Goal: Task Accomplishment & Management: Complete application form

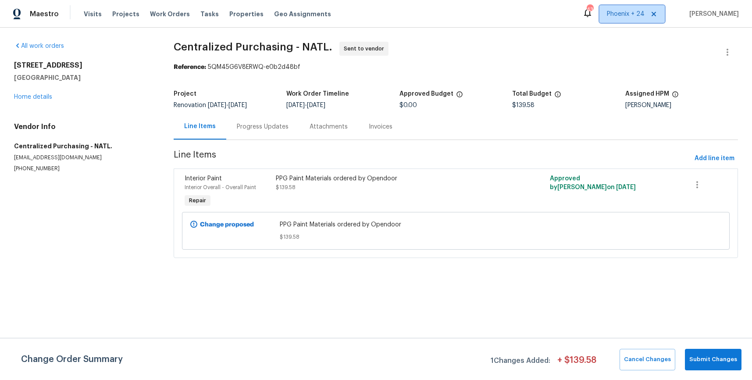
click at [639, 10] on span "Phoenix + 24" at bounding box center [626, 14] width 38 height 9
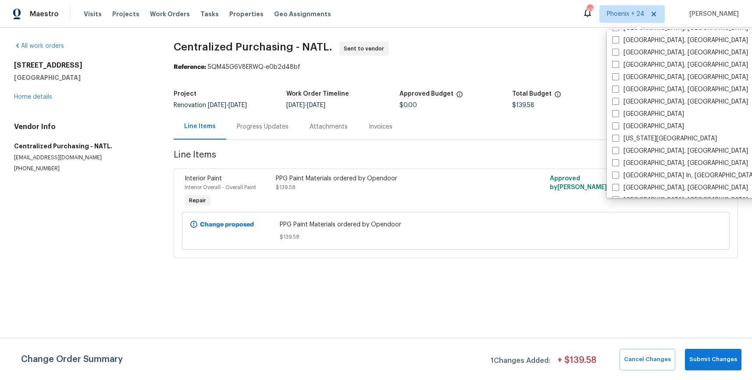
scroll to position [430, 0]
click at [636, 160] on label "[GEOGRAPHIC_DATA], [GEOGRAPHIC_DATA]" at bounding box center [680, 161] width 136 height 9
click at [618, 160] on input "[GEOGRAPHIC_DATA], [GEOGRAPHIC_DATA]" at bounding box center [615, 160] width 6 height 6
checkbox input "true"
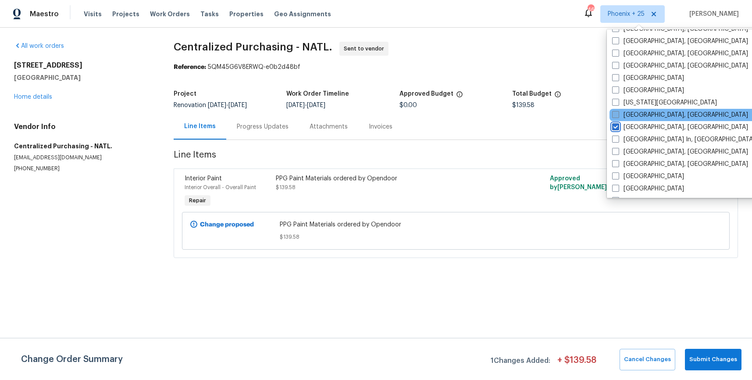
scroll to position [503, 0]
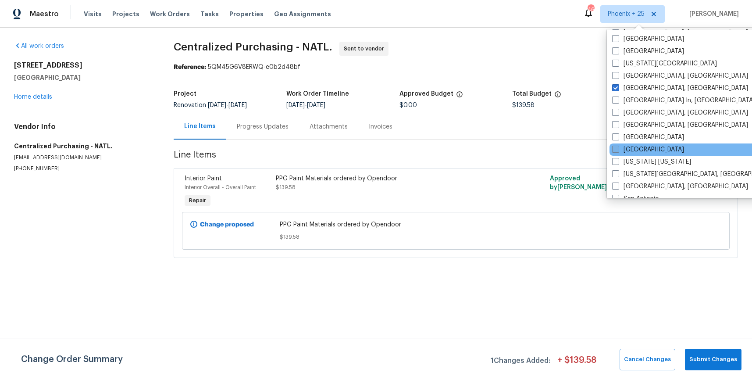
click at [632, 147] on label "[GEOGRAPHIC_DATA]" at bounding box center [648, 149] width 72 height 9
click at [618, 147] on input "[GEOGRAPHIC_DATA]" at bounding box center [615, 148] width 6 height 6
checkbox input "true"
click at [159, 16] on span "Work Orders" at bounding box center [170, 14] width 40 height 9
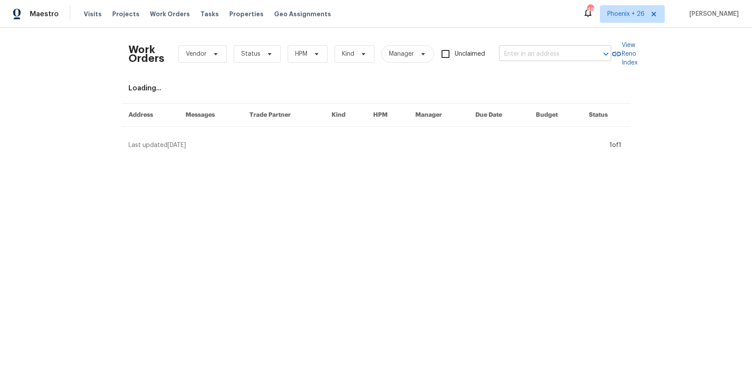
click at [544, 52] on input "text" at bounding box center [543, 54] width 88 height 14
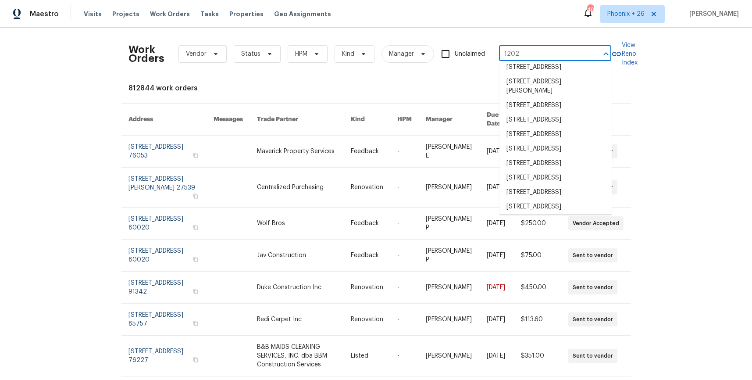
scroll to position [152, 0]
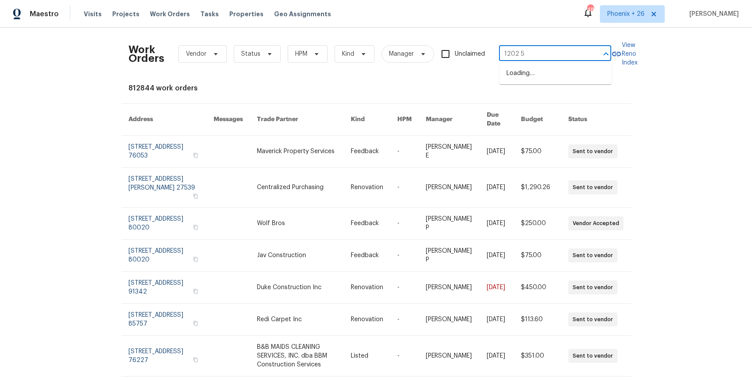
type input "1202 52"
click at [536, 69] on li "[STREET_ADDRESS]" at bounding box center [555, 73] width 112 height 14
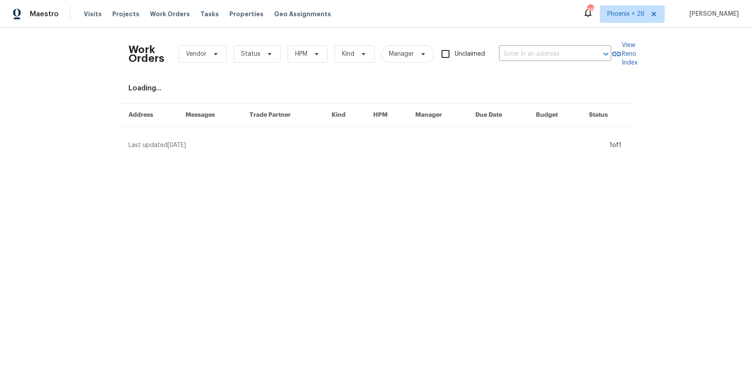
type input "[STREET_ADDRESS]"
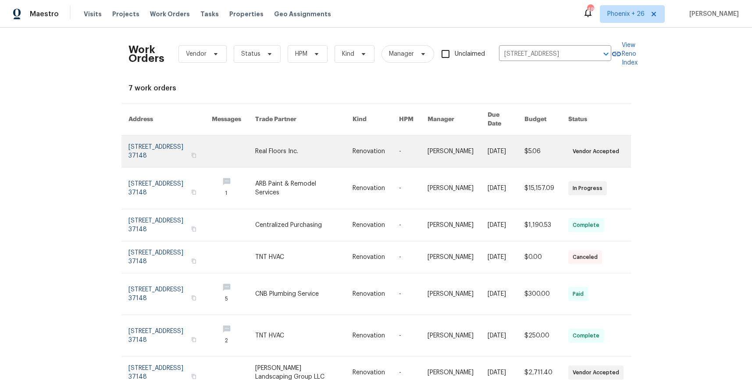
click at [253, 148] on link at bounding box center [233, 151] width 43 height 32
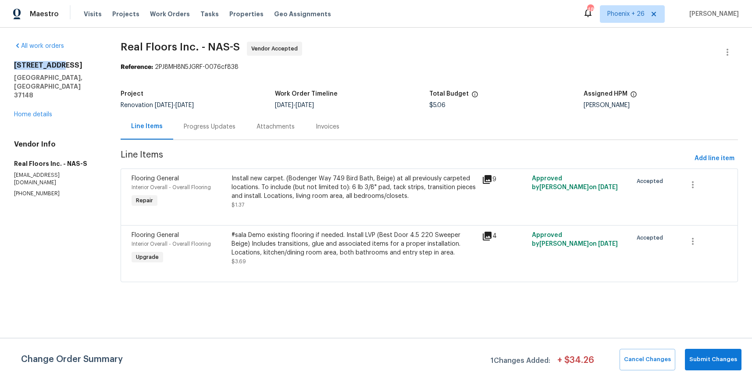
drag, startPoint x: 20, startPoint y: 64, endPoint x: 71, endPoint y: 63, distance: 51.3
click at [71, 63] on div "All work orders [STREET_ADDRESS] Home details Vendor Info Real Floors Inc. - NA…" at bounding box center [376, 167] width 752 height 279
copy h2 "[STREET_ADDRESS]"
click at [55, 99] on div "[STREET_ADDRESS] Home details" at bounding box center [56, 90] width 85 height 58
click at [48, 111] on link "Home details" at bounding box center [33, 114] width 38 height 6
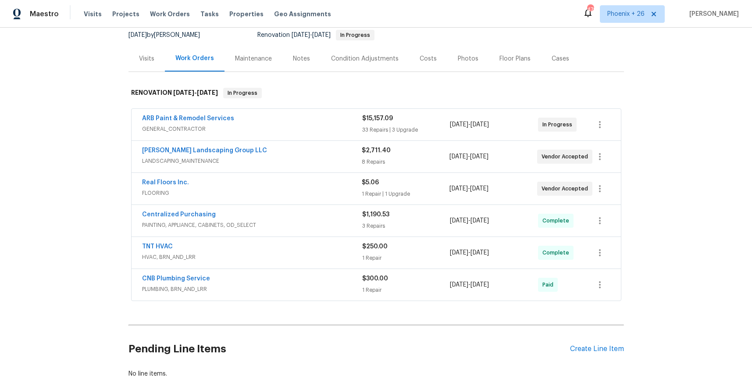
scroll to position [145, 0]
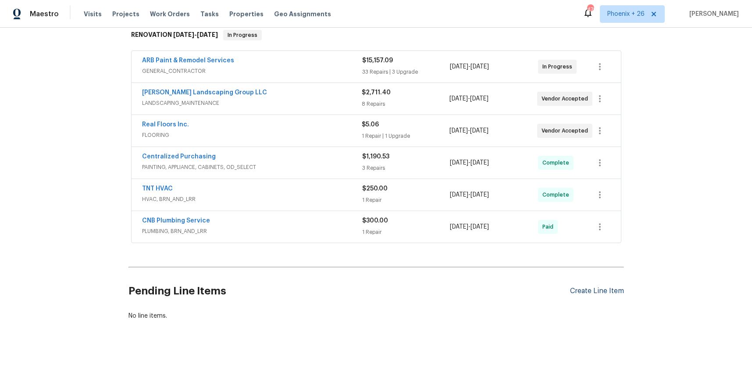
drag, startPoint x: 577, startPoint y: 277, endPoint x: 583, endPoint y: 289, distance: 13.7
click at [580, 281] on div "Pending Line Items Create Line Item" at bounding box center [375, 290] width 495 height 41
click at [583, 289] on div "Create Line Item" at bounding box center [597, 291] width 54 height 8
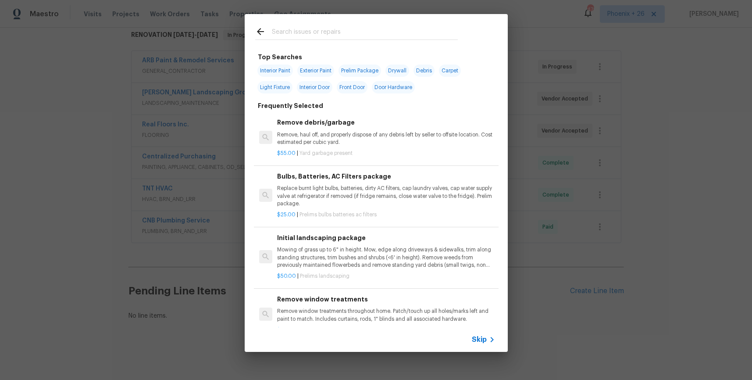
click at [348, 40] on div at bounding box center [357, 31] width 224 height 35
click at [343, 28] on input "text" at bounding box center [365, 32] width 186 height 13
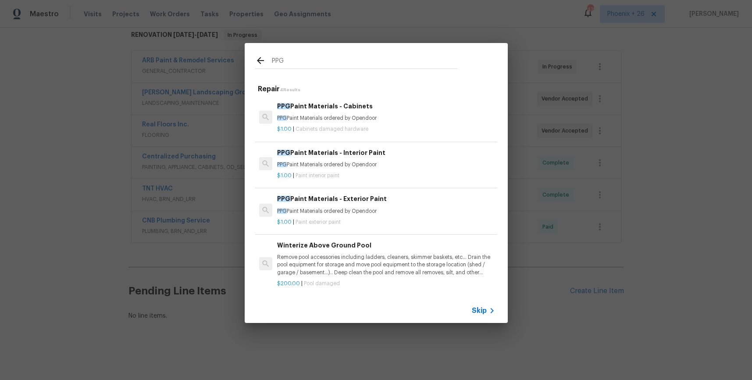
type input "PPG"
click at [397, 215] on div "$1.00 | Paint exterior paint" at bounding box center [385, 220] width 217 height 11
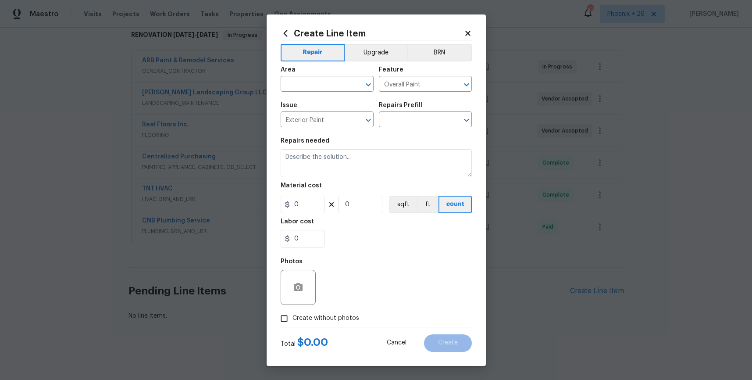
type textarea "PPG Paint Materials ordered by Opendoor"
type input "1"
type input "PPG Paint Materials - Exterior Paint $1.00"
type input "1"
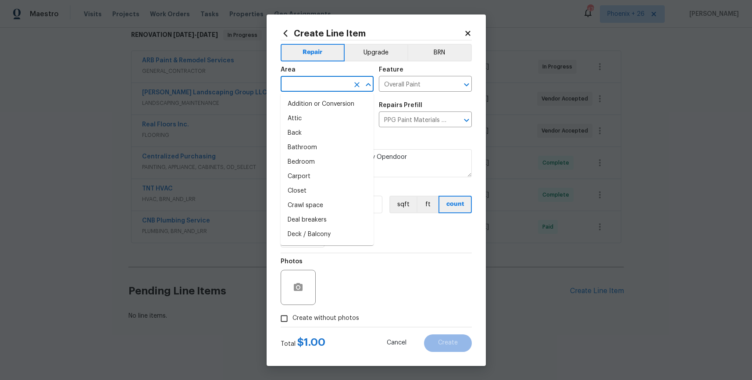
click at [285, 85] on input "text" at bounding box center [315, 85] width 68 height 14
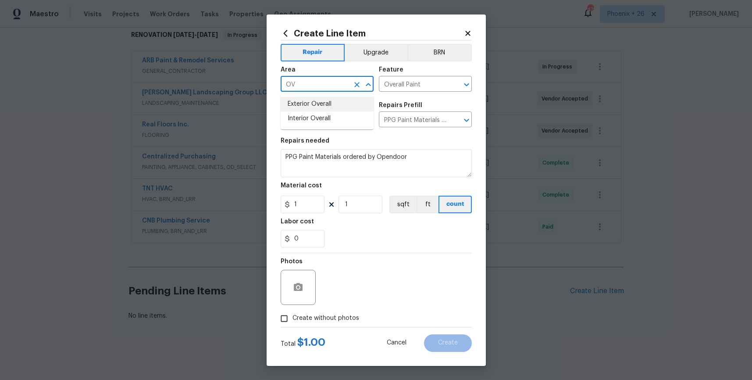
click at [306, 99] on li "Exterior Overall" at bounding box center [327, 104] width 93 height 14
type input "Exterior Overall"
drag, startPoint x: 387, startPoint y: 242, endPoint x: 322, endPoint y: 217, distance: 69.5
click at [383, 240] on div "0" at bounding box center [376, 239] width 191 height 18
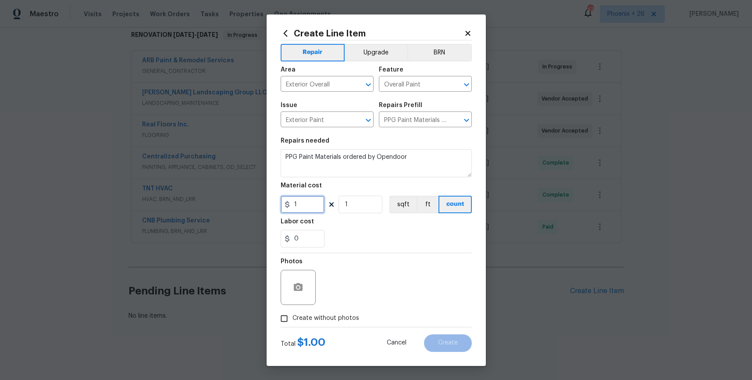
drag, startPoint x: 309, startPoint y: 205, endPoint x: 272, endPoint y: 200, distance: 38.0
click at [272, 200] on div "Create Line Item Repair Upgrade BRN Area Exterior Overall ​ Feature Overall Pai…" at bounding box center [375, 189] width 219 height 351
type input "719.96"
drag, startPoint x: 341, startPoint y: 315, endPoint x: 345, endPoint y: 309, distance: 7.5
click at [341, 314] on span "Create without photos" at bounding box center [325, 317] width 67 height 9
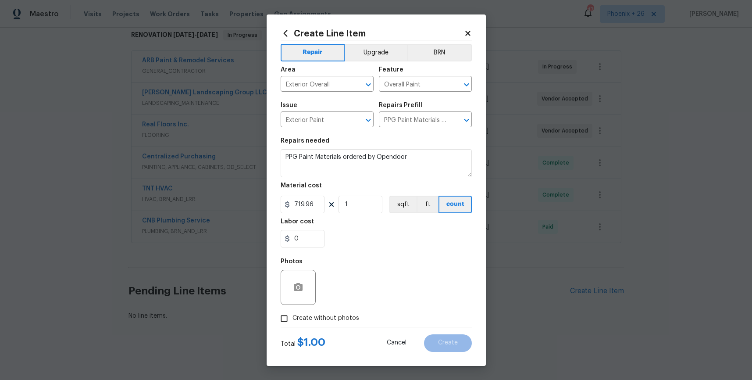
click at [292, 314] on input "Create without photos" at bounding box center [284, 318] width 17 height 17
checkbox input "true"
click at [362, 294] on textarea at bounding box center [397, 287] width 149 height 35
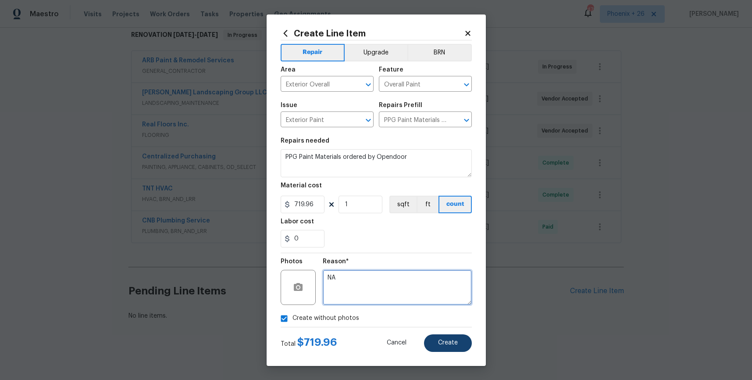
type textarea "NA"
click at [451, 338] on button "Create" at bounding box center [448, 343] width 48 height 18
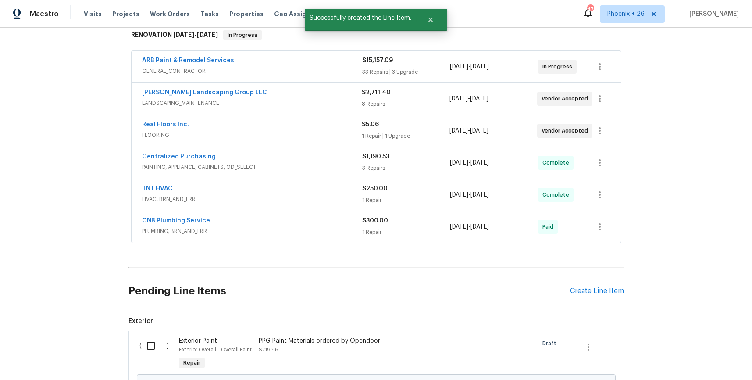
scroll to position [245, 0]
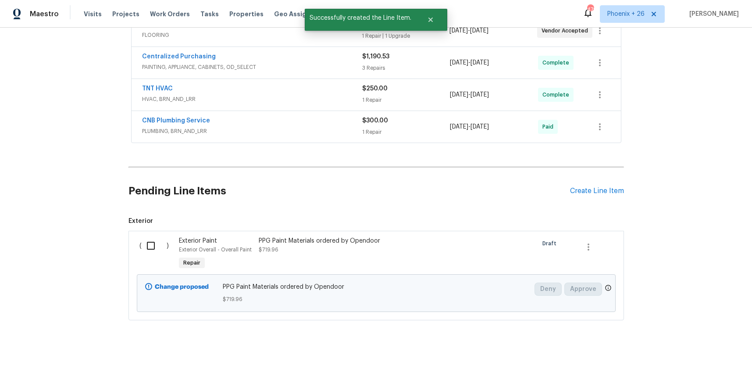
click at [151, 249] on input "checkbox" at bounding box center [154, 245] width 25 height 18
checkbox input "true"
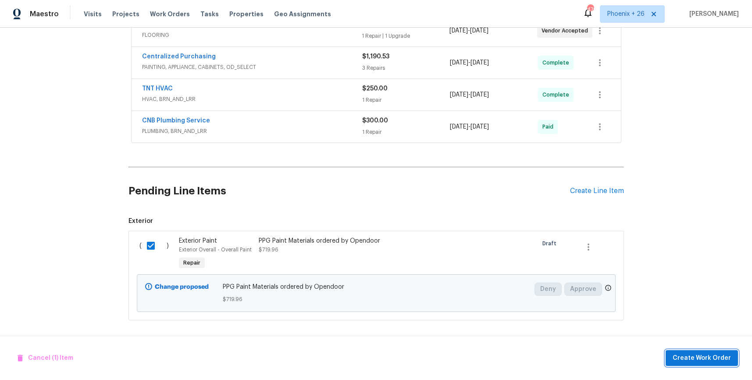
click at [684, 353] on span "Create Work Order" at bounding box center [701, 357] width 58 height 11
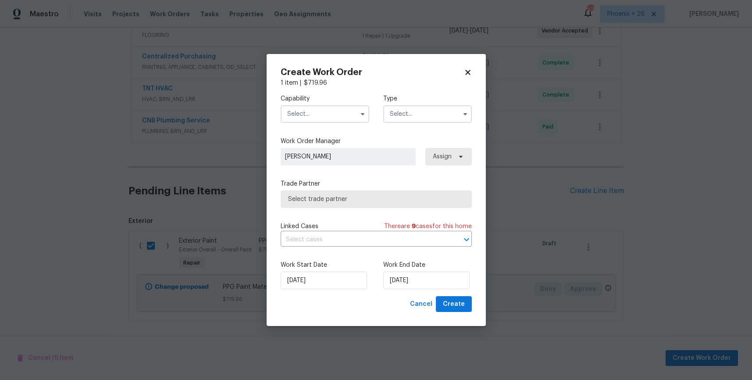
click at [316, 111] on input "text" at bounding box center [325, 114] width 89 height 18
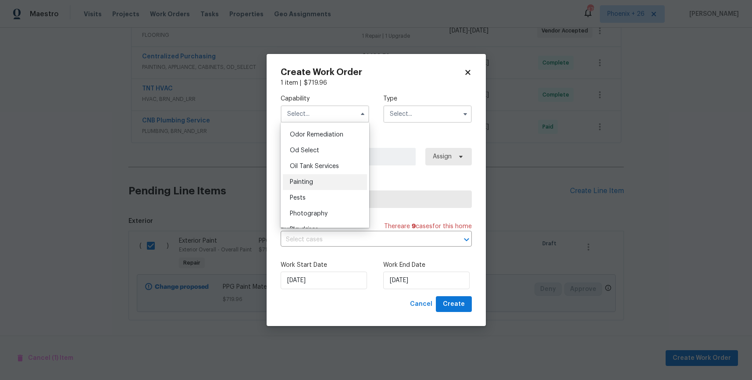
scroll to position [689, 0]
click at [332, 178] on div "Painting" at bounding box center [325, 180] width 84 height 16
type input "Painting"
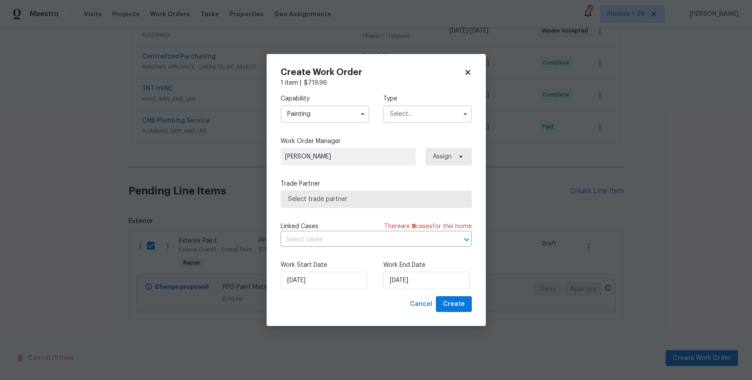
click at [435, 117] on input "text" at bounding box center [427, 114] width 89 height 18
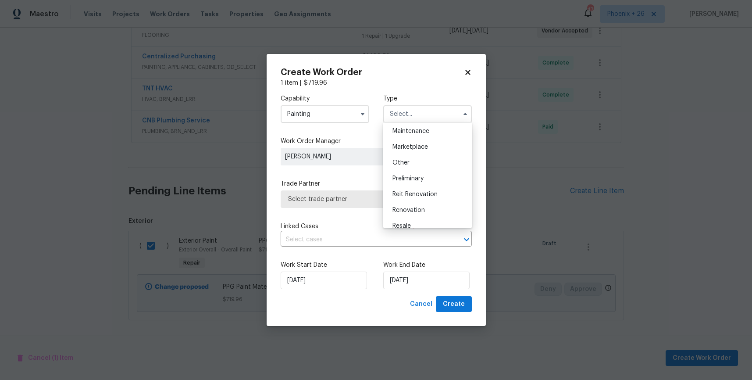
scroll to position [199, 0]
click at [423, 153] on span "Renovation" at bounding box center [408, 154] width 32 height 6
type input "Renovation"
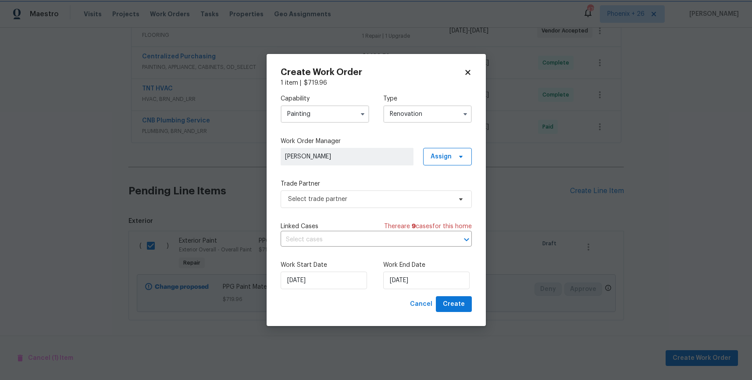
scroll to position [0, 0]
click at [440, 161] on span "Assign" at bounding box center [447, 157] width 49 height 18
click at [433, 190] on div "Assign to me" at bounding box center [449, 193] width 38 height 9
click at [368, 204] on span "Select trade partner" at bounding box center [376, 199] width 191 height 18
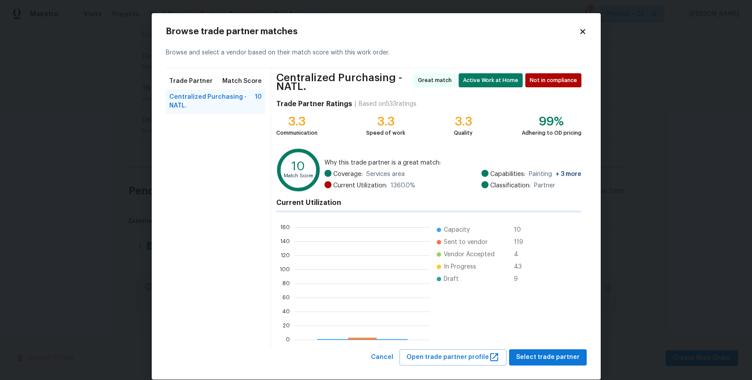
scroll to position [123, 135]
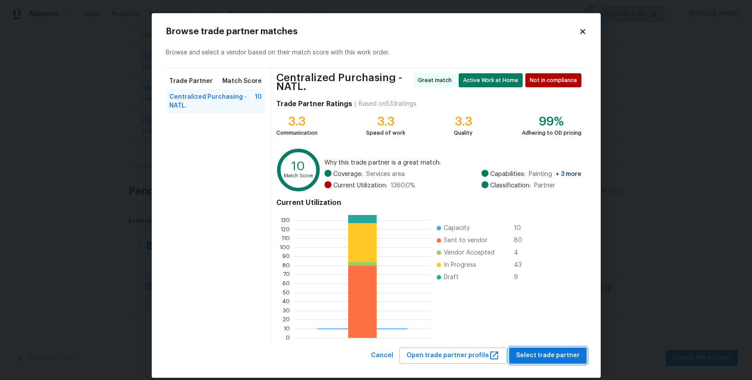
click at [545, 354] on span "Select trade partner" at bounding box center [548, 355] width 64 height 11
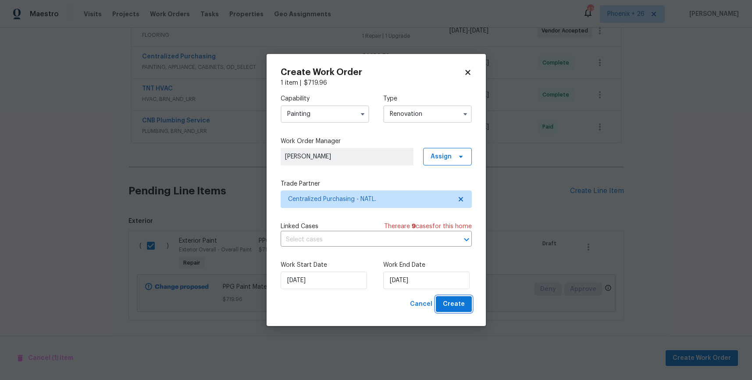
click at [454, 309] on span "Create" at bounding box center [454, 303] width 22 height 11
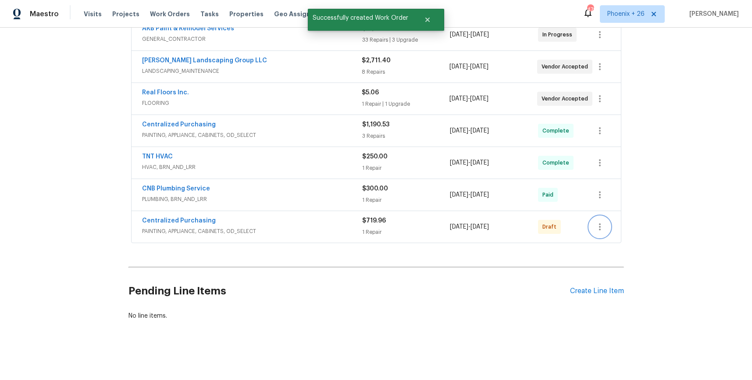
click at [604, 221] on icon "button" at bounding box center [599, 226] width 11 height 11
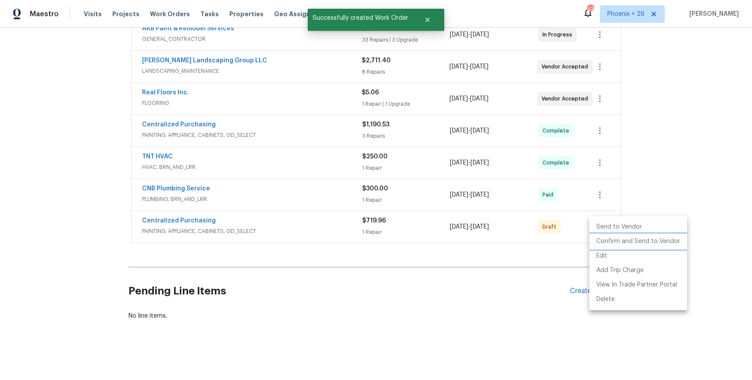
click at [603, 236] on li "Confirm and Send to Vendor" at bounding box center [638, 241] width 98 height 14
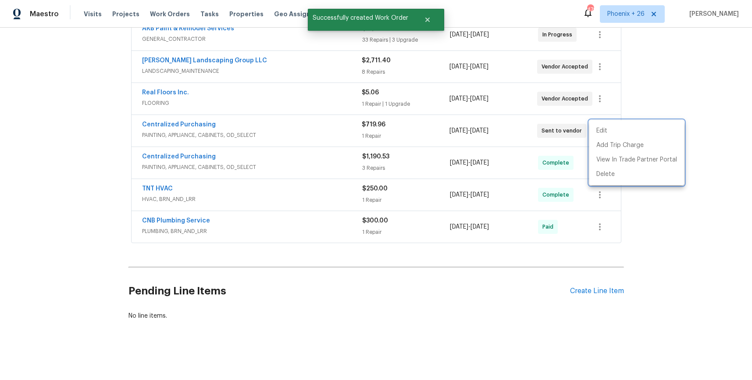
drag, startPoint x: 234, startPoint y: 127, endPoint x: 193, endPoint y: 127, distance: 41.6
click at [219, 126] on div at bounding box center [376, 190] width 752 height 380
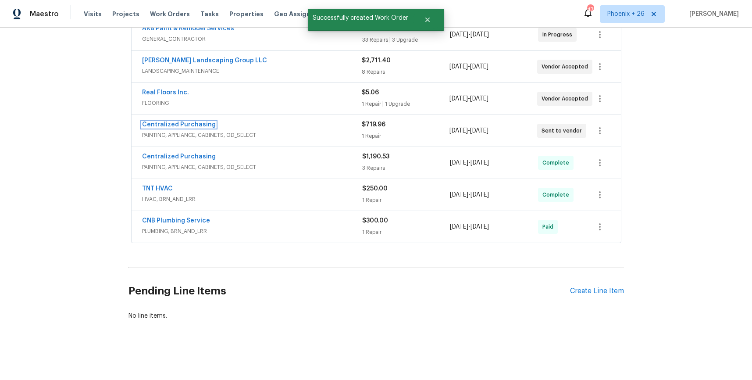
click at [193, 127] on link "Centralized Purchasing" at bounding box center [179, 124] width 74 height 6
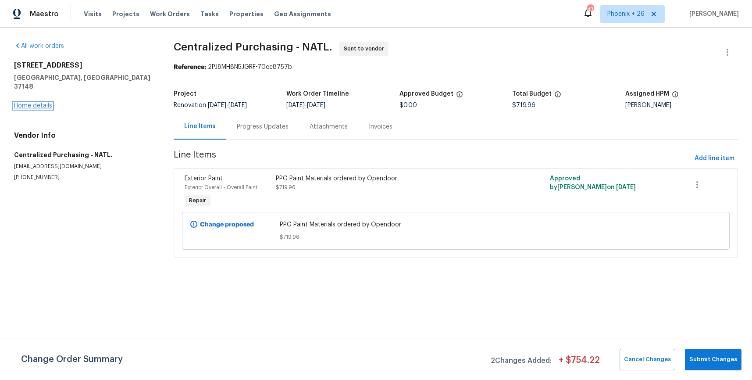
click at [44, 103] on link "Home details" at bounding box center [33, 106] width 38 height 6
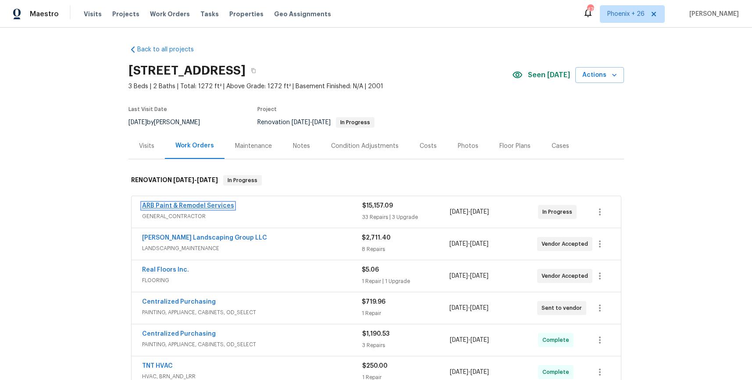
click at [186, 208] on link "ARB Paint & Remodel Services" at bounding box center [188, 205] width 92 height 6
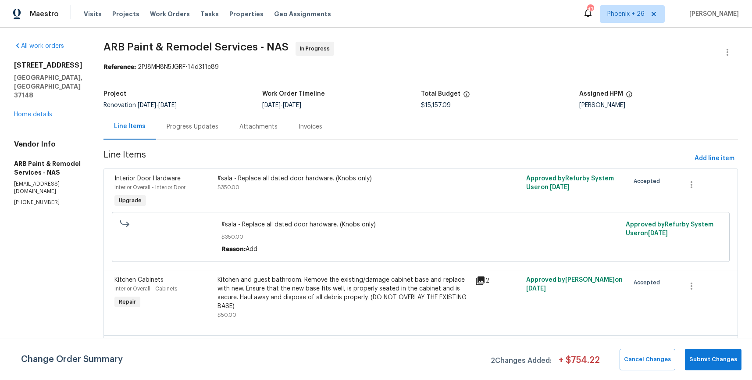
click at [201, 126] on div "Progress Updates" at bounding box center [193, 126] width 52 height 9
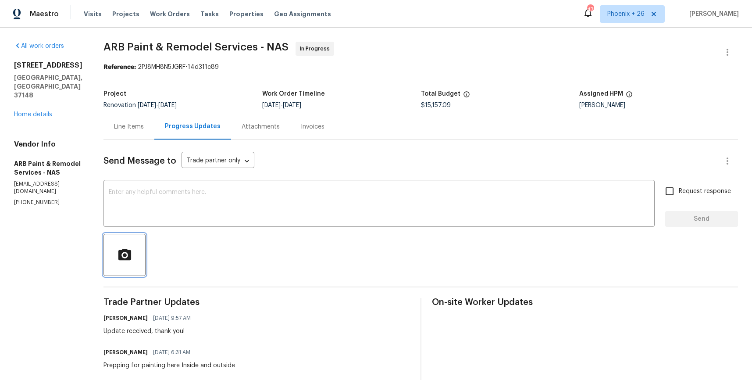
click at [132, 249] on button "button" at bounding box center [124, 255] width 42 height 42
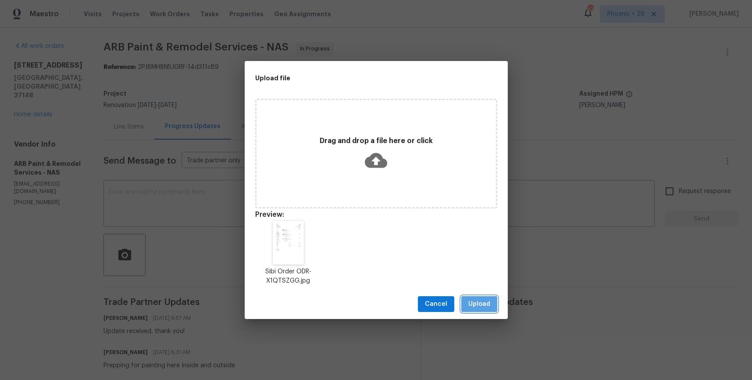
click at [472, 304] on span "Upload" at bounding box center [479, 303] width 22 height 11
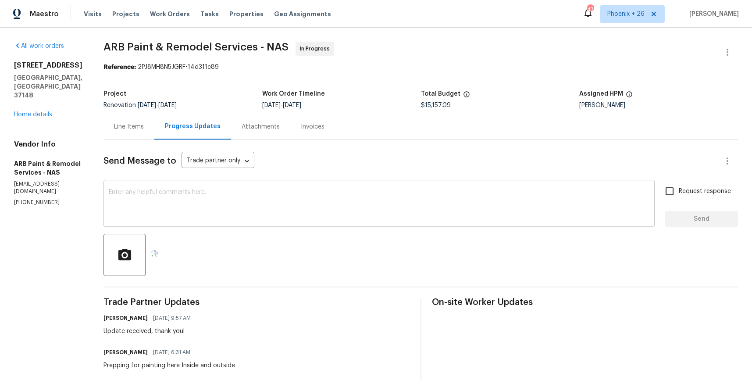
click at [287, 228] on div "Send Message to Trade partner only Trade partner only ​ x ​ Request response Se…" at bounding box center [420, 319] width 634 height 359
click at [281, 216] on textarea at bounding box center [379, 204] width 540 height 31
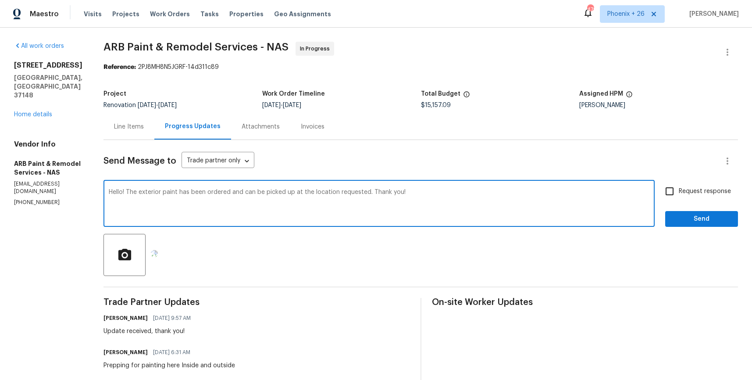
type textarea "Hello! The exterior paint has been ordered and can be picked up at the location…"
click at [725, 221] on span "Send" at bounding box center [701, 218] width 59 height 11
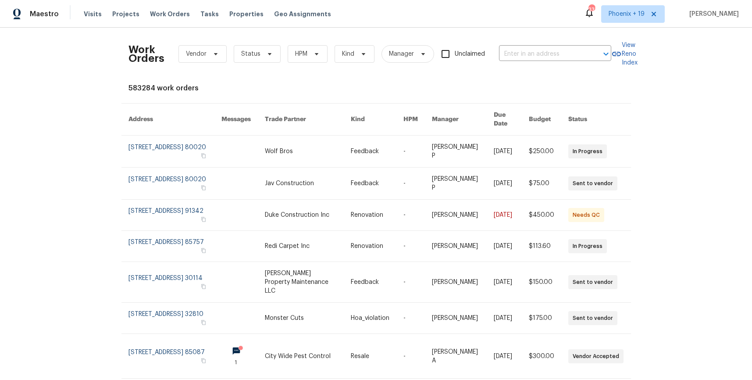
scroll to position [0, 0]
click at [225, 51] on span "Vendor" at bounding box center [202, 54] width 48 height 18
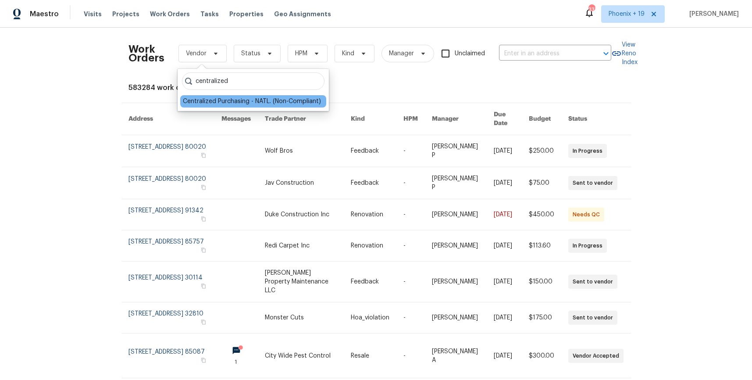
type input "centralized"
click at [228, 104] on div "Centralized Purchasing - NATL. (Non-Compliant)" at bounding box center [252, 101] width 138 height 9
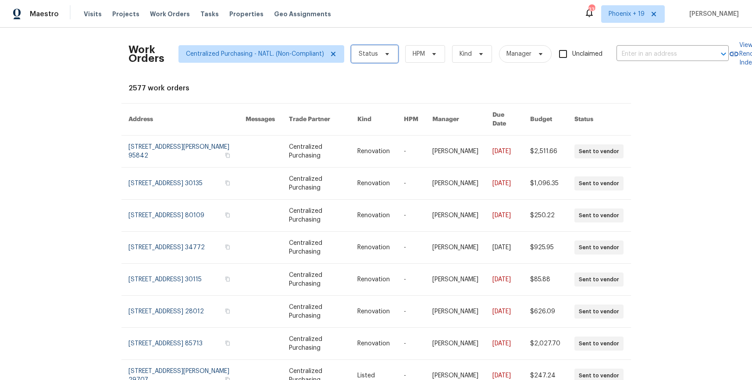
click at [359, 55] on span "Status" at bounding box center [368, 54] width 19 height 9
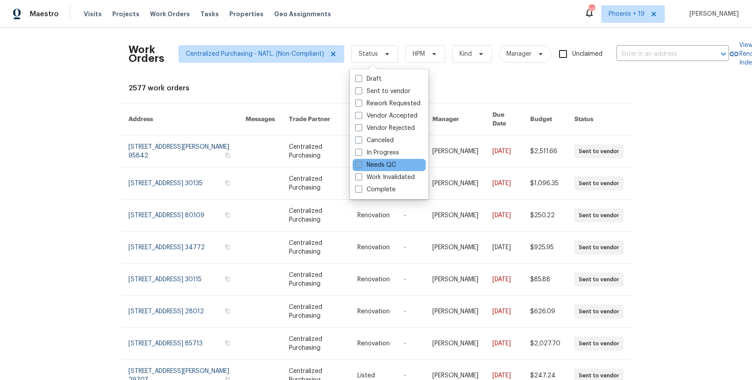
click at [355, 165] on span at bounding box center [358, 164] width 7 height 7
click at [355, 165] on input "Needs QC" at bounding box center [358, 163] width 6 height 6
checkbox input "true"
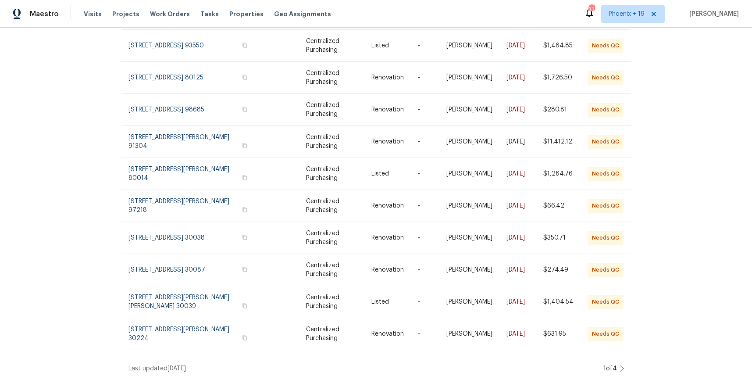
scroll to position [105, 0]
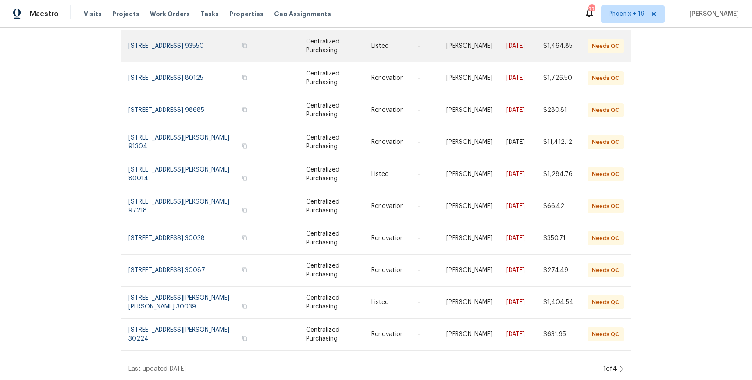
click at [168, 54] on link at bounding box center [195, 46] width 135 height 32
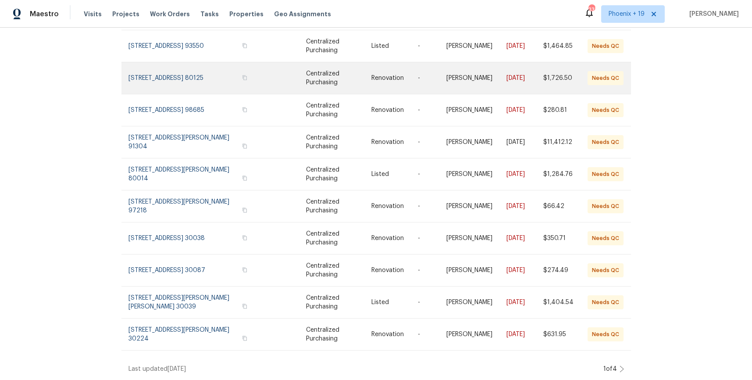
click at [171, 77] on link at bounding box center [195, 78] width 135 height 32
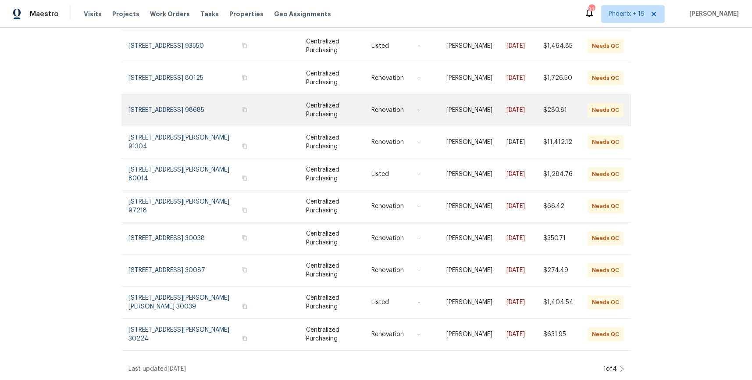
click at [172, 102] on link at bounding box center [195, 110] width 135 height 32
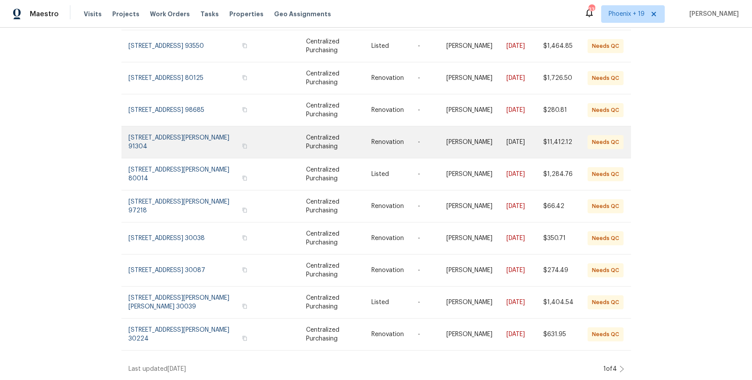
click at [172, 136] on link at bounding box center [195, 142] width 135 height 32
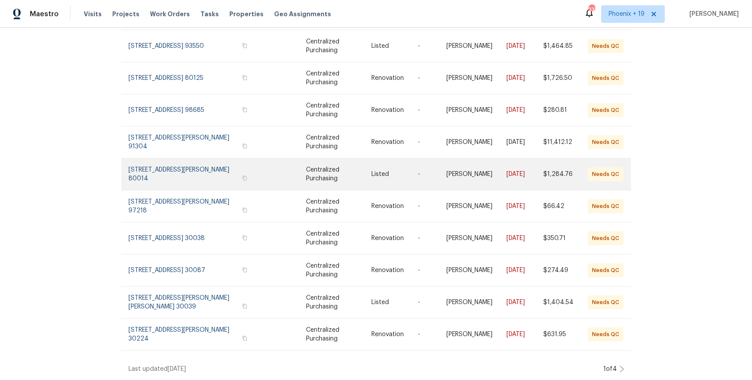
click at [172, 172] on link at bounding box center [195, 174] width 135 height 32
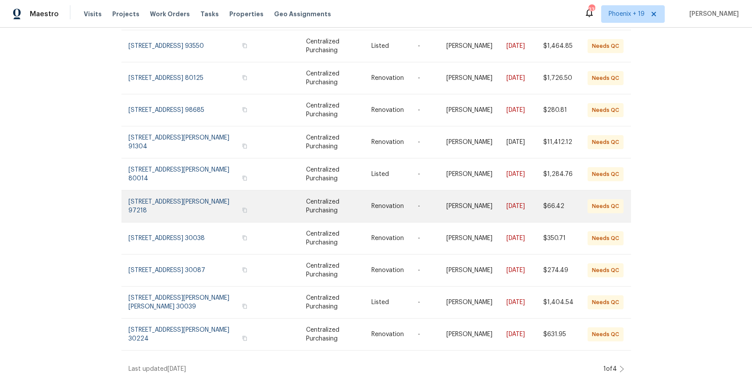
click at [174, 203] on link at bounding box center [195, 206] width 135 height 32
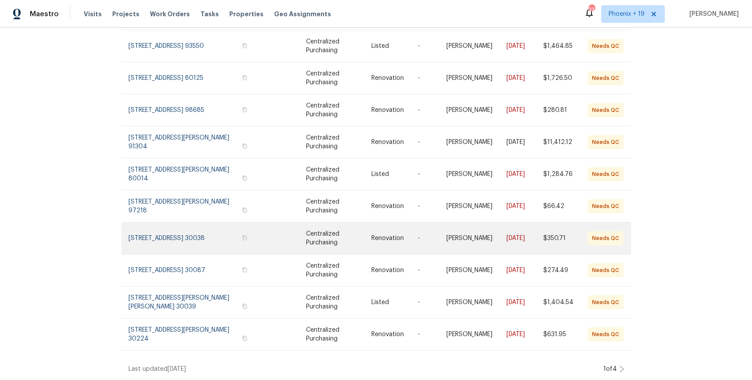
click at [180, 232] on link at bounding box center [195, 238] width 135 height 32
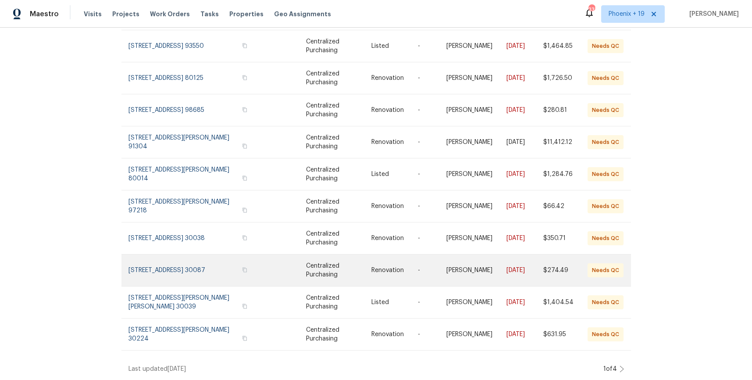
click at [185, 271] on link at bounding box center [195, 270] width 135 height 32
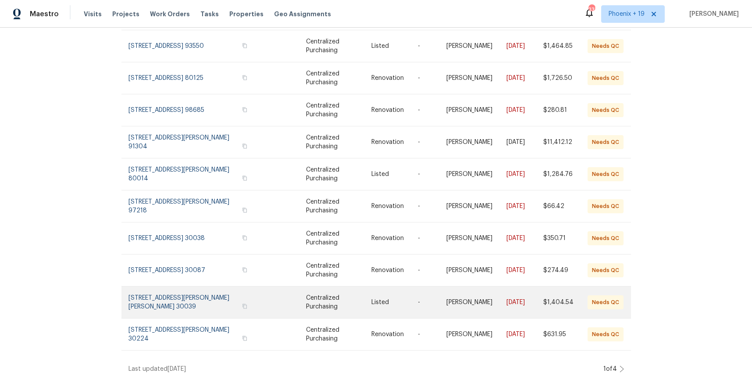
click at [182, 302] on link at bounding box center [195, 302] width 135 height 32
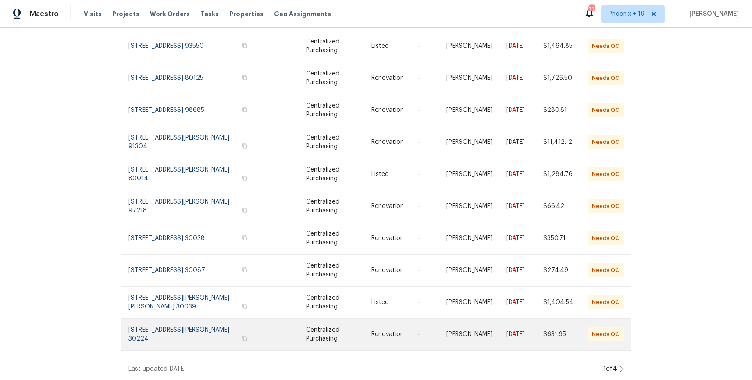
click at [180, 344] on link at bounding box center [195, 334] width 135 height 32
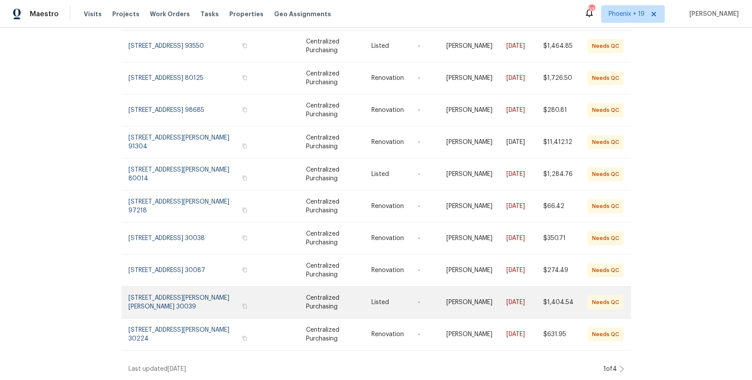
scroll to position [106, 0]
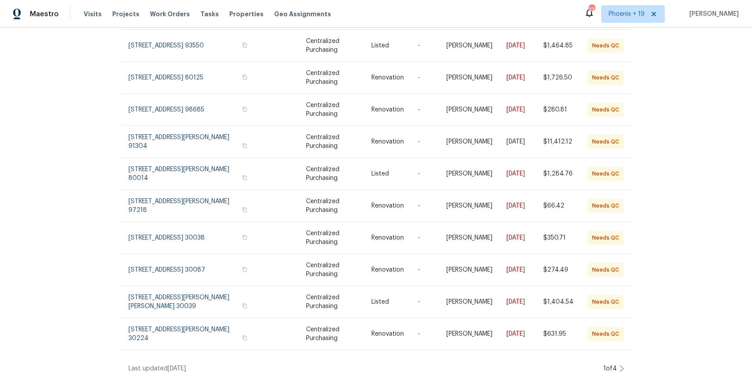
click at [622, 368] on icon at bounding box center [622, 368] width 4 height 6
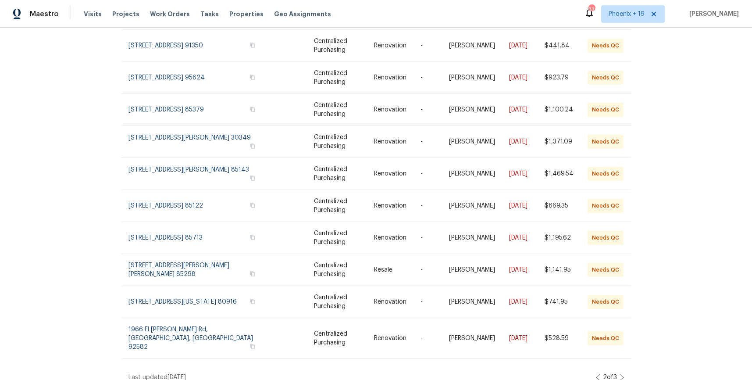
click at [623, 373] on icon at bounding box center [621, 376] width 4 height 7
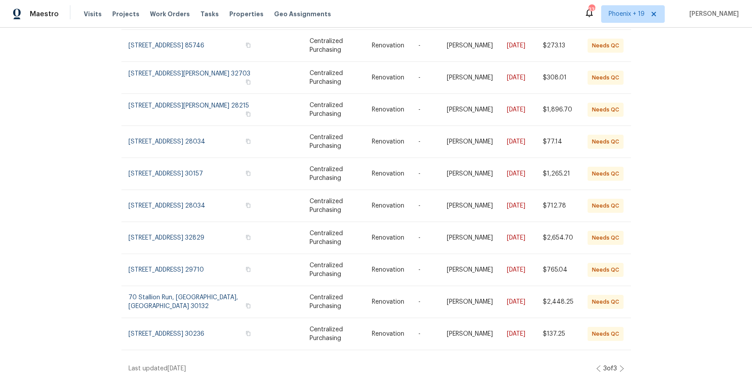
click at [620, 366] on icon at bounding box center [621, 368] width 4 height 7
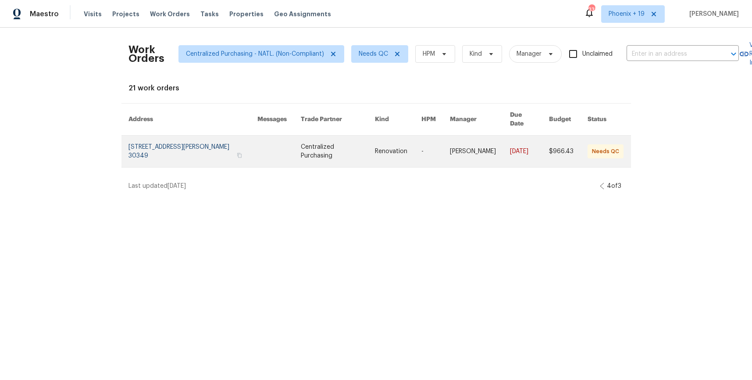
click at [277, 139] on link at bounding box center [278, 151] width 43 height 32
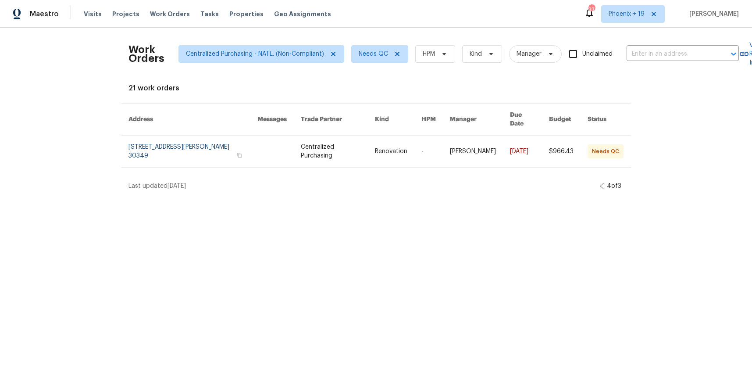
click at [600, 181] on div "4 of 3" at bounding box center [612, 185] width 24 height 9
click at [600, 182] on icon at bounding box center [602, 185] width 4 height 7
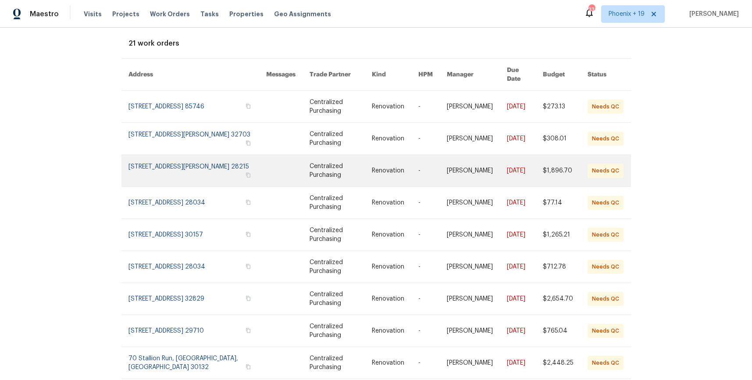
scroll to position [106, 0]
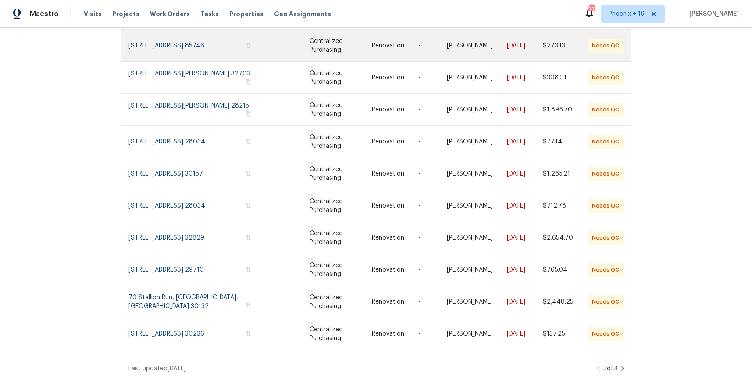
click at [336, 45] on link at bounding box center [340, 46] width 62 height 32
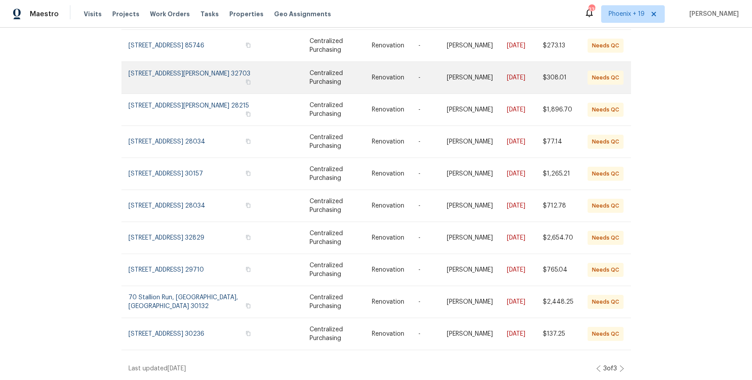
click at [342, 71] on link at bounding box center [340, 78] width 62 height 32
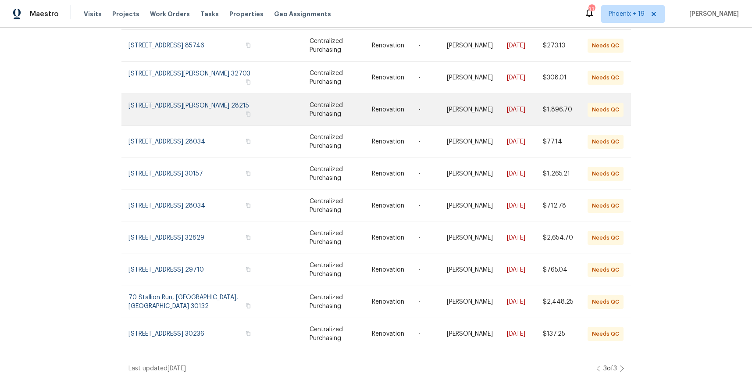
click at [345, 110] on link at bounding box center [340, 110] width 62 height 32
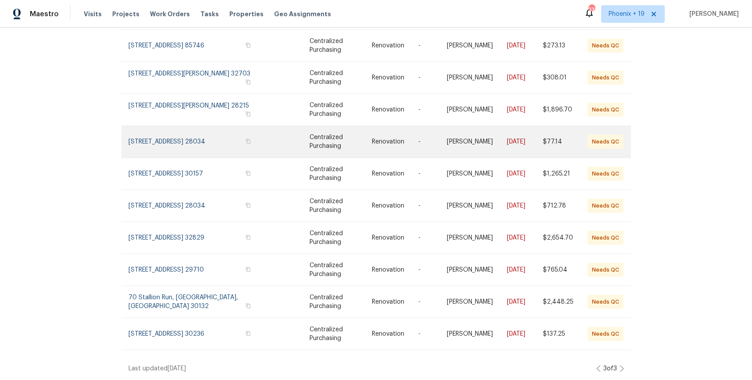
click at [344, 135] on link at bounding box center [340, 142] width 62 height 32
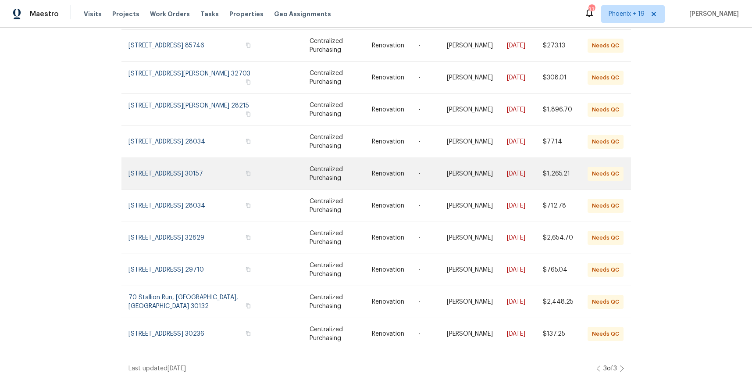
click at [347, 179] on link at bounding box center [340, 174] width 62 height 32
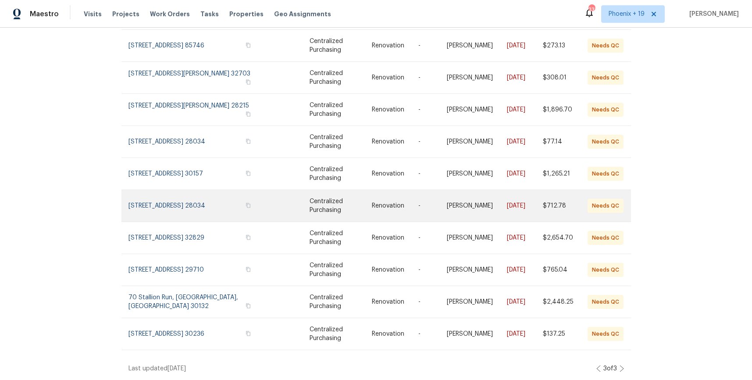
click at [349, 213] on link at bounding box center [340, 206] width 62 height 32
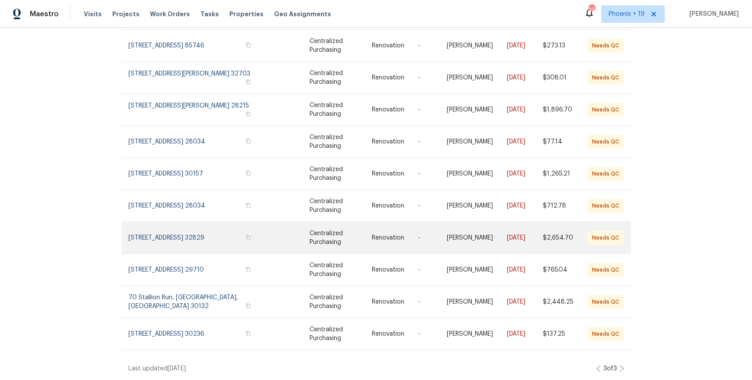
click at [353, 238] on link at bounding box center [340, 238] width 62 height 32
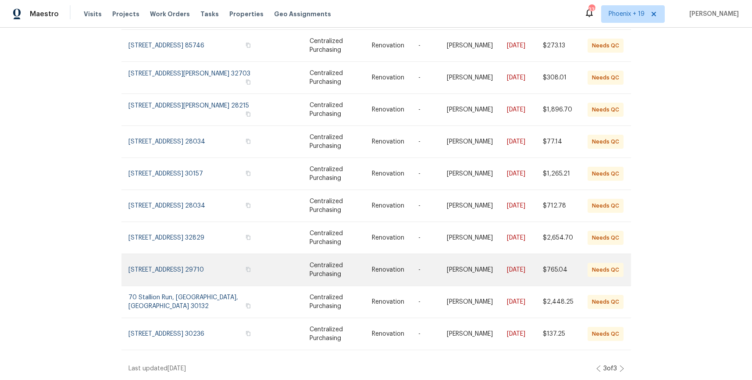
click at [359, 281] on link at bounding box center [340, 270] width 62 height 32
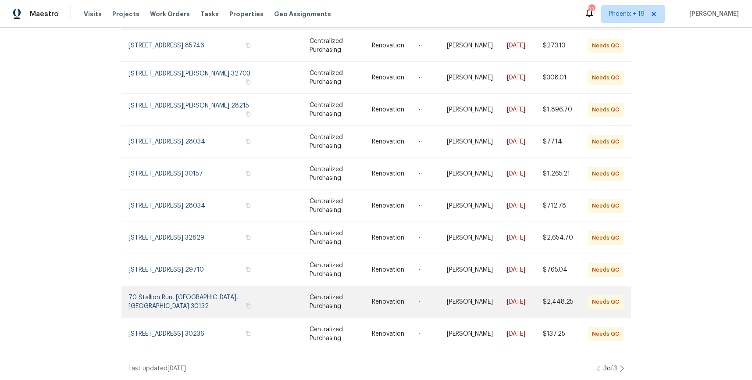
click at [359, 300] on link at bounding box center [340, 302] width 62 height 32
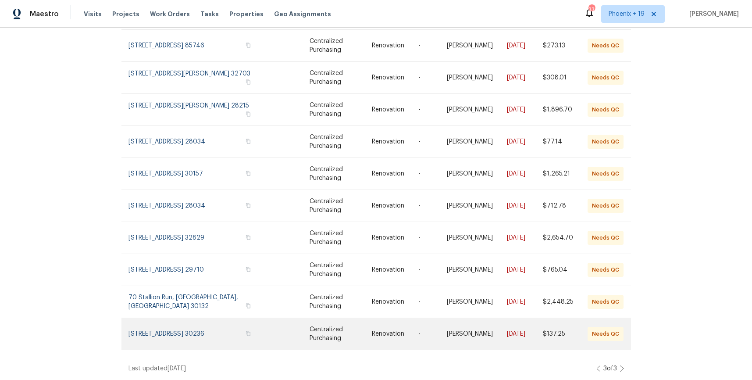
click at [361, 333] on link at bounding box center [340, 334] width 62 height 32
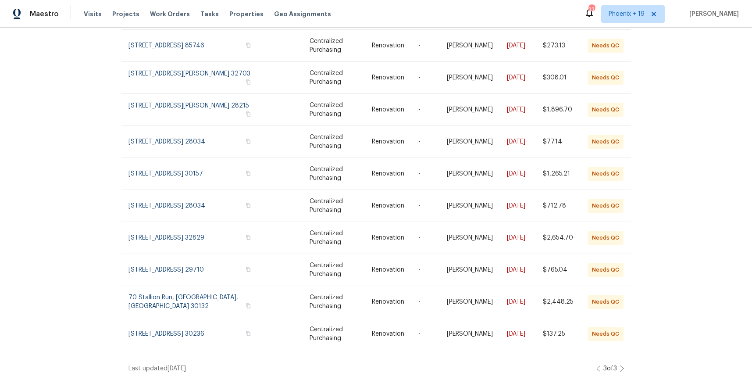
click at [597, 368] on icon at bounding box center [599, 368] width 4 height 6
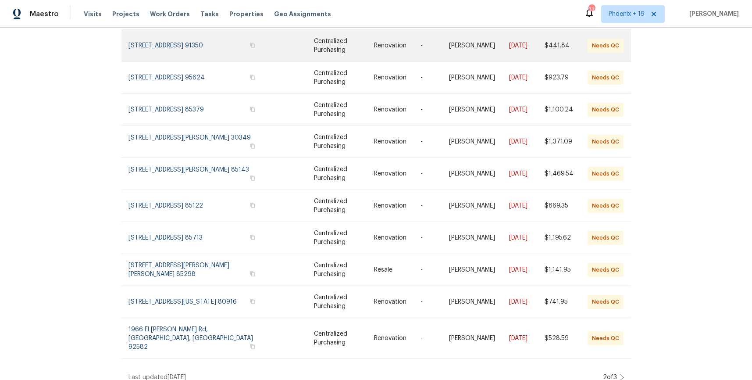
click at [293, 49] on link at bounding box center [291, 46] width 43 height 32
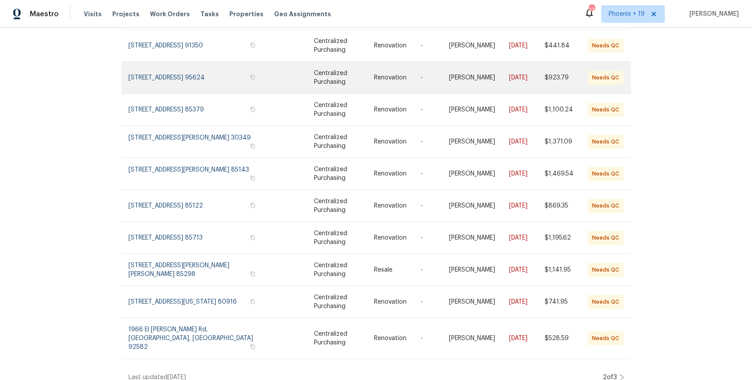
click at [294, 77] on link at bounding box center [291, 78] width 43 height 32
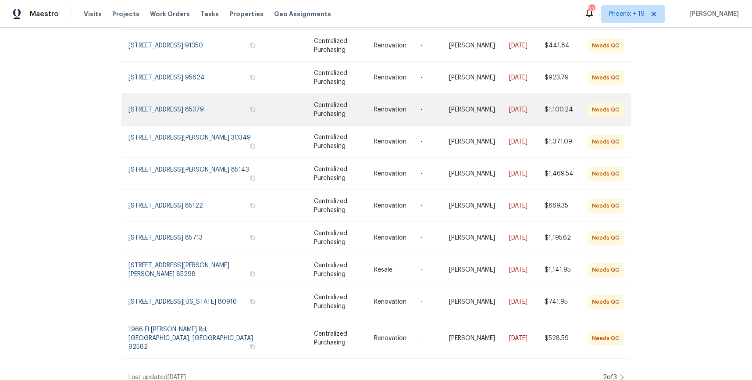
click at [295, 119] on link at bounding box center [291, 110] width 43 height 32
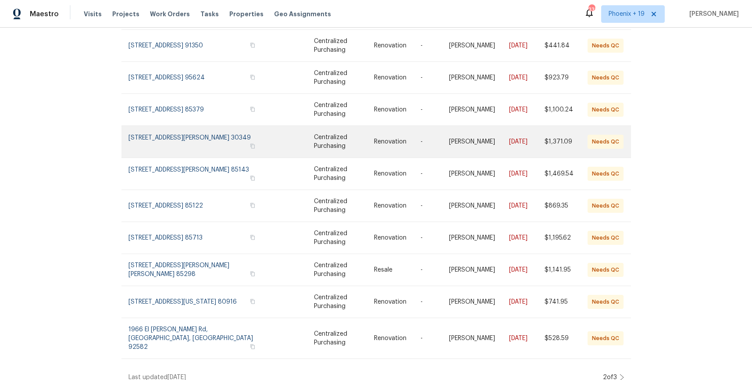
click at [298, 142] on link at bounding box center [291, 142] width 43 height 32
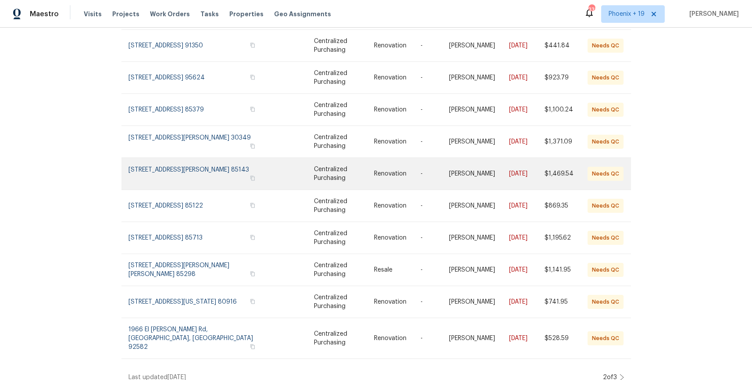
click at [300, 176] on link at bounding box center [291, 174] width 43 height 32
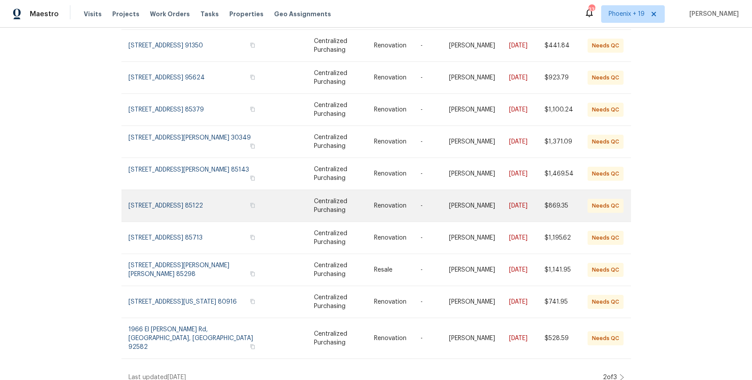
click at [307, 206] on td "Centralized Purchasing" at bounding box center [337, 206] width 60 height 32
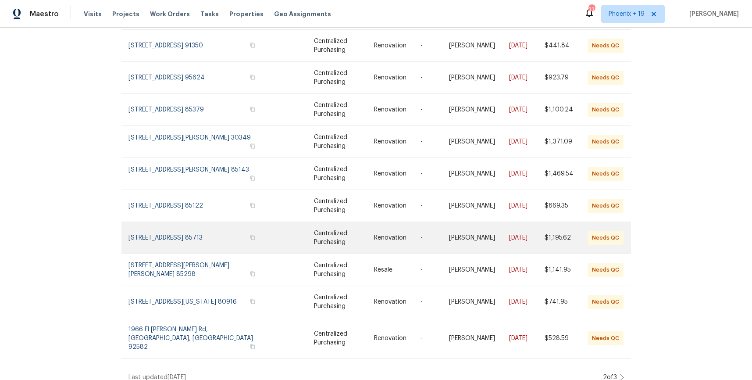
click at [309, 242] on td "Centralized Purchasing" at bounding box center [337, 238] width 60 height 32
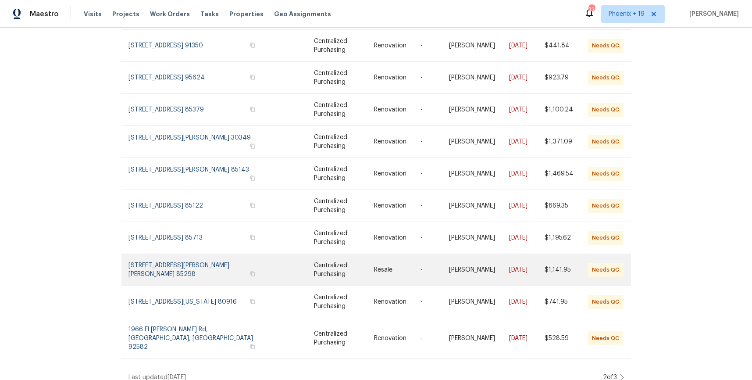
click at [310, 272] on td "Centralized Purchasing" at bounding box center [337, 270] width 60 height 32
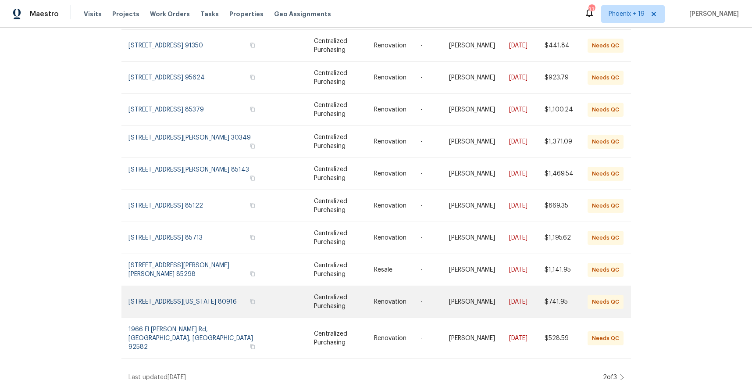
click at [308, 307] on td "Centralized Purchasing" at bounding box center [337, 302] width 60 height 32
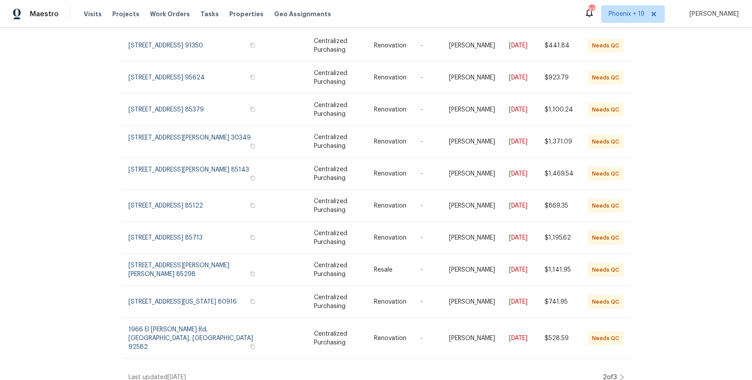
scroll to position [0, 0]
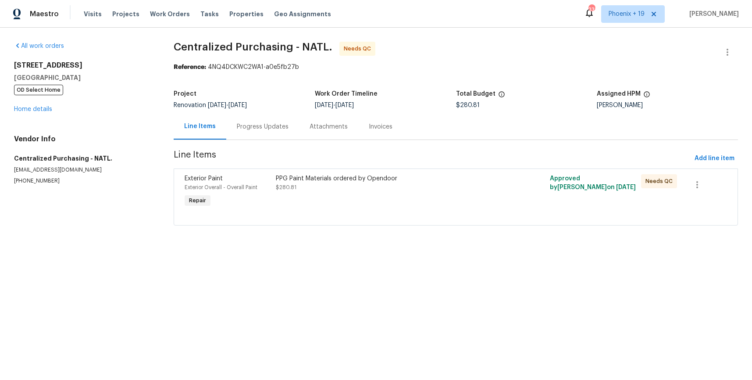
click at [416, 202] on div "PPG Paint Materials ordered by Opendoor $280.81" at bounding box center [387, 191] width 228 height 40
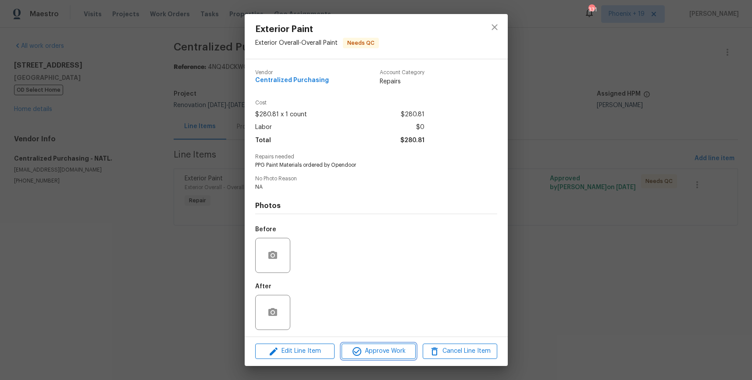
click at [373, 356] on span "Approve Work" at bounding box center [378, 350] width 69 height 11
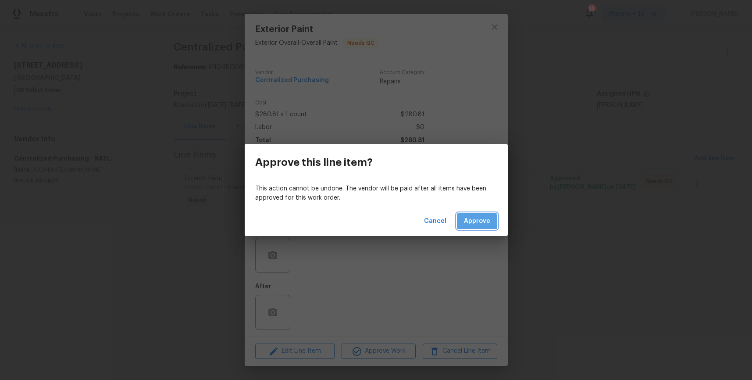
click at [470, 216] on span "Approve" at bounding box center [477, 221] width 26 height 11
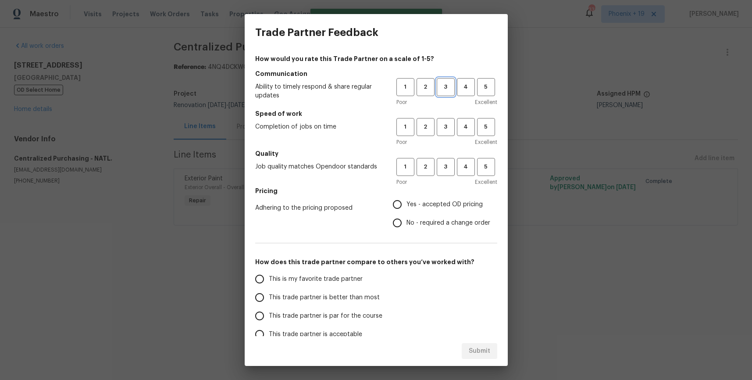
drag, startPoint x: 454, startPoint y: 90, endPoint x: 455, endPoint y: 125, distance: 35.1
click at [454, 91] on button "3" at bounding box center [446, 87] width 18 height 18
drag, startPoint x: 454, startPoint y: 129, endPoint x: 452, endPoint y: 139, distance: 9.8
click at [454, 130] on div "1 2 3 4 5" at bounding box center [446, 127] width 101 height 18
drag, startPoint x: 445, startPoint y: 132, endPoint x: 445, endPoint y: 137, distance: 4.8
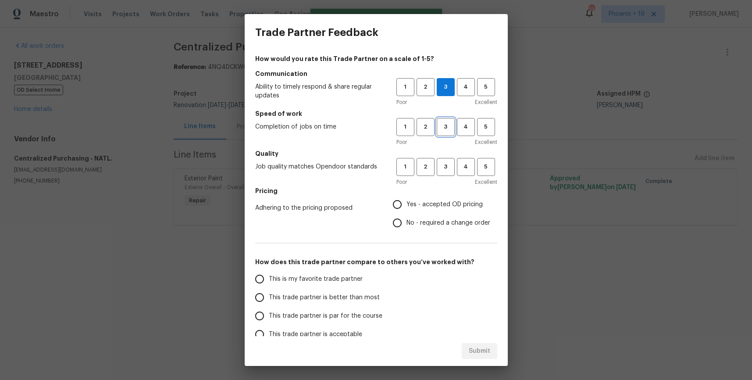
click at [445, 134] on button "3" at bounding box center [446, 127] width 18 height 18
click at [443, 173] on button "3" at bounding box center [446, 167] width 18 height 18
click at [421, 200] on span "Yes - accepted OD pricing" at bounding box center [444, 204] width 76 height 9
click at [406, 200] on input "Yes - accepted OD pricing" at bounding box center [397, 204] width 18 height 18
radio input "true"
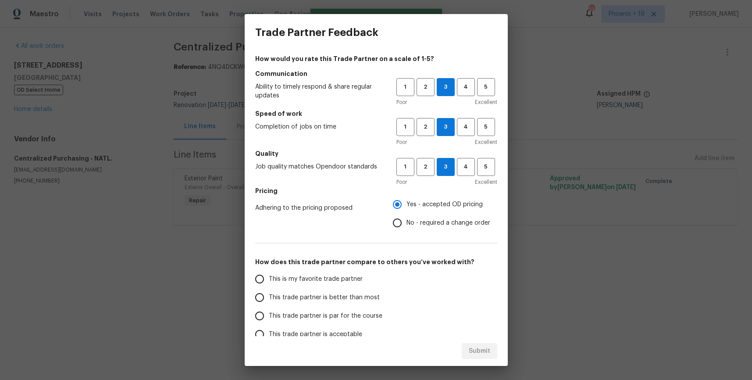
drag, startPoint x: 324, startPoint y: 273, endPoint x: 331, endPoint y: 281, distance: 10.2
click at [324, 273] on label "This is my favorite trade partner" at bounding box center [319, 279] width 138 height 18
click at [269, 273] on input "This is my favorite trade partner" at bounding box center [259, 279] width 18 height 18
click at [474, 357] on button "Submit" at bounding box center [480, 351] width 36 height 16
radio input "true"
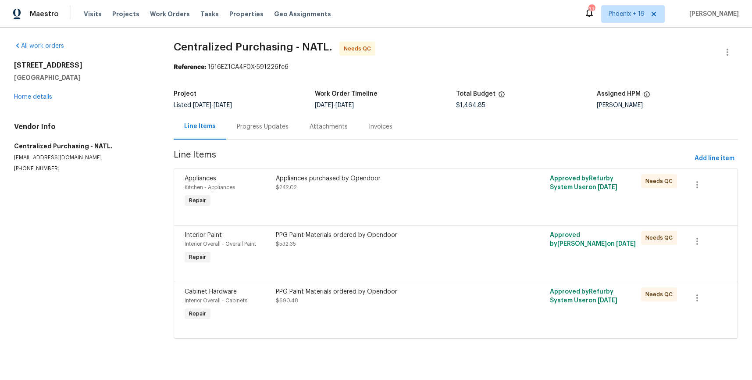
click at [466, 295] on div "PPG Paint Materials ordered by Opendoor" at bounding box center [387, 291] width 223 height 9
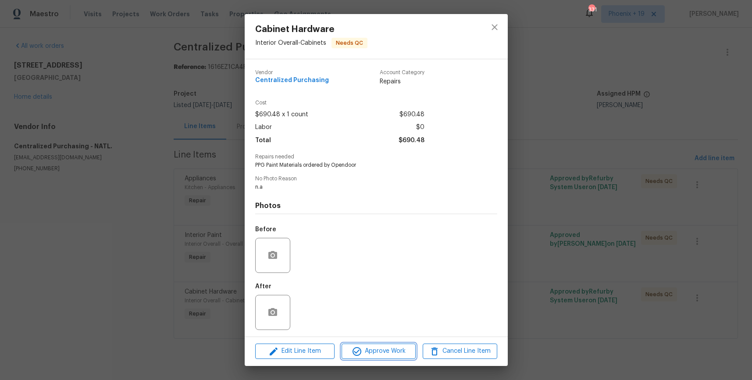
click at [391, 353] on span "Approve Work" at bounding box center [378, 350] width 69 height 11
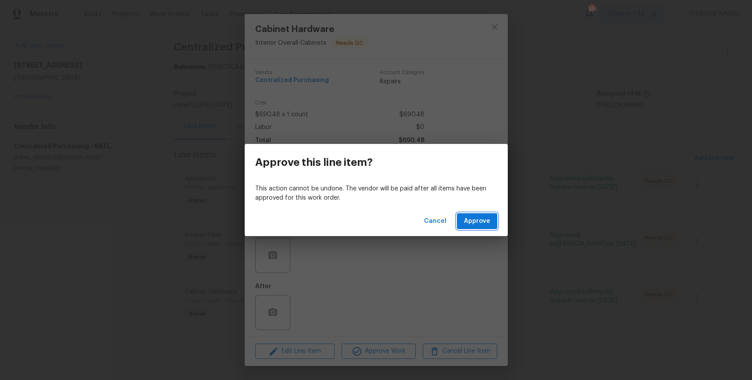
click at [472, 220] on span "Approve" at bounding box center [477, 221] width 26 height 11
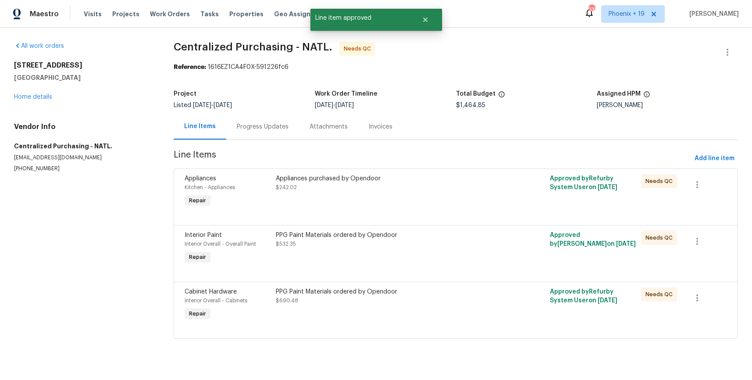
click at [444, 257] on div "PPG Paint Materials ordered by Opendoor $532.35" at bounding box center [387, 248] width 228 height 40
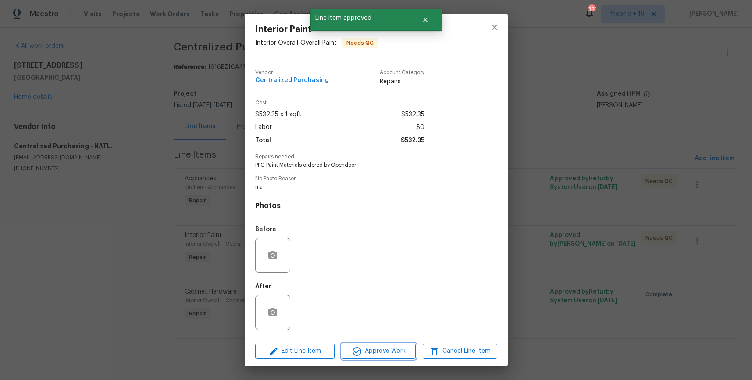
click at [390, 344] on button "Approve Work" at bounding box center [378, 350] width 74 height 15
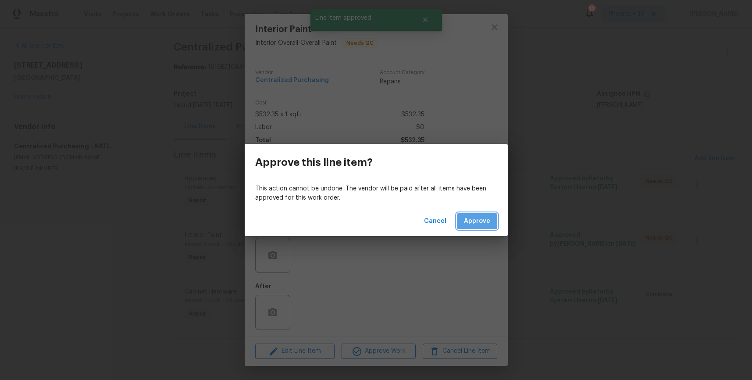
click at [465, 225] on span "Approve" at bounding box center [477, 221] width 26 height 11
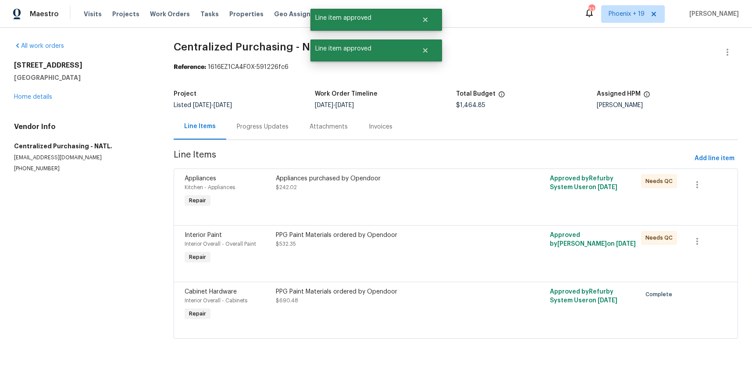
click at [431, 176] on div "Appliances purchased by Opendoor" at bounding box center [387, 178] width 223 height 9
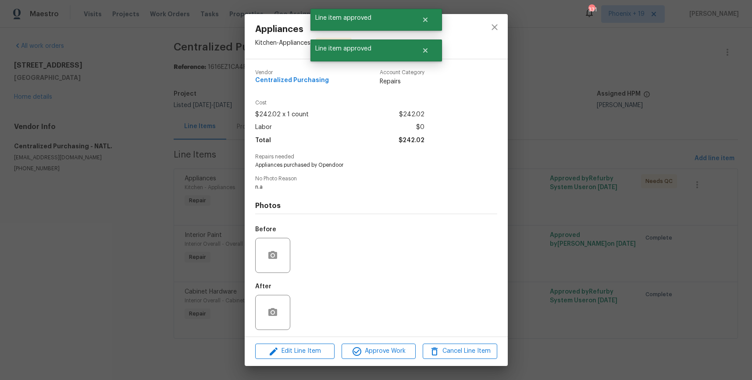
drag, startPoint x: 395, startPoint y: 340, endPoint x: 396, endPoint y: 344, distance: 4.5
click at [395, 340] on div "Edit Line Item Approve Work Cancel Line Item" at bounding box center [376, 350] width 263 height 29
click at [395, 345] on span "Approve Work" at bounding box center [378, 350] width 69 height 11
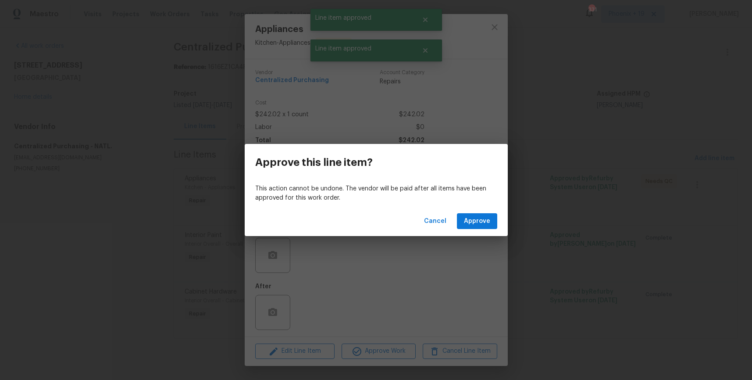
click at [478, 211] on div "Cancel Approve" at bounding box center [376, 221] width 263 height 30
click at [480, 224] on span "Approve" at bounding box center [477, 221] width 26 height 11
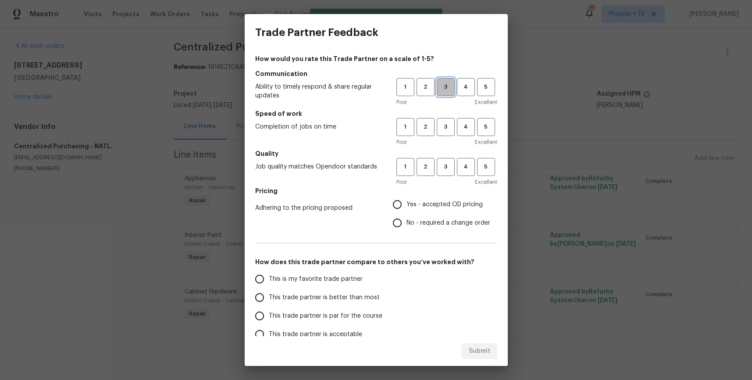
drag, startPoint x: 447, startPoint y: 90, endPoint x: 445, endPoint y: 126, distance: 36.0
click at [447, 91] on span "3" at bounding box center [445, 87] width 16 height 10
drag, startPoint x: 445, startPoint y: 126, endPoint x: 445, endPoint y: 133, distance: 7.0
click at [445, 127] on span "3" at bounding box center [445, 127] width 16 height 10
click at [446, 175] on button "3" at bounding box center [446, 167] width 18 height 18
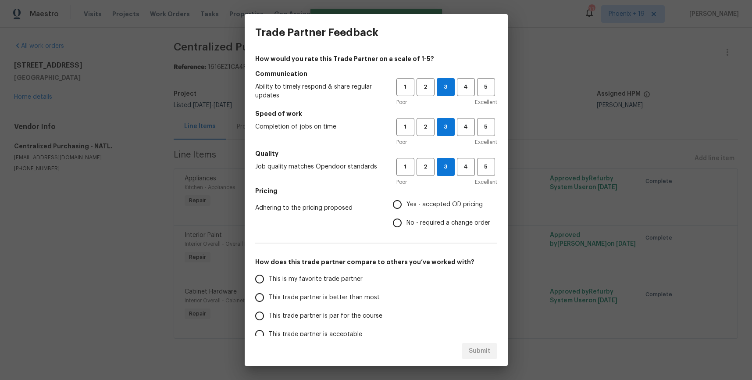
drag, startPoint x: 433, startPoint y: 205, endPoint x: 385, endPoint y: 241, distance: 60.0
click at [431, 206] on span "Yes - accepted OD pricing" at bounding box center [444, 204] width 76 height 9
click at [406, 206] on input "Yes - accepted OD pricing" at bounding box center [397, 204] width 18 height 18
radio input "true"
drag, startPoint x: 328, startPoint y: 276, endPoint x: 446, endPoint y: 340, distance: 133.9
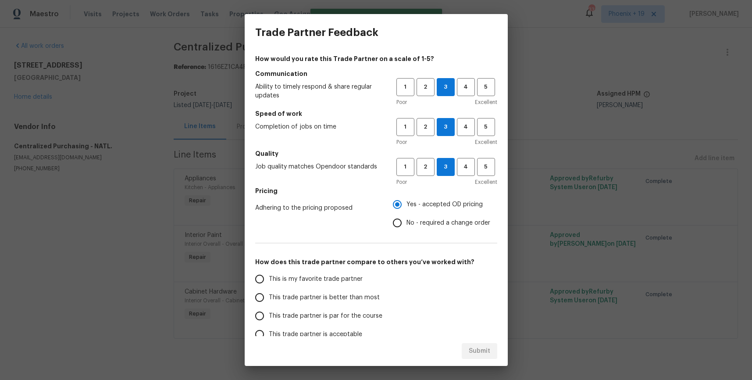
click at [328, 276] on span "This is my favorite trade partner" at bounding box center [316, 278] width 94 height 9
click at [269, 276] on input "This is my favorite trade partner" at bounding box center [259, 279] width 18 height 18
click at [467, 347] on button "Submit" at bounding box center [480, 351] width 36 height 16
radio input "true"
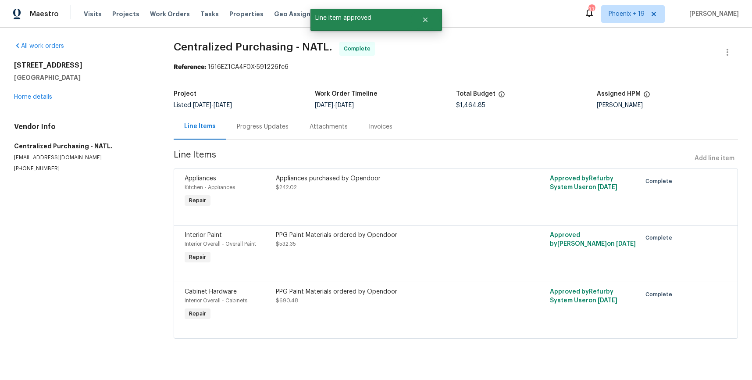
radio input "false"
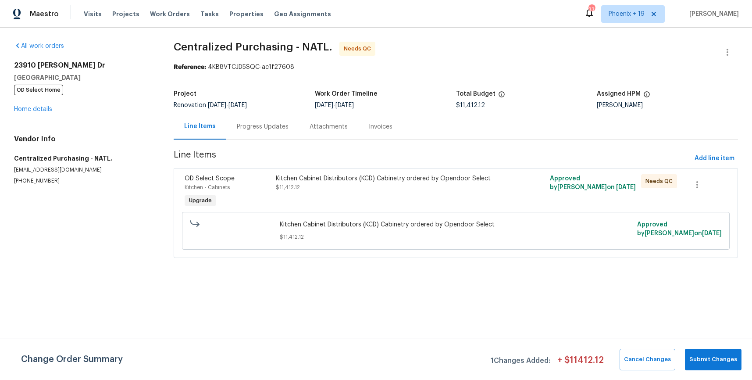
click at [504, 189] on div at bounding box center [524, 191] width 46 height 40
click at [438, 196] on div "Kitchen Cabinet Distributors (KCD) Cabinetry ordered by Opendoor Select $11,412…" at bounding box center [387, 191] width 228 height 40
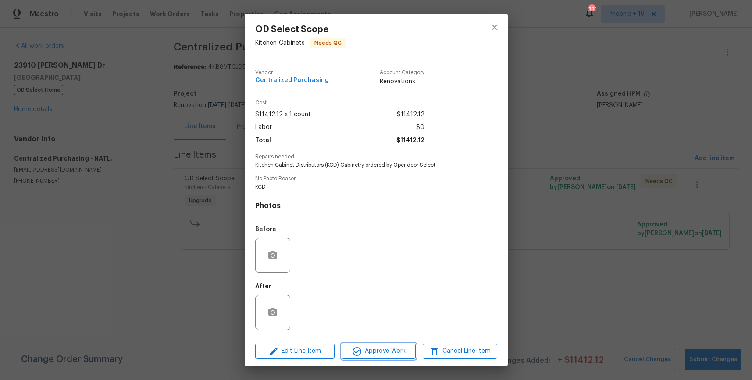
click at [411, 343] on button "Approve Work" at bounding box center [378, 350] width 74 height 15
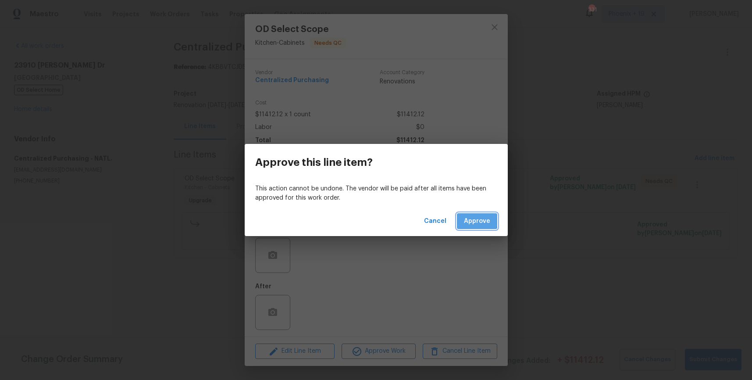
click at [465, 219] on span "Approve" at bounding box center [477, 221] width 26 height 11
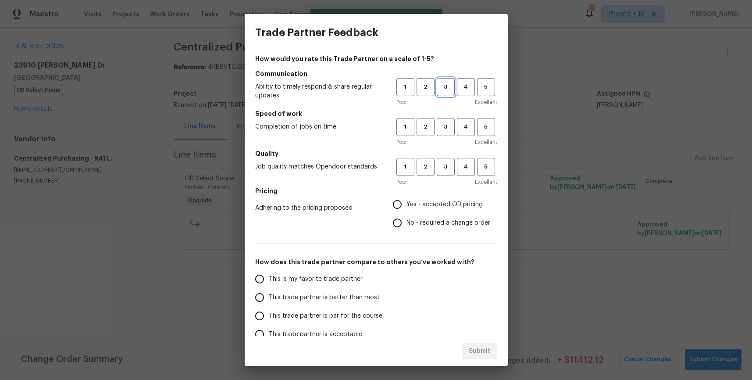
drag, startPoint x: 444, startPoint y: 84, endPoint x: 445, endPoint y: 124, distance: 40.8
click at [444, 84] on span "3" at bounding box center [445, 87] width 16 height 10
drag, startPoint x: 447, startPoint y: 134, endPoint x: 447, endPoint y: 167, distance: 32.4
click at [447, 135] on button "3" at bounding box center [446, 127] width 18 height 18
drag, startPoint x: 447, startPoint y: 167, endPoint x: 444, endPoint y: 181, distance: 14.6
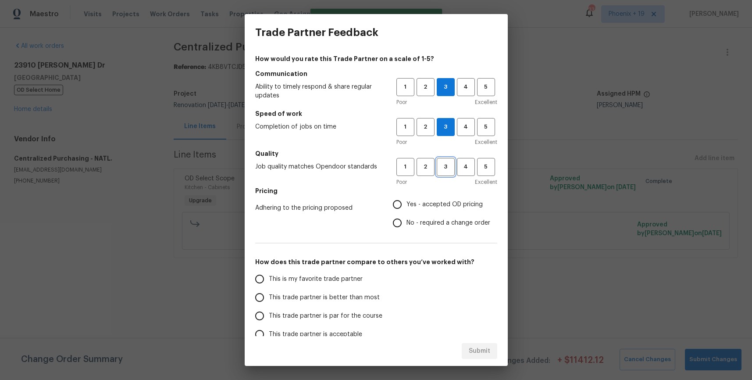
click at [447, 167] on span "3" at bounding box center [445, 167] width 16 height 10
click at [436, 199] on label "Yes - accepted OD pricing" at bounding box center [439, 204] width 102 height 18
click at [406, 199] on input "Yes - accepted OD pricing" at bounding box center [397, 204] width 18 height 18
radio input "true"
click at [342, 279] on span "This is my favorite trade partner" at bounding box center [316, 278] width 94 height 9
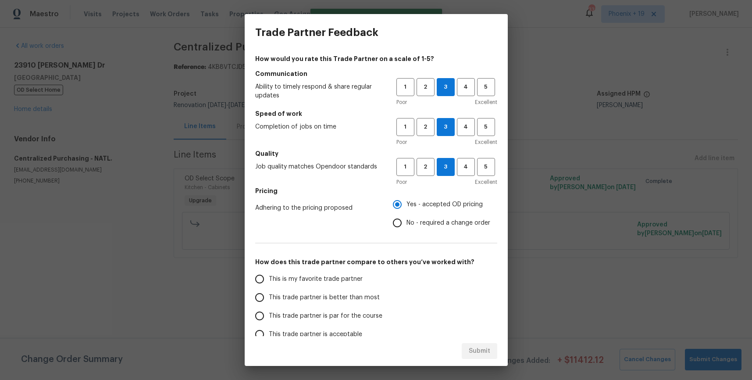
click at [269, 279] on input "This is my favorite trade partner" at bounding box center [259, 279] width 18 height 18
click at [470, 351] on span "Submit" at bounding box center [479, 350] width 21 height 11
radio input "true"
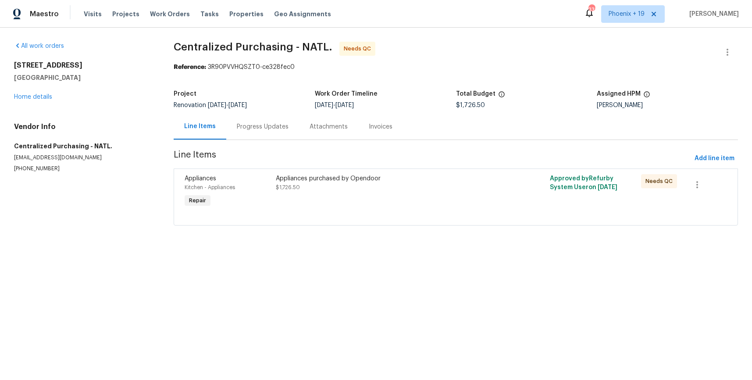
click at [447, 199] on div "Appliances purchased by Opendoor $1,726.50" at bounding box center [387, 191] width 228 height 40
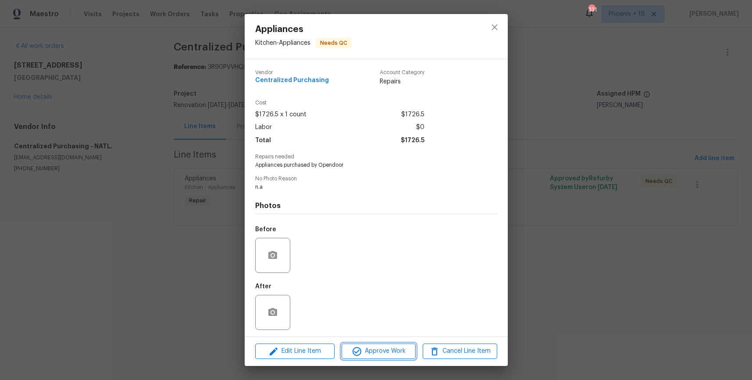
click at [391, 346] on span "Approve Work" at bounding box center [378, 350] width 69 height 11
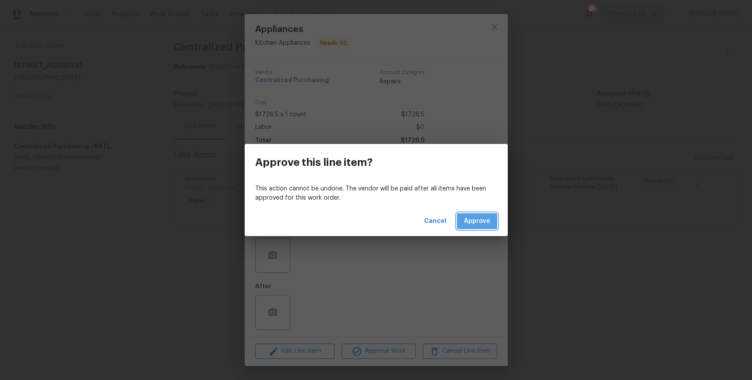
click at [471, 224] on span "Approve" at bounding box center [477, 221] width 26 height 11
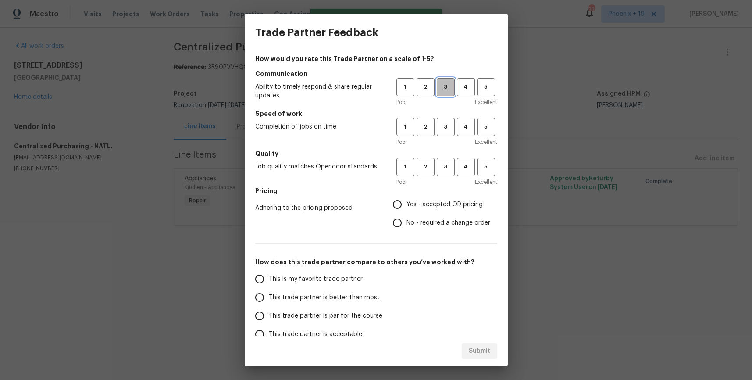
drag, startPoint x: 445, startPoint y: 91, endPoint x: 454, endPoint y: 125, distance: 35.2
click at [446, 96] on div "1 2 3 4 5 Poor Excellent" at bounding box center [446, 92] width 101 height 28
click at [454, 125] on button "3" at bounding box center [446, 127] width 18 height 18
click at [449, 165] on span "3" at bounding box center [445, 167] width 16 height 10
click at [448, 95] on button "3" at bounding box center [446, 87] width 18 height 18
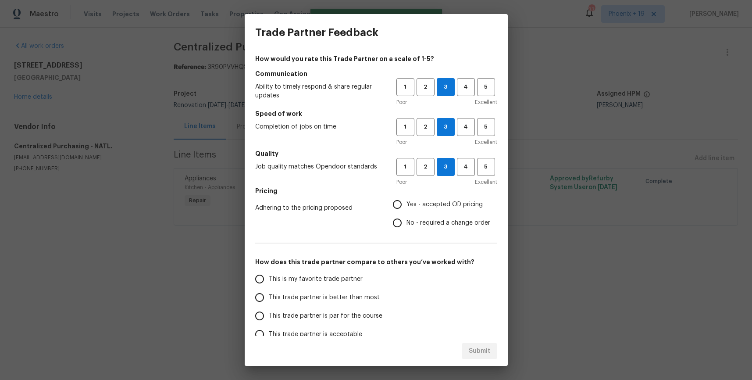
drag, startPoint x: 424, startPoint y: 206, endPoint x: 343, endPoint y: 252, distance: 93.2
click at [424, 206] on span "Yes - accepted OD pricing" at bounding box center [444, 204] width 76 height 9
click at [406, 206] on input "Yes - accepted OD pricing" at bounding box center [397, 204] width 18 height 18
radio input "true"
click at [298, 276] on span "This is my favorite trade partner" at bounding box center [316, 278] width 94 height 9
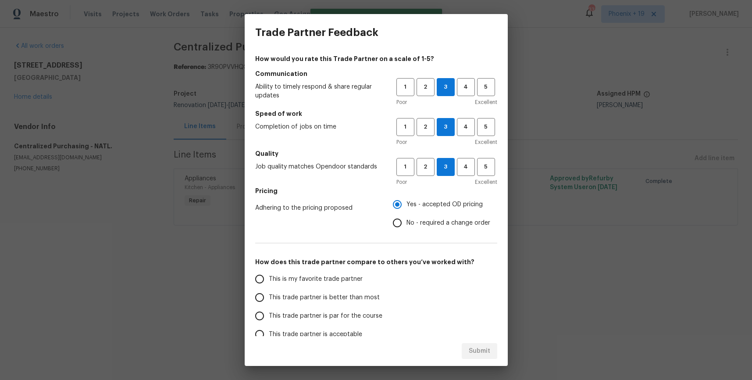
click at [269, 276] on input "This is my favorite trade partner" at bounding box center [259, 279] width 18 height 18
click at [479, 350] on span "Submit" at bounding box center [479, 350] width 21 height 11
radio input "true"
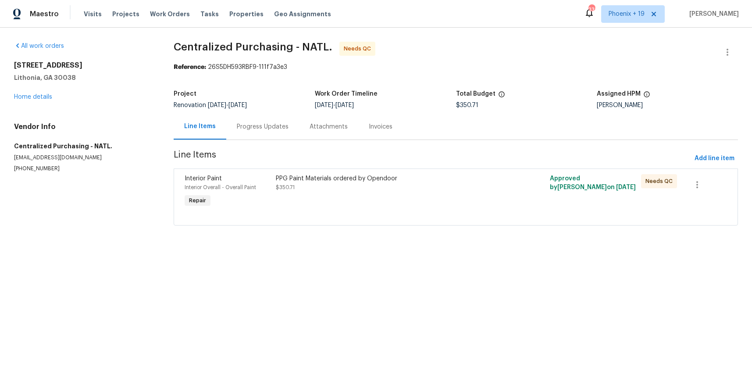
click at [435, 199] on div "PPG Paint Materials ordered by Opendoor $350.71" at bounding box center [387, 191] width 228 height 40
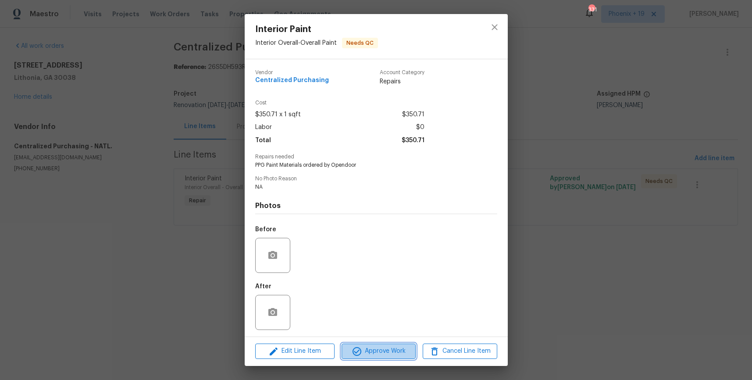
click at [387, 353] on span "Approve Work" at bounding box center [378, 350] width 69 height 11
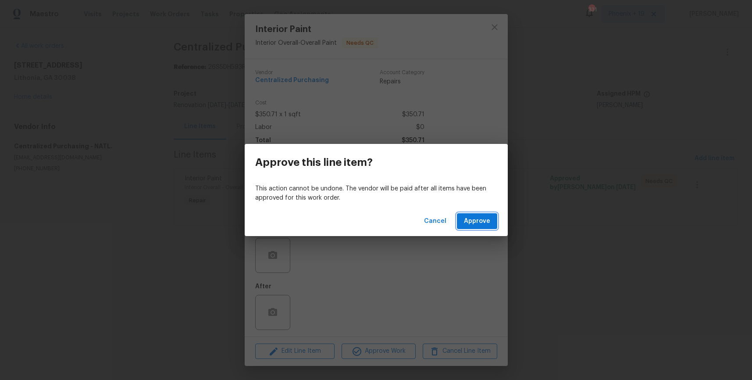
click at [479, 216] on span "Approve" at bounding box center [477, 221] width 26 height 11
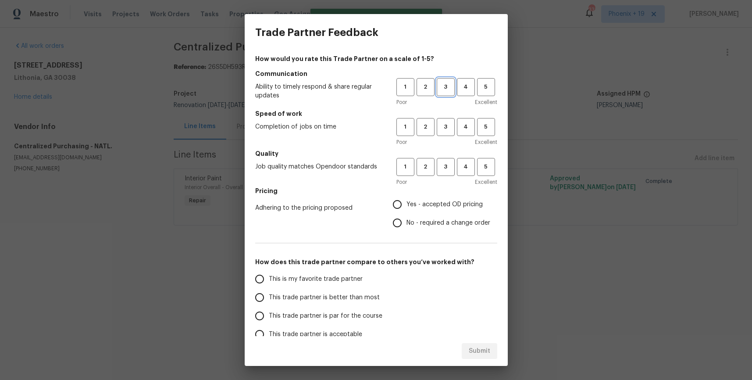
click at [447, 95] on button "3" at bounding box center [446, 87] width 18 height 18
drag, startPoint x: 447, startPoint y: 128, endPoint x: 446, endPoint y: 144, distance: 16.3
click at [447, 128] on span "3" at bounding box center [445, 127] width 16 height 10
click at [446, 165] on span "3" at bounding box center [445, 167] width 16 height 10
drag, startPoint x: 437, startPoint y: 206, endPoint x: 422, endPoint y: 225, distance: 24.4
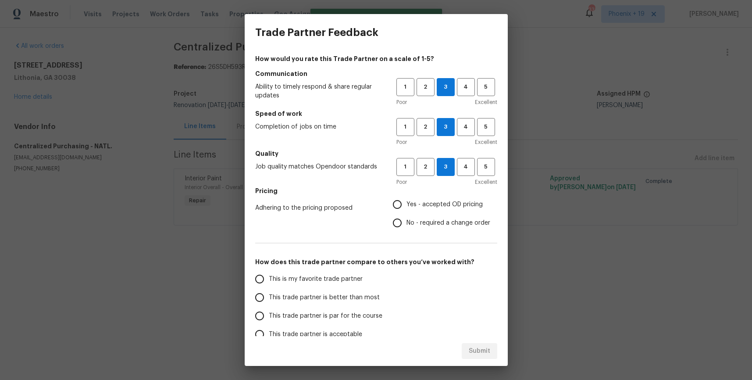
click at [437, 205] on span "Yes - accepted OD pricing" at bounding box center [444, 204] width 76 height 9
click at [406, 205] on input "Yes - accepted OD pricing" at bounding box center [397, 204] width 18 height 18
radio input "true"
drag, startPoint x: 324, startPoint y: 280, endPoint x: 393, endPoint y: 322, distance: 80.3
click at [325, 280] on span "This is my favorite trade partner" at bounding box center [316, 278] width 94 height 9
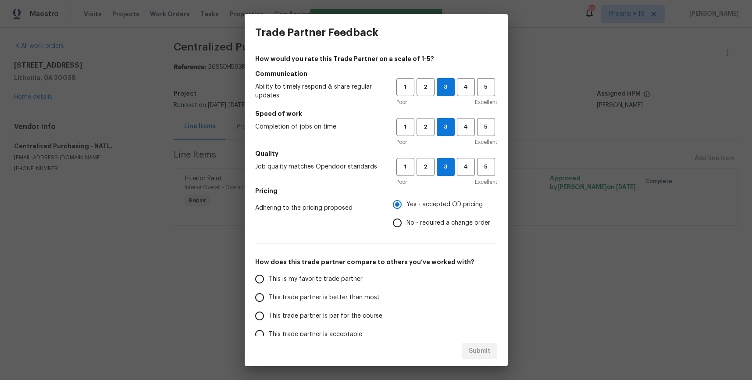
click at [366, 280] on label "This is my favorite trade partner" at bounding box center [319, 279] width 138 height 18
click at [269, 280] on input "This is my favorite trade partner" at bounding box center [259, 279] width 18 height 18
drag, startPoint x: 475, startPoint y: 348, endPoint x: 503, endPoint y: 347, distance: 28.1
click at [475, 348] on span "Submit" at bounding box center [479, 350] width 21 height 11
radio input "true"
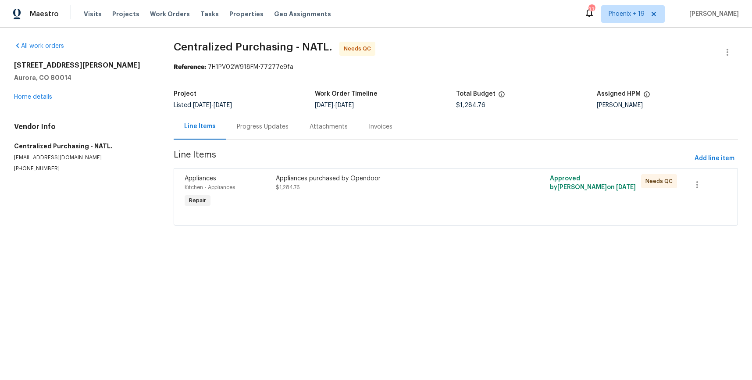
click at [440, 192] on div "Appliances purchased by Opendoor $1,284.76" at bounding box center [387, 191] width 228 height 40
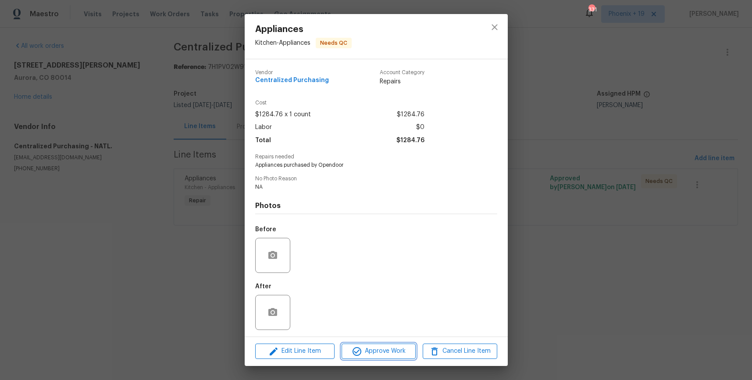
click at [386, 344] on button "Approve Work" at bounding box center [378, 350] width 74 height 15
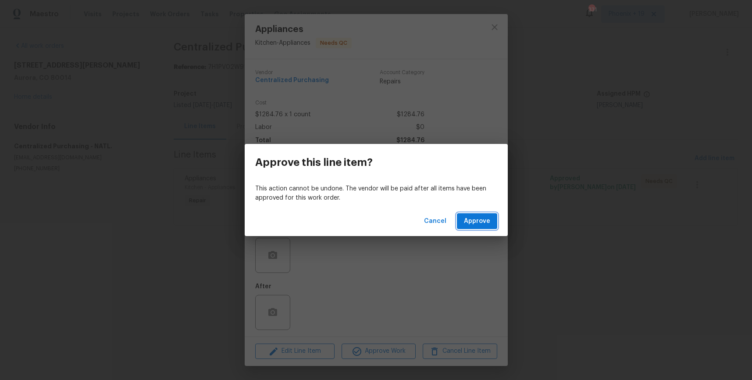
click at [486, 224] on span "Approve" at bounding box center [477, 221] width 26 height 11
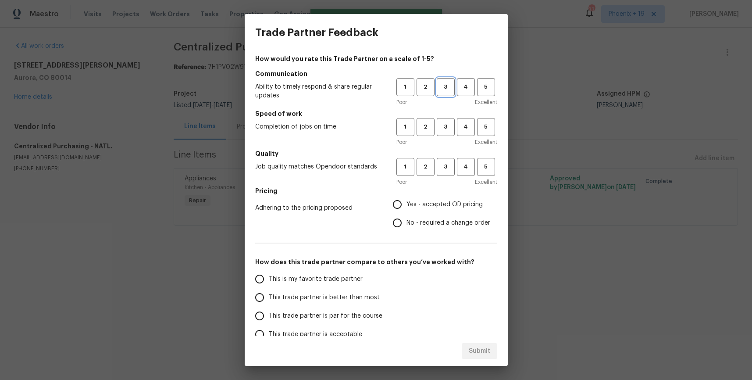
drag, startPoint x: 447, startPoint y: 87, endPoint x: 446, endPoint y: 135, distance: 48.2
click at [447, 89] on span "3" at bounding box center [445, 87] width 16 height 10
drag, startPoint x: 445, startPoint y: 136, endPoint x: 445, endPoint y: 154, distance: 18.0
click at [446, 137] on div "1 2 3 4 5 Poor Excellent" at bounding box center [446, 132] width 101 height 28
drag, startPoint x: 445, startPoint y: 131, endPoint x: 444, endPoint y: 162, distance: 31.6
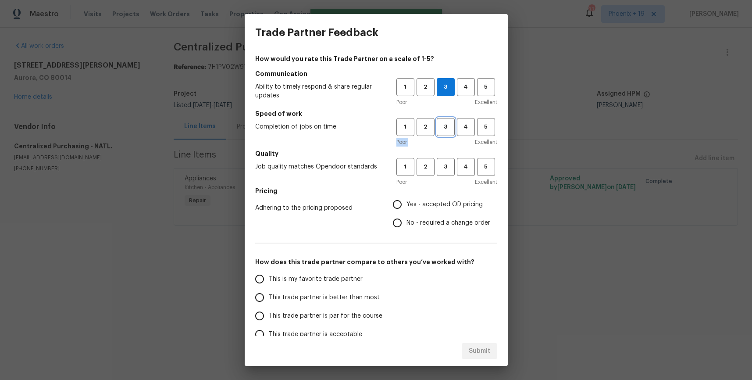
click at [445, 131] on span "3" at bounding box center [445, 127] width 16 height 10
click at [444, 163] on span "3" at bounding box center [445, 167] width 16 height 10
click at [430, 203] on span "Yes - accepted OD pricing" at bounding box center [444, 204] width 76 height 9
click at [406, 203] on input "Yes - accepted OD pricing" at bounding box center [397, 204] width 18 height 18
radio input "true"
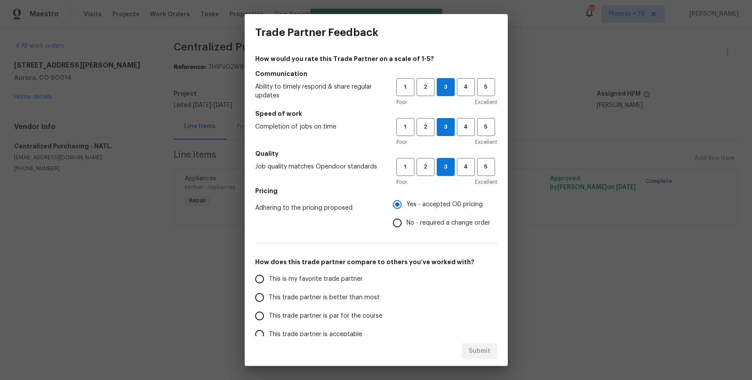
click at [308, 268] on div "How would you rate this Trade Partner on a scale of 1-5? Communication Ability …" at bounding box center [376, 225] width 242 height 343
drag, startPoint x: 314, startPoint y: 275, endPoint x: 411, endPoint y: 312, distance: 104.2
click at [314, 275] on span "This is my favorite trade partner" at bounding box center [316, 278] width 94 height 9
click at [269, 275] on input "This is my favorite trade partner" at bounding box center [259, 279] width 18 height 18
drag, startPoint x: 474, startPoint y: 343, endPoint x: 483, endPoint y: 341, distance: 9.5
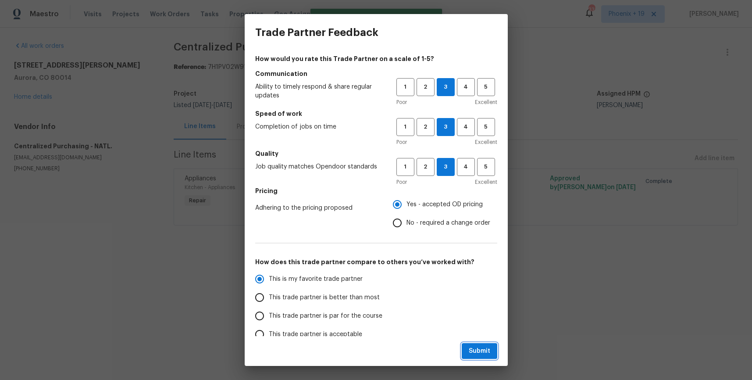
click at [474, 343] on button "Submit" at bounding box center [480, 351] width 36 height 16
radio input "true"
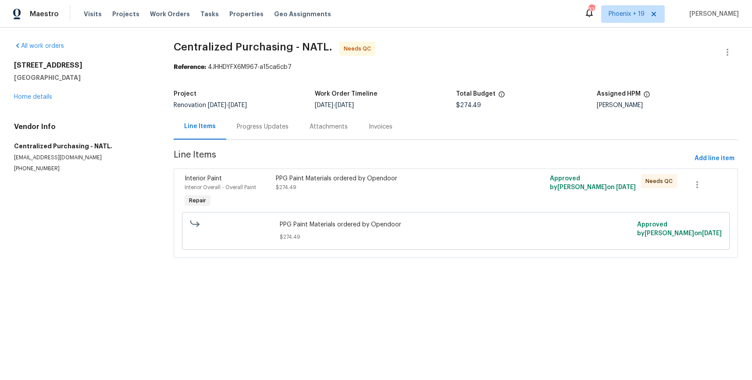
click at [462, 163] on span "Line Items" at bounding box center [432, 158] width 517 height 16
click at [454, 186] on div "PPG Paint Materials ordered by Opendoor $274.49" at bounding box center [387, 183] width 223 height 18
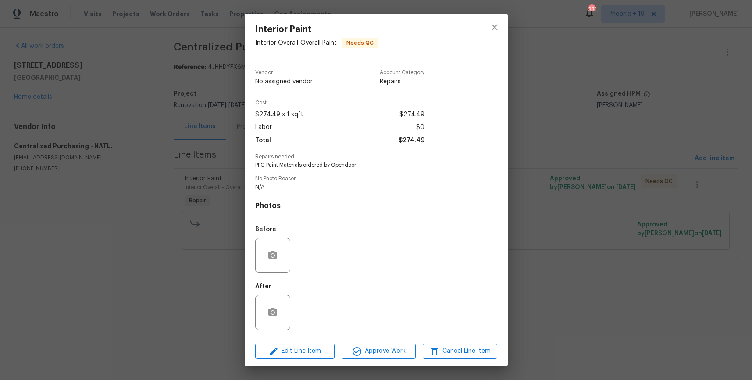
click at [396, 362] on div "Edit Line Item Approve Work Cancel Line Item" at bounding box center [376, 350] width 263 height 29
click at [401, 349] on span "Approve Work" at bounding box center [378, 350] width 69 height 11
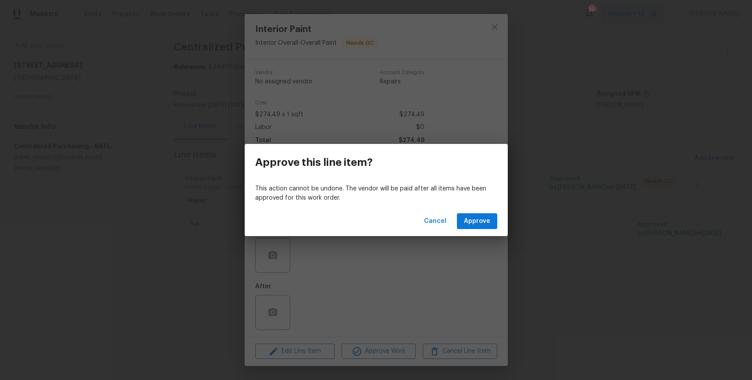
click at [484, 232] on div "Cancel Approve" at bounding box center [376, 221] width 263 height 30
click at [481, 225] on span "Approve" at bounding box center [477, 221] width 26 height 11
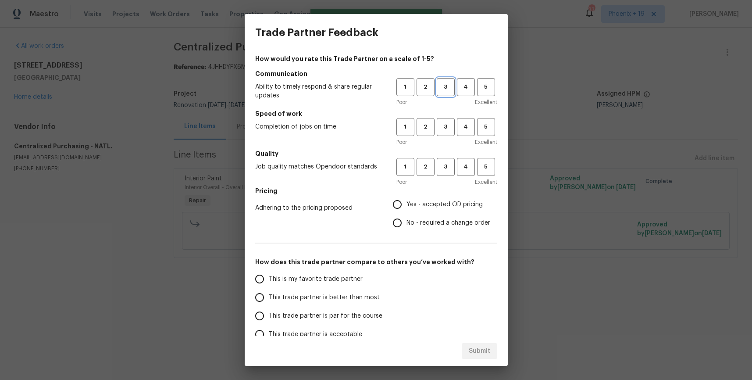
drag, startPoint x: 454, startPoint y: 90, endPoint x: 452, endPoint y: 117, distance: 26.4
click at [454, 91] on button "3" at bounding box center [446, 87] width 18 height 18
click at [452, 118] on button "3" at bounding box center [446, 127] width 18 height 18
click at [446, 163] on span "3" at bounding box center [445, 167] width 16 height 10
click at [429, 200] on span "Yes - accepted OD pricing" at bounding box center [444, 204] width 76 height 9
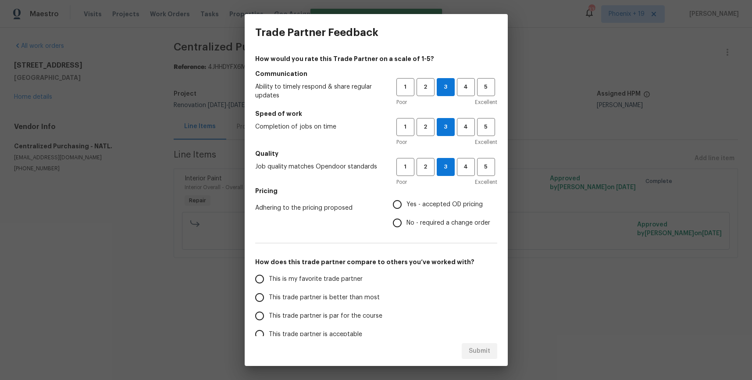
click at [406, 199] on input "Yes - accepted OD pricing" at bounding box center [397, 204] width 18 height 18
radio input "true"
drag, startPoint x: 332, startPoint y: 276, endPoint x: 358, endPoint y: 291, distance: 30.4
click at [332, 276] on span "This is my favorite trade partner" at bounding box center [316, 278] width 94 height 9
click at [269, 276] on input "This is my favorite trade partner" at bounding box center [259, 279] width 18 height 18
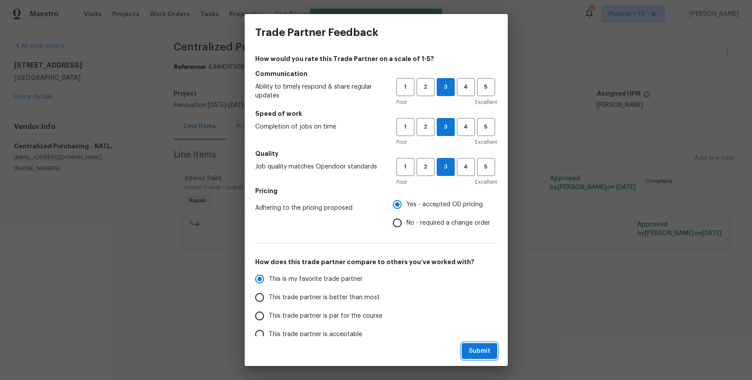
click at [482, 343] on button "Submit" at bounding box center [480, 351] width 36 height 16
radio input "true"
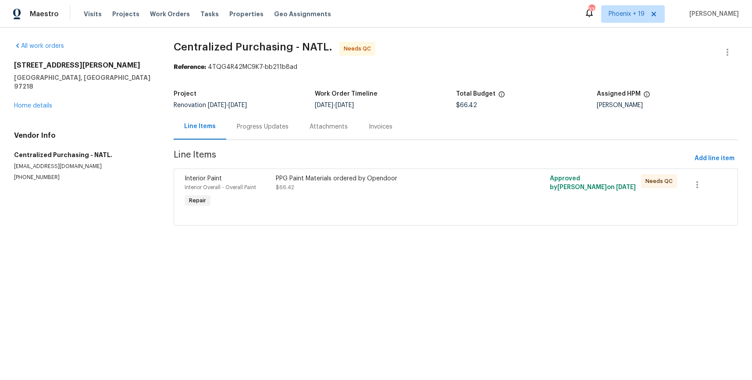
click at [440, 198] on div "PPG Paint Materials ordered by Opendoor $66.42" at bounding box center [387, 191] width 228 height 40
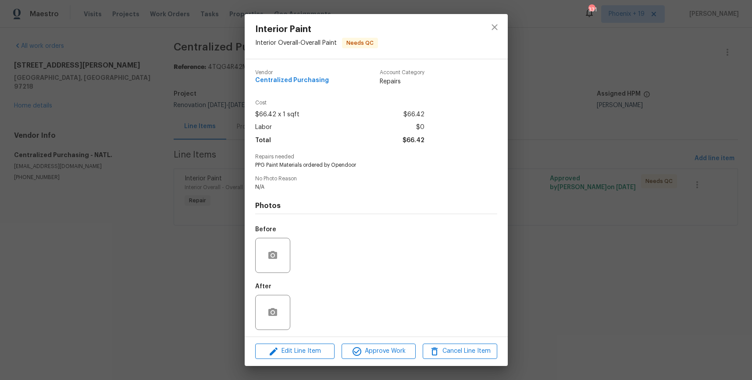
click at [390, 340] on div "Edit Line Item Approve Work Cancel Line Item" at bounding box center [376, 350] width 263 height 29
click at [391, 346] on span "Approve Work" at bounding box center [378, 350] width 69 height 11
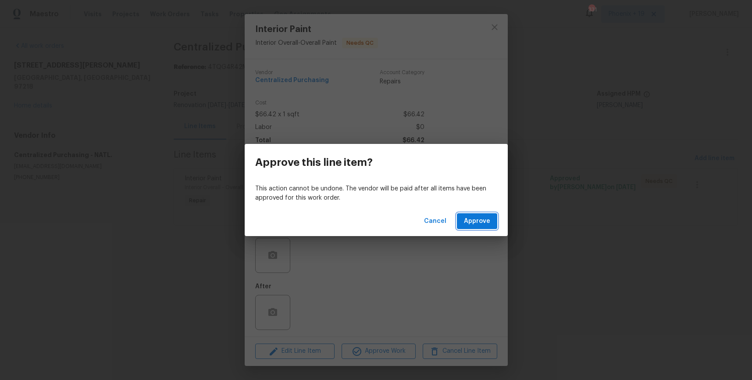
click at [478, 219] on span "Approve" at bounding box center [477, 221] width 26 height 11
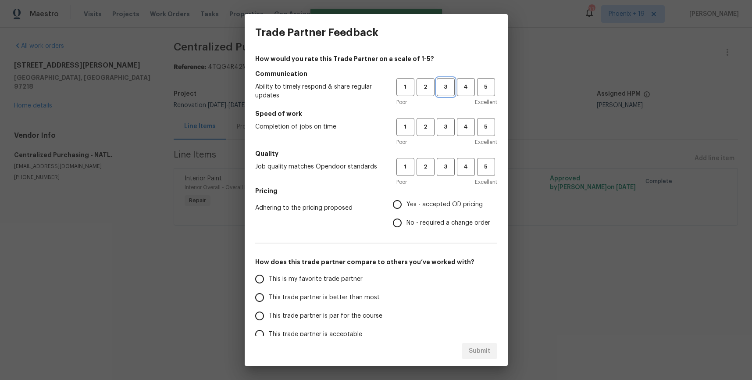
drag, startPoint x: 437, startPoint y: 91, endPoint x: 451, endPoint y: 131, distance: 42.7
click at [437, 91] on span "3" at bounding box center [445, 87] width 16 height 10
drag, startPoint x: 451, startPoint y: 136, endPoint x: 451, endPoint y: 143, distance: 7.0
click at [451, 136] on div "1 2 3 4 5 Poor Excellent" at bounding box center [446, 132] width 101 height 28
drag, startPoint x: 448, startPoint y: 136, endPoint x: 447, endPoint y: 145, distance: 8.5
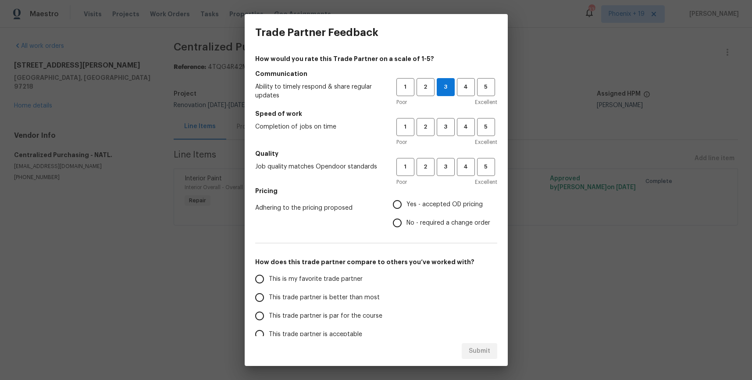
click at [448, 136] on div "1 2 3 4 5 Poor Excellent" at bounding box center [446, 132] width 101 height 28
click at [443, 131] on span "3" at bounding box center [445, 127] width 16 height 10
click at [447, 164] on span "3" at bounding box center [445, 167] width 16 height 10
click at [440, 195] on label "Yes - accepted OD pricing" at bounding box center [439, 204] width 102 height 18
click at [406, 195] on input "Yes - accepted OD pricing" at bounding box center [397, 204] width 18 height 18
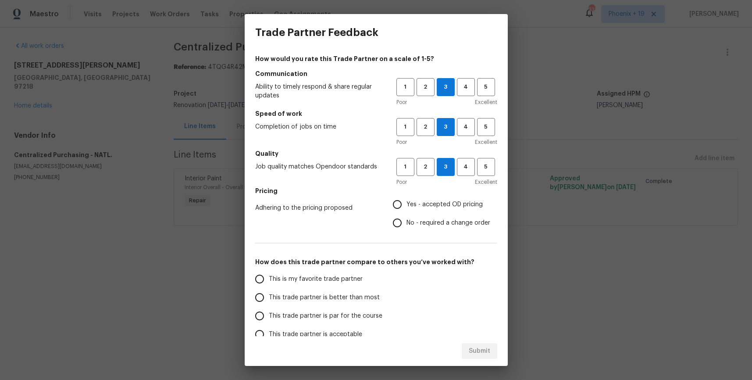
radio input "true"
click at [308, 281] on span "This is my favorite trade partner" at bounding box center [316, 278] width 94 height 9
click at [269, 281] on input "This is my favorite trade partner" at bounding box center [259, 279] width 18 height 18
click at [491, 348] on button "Submit" at bounding box center [480, 351] width 36 height 16
radio input "true"
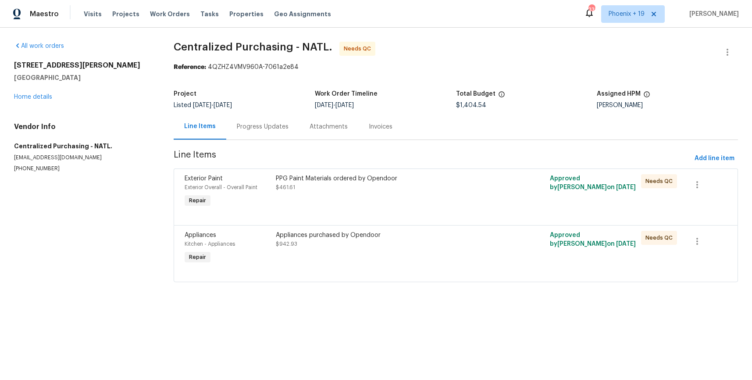
click at [420, 233] on div "Appliances purchased by Opendoor" at bounding box center [387, 235] width 223 height 9
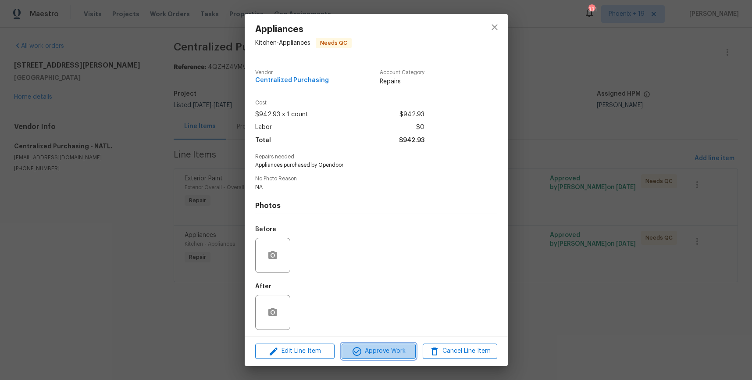
click at [373, 346] on span "Approve Work" at bounding box center [378, 350] width 69 height 11
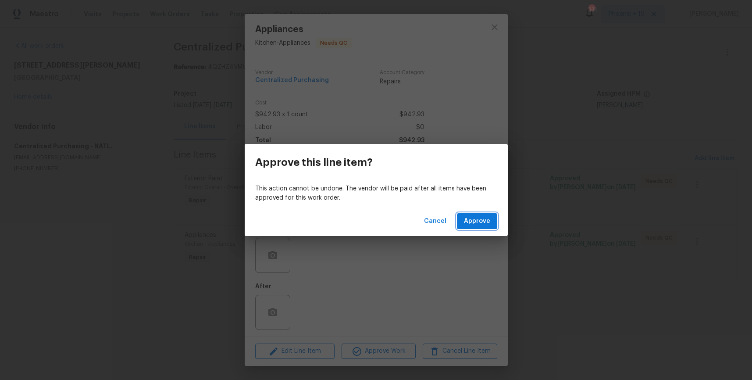
click at [469, 219] on span "Approve" at bounding box center [477, 221] width 26 height 11
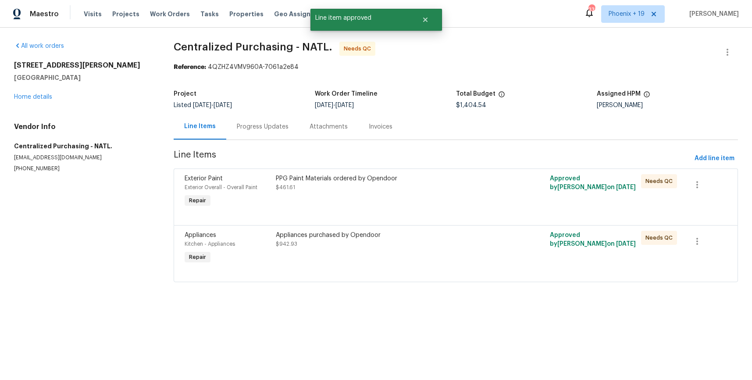
click at [462, 206] on div "PPG Paint Materials ordered by Opendoor $461.61" at bounding box center [387, 191] width 228 height 40
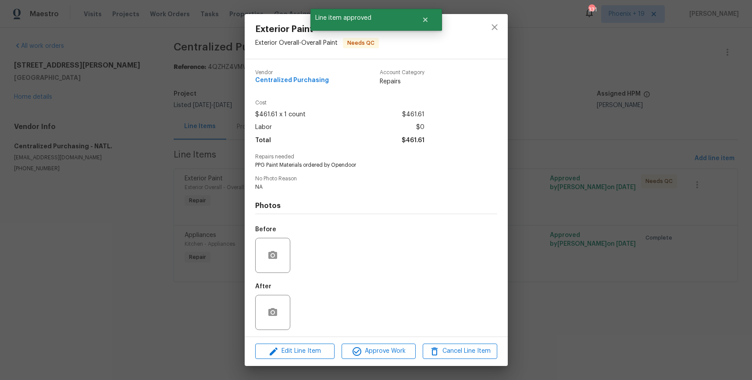
click at [392, 361] on div "Edit Line Item Approve Work Cancel Line Item" at bounding box center [376, 350] width 263 height 29
click at [396, 358] on div "Edit Line Item Approve Work Cancel Line Item" at bounding box center [376, 350] width 263 height 29
click at [401, 353] on span "Approve Work" at bounding box center [378, 350] width 69 height 11
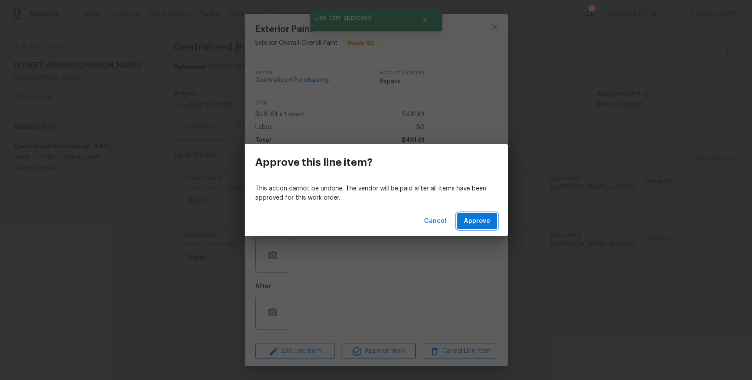
click at [477, 220] on span "Approve" at bounding box center [477, 221] width 26 height 11
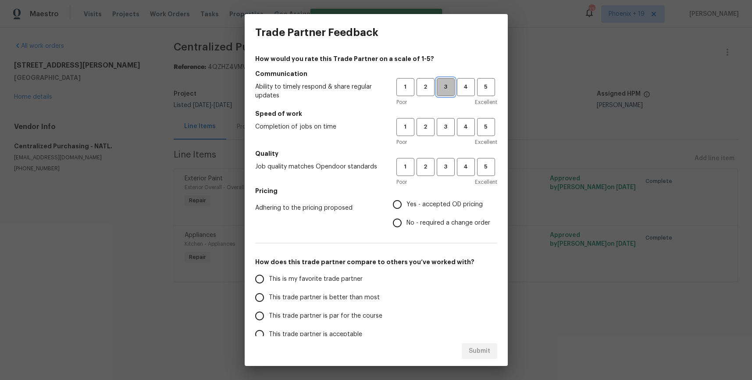
drag, startPoint x: 447, startPoint y: 90, endPoint x: 447, endPoint y: 121, distance: 31.6
click at [447, 92] on span "3" at bounding box center [445, 87] width 16 height 10
drag, startPoint x: 447, startPoint y: 121, endPoint x: 447, endPoint y: 163, distance: 42.1
click at [447, 122] on span "3" at bounding box center [445, 127] width 16 height 10
click at [447, 163] on span "3" at bounding box center [445, 167] width 16 height 10
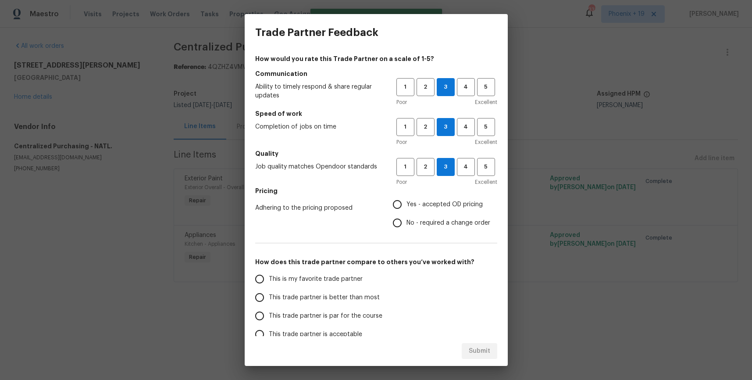
click at [443, 192] on h5 "Pricing" at bounding box center [376, 190] width 242 height 9
drag, startPoint x: 438, startPoint y: 203, endPoint x: 407, endPoint y: 231, distance: 41.6
click at [438, 203] on span "Yes - accepted OD pricing" at bounding box center [444, 204] width 76 height 9
click at [406, 203] on input "Yes - accepted OD pricing" at bounding box center [397, 204] width 18 height 18
radio input "true"
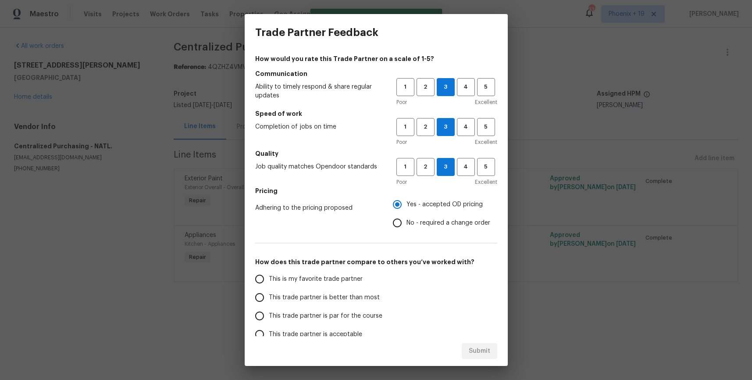
click at [326, 281] on span "This is my favorite trade partner" at bounding box center [316, 278] width 94 height 9
click at [269, 281] on input "This is my favorite trade partner" at bounding box center [259, 279] width 18 height 18
drag, startPoint x: 474, startPoint y: 353, endPoint x: 559, endPoint y: 325, distance: 89.5
click at [474, 353] on span "Submit" at bounding box center [479, 350] width 21 height 11
radio input "true"
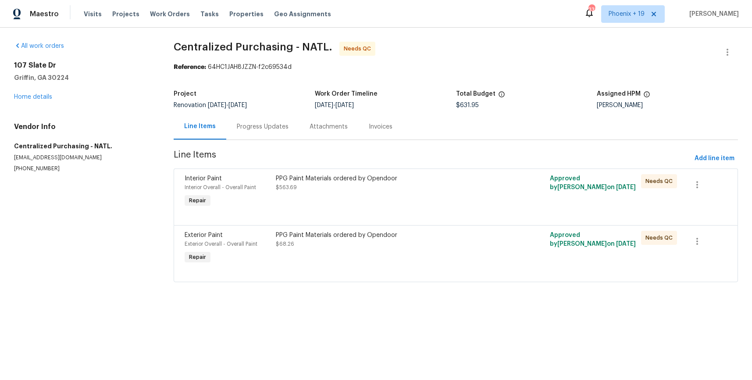
click at [426, 256] on div "PPG Paint Materials ordered by Opendoor $68.26" at bounding box center [387, 248] width 228 height 40
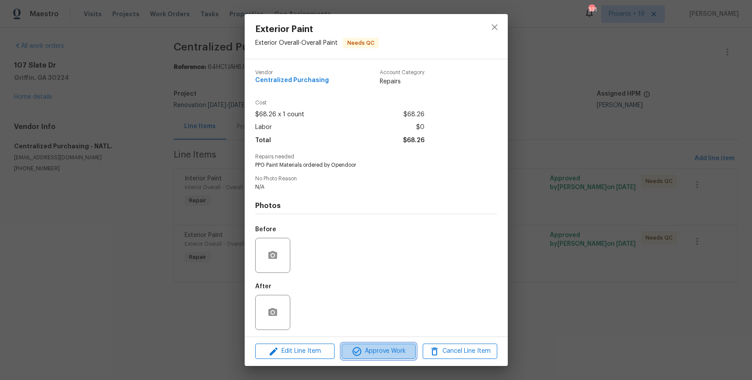
click at [397, 344] on button "Approve Work" at bounding box center [378, 350] width 74 height 15
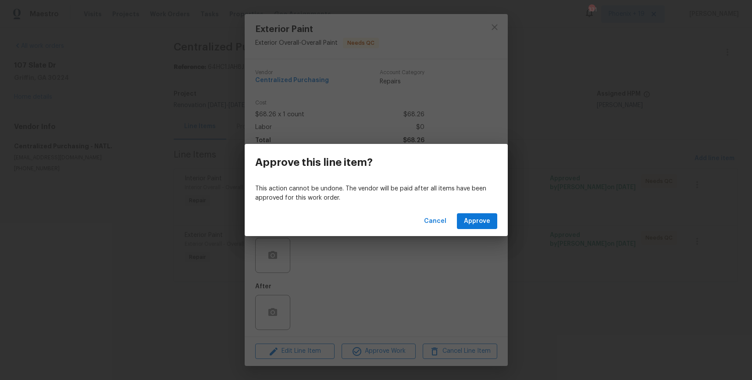
click at [481, 208] on div "Cancel Approve" at bounding box center [376, 221] width 263 height 30
click at [481, 216] on span "Approve" at bounding box center [477, 221] width 26 height 11
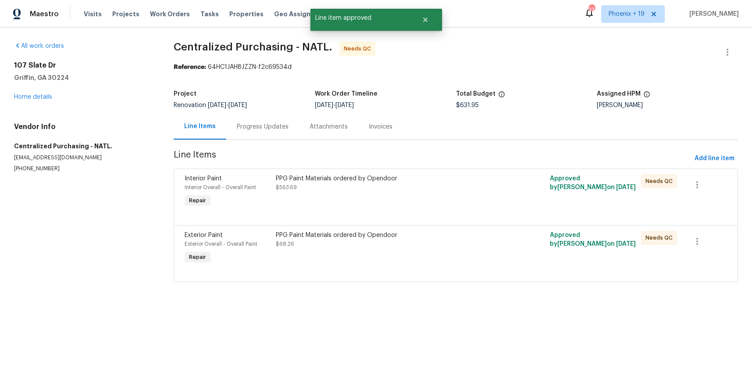
click at [444, 190] on div "PPG Paint Materials ordered by Opendoor $563.69" at bounding box center [387, 183] width 223 height 18
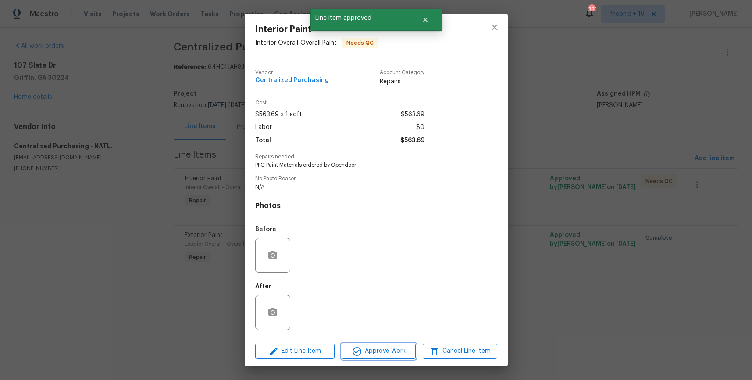
click at [376, 350] on span "Approve Work" at bounding box center [378, 350] width 69 height 11
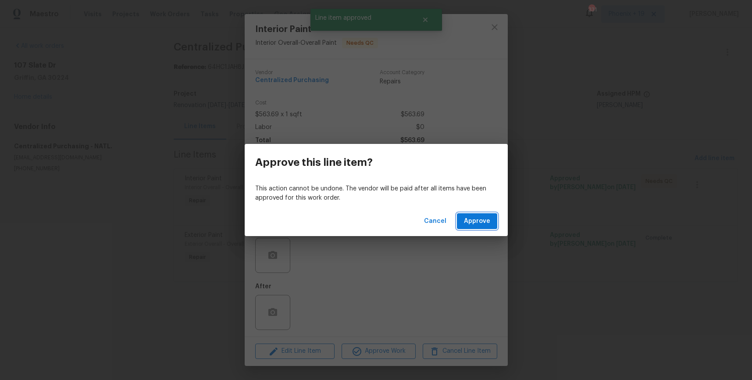
click at [489, 224] on span "Approve" at bounding box center [477, 221] width 26 height 11
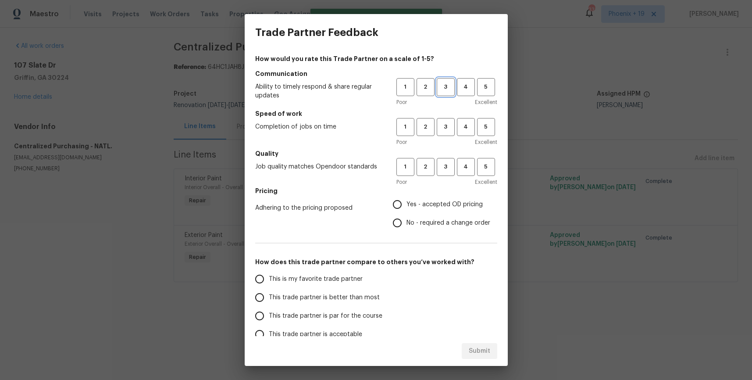
click at [447, 89] on span "3" at bounding box center [445, 87] width 16 height 10
drag, startPoint x: 444, startPoint y: 127, endPoint x: 450, endPoint y: 167, distance: 40.7
click at [444, 130] on span "3" at bounding box center [445, 127] width 16 height 10
drag, startPoint x: 450, startPoint y: 167, endPoint x: 422, endPoint y: 202, distance: 44.6
click at [450, 167] on span "3" at bounding box center [445, 167] width 16 height 10
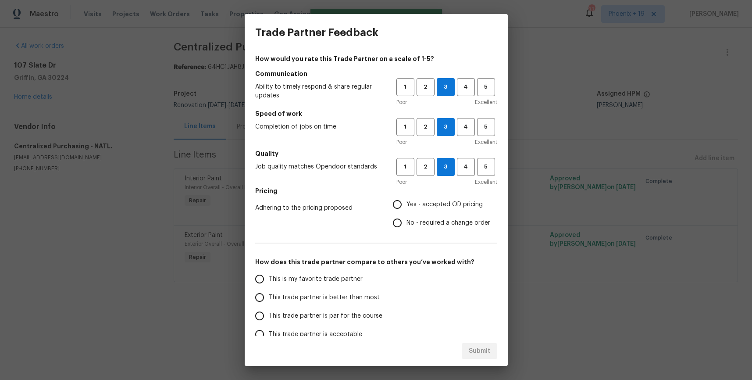
click at [422, 203] on span "Yes - accepted OD pricing" at bounding box center [444, 204] width 76 height 9
click at [406, 203] on input "Yes - accepted OD pricing" at bounding box center [397, 204] width 18 height 18
radio input "true"
click at [311, 277] on span "This is my favorite trade partner" at bounding box center [316, 278] width 94 height 9
click at [269, 277] on input "This is my favorite trade partner" at bounding box center [259, 279] width 18 height 18
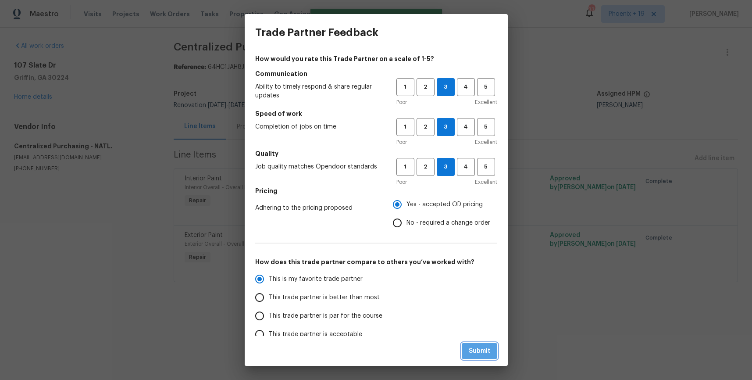
click at [471, 345] on span "Submit" at bounding box center [479, 350] width 21 height 11
radio input "true"
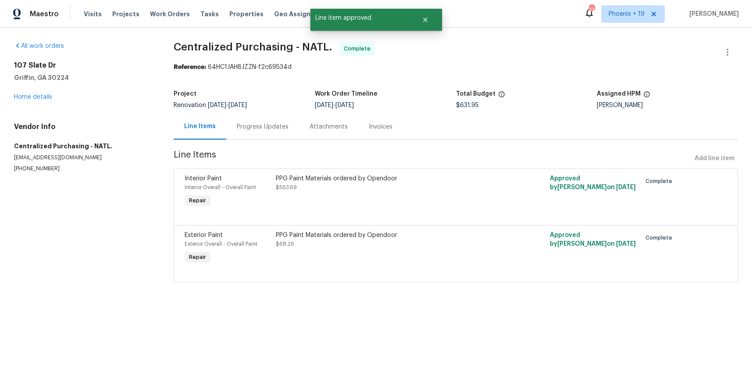
radio input "false"
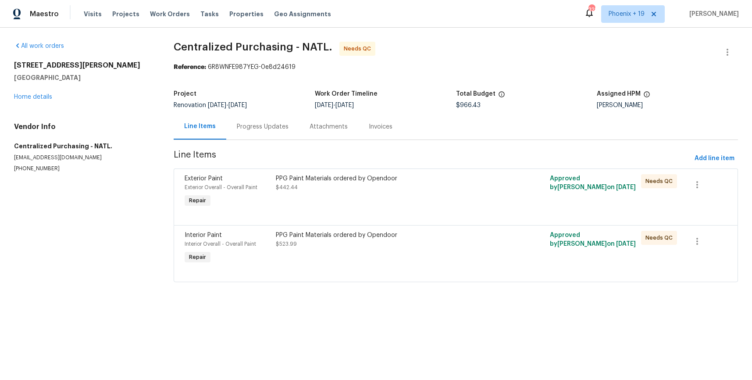
click at [426, 250] on div "PPG Paint Materials ordered by Opendoor $523.99" at bounding box center [387, 248] width 228 height 40
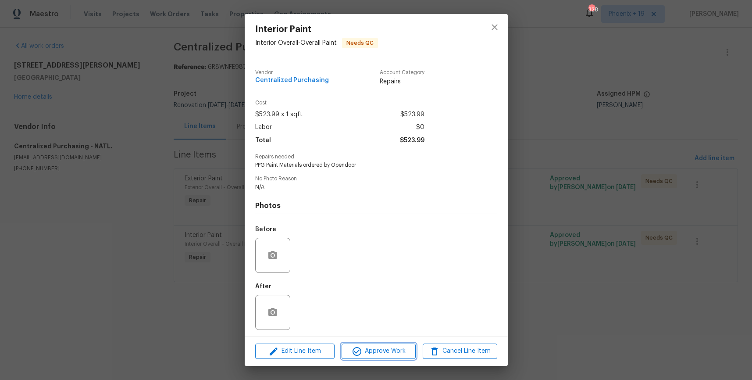
click at [381, 346] on span "Approve Work" at bounding box center [378, 350] width 69 height 11
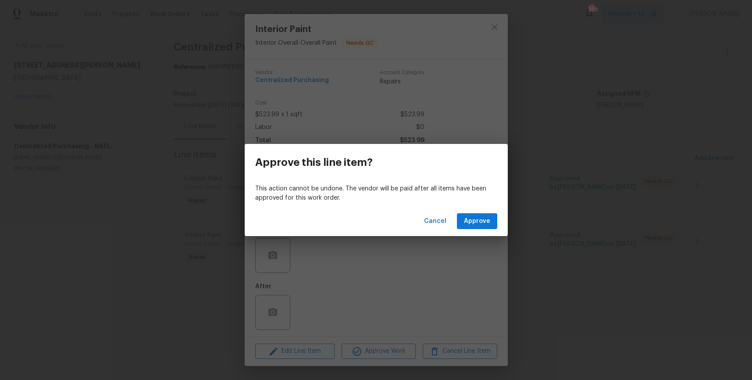
click at [486, 206] on div "Cancel Approve" at bounding box center [376, 221] width 263 height 30
click at [486, 221] on span "Approve" at bounding box center [477, 221] width 26 height 11
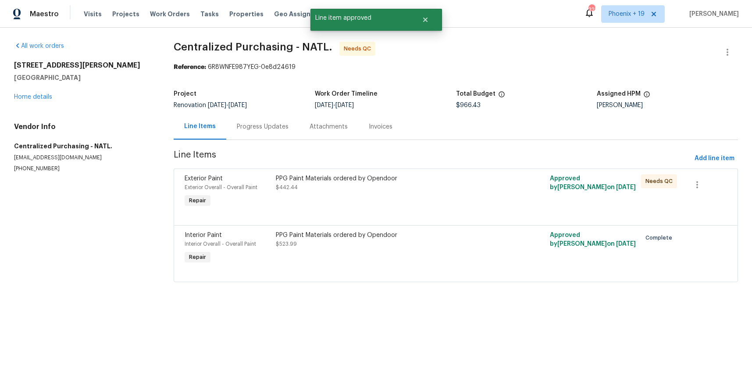
click at [456, 188] on div "PPG Paint Materials ordered by Opendoor $442.44" at bounding box center [387, 183] width 223 height 18
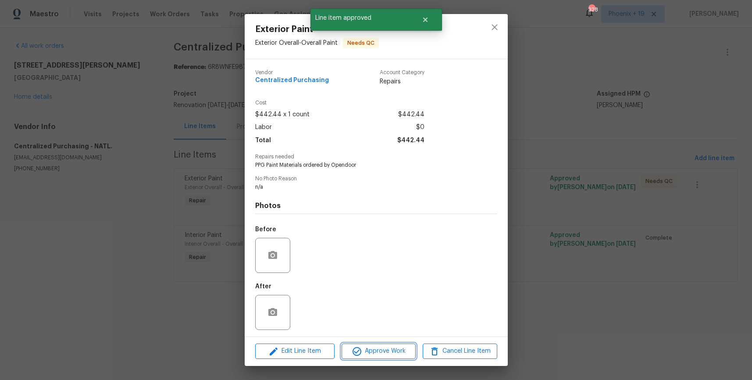
click at [391, 355] on span "Approve Work" at bounding box center [378, 350] width 69 height 11
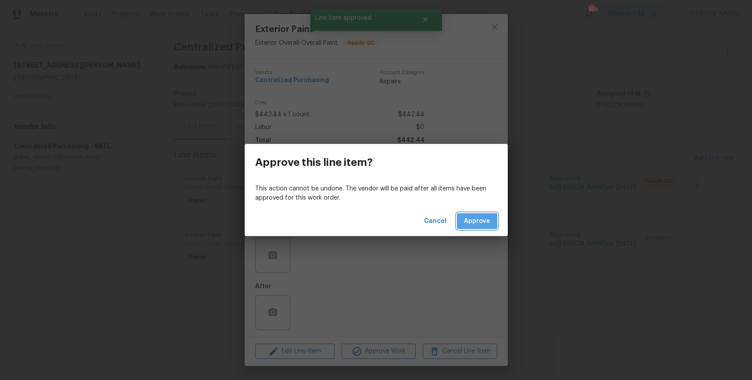
click at [485, 217] on span "Approve" at bounding box center [477, 221] width 26 height 11
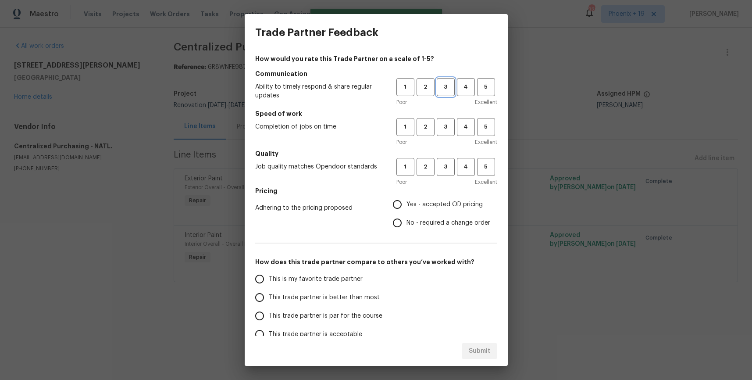
drag, startPoint x: 444, startPoint y: 85, endPoint x: 443, endPoint y: 131, distance: 45.1
click at [444, 87] on span "3" at bounding box center [445, 87] width 16 height 10
drag, startPoint x: 444, startPoint y: 132, endPoint x: 442, endPoint y: 150, distance: 17.6
click at [444, 133] on button "3" at bounding box center [446, 127] width 18 height 18
click at [444, 164] on span "3" at bounding box center [445, 167] width 16 height 10
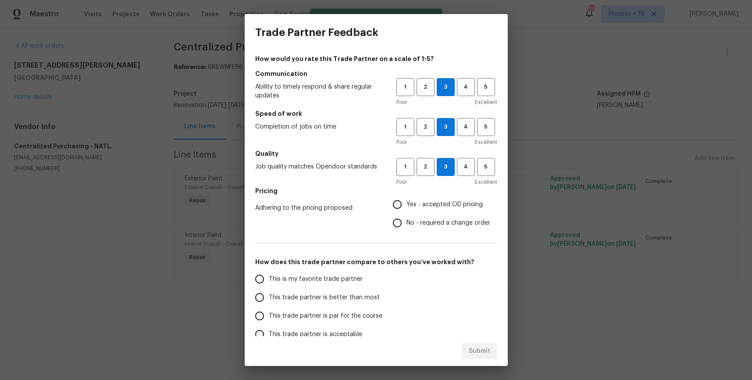
click at [426, 201] on span "Yes - accepted OD pricing" at bounding box center [444, 204] width 76 height 9
click at [406, 201] on input "Yes - accepted OD pricing" at bounding box center [397, 204] width 18 height 18
radio input "true"
drag, startPoint x: 337, startPoint y: 281, endPoint x: 344, endPoint y: 282, distance: 7.7
click at [338, 281] on span "This is my favorite trade partner" at bounding box center [316, 278] width 94 height 9
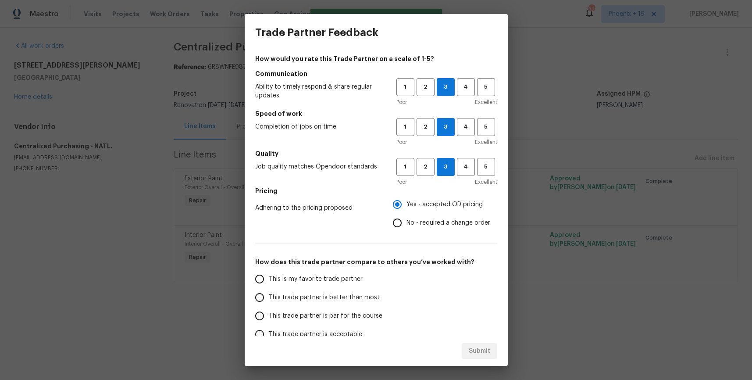
click at [329, 270] on label "This is my favorite trade partner" at bounding box center [319, 279] width 138 height 18
click at [269, 270] on input "This is my favorite trade partner" at bounding box center [259, 279] width 18 height 18
click at [477, 349] on span "Submit" at bounding box center [479, 350] width 21 height 11
radio input "true"
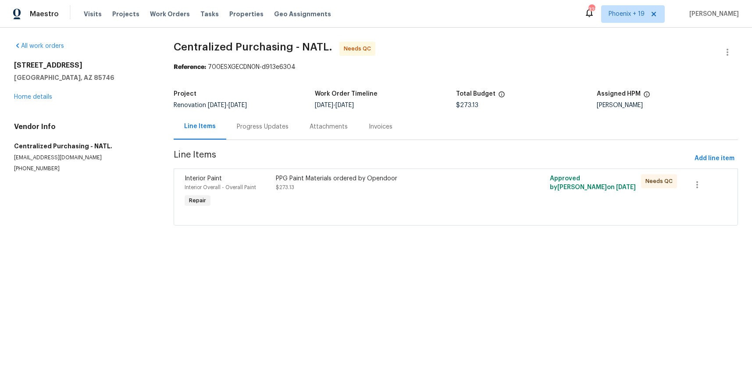
click at [390, 199] on div "PPG Paint Materials ordered by Opendoor $273.13" at bounding box center [387, 191] width 228 height 40
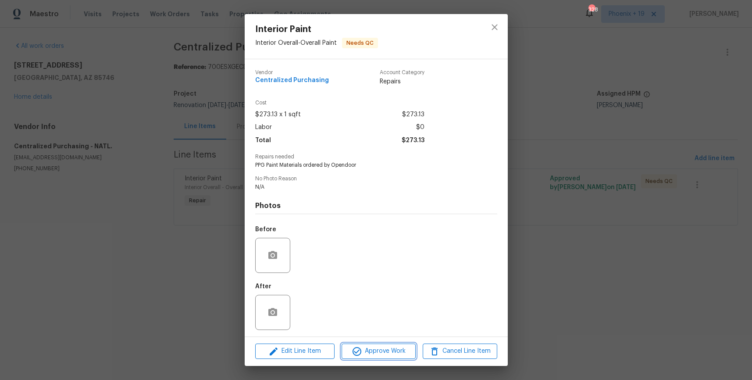
click at [377, 351] on span "Approve Work" at bounding box center [378, 350] width 69 height 11
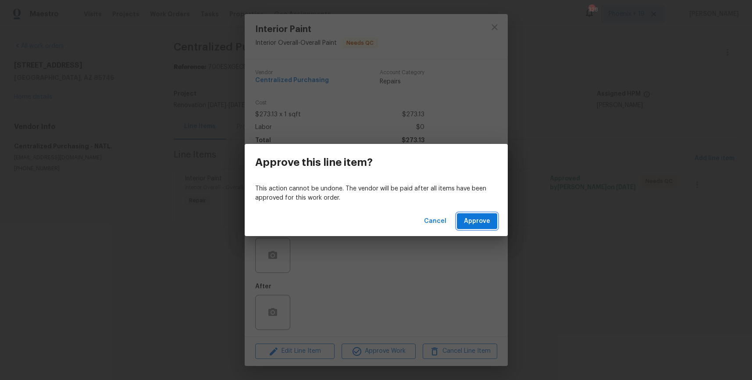
click at [481, 224] on span "Approve" at bounding box center [477, 221] width 26 height 11
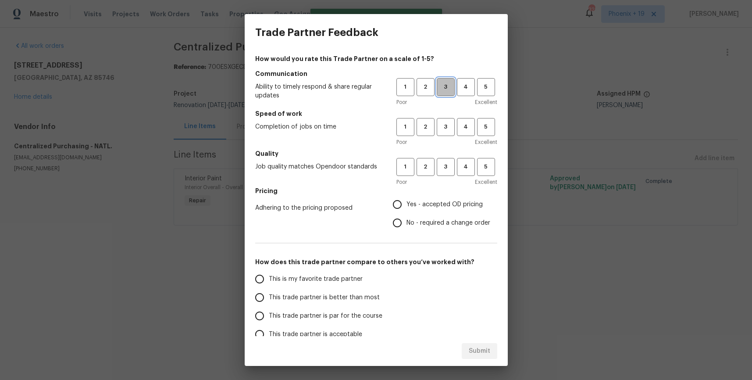
drag, startPoint x: 441, startPoint y: 82, endPoint x: 444, endPoint y: 132, distance: 50.9
click at [442, 83] on span "3" at bounding box center [445, 87] width 16 height 10
drag, startPoint x: 444, startPoint y: 133, endPoint x: 445, endPoint y: 160, distance: 27.7
click at [444, 133] on button "3" at bounding box center [446, 127] width 18 height 18
drag, startPoint x: 445, startPoint y: 160, endPoint x: 445, endPoint y: 165, distance: 4.8
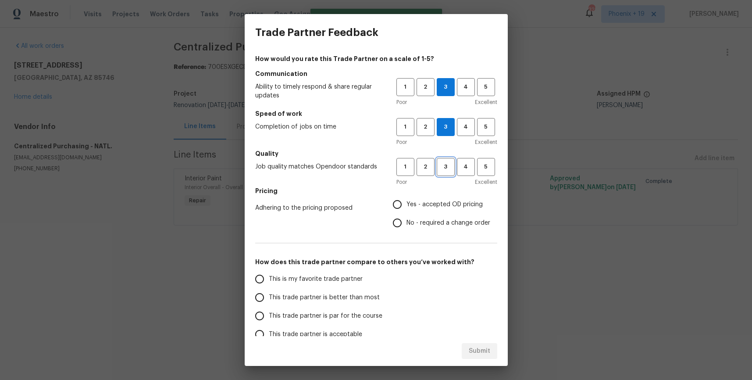
click at [445, 160] on button "3" at bounding box center [446, 167] width 18 height 18
click at [434, 200] on span "Yes - accepted OD pricing" at bounding box center [444, 204] width 76 height 9
click at [406, 200] on input "Yes - accepted OD pricing" at bounding box center [397, 204] width 18 height 18
radio input "true"
drag, startPoint x: 300, startPoint y: 280, endPoint x: 334, endPoint y: 298, distance: 38.2
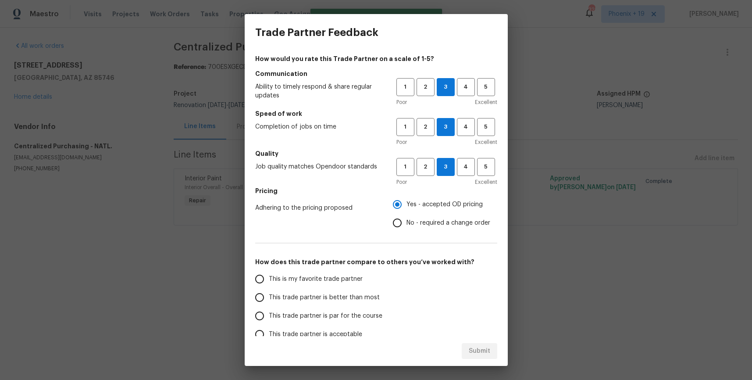
click at [300, 280] on span "This is my favorite trade partner" at bounding box center [316, 278] width 94 height 9
click at [269, 280] on input "This is my favorite trade partner" at bounding box center [259, 279] width 18 height 18
click at [477, 356] on button "Submit" at bounding box center [480, 351] width 36 height 16
radio input "true"
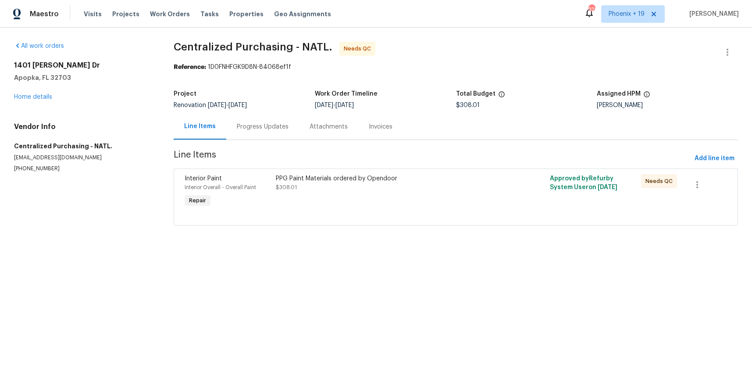
click at [399, 203] on div "PPG Paint Materials ordered by Opendoor $308.01" at bounding box center [387, 191] width 228 height 40
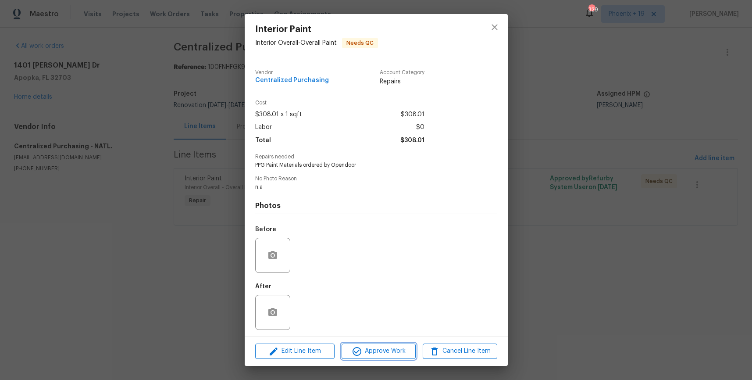
click at [390, 347] on span "Approve Work" at bounding box center [378, 350] width 69 height 11
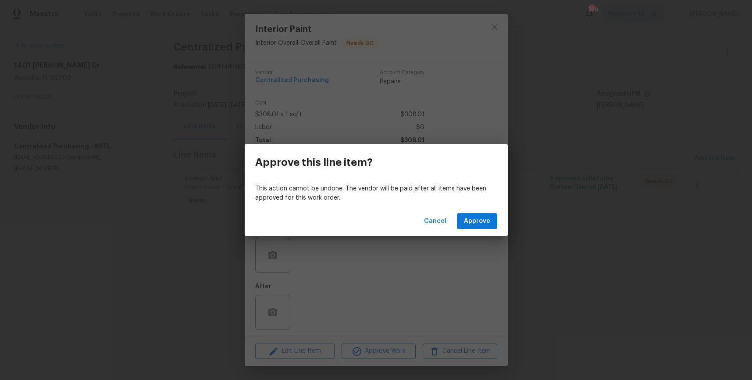
click at [483, 229] on div "Cancel Approve" at bounding box center [376, 221] width 263 height 30
click at [482, 217] on span "Approve" at bounding box center [477, 221] width 26 height 11
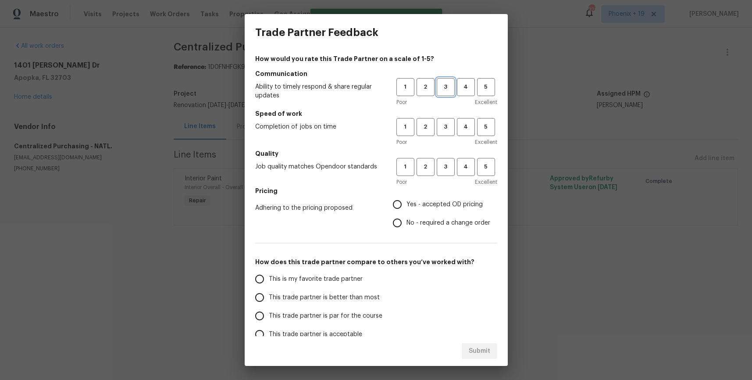
click at [451, 89] on span "3" at bounding box center [445, 87] width 16 height 10
click at [449, 128] on span "3" at bounding box center [445, 127] width 16 height 10
drag, startPoint x: 448, startPoint y: 167, endPoint x: 446, endPoint y: 182, distance: 15.5
click at [447, 167] on span "3" at bounding box center [445, 167] width 16 height 10
drag, startPoint x: 442, startPoint y: 195, endPoint x: 438, endPoint y: 199, distance: 5.9
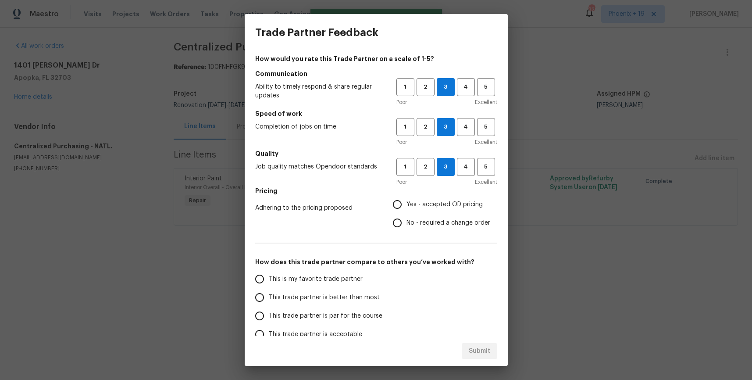
click at [442, 195] on label "Yes - accepted OD pricing" at bounding box center [439, 204] width 102 height 18
click at [406, 195] on input "Yes - accepted OD pricing" at bounding box center [397, 204] width 18 height 18
radio input "true"
click at [337, 279] on span "This is my favorite trade partner" at bounding box center [316, 278] width 94 height 9
click at [269, 279] on input "This is my favorite trade partner" at bounding box center [259, 279] width 18 height 18
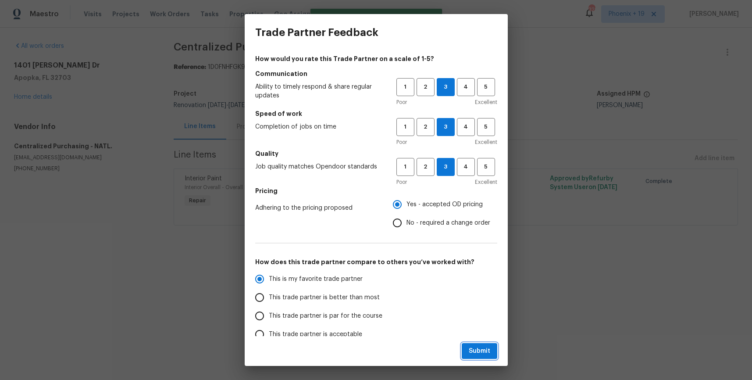
click at [496, 346] on button "Submit" at bounding box center [480, 351] width 36 height 16
radio input "true"
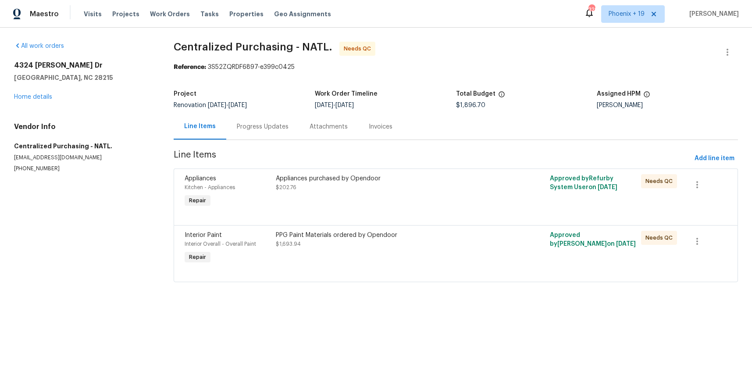
click at [436, 235] on div "PPG Paint Materials ordered by Opendoor" at bounding box center [387, 235] width 223 height 9
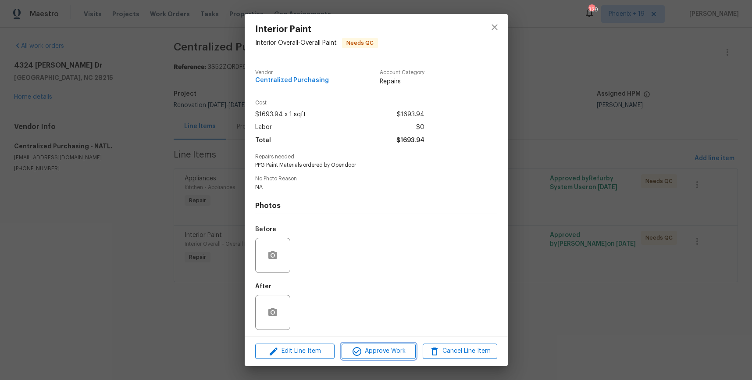
click at [376, 347] on span "Approve Work" at bounding box center [378, 350] width 69 height 11
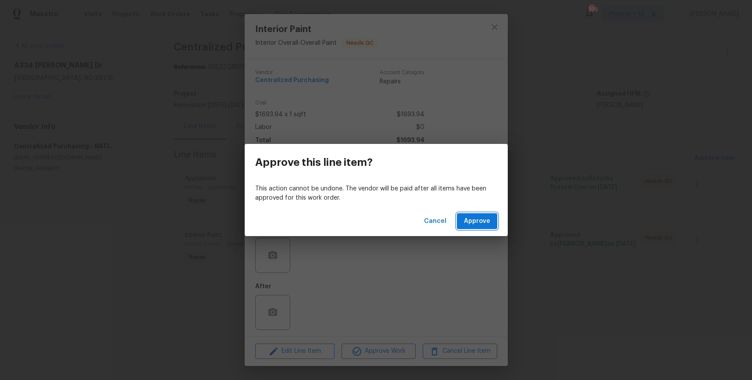
click at [464, 220] on button "Approve" at bounding box center [477, 221] width 40 height 16
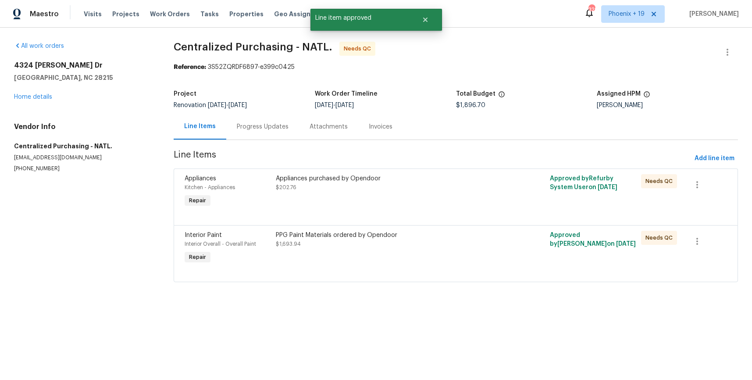
click at [423, 199] on div "Appliances purchased by Opendoor $202.76" at bounding box center [387, 191] width 228 height 40
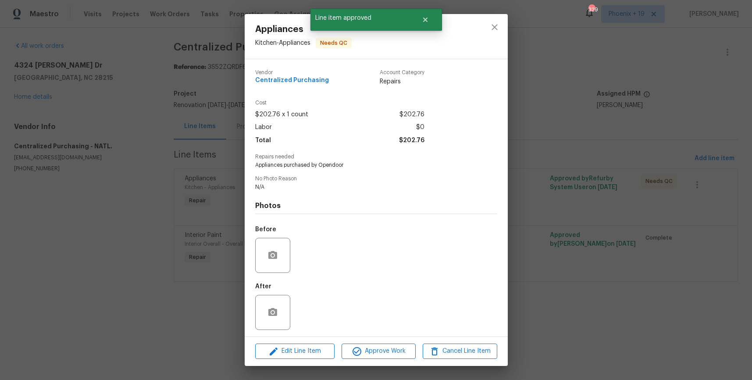
click at [390, 359] on div "Edit Line Item Approve Work Cancel Line Item" at bounding box center [376, 350] width 263 height 29
click at [403, 353] on span "Approve Work" at bounding box center [378, 350] width 69 height 11
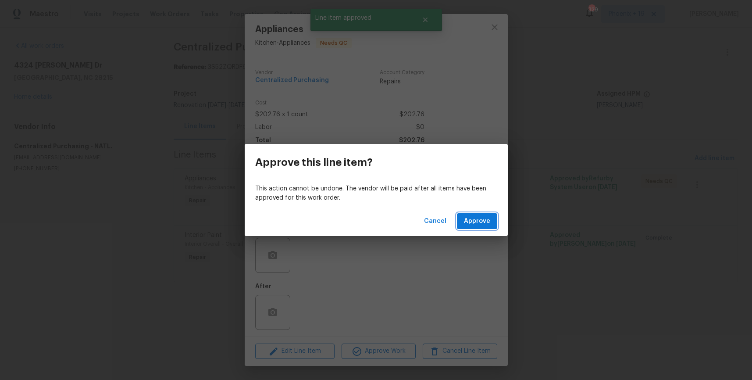
click at [488, 217] on span "Approve" at bounding box center [477, 221] width 26 height 11
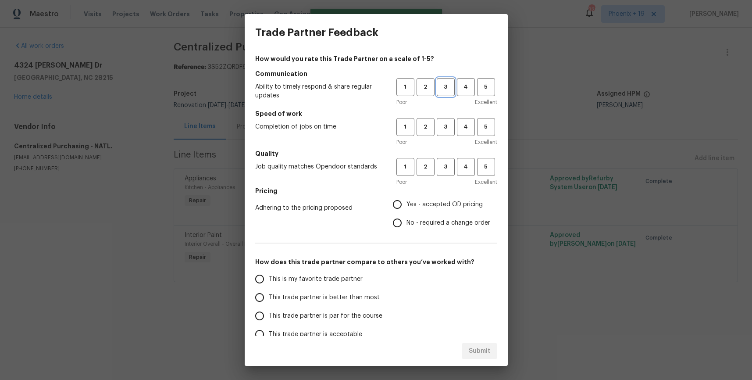
click at [442, 91] on span "3" at bounding box center [445, 87] width 16 height 10
drag, startPoint x: 439, startPoint y: 123, endPoint x: 443, endPoint y: 146, distance: 23.5
click at [440, 124] on span "3" at bounding box center [445, 127] width 16 height 10
click at [446, 168] on span "3" at bounding box center [445, 167] width 16 height 10
click at [426, 205] on span "Yes - accepted OD pricing" at bounding box center [444, 204] width 76 height 9
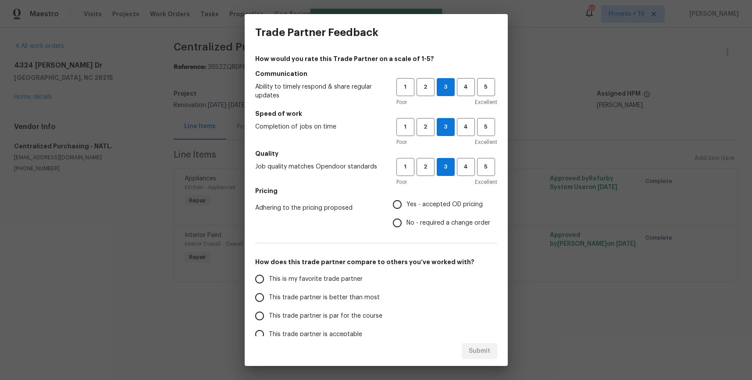
click at [406, 205] on input "Yes - accepted OD pricing" at bounding box center [397, 204] width 18 height 18
radio input "true"
click at [323, 278] on span "This is my favorite trade partner" at bounding box center [316, 278] width 94 height 9
click at [269, 278] on input "This is my favorite trade partner" at bounding box center [259, 279] width 18 height 18
click at [466, 348] on button "Submit" at bounding box center [480, 351] width 36 height 16
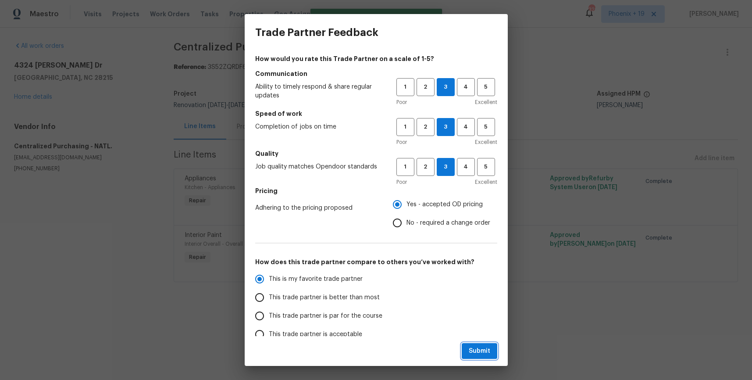
radio input "true"
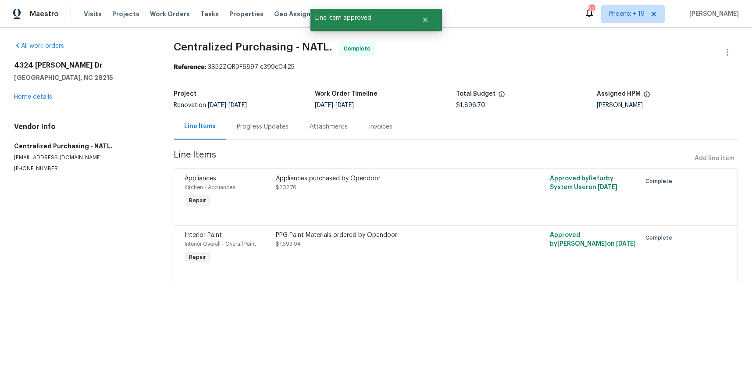
radio input "false"
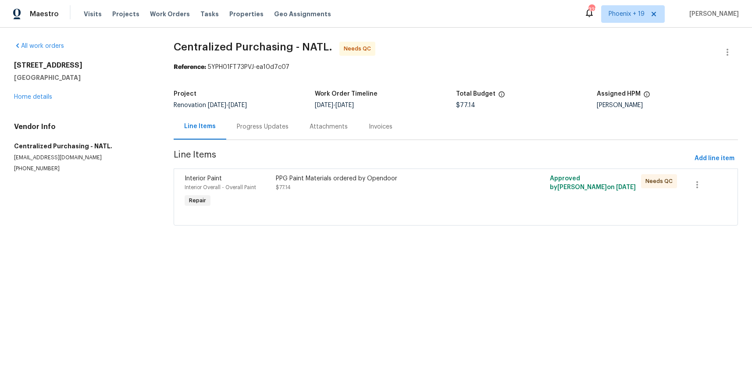
click at [449, 194] on div "PPG Paint Materials ordered by Opendoor $77.14" at bounding box center [387, 191] width 228 height 40
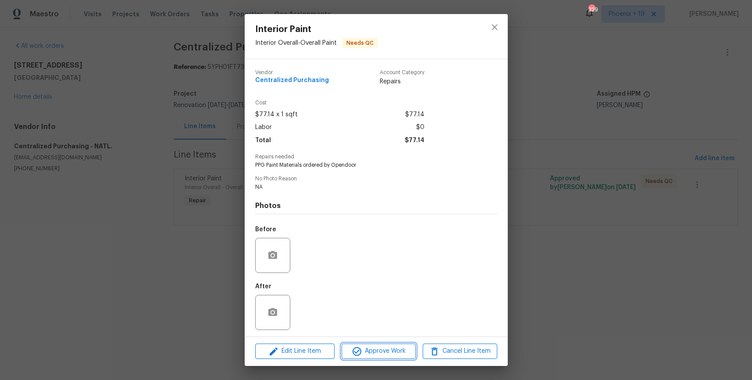
click at [396, 346] on span "Approve Work" at bounding box center [378, 350] width 69 height 11
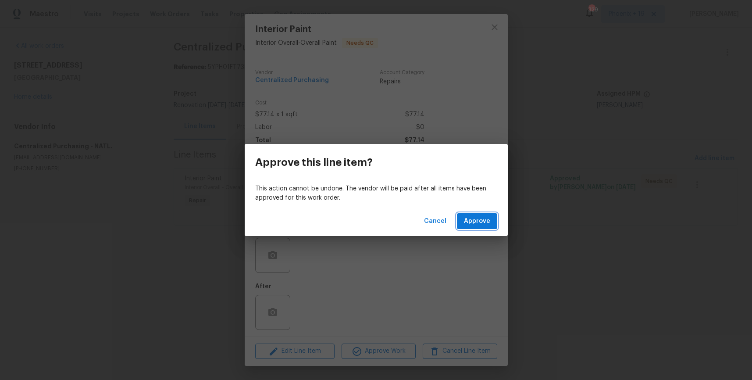
click at [483, 225] on span "Approve" at bounding box center [477, 221] width 26 height 11
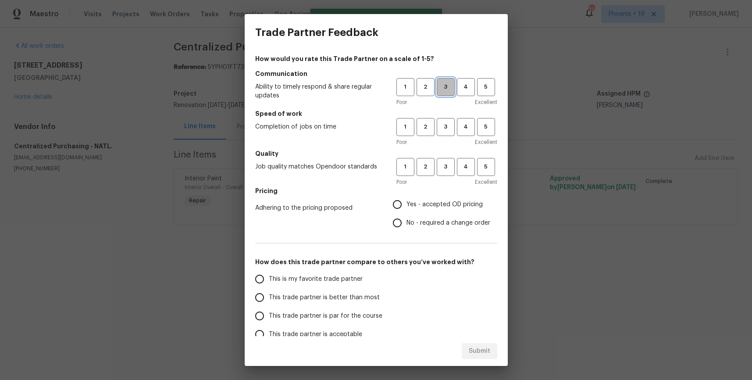
click at [448, 92] on button "3" at bounding box center [446, 87] width 18 height 18
click at [445, 135] on button "3" at bounding box center [446, 127] width 18 height 18
click at [445, 163] on span "3" at bounding box center [445, 167] width 16 height 10
click at [421, 210] on label "Yes - accepted OD pricing" at bounding box center [439, 204] width 102 height 18
click at [406, 210] on input "Yes - accepted OD pricing" at bounding box center [397, 204] width 18 height 18
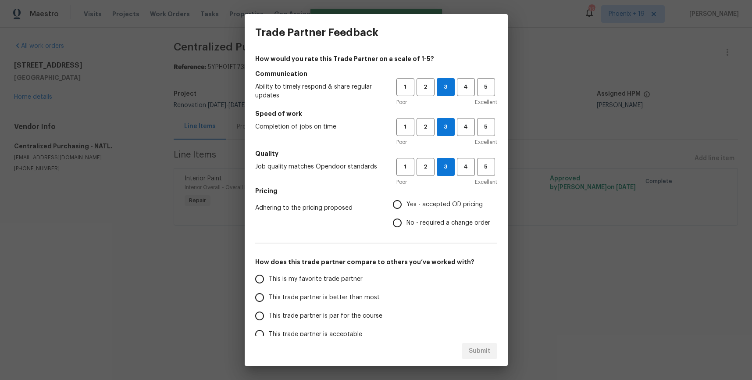
radio input "true"
drag, startPoint x: 343, startPoint y: 276, endPoint x: 348, endPoint y: 286, distance: 10.8
click at [343, 276] on span "This is my favorite trade partner" at bounding box center [316, 278] width 94 height 9
click at [269, 276] on input "This is my favorite trade partner" at bounding box center [259, 279] width 18 height 18
click at [490, 349] on button "Submit" at bounding box center [480, 351] width 36 height 16
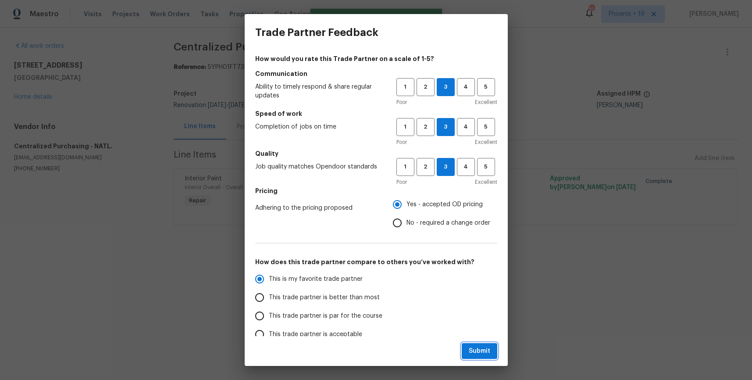
radio input "true"
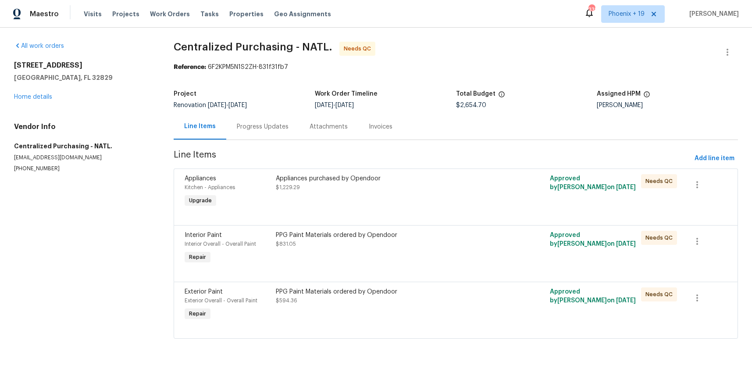
click at [419, 287] on div "PPG Paint Materials ordered by Opendoor $594.36" at bounding box center [387, 304] width 228 height 40
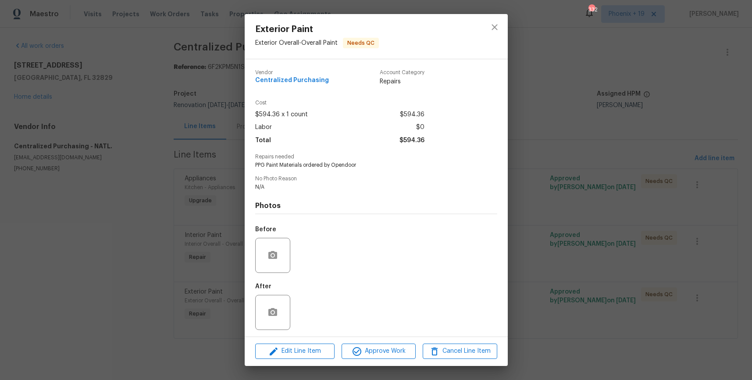
click at [369, 338] on div "Edit Line Item Approve Work Cancel Line Item" at bounding box center [376, 350] width 263 height 29
click at [372, 348] on span "Approve Work" at bounding box center [378, 350] width 69 height 11
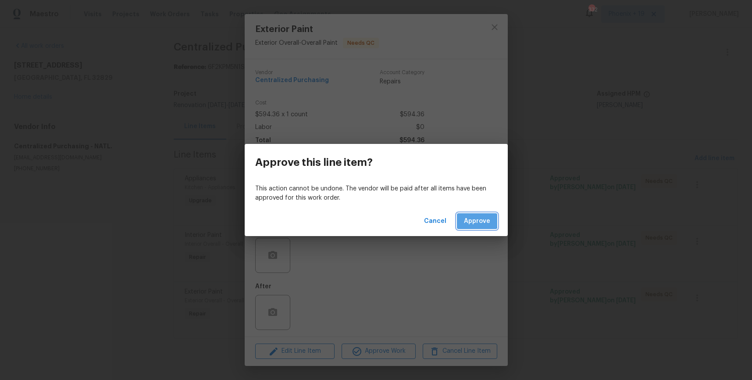
click at [471, 220] on span "Approve" at bounding box center [477, 221] width 26 height 11
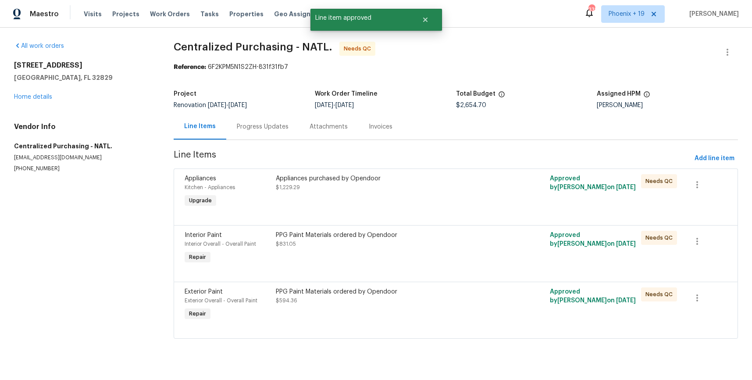
click at [451, 248] on div "PPG Paint Materials ordered by Opendoor $831.05" at bounding box center [387, 240] width 223 height 18
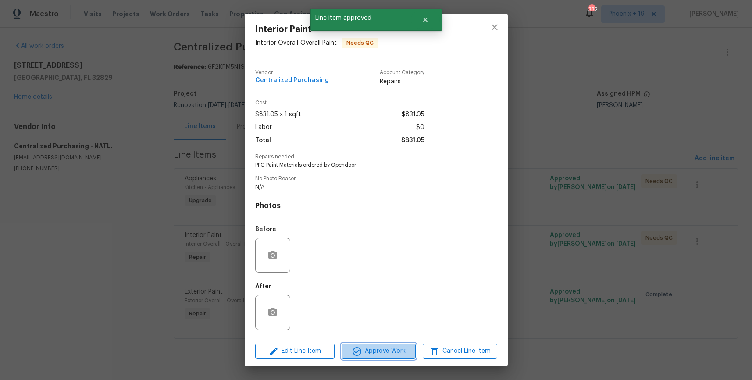
click at [382, 348] on span "Approve Work" at bounding box center [378, 350] width 69 height 11
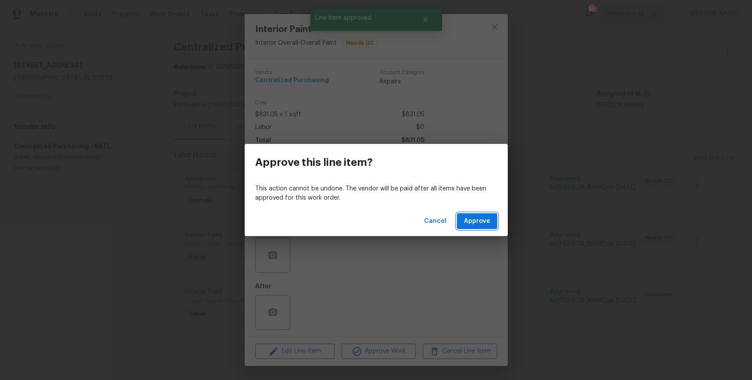
click at [479, 223] on span "Approve" at bounding box center [477, 221] width 26 height 11
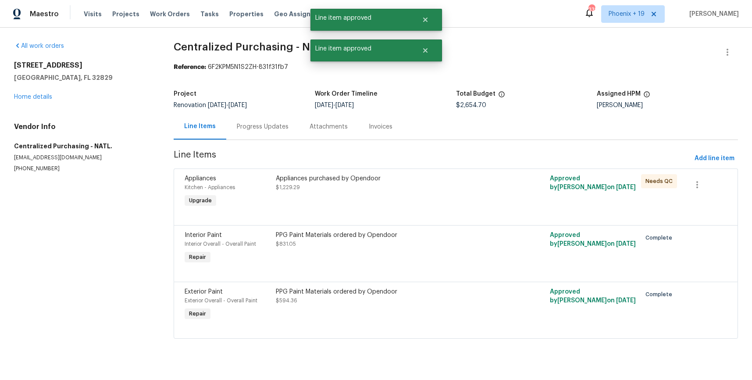
click at [469, 191] on div "Appliances purchased by Opendoor $1,229.29" at bounding box center [387, 183] width 223 height 18
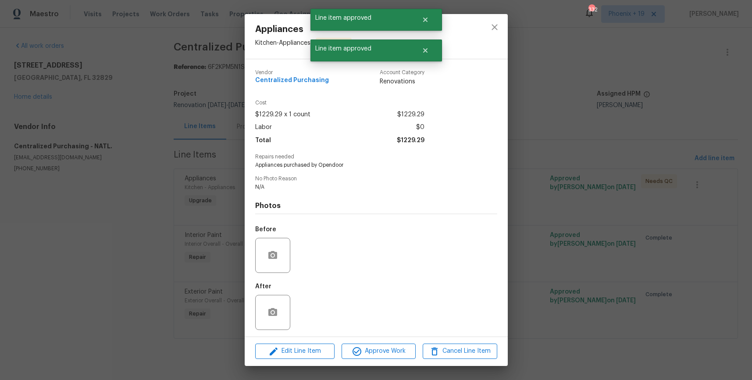
click at [378, 340] on div "Edit Line Item Approve Work Cancel Line Item" at bounding box center [376, 350] width 263 height 29
click at [381, 354] on span "Approve Work" at bounding box center [378, 350] width 69 height 11
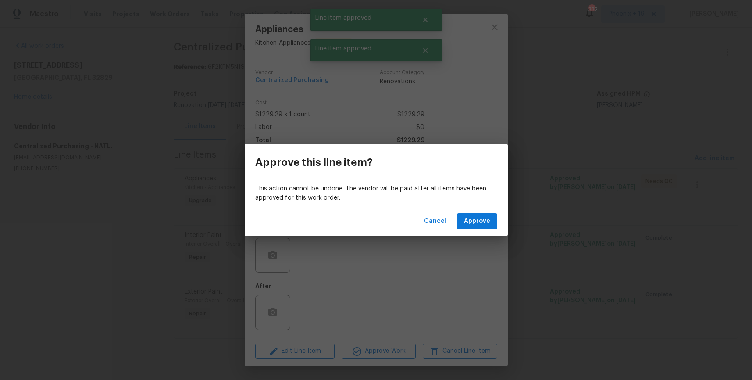
click at [467, 210] on div "Cancel Approve" at bounding box center [376, 221] width 263 height 30
click at [465, 217] on span "Approve" at bounding box center [477, 221] width 26 height 11
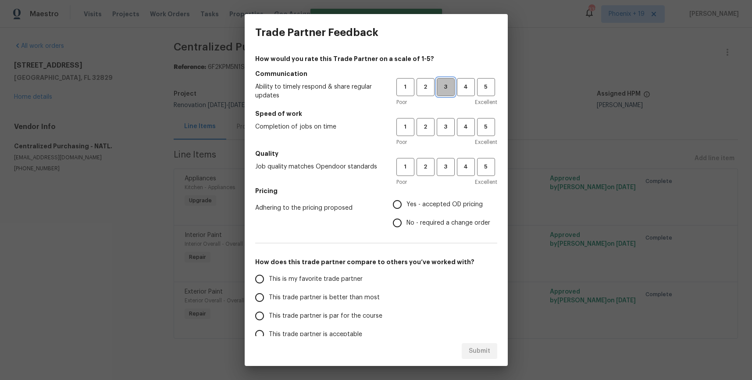
drag, startPoint x: 442, startPoint y: 87, endPoint x: 441, endPoint y: 124, distance: 37.3
click at [442, 87] on span "3" at bounding box center [445, 87] width 16 height 10
drag, startPoint x: 441, startPoint y: 124, endPoint x: 448, endPoint y: 166, distance: 42.2
click at [442, 125] on span "3" at bounding box center [445, 127] width 16 height 10
drag, startPoint x: 448, startPoint y: 167, endPoint x: 446, endPoint y: 185, distance: 18.1
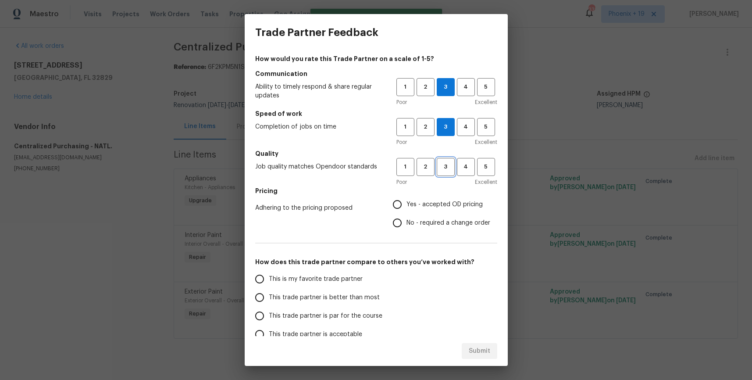
click at [448, 167] on span "3" at bounding box center [445, 167] width 16 height 10
click at [442, 191] on h5 "Pricing" at bounding box center [376, 190] width 242 height 9
click at [443, 198] on label "Yes - accepted OD pricing" at bounding box center [439, 204] width 102 height 18
click at [406, 198] on input "Yes - accepted OD pricing" at bounding box center [397, 204] width 18 height 18
radio input "true"
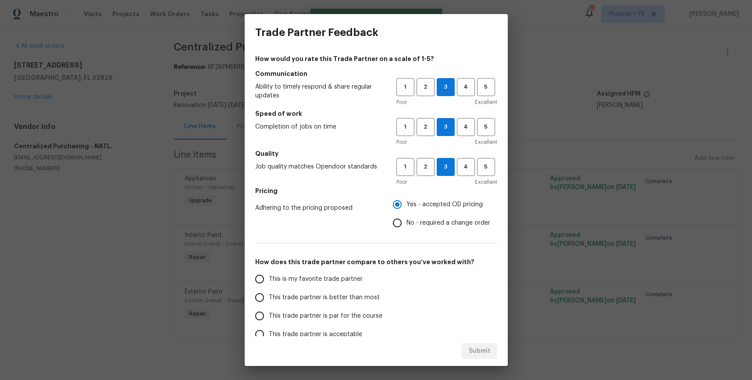
click at [359, 284] on label "This is my favorite trade partner" at bounding box center [319, 279] width 138 height 18
click at [269, 284] on input "This is my favorite trade partner" at bounding box center [259, 279] width 18 height 18
click at [482, 359] on div "Submit" at bounding box center [376, 351] width 263 height 30
click at [481, 355] on span "Submit" at bounding box center [479, 350] width 21 height 11
radio input "true"
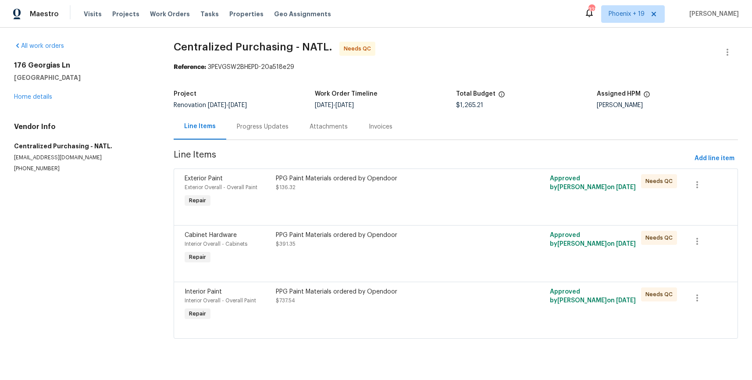
click at [401, 303] on div "PPG Paint Materials ordered by Opendoor $737.54" at bounding box center [387, 296] width 223 height 18
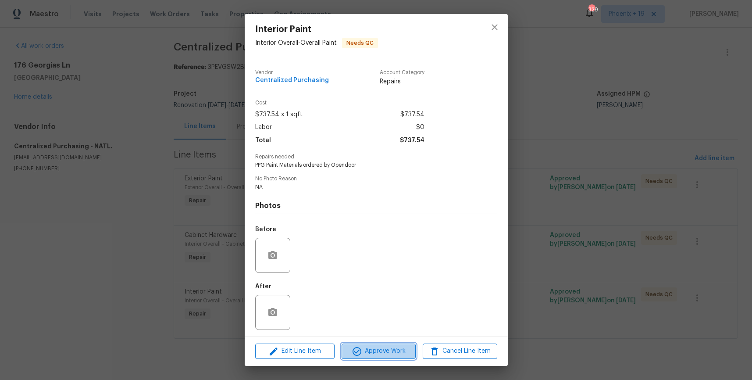
click at [397, 352] on span "Approve Work" at bounding box center [378, 350] width 69 height 11
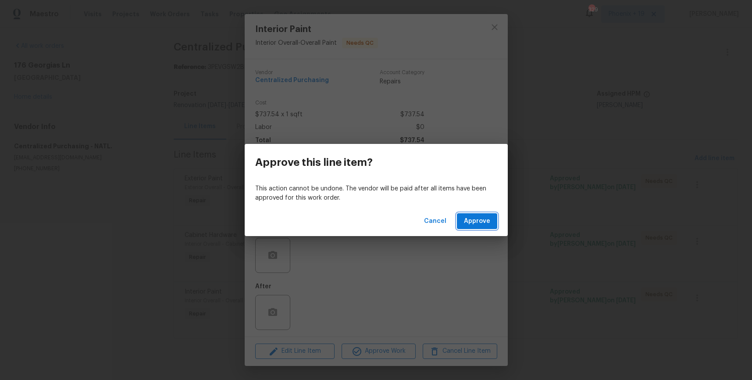
click at [471, 219] on span "Approve" at bounding box center [477, 221] width 26 height 11
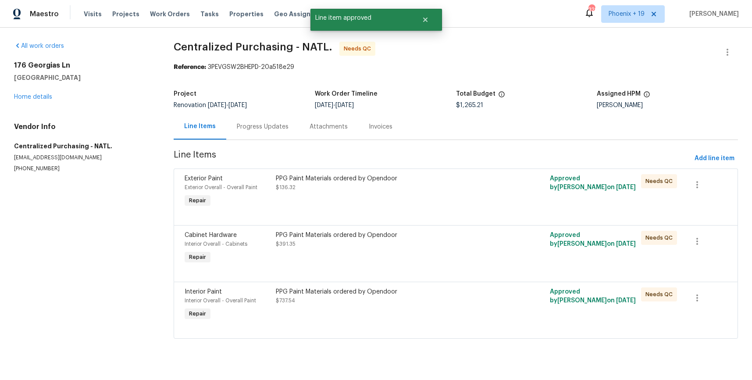
click at [462, 231] on div "PPG Paint Materials ordered by Opendoor" at bounding box center [387, 235] width 223 height 9
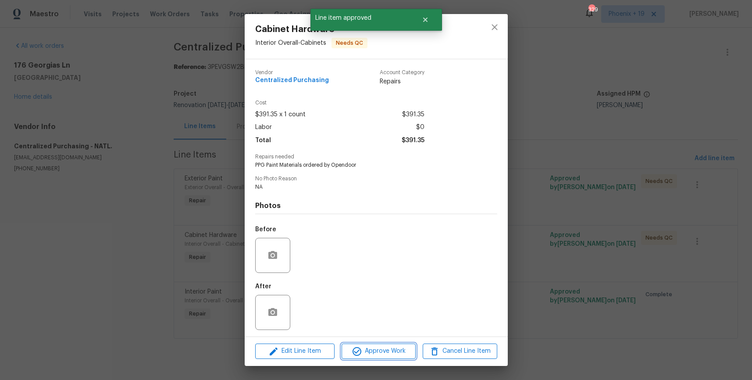
click at [390, 354] on span "Approve Work" at bounding box center [378, 350] width 69 height 11
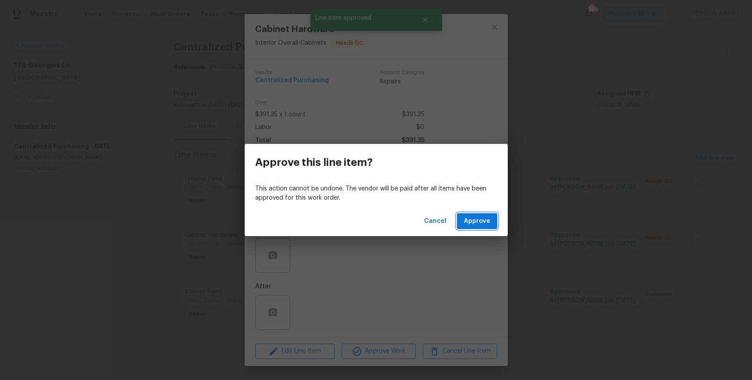
click at [480, 217] on span "Approve" at bounding box center [477, 221] width 26 height 11
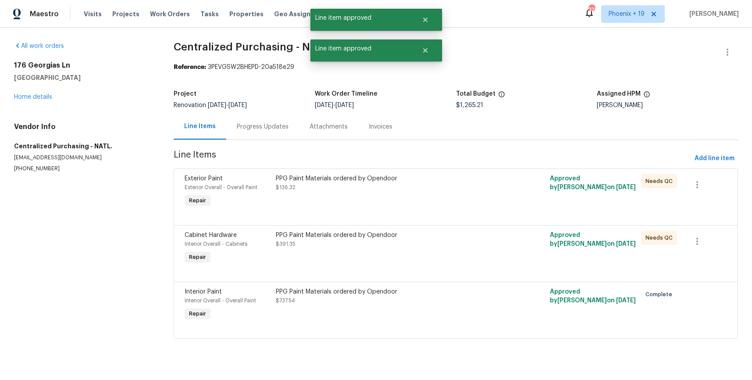
click at [448, 191] on div "PPG Paint Materials ordered by Opendoor $136.32" at bounding box center [387, 183] width 223 height 18
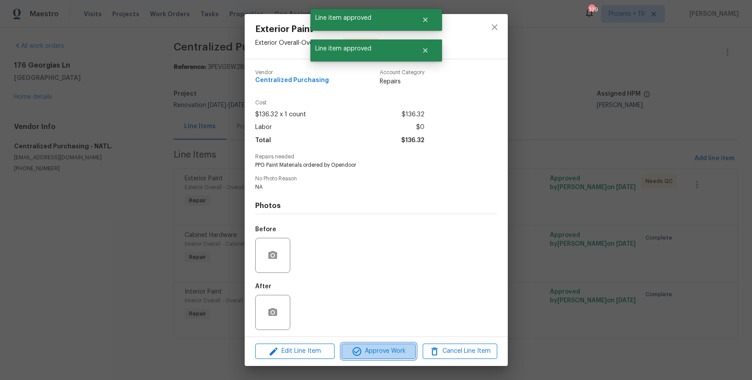
click at [391, 348] on span "Approve Work" at bounding box center [378, 350] width 69 height 11
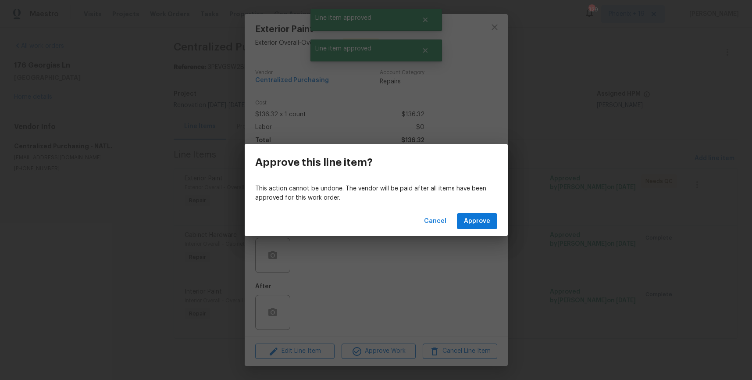
click at [471, 210] on div "Cancel Approve" at bounding box center [376, 221] width 263 height 30
click at [474, 219] on span "Approve" at bounding box center [477, 221] width 26 height 11
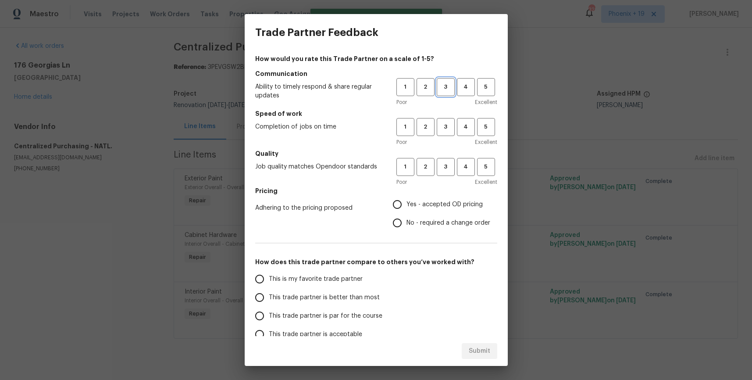
drag, startPoint x: 444, startPoint y: 90, endPoint x: 444, endPoint y: 121, distance: 30.7
click at [446, 92] on button "3" at bounding box center [446, 87] width 18 height 18
drag, startPoint x: 444, startPoint y: 121, endPoint x: 446, endPoint y: 151, distance: 29.4
click at [444, 123] on span "3" at bounding box center [445, 127] width 16 height 10
click at [448, 163] on span "3" at bounding box center [445, 167] width 16 height 10
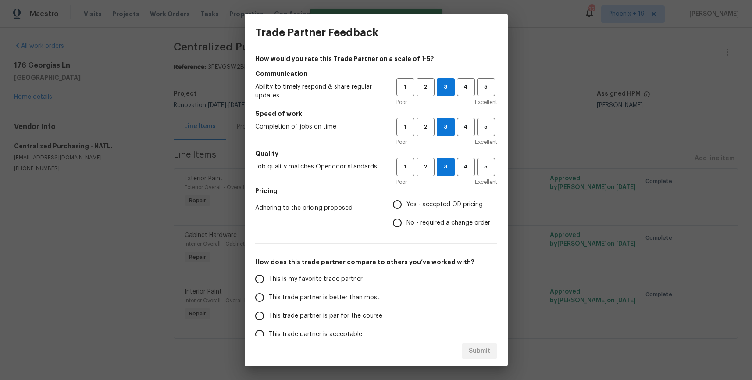
click at [433, 207] on span "Yes - accepted OD pricing" at bounding box center [444, 204] width 76 height 9
click at [406, 207] on input "Yes - accepted OD pricing" at bounding box center [397, 204] width 18 height 18
radio input "true"
click at [352, 282] on span "This is my favorite trade partner" at bounding box center [316, 278] width 94 height 9
click at [269, 282] on input "This is my favorite trade partner" at bounding box center [259, 279] width 18 height 18
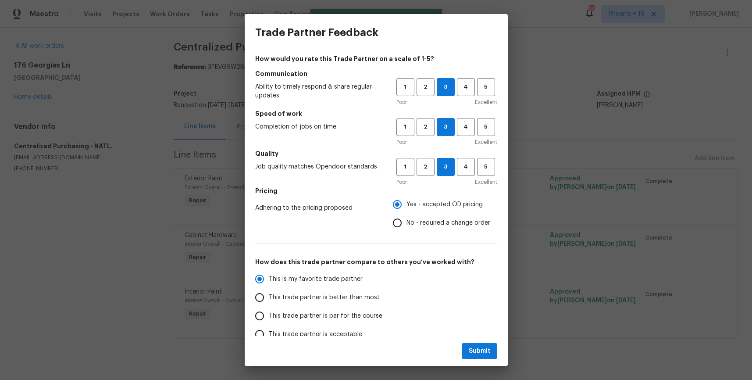
click at [482, 359] on div "Submit" at bounding box center [376, 351] width 263 height 30
click at [479, 356] on button "Submit" at bounding box center [480, 351] width 36 height 16
radio input "true"
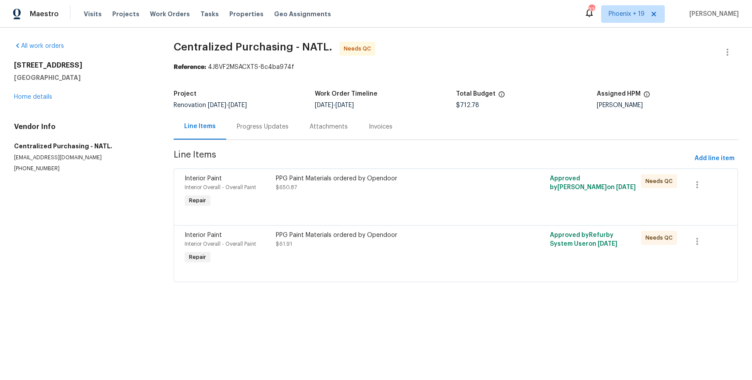
click at [435, 244] on div "PPG Paint Materials ordered by Opendoor $61.91" at bounding box center [387, 240] width 223 height 18
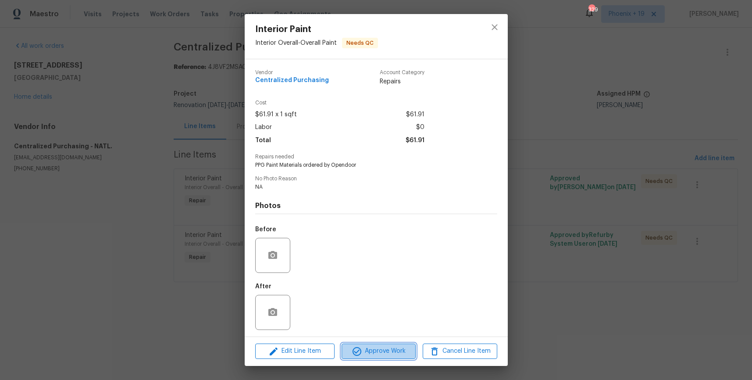
click at [389, 355] on span "Approve Work" at bounding box center [378, 350] width 69 height 11
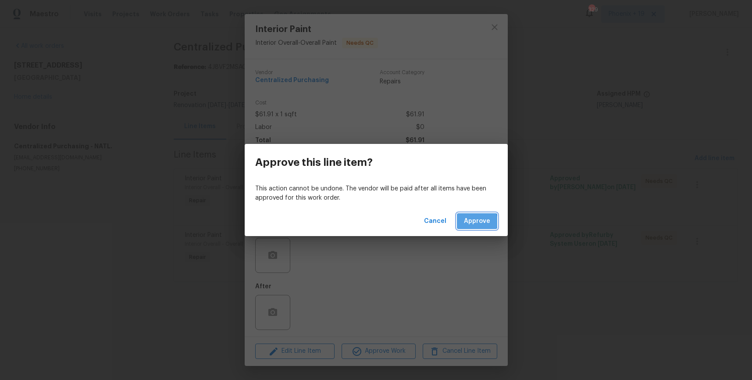
click at [471, 222] on span "Approve" at bounding box center [477, 221] width 26 height 11
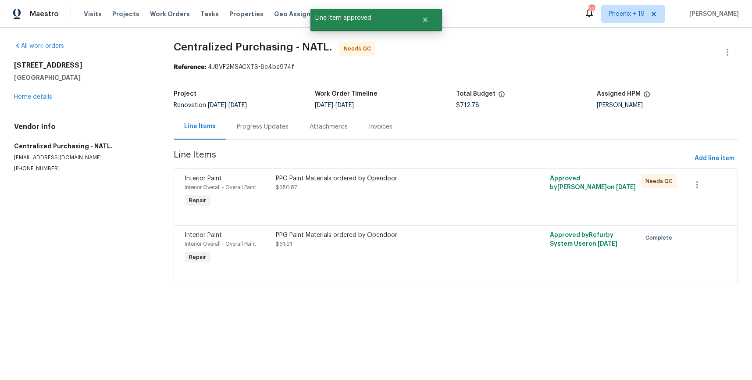
click at [460, 183] on div "PPG Paint Materials ordered by Opendoor $650.87" at bounding box center [387, 183] width 223 height 18
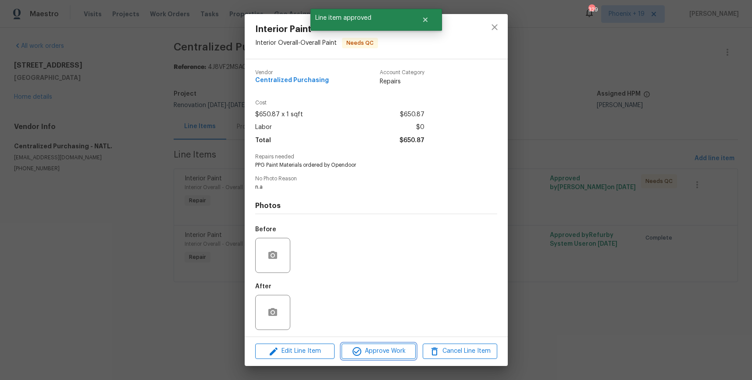
click at [393, 343] on button "Approve Work" at bounding box center [378, 350] width 74 height 15
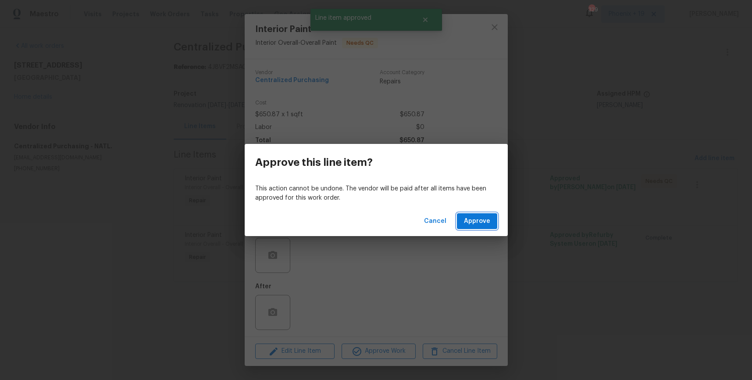
click at [469, 222] on span "Approve" at bounding box center [477, 221] width 26 height 11
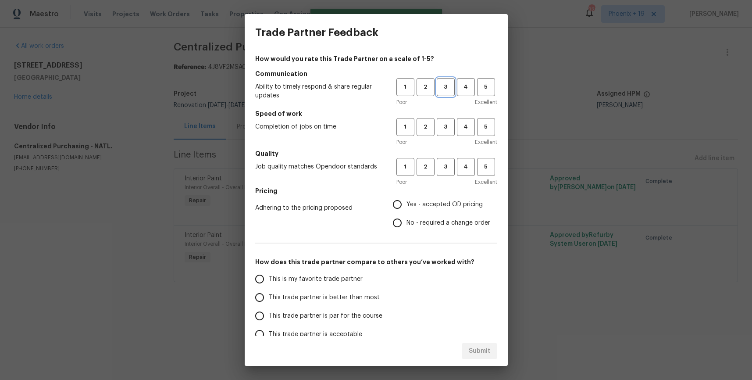
drag, startPoint x: 445, startPoint y: 93, endPoint x: 448, endPoint y: 124, distance: 31.3
click at [445, 93] on button "3" at bounding box center [446, 87] width 18 height 18
click at [448, 127] on span "3" at bounding box center [445, 127] width 16 height 10
click at [451, 160] on button "3" at bounding box center [446, 167] width 18 height 18
click at [439, 206] on span "Yes - accepted OD pricing" at bounding box center [444, 204] width 76 height 9
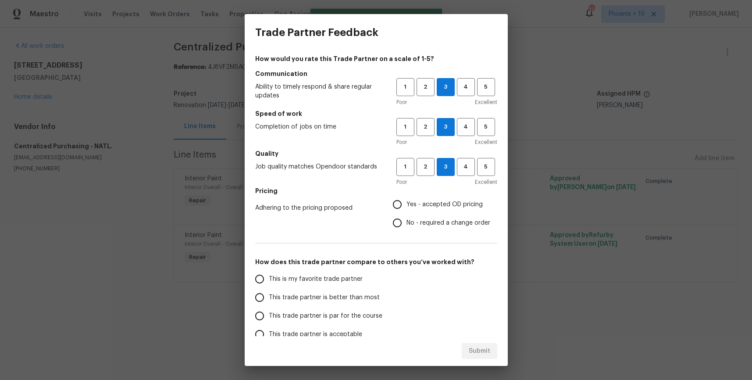
click at [406, 206] on input "Yes - accepted OD pricing" at bounding box center [397, 204] width 18 height 18
radio input "true"
click at [344, 270] on label "This is my favorite trade partner" at bounding box center [319, 279] width 138 height 18
click at [269, 270] on input "This is my favorite trade partner" at bounding box center [259, 279] width 18 height 18
click at [483, 345] on span "Submit" at bounding box center [479, 350] width 21 height 11
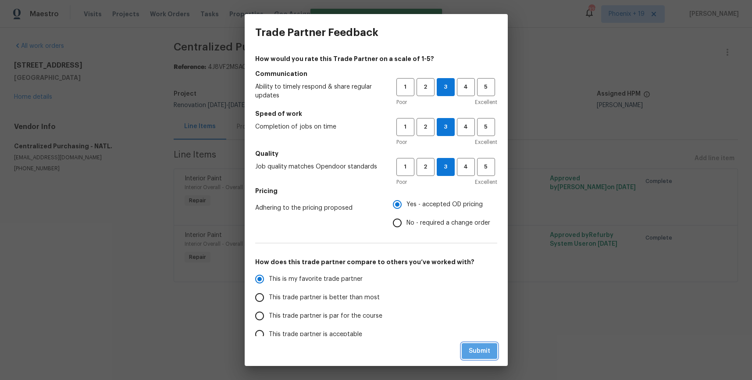
radio input "true"
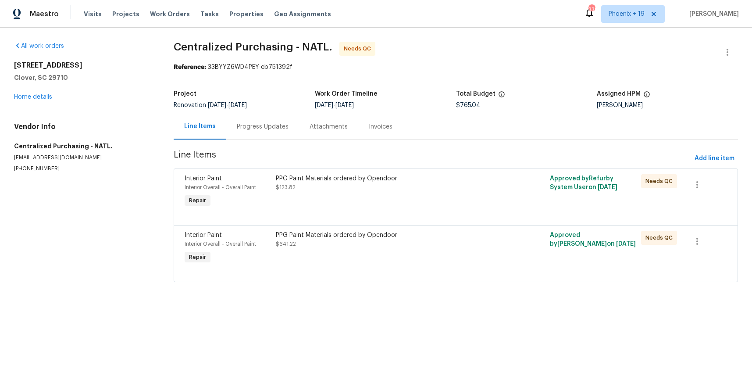
click at [449, 267] on div at bounding box center [456, 271] width 542 height 11
click at [417, 249] on div "PPG Paint Materials ordered by Opendoor $641.22" at bounding box center [387, 248] width 228 height 40
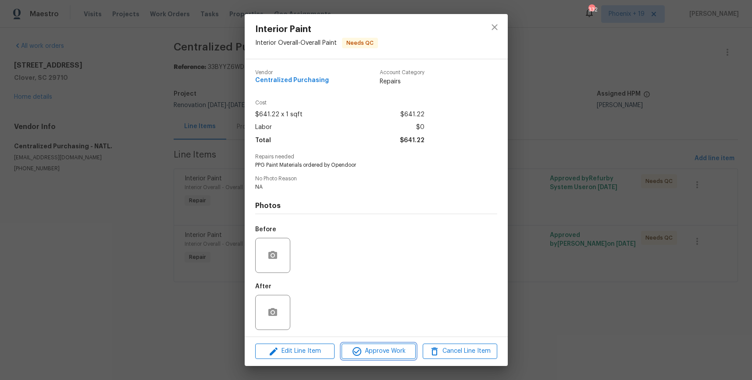
click at [398, 350] on span "Approve Work" at bounding box center [378, 350] width 69 height 11
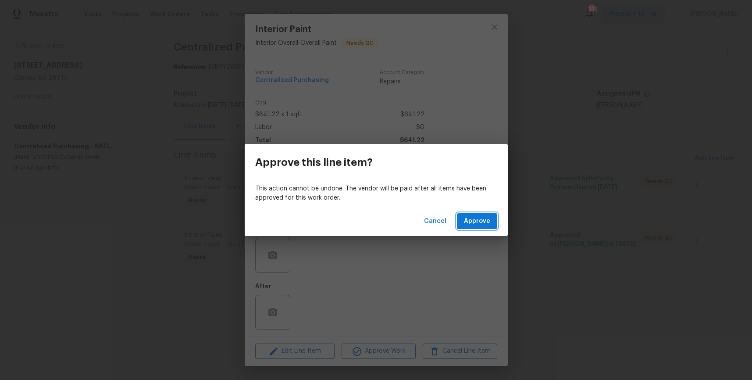
click at [471, 220] on span "Approve" at bounding box center [477, 221] width 26 height 11
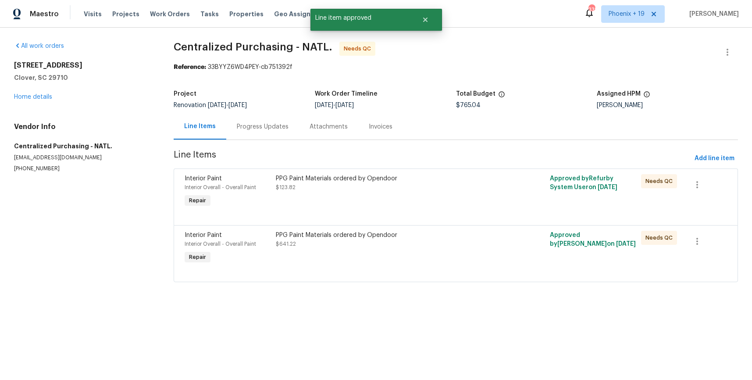
click at [458, 206] on div "PPG Paint Materials ordered by Opendoor $123.82" at bounding box center [387, 191] width 228 height 40
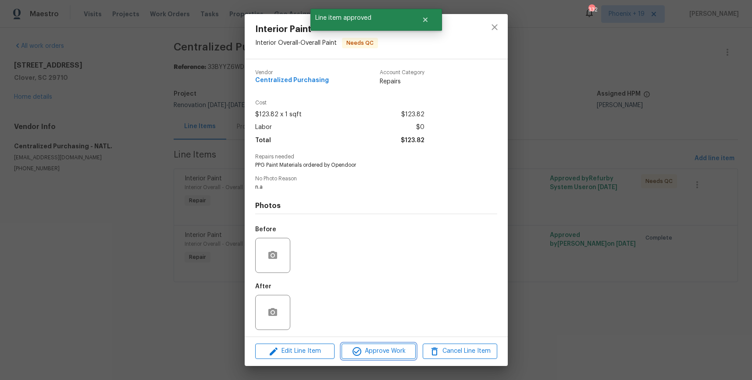
click at [404, 351] on span "Approve Work" at bounding box center [378, 350] width 69 height 11
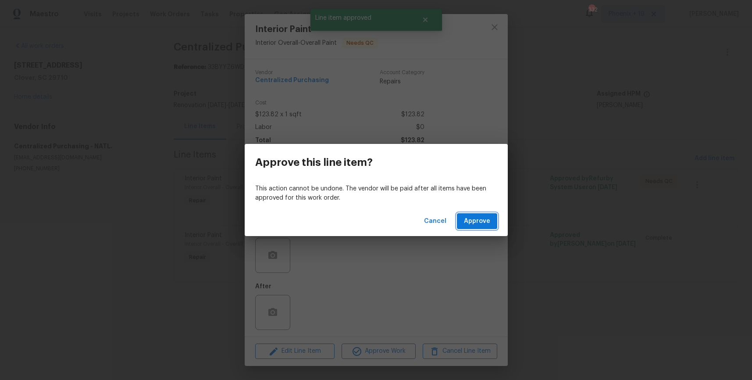
click at [475, 222] on span "Approve" at bounding box center [477, 221] width 26 height 11
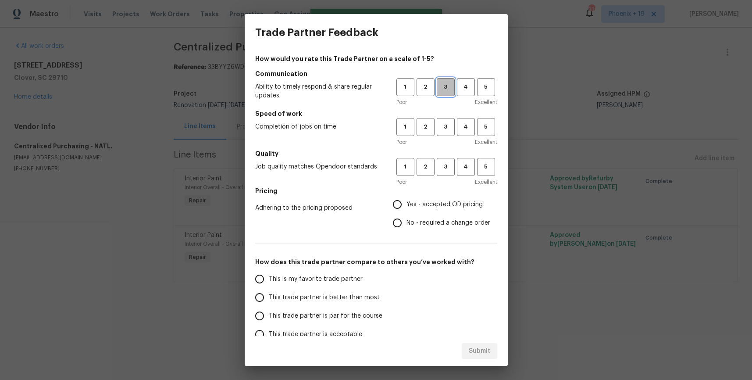
drag, startPoint x: 444, startPoint y: 94, endPoint x: 444, endPoint y: 129, distance: 35.1
click at [444, 94] on button "3" at bounding box center [446, 87] width 18 height 18
drag, startPoint x: 444, startPoint y: 129, endPoint x: 447, endPoint y: 170, distance: 41.8
click at [444, 131] on span "3" at bounding box center [445, 127] width 16 height 10
drag, startPoint x: 447, startPoint y: 172, endPoint x: 430, endPoint y: 201, distance: 33.6
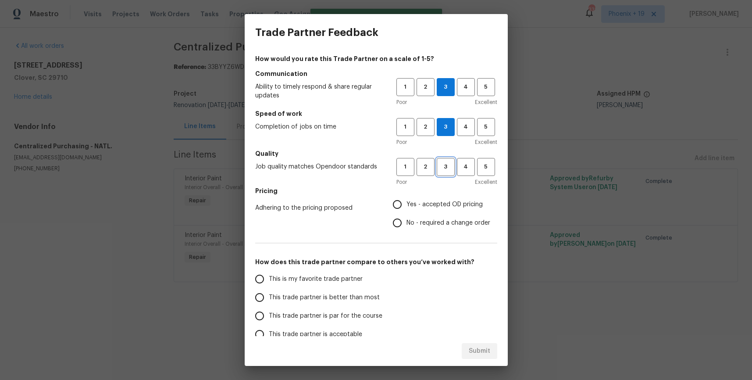
click at [447, 172] on button "3" at bounding box center [446, 167] width 18 height 18
click at [420, 209] on label "Yes - accepted OD pricing" at bounding box center [439, 204] width 102 height 18
click at [406, 209] on input "Yes - accepted OD pricing" at bounding box center [397, 204] width 18 height 18
radio input "true"
click at [302, 272] on label "This is my favorite trade partner" at bounding box center [319, 279] width 138 height 18
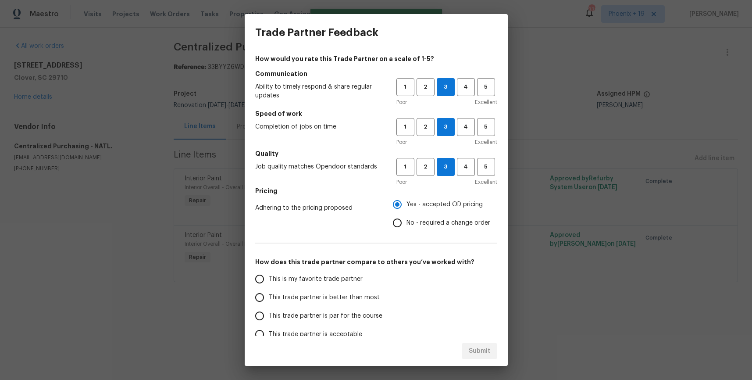
click at [269, 272] on input "This is my favorite trade partner" at bounding box center [259, 279] width 18 height 18
click at [482, 346] on span "Submit" at bounding box center [479, 350] width 21 height 11
radio input "true"
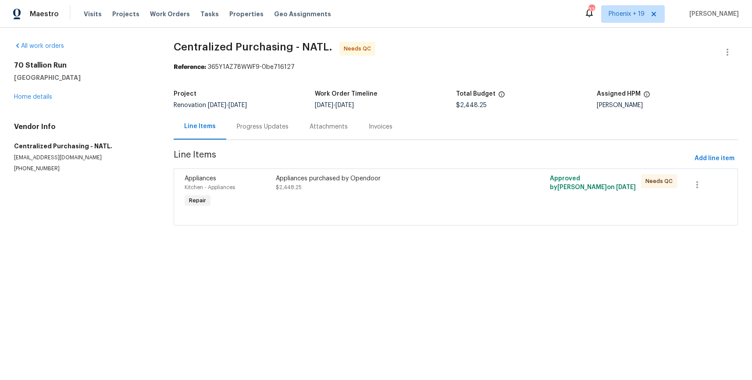
click at [433, 180] on div "Appliances purchased by Opendoor" at bounding box center [387, 178] width 223 height 9
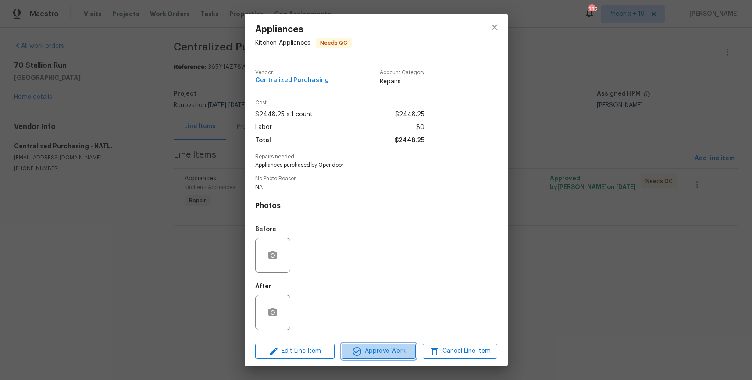
click at [385, 354] on span "Approve Work" at bounding box center [378, 350] width 69 height 11
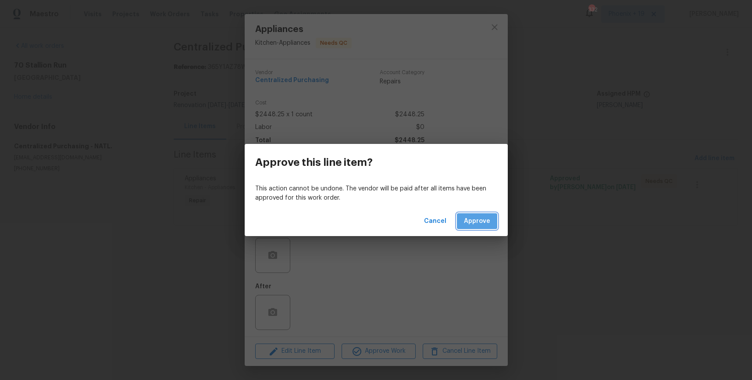
click at [478, 216] on span "Approve" at bounding box center [477, 221] width 26 height 11
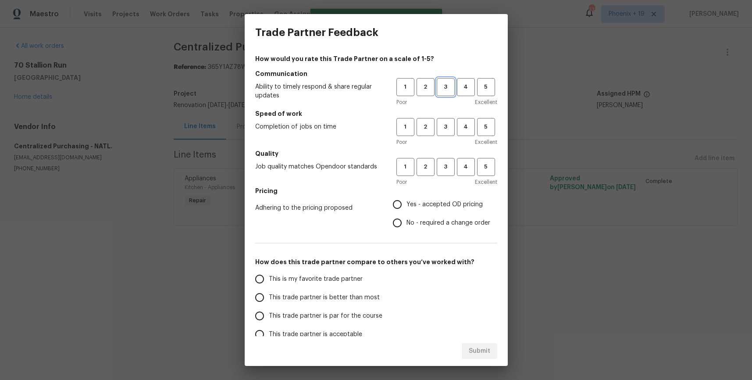
drag, startPoint x: 447, startPoint y: 81, endPoint x: 441, endPoint y: 125, distance: 44.6
click at [446, 84] on button "3" at bounding box center [446, 87] width 18 height 18
drag, startPoint x: 441, startPoint y: 125, endPoint x: 444, endPoint y: 169, distance: 43.9
click at [441, 127] on span "3" at bounding box center [445, 127] width 16 height 10
drag, startPoint x: 444, startPoint y: 177, endPoint x: 444, endPoint y: 171, distance: 5.8
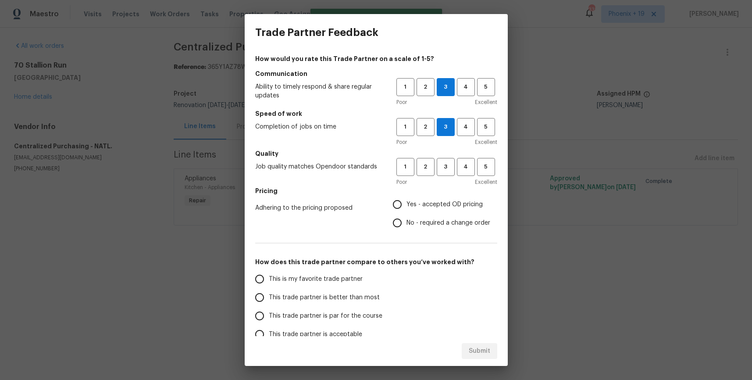
click at [444, 172] on div "1 2 3 4 5 Poor Excellent" at bounding box center [446, 172] width 101 height 28
click at [444, 171] on span "3" at bounding box center [445, 167] width 16 height 10
click at [426, 202] on span "Yes - accepted OD pricing" at bounding box center [444, 204] width 76 height 9
click at [406, 202] on input "Yes - accepted OD pricing" at bounding box center [397, 204] width 18 height 18
radio input "true"
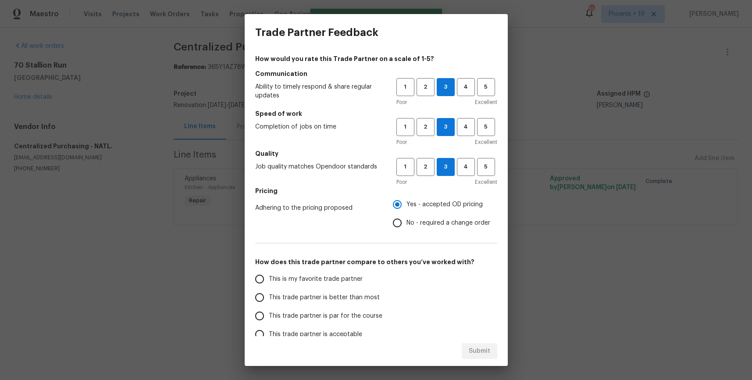
drag, startPoint x: 304, startPoint y: 277, endPoint x: 444, endPoint y: 341, distance: 154.1
click at [304, 277] on span "This is my favorite trade partner" at bounding box center [316, 278] width 94 height 9
click at [269, 277] on input "This is my favorite trade partner" at bounding box center [259, 279] width 18 height 18
drag, startPoint x: 469, startPoint y: 349, endPoint x: 503, endPoint y: 346, distance: 34.3
click at [469, 349] on span "Submit" at bounding box center [479, 350] width 21 height 11
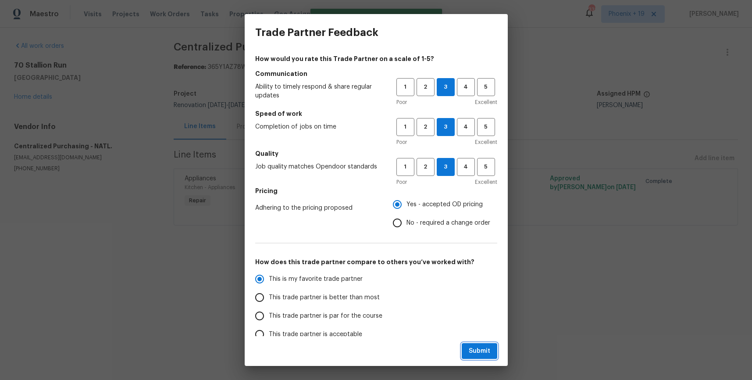
radio input "true"
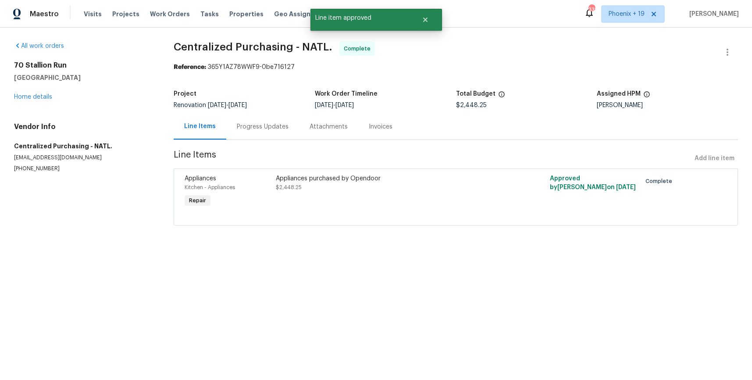
radio input "false"
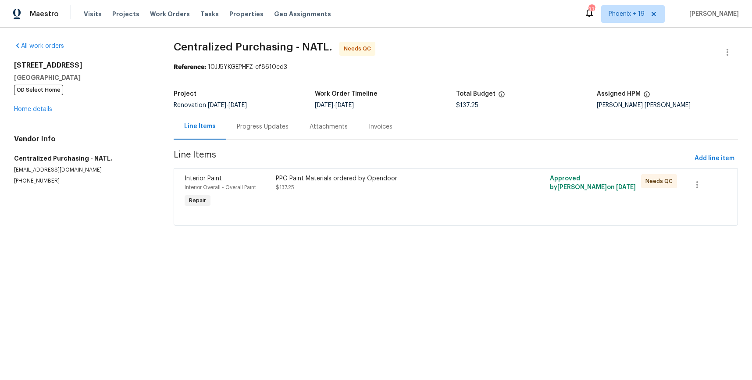
click at [442, 187] on div "PPG Paint Materials ordered by Opendoor $137.25" at bounding box center [387, 183] width 223 height 18
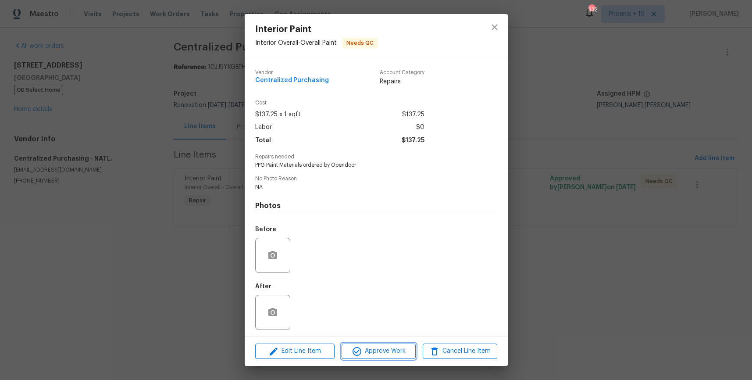
click at [387, 354] on span "Approve Work" at bounding box center [378, 350] width 69 height 11
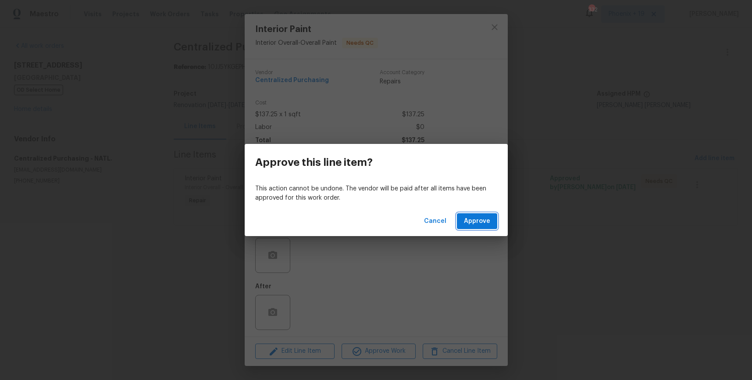
click at [486, 219] on span "Approve" at bounding box center [477, 221] width 26 height 11
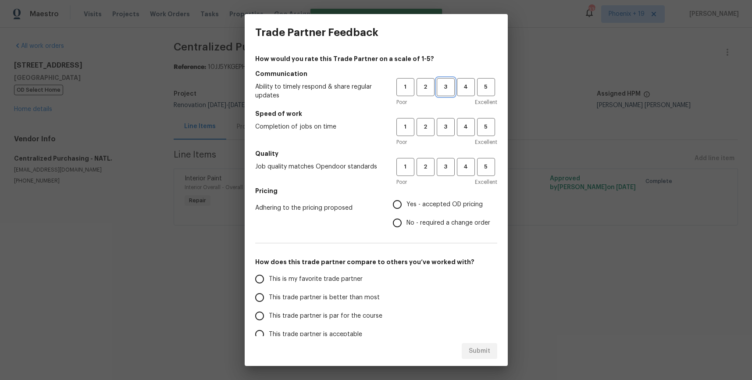
click at [449, 94] on button "3" at bounding box center [446, 87] width 18 height 18
drag, startPoint x: 445, startPoint y: 125, endPoint x: 445, endPoint y: 140, distance: 15.3
click at [445, 126] on span "3" at bounding box center [445, 127] width 16 height 10
click at [444, 162] on span "3" at bounding box center [445, 167] width 16 height 10
click at [405, 203] on input "Yes - accepted OD pricing" at bounding box center [397, 204] width 18 height 18
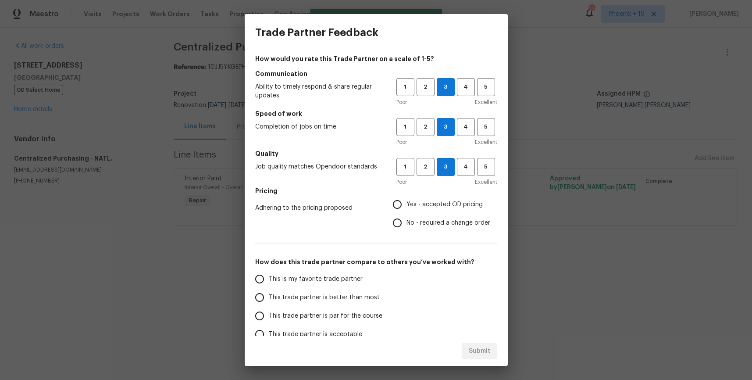
radio input "true"
click at [340, 274] on span "This is my favorite trade partner" at bounding box center [316, 278] width 94 height 9
click at [269, 274] on input "This is my favorite trade partner" at bounding box center [259, 279] width 18 height 18
click at [484, 355] on span "Submit" at bounding box center [479, 350] width 21 height 11
radio input "true"
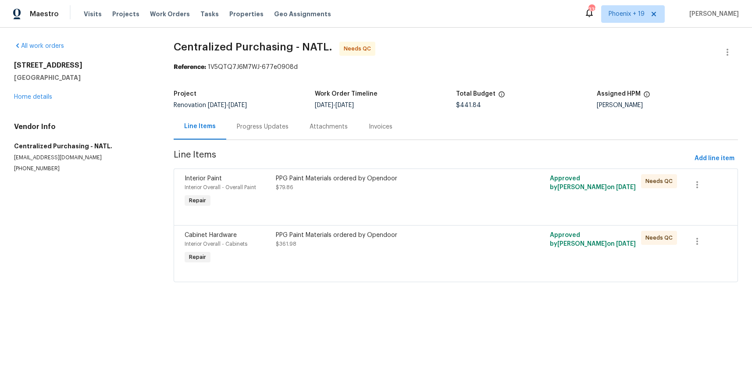
click at [461, 253] on div "PPG Paint Materials ordered by Opendoor $361.98" at bounding box center [387, 248] width 228 height 40
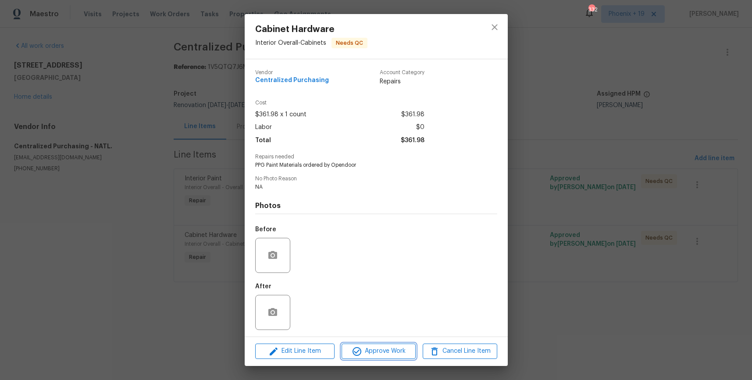
click at [406, 351] on span "Approve Work" at bounding box center [378, 350] width 69 height 11
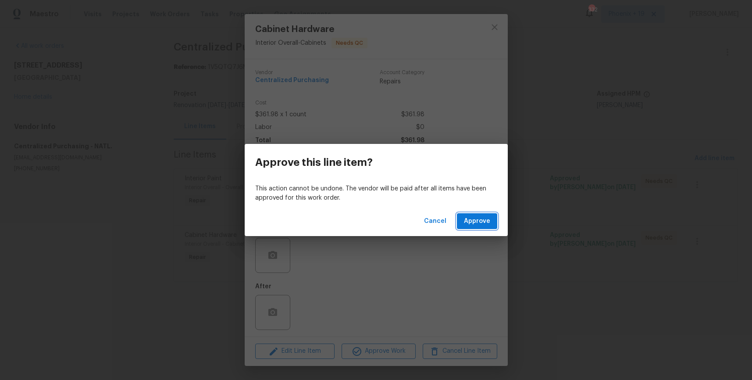
click at [463, 227] on button "Approve" at bounding box center [477, 221] width 40 height 16
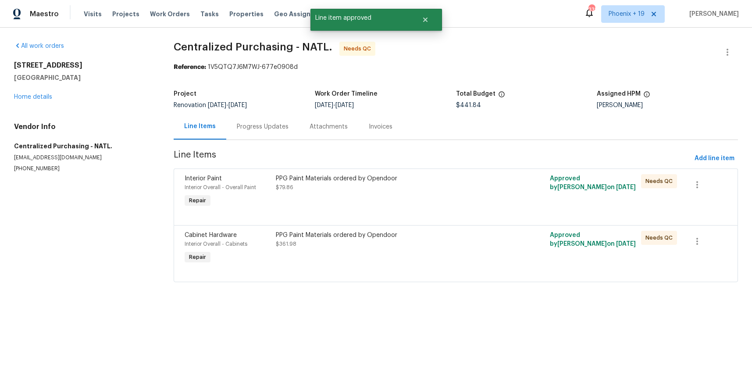
click at [427, 185] on div "PPG Paint Materials ordered by Opendoor $79.86" at bounding box center [387, 183] width 223 height 18
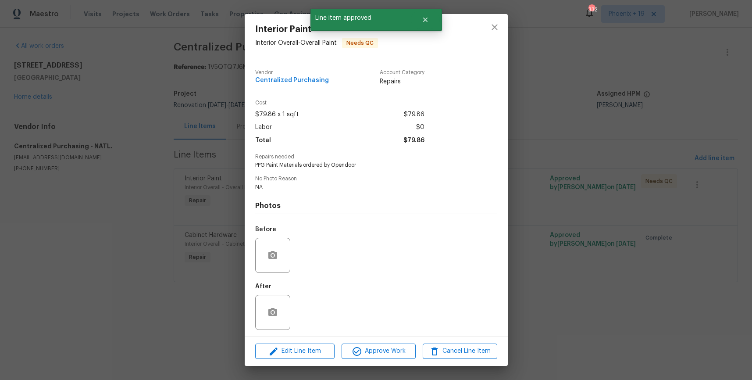
drag, startPoint x: 396, startPoint y: 359, endPoint x: 410, endPoint y: 353, distance: 15.1
click at [396, 359] on div "Edit Line Item Approve Work Cancel Line Item" at bounding box center [376, 350] width 263 height 29
click at [402, 351] on span "Approve Work" at bounding box center [378, 350] width 69 height 11
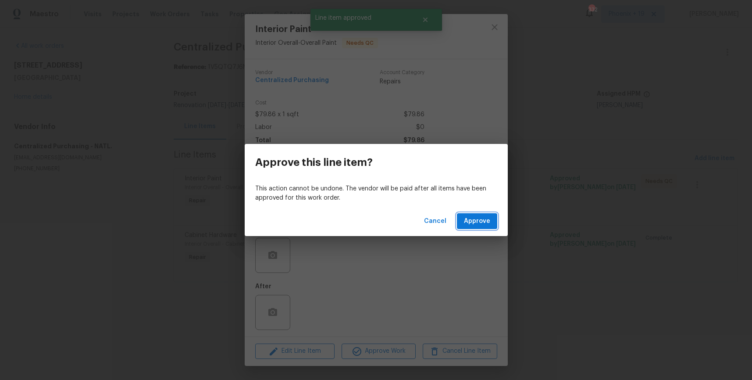
click at [465, 220] on span "Approve" at bounding box center [477, 221] width 26 height 11
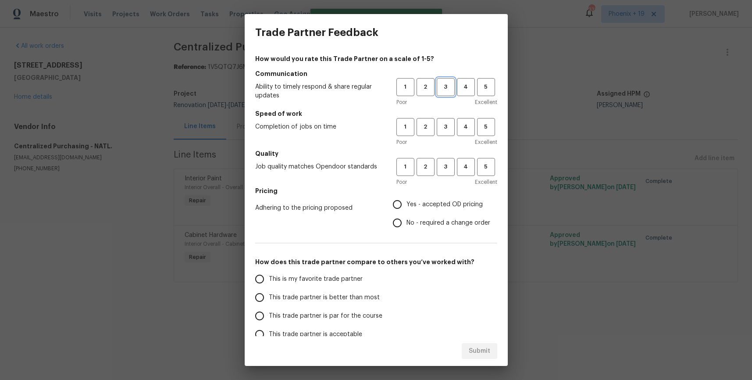
click at [444, 84] on span "3" at bounding box center [445, 87] width 16 height 10
click at [440, 133] on button "3" at bounding box center [446, 127] width 18 height 18
click at [441, 174] on button "3" at bounding box center [446, 167] width 18 height 18
click at [416, 210] on label "Yes - accepted OD pricing" at bounding box center [439, 204] width 102 height 18
click at [406, 210] on input "Yes - accepted OD pricing" at bounding box center [397, 204] width 18 height 18
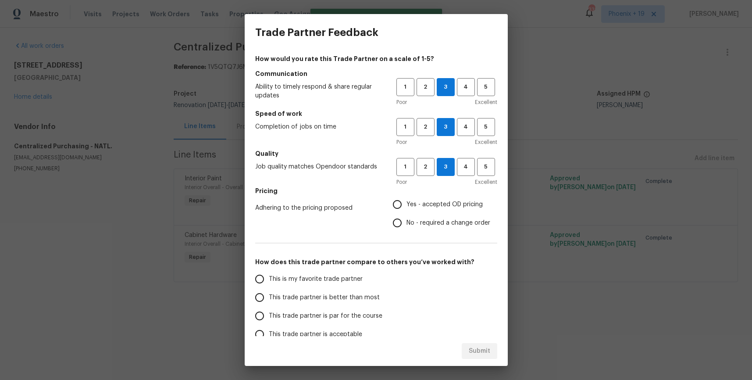
radio input "true"
click at [320, 281] on span "This is my favorite trade partner" at bounding box center [316, 278] width 94 height 9
click at [269, 281] on input "This is my favorite trade partner" at bounding box center [259, 279] width 18 height 18
click at [472, 353] on span "Submit" at bounding box center [479, 350] width 21 height 11
radio input "true"
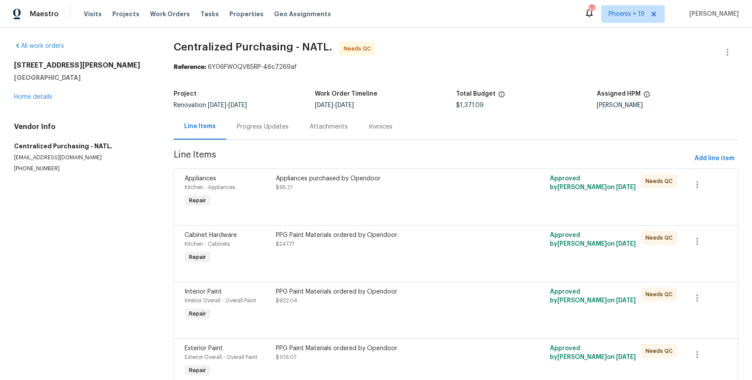
scroll to position [40, 0]
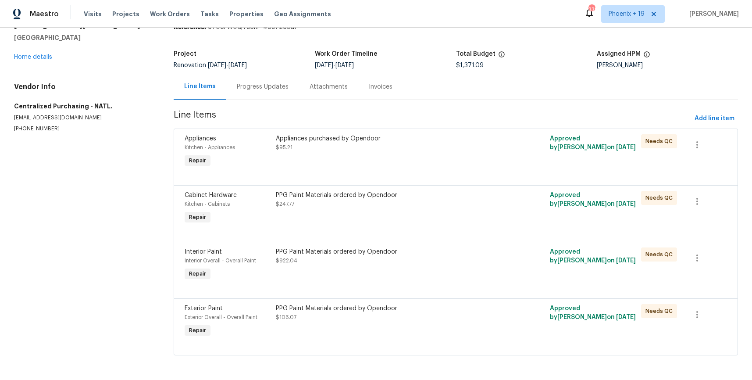
click at [424, 316] on div "PPG Paint Materials ordered by Opendoor $106.07" at bounding box center [387, 313] width 223 height 18
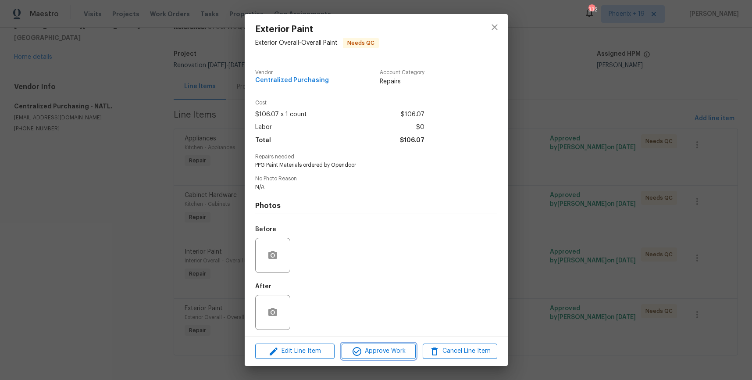
click at [391, 349] on span "Approve Work" at bounding box center [378, 350] width 69 height 11
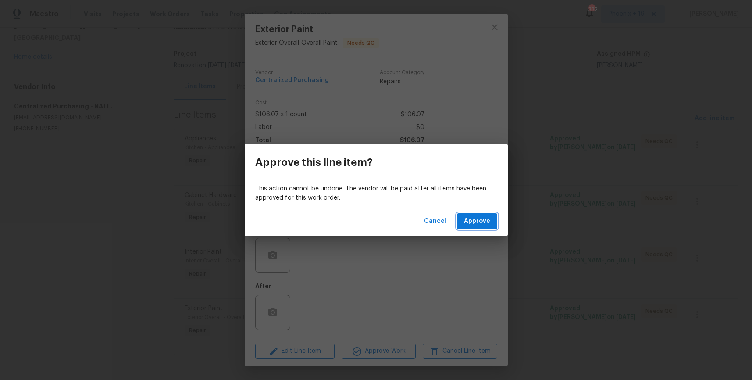
click at [462, 224] on button "Approve" at bounding box center [477, 221] width 40 height 16
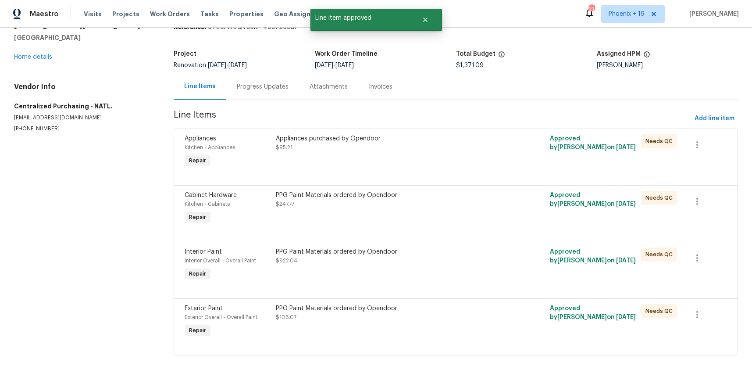
click at [394, 271] on div "PPG Paint Materials ordered by Opendoor $922.04" at bounding box center [387, 265] width 228 height 40
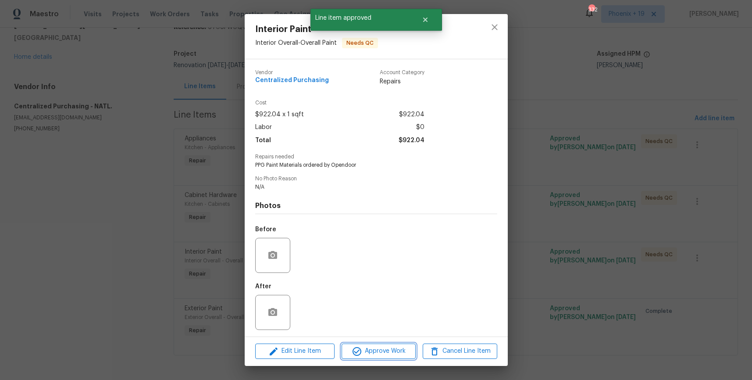
click at [362, 352] on span "Approve Work" at bounding box center [378, 350] width 69 height 11
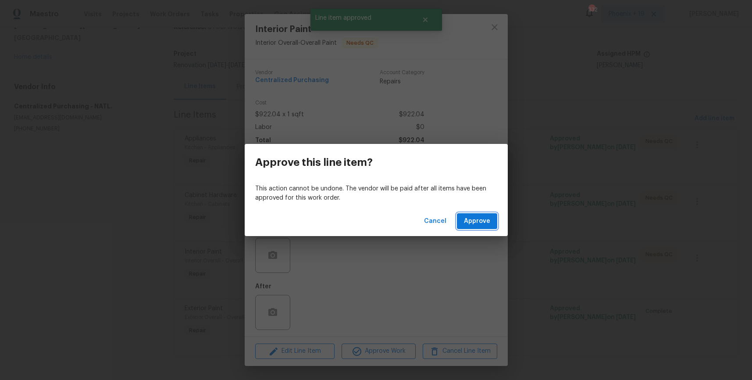
click at [477, 221] on span "Approve" at bounding box center [477, 221] width 26 height 11
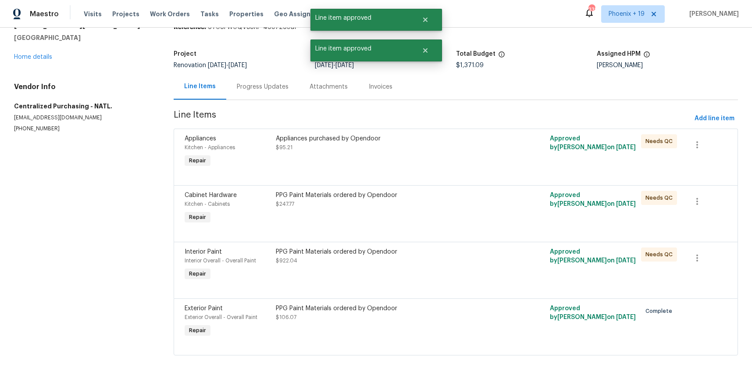
click at [421, 208] on div "PPG Paint Materials ordered by Opendoor $247.77" at bounding box center [387, 208] width 228 height 40
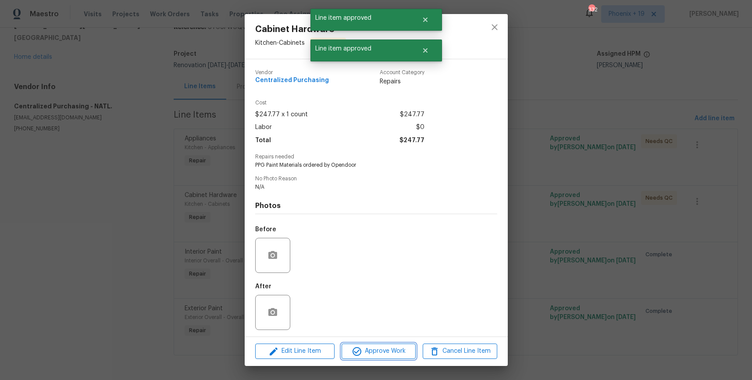
click at [375, 348] on span "Approve Work" at bounding box center [378, 350] width 69 height 11
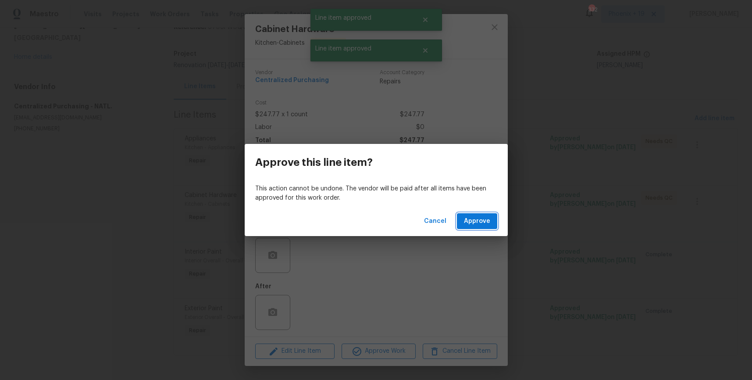
click at [472, 223] on span "Approve" at bounding box center [477, 221] width 26 height 11
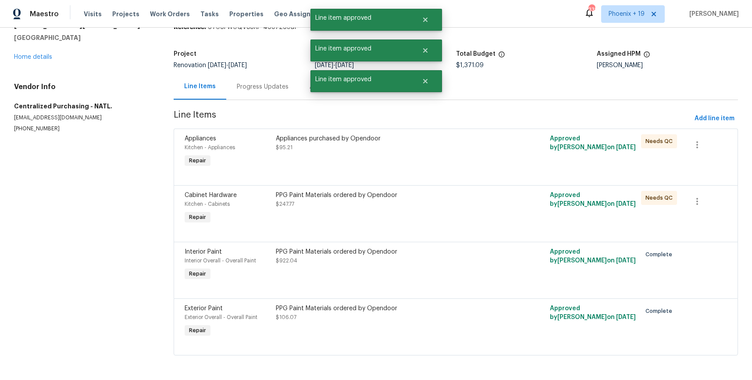
click at [444, 155] on div "Appliances purchased by Opendoor $95.21" at bounding box center [387, 151] width 228 height 40
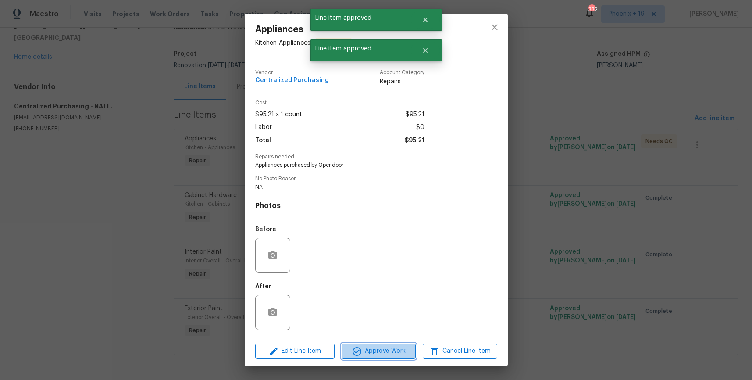
click at [369, 358] on button "Approve Work" at bounding box center [378, 350] width 74 height 15
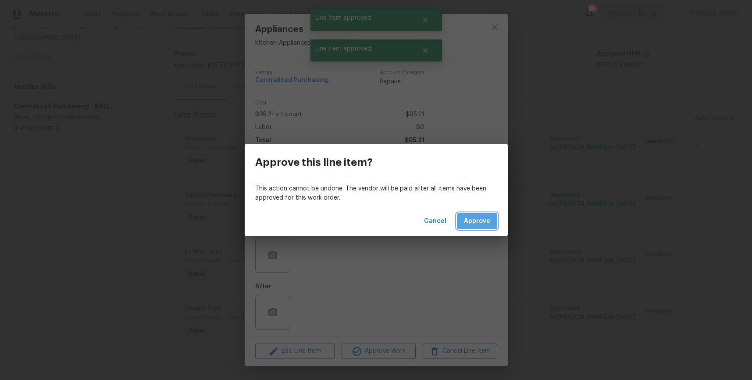
click at [482, 222] on span "Approve" at bounding box center [477, 221] width 26 height 11
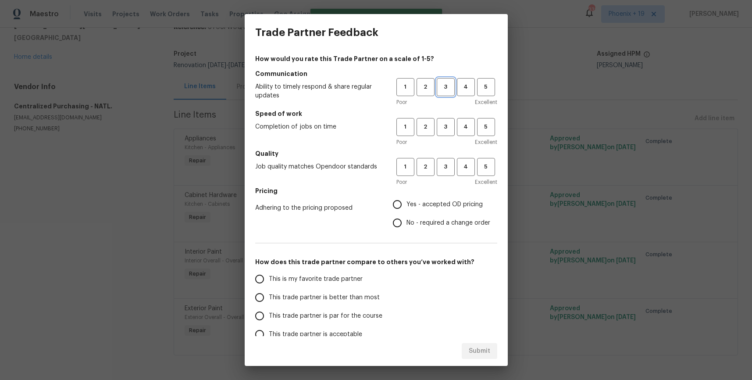
click at [445, 88] on span "3" at bounding box center [445, 87] width 16 height 10
click at [445, 123] on span "3" at bounding box center [445, 127] width 16 height 10
drag, startPoint x: 446, startPoint y: 164, endPoint x: 446, endPoint y: 170, distance: 6.2
click at [446, 165] on span "3" at bounding box center [445, 167] width 16 height 10
click at [430, 204] on span "Yes - accepted OD pricing" at bounding box center [444, 204] width 76 height 9
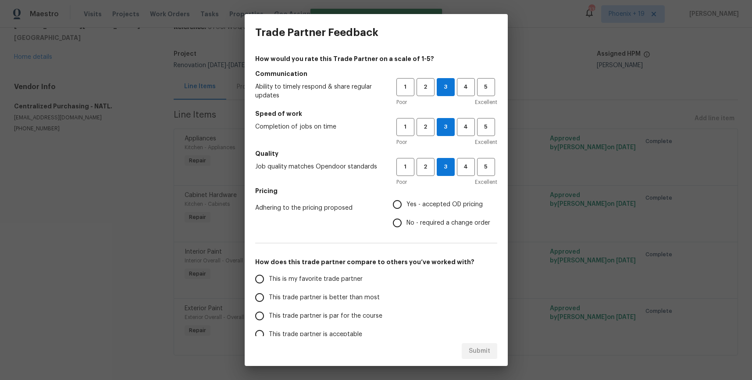
click at [406, 204] on input "Yes - accepted OD pricing" at bounding box center [397, 204] width 18 height 18
radio input "true"
click at [343, 279] on span "This is my favorite trade partner" at bounding box center [316, 278] width 94 height 9
click at [269, 279] on input "This is my favorite trade partner" at bounding box center [259, 279] width 18 height 18
drag, startPoint x: 484, startPoint y: 348, endPoint x: 490, endPoint y: 344, distance: 7.3
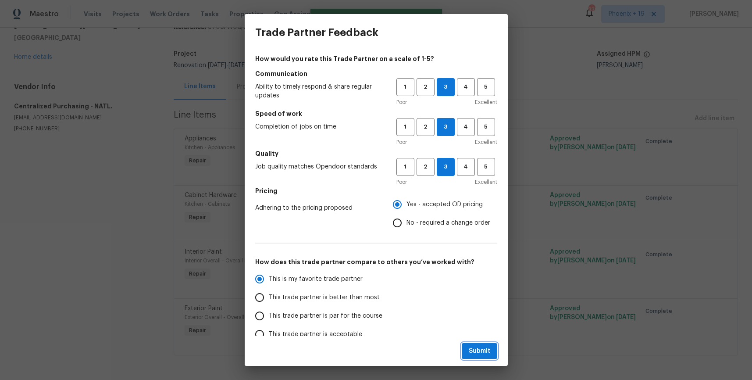
click at [484, 348] on span "Submit" at bounding box center [479, 350] width 21 height 11
radio input "true"
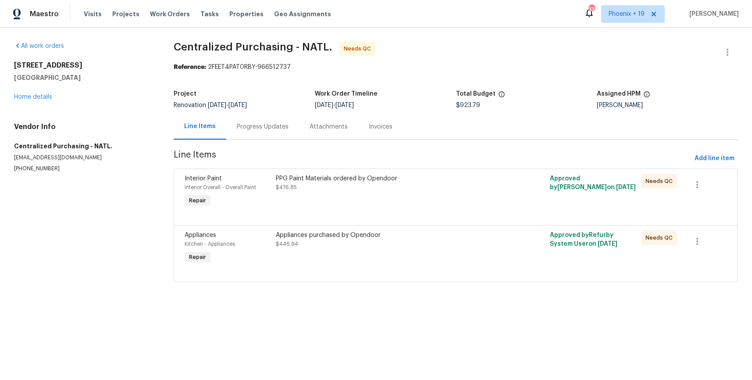
click at [414, 240] on div "Appliances purchased by Opendoor $446.94" at bounding box center [387, 240] width 223 height 18
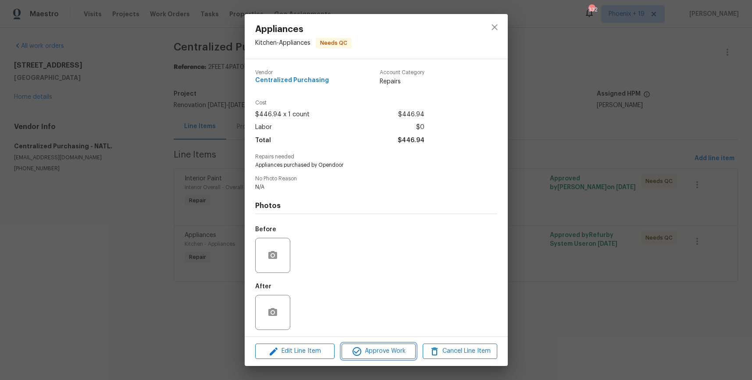
click at [375, 344] on button "Approve Work" at bounding box center [378, 350] width 74 height 15
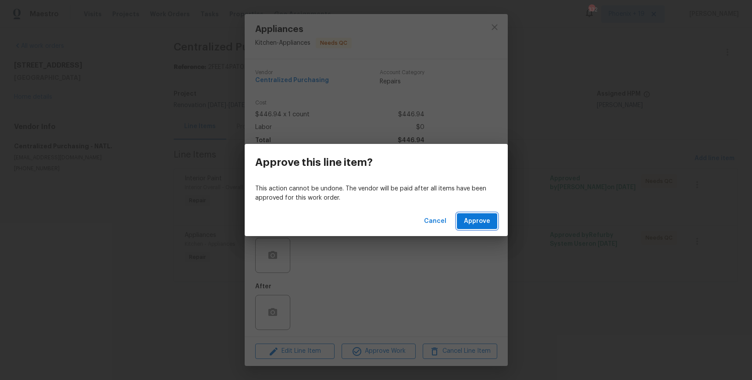
click at [467, 217] on span "Approve" at bounding box center [477, 221] width 26 height 11
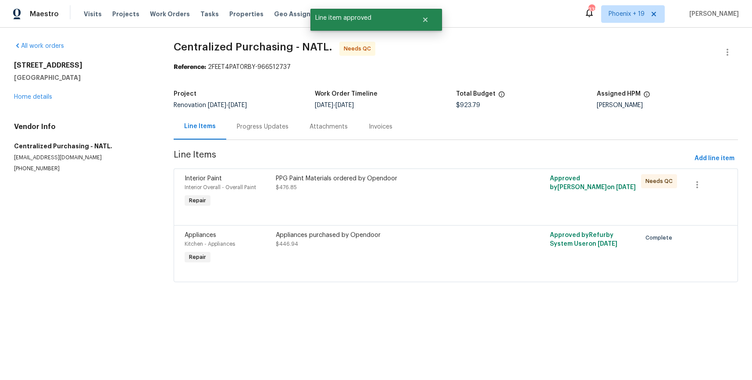
click at [446, 194] on div "PPG Paint Materials ordered by Opendoor $476.85" at bounding box center [387, 191] width 228 height 40
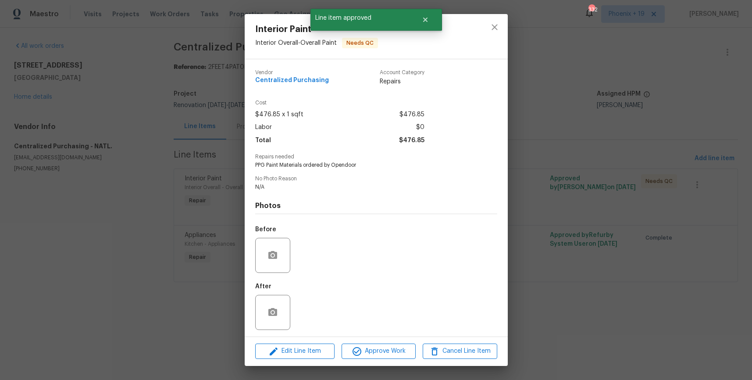
drag, startPoint x: 419, startPoint y: 349, endPoint x: 408, endPoint y: 348, distance: 11.5
click at [417, 348] on div "Edit Line Item Approve Work Cancel Line Item" at bounding box center [376, 350] width 263 height 29
click at [408, 348] on span "Approve Work" at bounding box center [378, 350] width 69 height 11
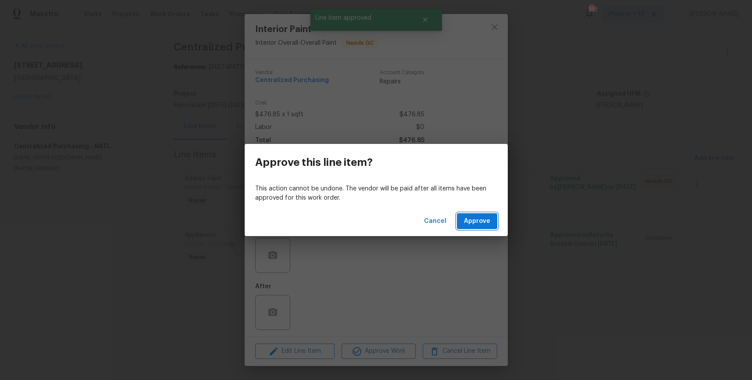
click at [464, 222] on span "Approve" at bounding box center [477, 221] width 26 height 11
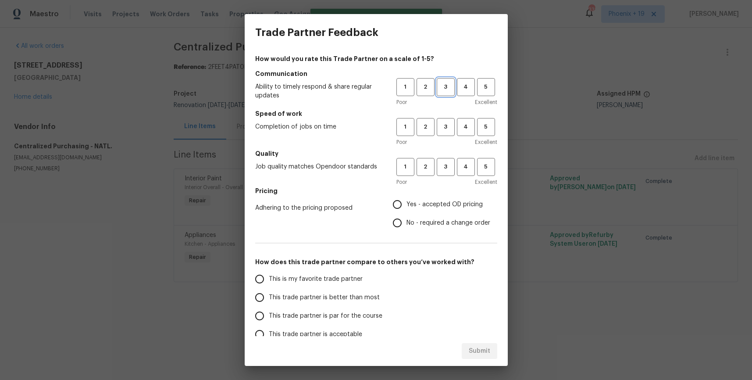
click at [440, 89] on span "3" at bounding box center [445, 87] width 16 height 10
drag, startPoint x: 438, startPoint y: 127, endPoint x: 440, endPoint y: 152, distance: 24.7
click at [438, 127] on span "3" at bounding box center [445, 127] width 16 height 10
click at [441, 156] on h5 "Quality" at bounding box center [376, 153] width 242 height 9
drag, startPoint x: 447, startPoint y: 163, endPoint x: 430, endPoint y: 207, distance: 47.6
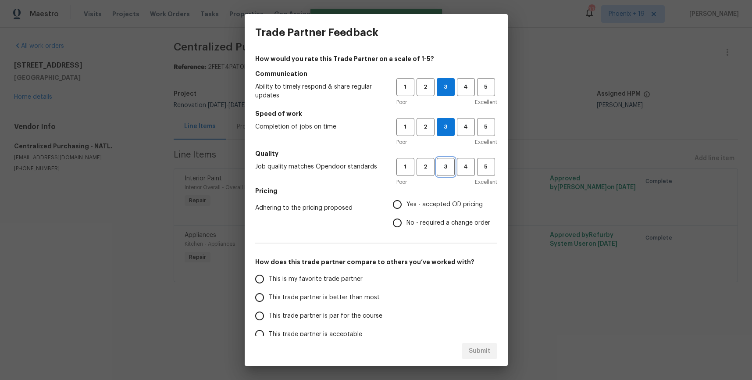
click at [447, 163] on span "3" at bounding box center [445, 167] width 16 height 10
click at [428, 205] on span "Yes - accepted OD pricing" at bounding box center [444, 204] width 76 height 9
click at [406, 205] on input "Yes - accepted OD pricing" at bounding box center [397, 204] width 18 height 18
radio input "true"
click at [342, 284] on label "This is my favorite trade partner" at bounding box center [319, 279] width 138 height 18
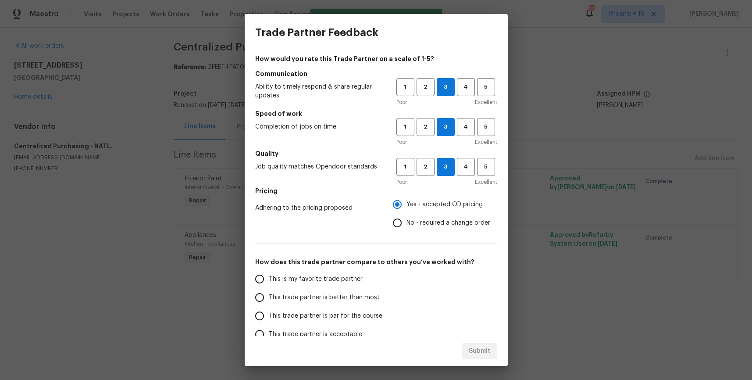
click at [269, 284] on input "This is my favorite trade partner" at bounding box center [259, 279] width 18 height 18
click at [471, 353] on span "Submit" at bounding box center [479, 350] width 21 height 11
radio input "true"
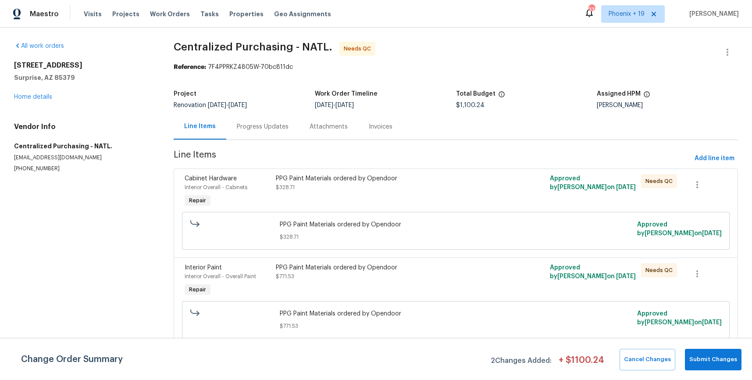
click at [426, 278] on div "PPG Paint Materials ordered by Opendoor $771.53" at bounding box center [387, 272] width 223 height 18
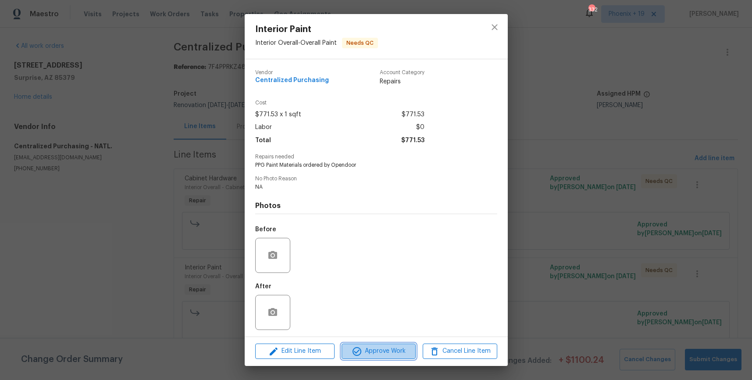
click at [373, 349] on span "Approve Work" at bounding box center [378, 350] width 69 height 11
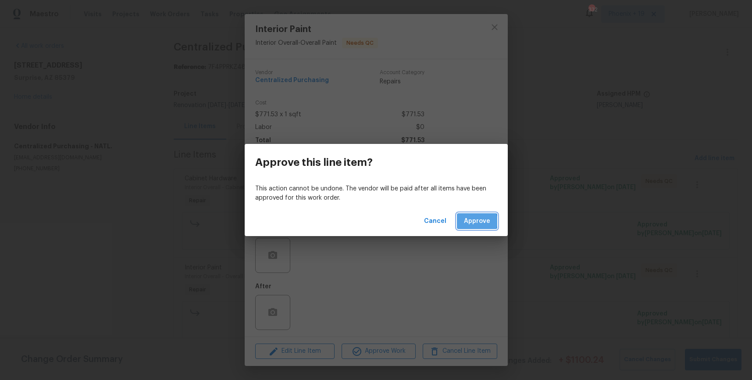
click at [474, 221] on span "Approve" at bounding box center [477, 221] width 26 height 11
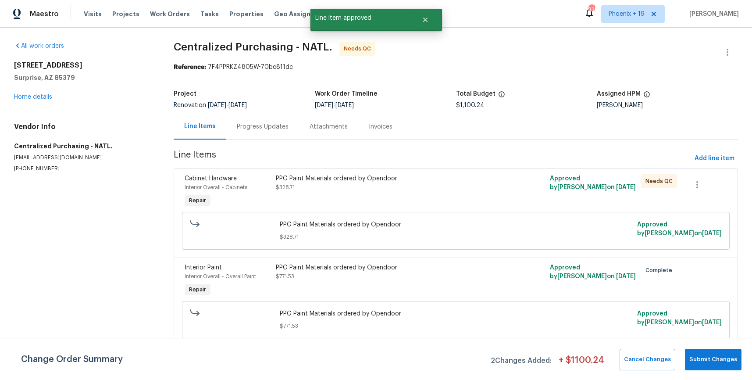
click at [435, 187] on div "PPG Paint Materials ordered by Opendoor $328.71" at bounding box center [387, 183] width 223 height 18
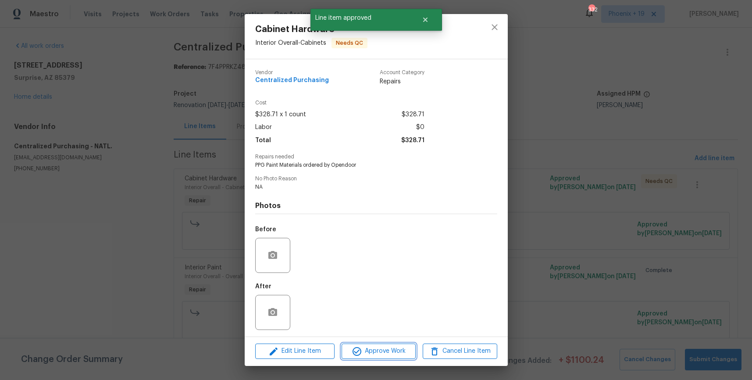
click at [391, 358] on button "Approve Work" at bounding box center [378, 350] width 74 height 15
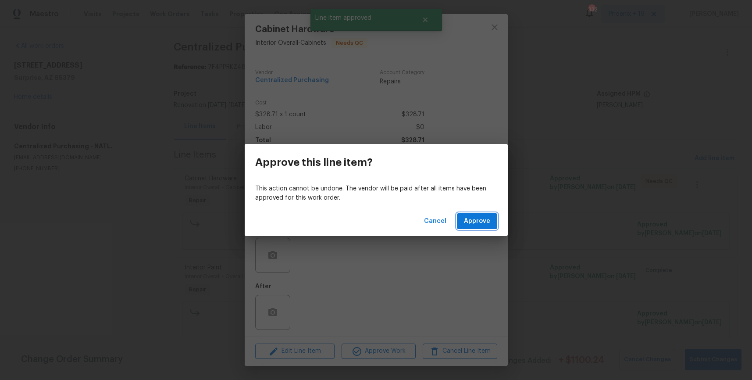
click at [469, 224] on span "Approve" at bounding box center [477, 221] width 26 height 11
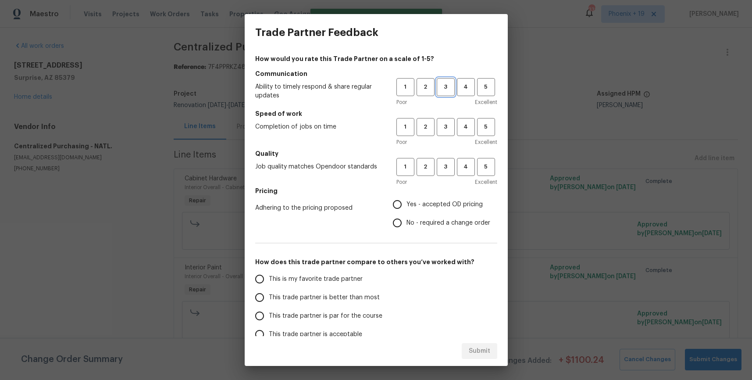
drag, startPoint x: 443, startPoint y: 83, endPoint x: 449, endPoint y: 121, distance: 38.2
click at [444, 85] on span "3" at bounding box center [445, 87] width 16 height 10
drag, startPoint x: 449, startPoint y: 121, endPoint x: 445, endPoint y: 143, distance: 22.3
click at [449, 121] on button "3" at bounding box center [446, 127] width 18 height 18
drag, startPoint x: 445, startPoint y: 157, endPoint x: 449, endPoint y: 170, distance: 14.0
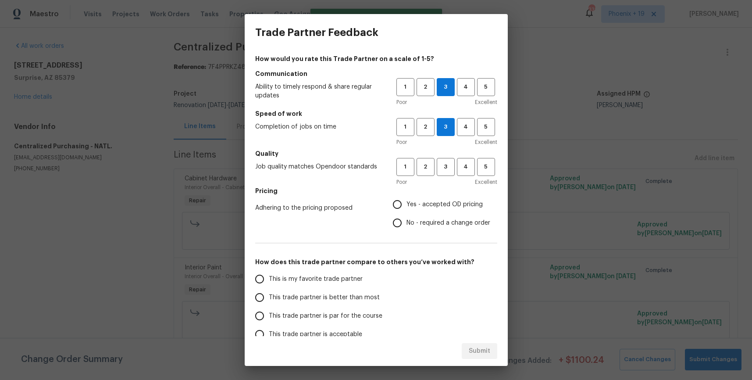
click at [445, 157] on h5 "Quality" at bounding box center [376, 153] width 242 height 9
click at [450, 174] on button "3" at bounding box center [446, 167] width 18 height 18
click at [438, 203] on span "Yes - accepted OD pricing" at bounding box center [444, 204] width 76 height 9
click at [406, 203] on input "Yes - accepted OD pricing" at bounding box center [397, 204] width 18 height 18
radio input "true"
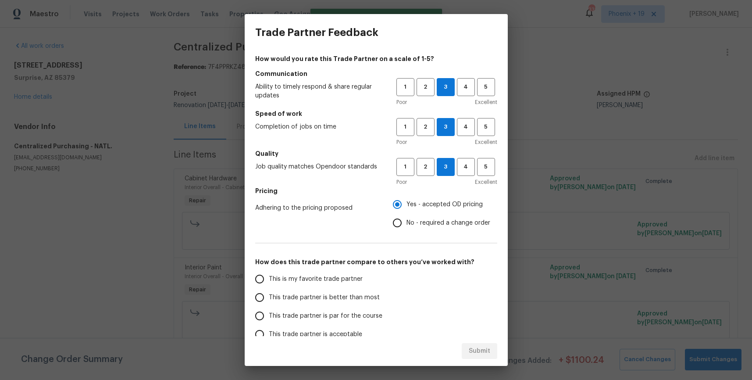
click at [338, 272] on label "This is my favorite trade partner" at bounding box center [319, 279] width 138 height 18
click at [269, 272] on input "This is my favorite trade partner" at bounding box center [259, 279] width 18 height 18
click at [483, 348] on span "Submit" at bounding box center [479, 350] width 21 height 11
radio input "true"
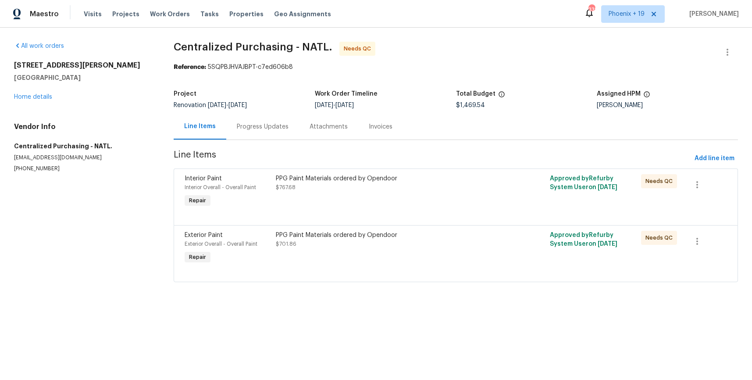
click at [451, 233] on div "PPG Paint Materials ordered by Opendoor" at bounding box center [387, 235] width 223 height 9
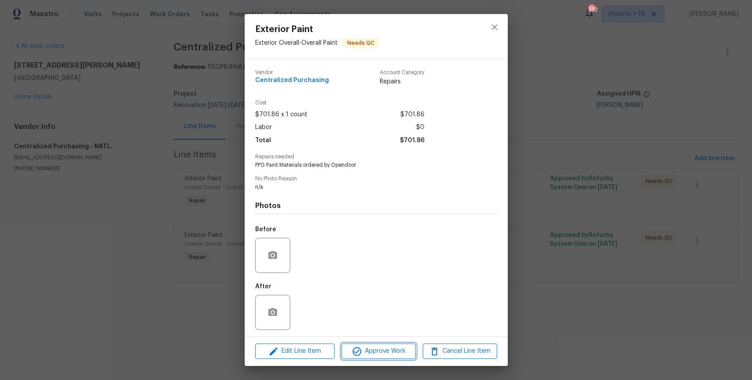
click at [404, 355] on span "Approve Work" at bounding box center [378, 350] width 69 height 11
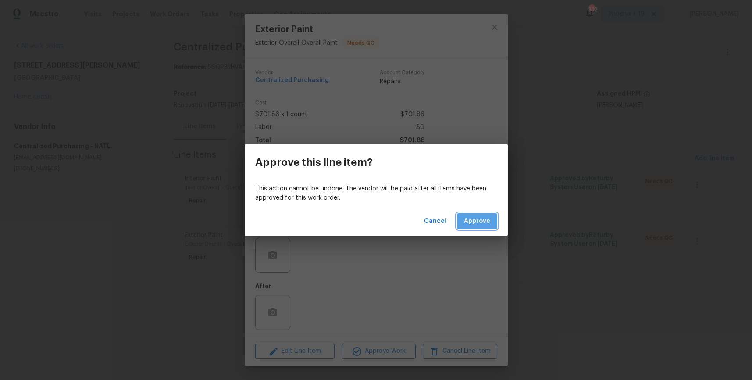
click at [474, 218] on span "Approve" at bounding box center [477, 221] width 26 height 11
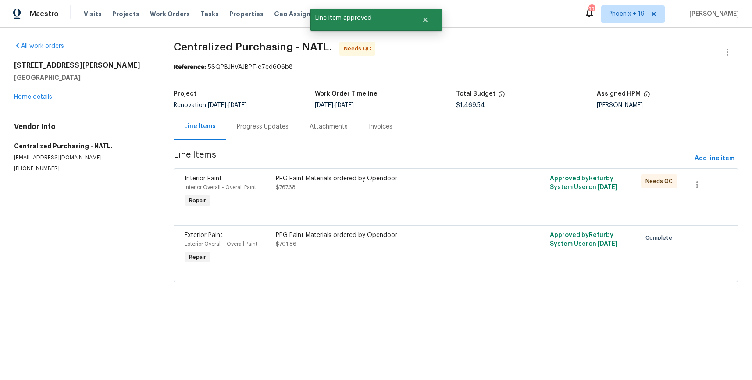
click at [422, 185] on div "PPG Paint Materials ordered by Opendoor $767.68" at bounding box center [387, 183] width 223 height 18
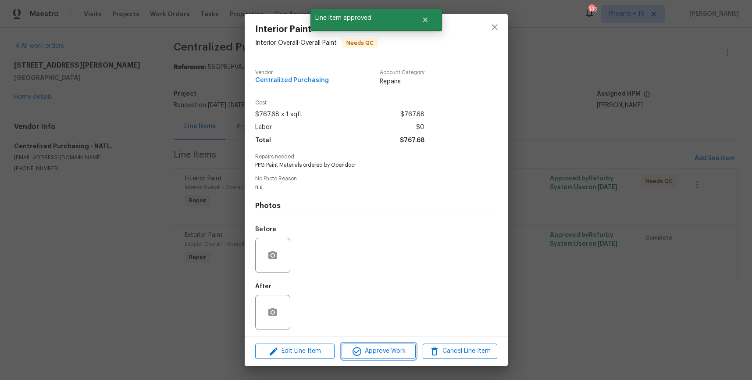
click at [391, 353] on span "Approve Work" at bounding box center [378, 350] width 69 height 11
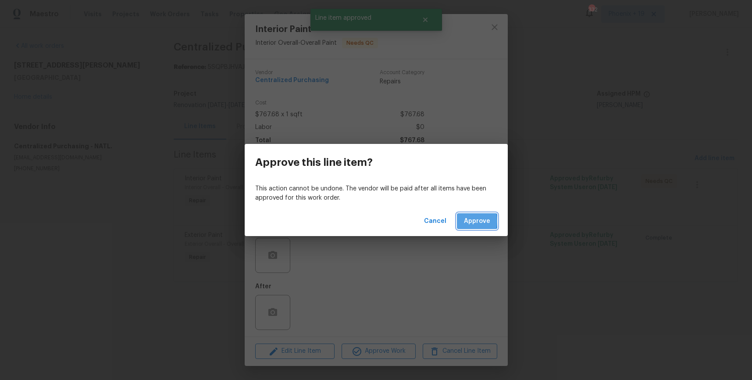
click at [461, 221] on button "Approve" at bounding box center [477, 221] width 40 height 16
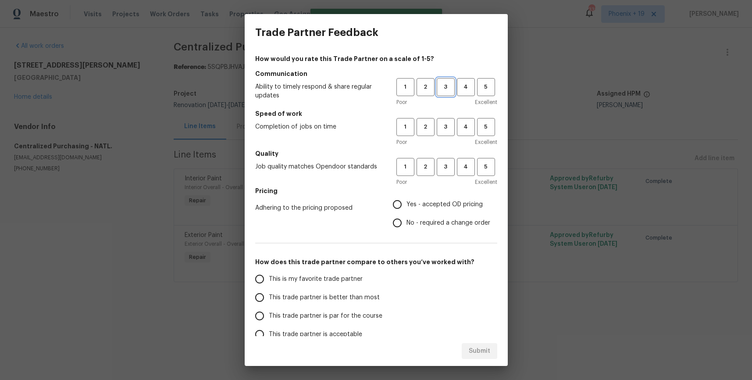
click at [445, 95] on button "3" at bounding box center [446, 87] width 18 height 18
click at [445, 137] on div "1 2 3 4 5 Poor Excellent" at bounding box center [446, 132] width 101 height 28
drag, startPoint x: 445, startPoint y: 125, endPoint x: 445, endPoint y: 163, distance: 37.7
click at [445, 125] on span "3" at bounding box center [445, 127] width 16 height 10
drag, startPoint x: 444, startPoint y: 163, endPoint x: 425, endPoint y: 202, distance: 43.7
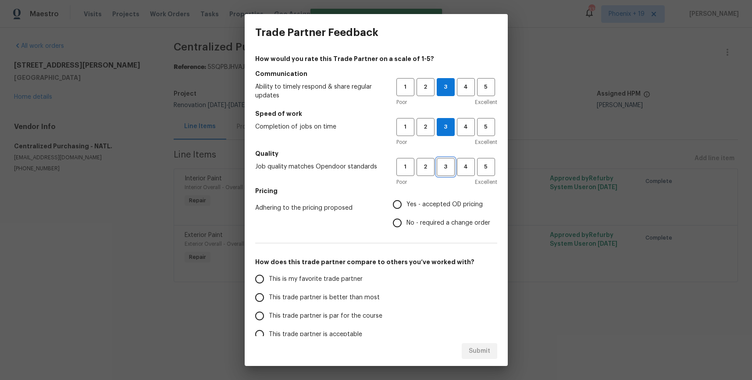
click at [444, 163] on span "3" at bounding box center [445, 167] width 16 height 10
click at [425, 202] on span "Yes - accepted OD pricing" at bounding box center [444, 204] width 76 height 9
click at [406, 202] on input "Yes - accepted OD pricing" at bounding box center [397, 204] width 18 height 18
radio input "true"
click at [327, 274] on span "This is my favorite trade partner" at bounding box center [316, 278] width 94 height 9
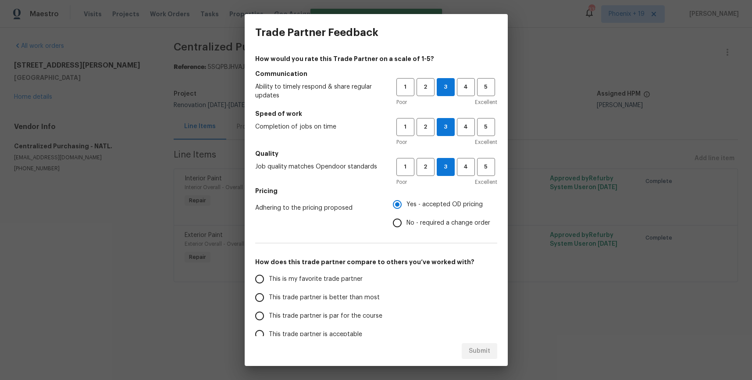
click at [269, 274] on input "This is my favorite trade partner" at bounding box center [259, 279] width 18 height 18
click at [470, 354] on span "Submit" at bounding box center [479, 350] width 21 height 11
radio input "true"
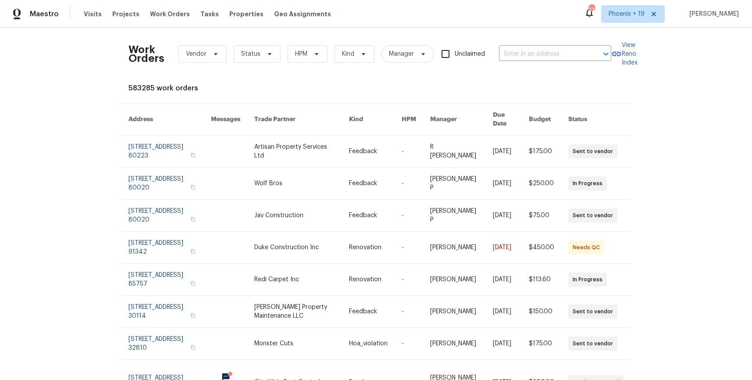
drag, startPoint x: 226, startPoint y: 53, endPoint x: 218, endPoint y: 54, distance: 7.6
click at [226, 53] on div "Work Orders Vendor Status HPM Kind Manager Unclaimed ​" at bounding box center [369, 54] width 483 height 39
click at [216, 54] on icon at bounding box center [215, 53] width 7 height 7
type input "centralized"
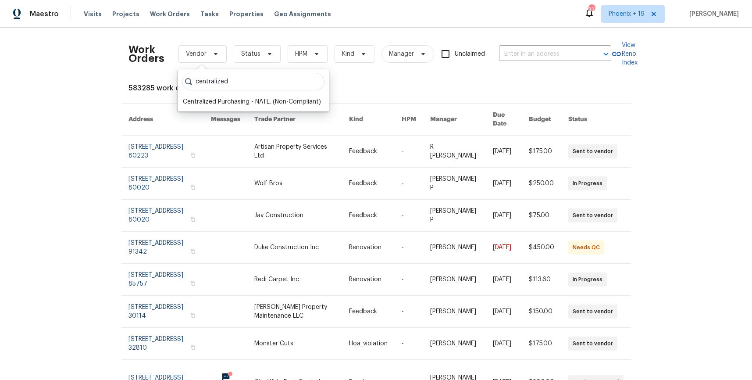
click at [256, 103] on div "Centralized Purchasing - NATL. (Non-Compliant)" at bounding box center [252, 101] width 138 height 9
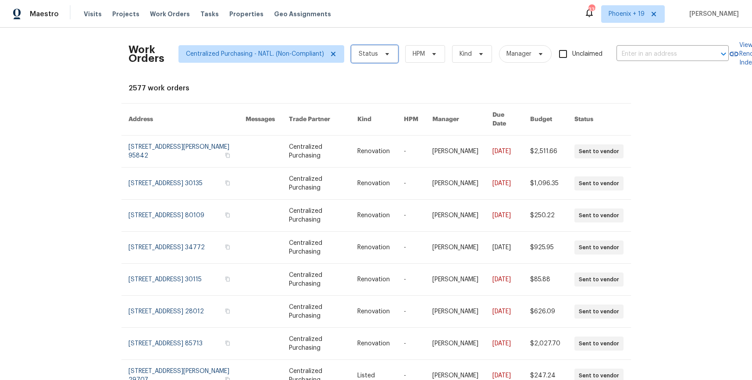
click at [364, 57] on span "Status" at bounding box center [368, 54] width 19 height 9
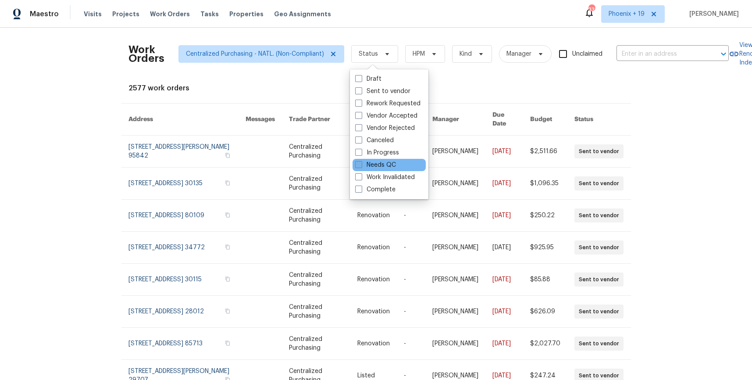
click at [355, 163] on span at bounding box center [358, 164] width 7 height 7
click at [355, 163] on input "Needs QC" at bounding box center [358, 163] width 6 height 6
checkbox input "true"
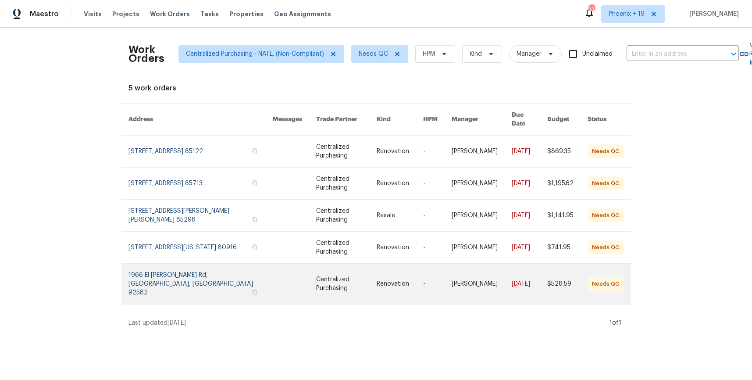
click at [188, 287] on link at bounding box center [200, 283] width 144 height 40
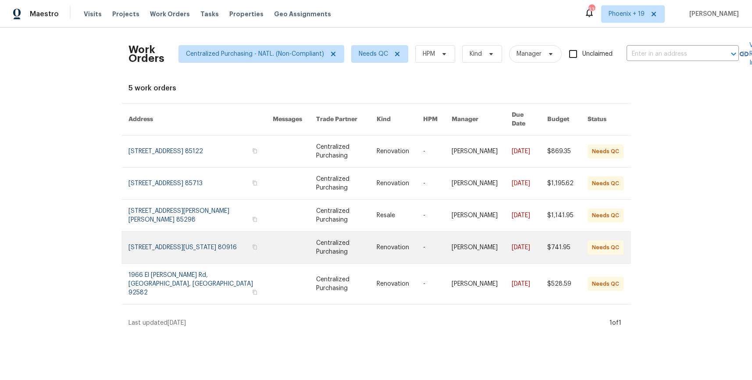
click at [181, 250] on link at bounding box center [200, 247] width 144 height 32
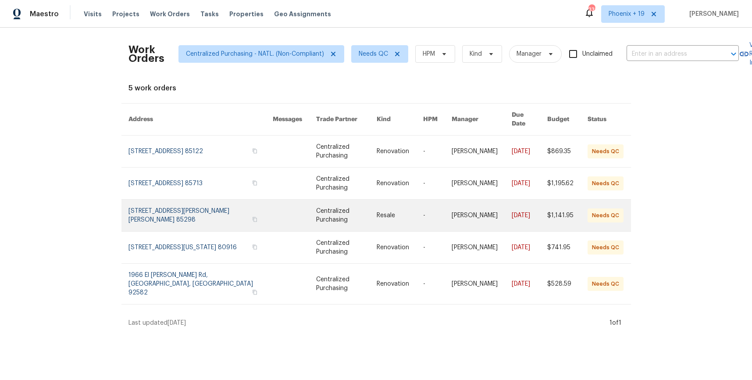
click at [181, 209] on link at bounding box center [200, 215] width 144 height 32
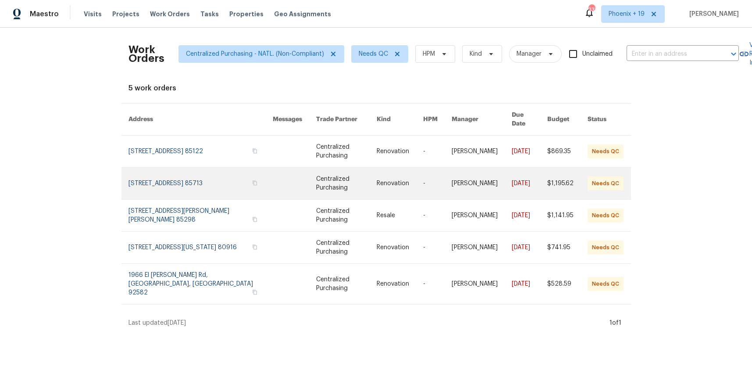
click at [203, 180] on link at bounding box center [200, 183] width 144 height 32
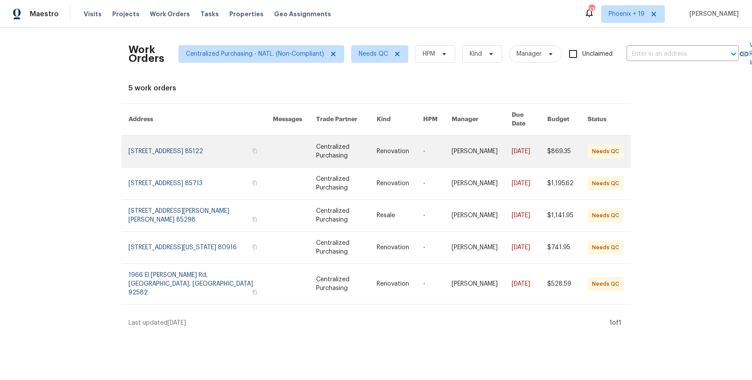
click at [207, 148] on link at bounding box center [200, 151] width 144 height 32
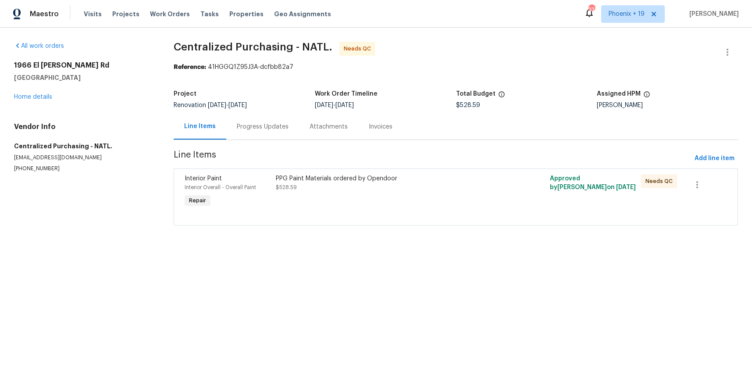
click at [453, 170] on div "Interior Paint Interior Overall - Overall Paint Repair PPG Paint Materials orde…" at bounding box center [456, 196] width 564 height 57
click at [448, 181] on div "PPG Paint Materials ordered by Opendoor" at bounding box center [387, 178] width 223 height 9
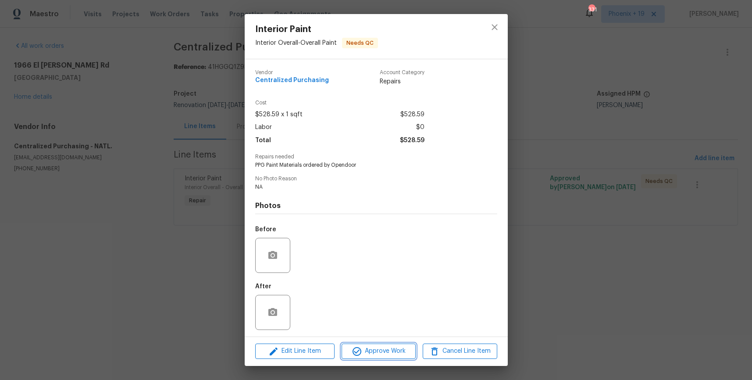
click at [394, 341] on div "Edit Line Item Approve Work Cancel Line Item" at bounding box center [376, 350] width 263 height 29
click at [394, 358] on button "Approve Work" at bounding box center [378, 350] width 74 height 15
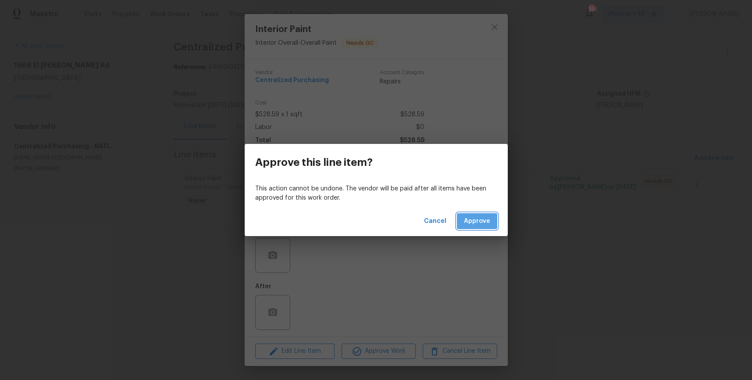
click at [469, 218] on span "Approve" at bounding box center [477, 221] width 26 height 11
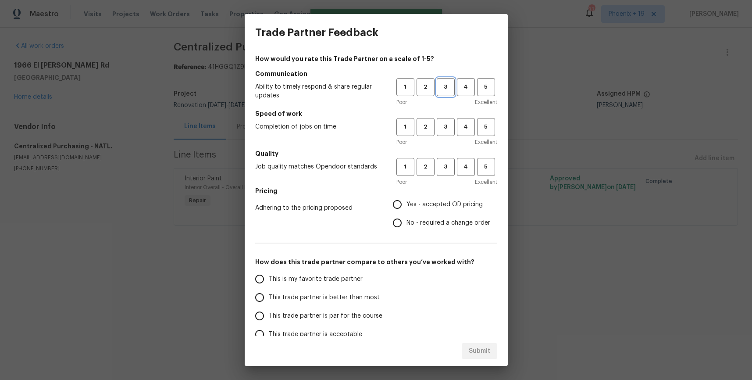
drag, startPoint x: 451, startPoint y: 86, endPoint x: 448, endPoint y: 129, distance: 43.0
click at [451, 87] on span "3" at bounding box center [445, 87] width 16 height 10
click at [447, 136] on div "1 2 3 4 5 Poor Excellent" at bounding box center [446, 132] width 101 height 28
click at [446, 129] on span "3" at bounding box center [445, 127] width 16 height 10
click at [444, 171] on span "3" at bounding box center [445, 167] width 16 height 10
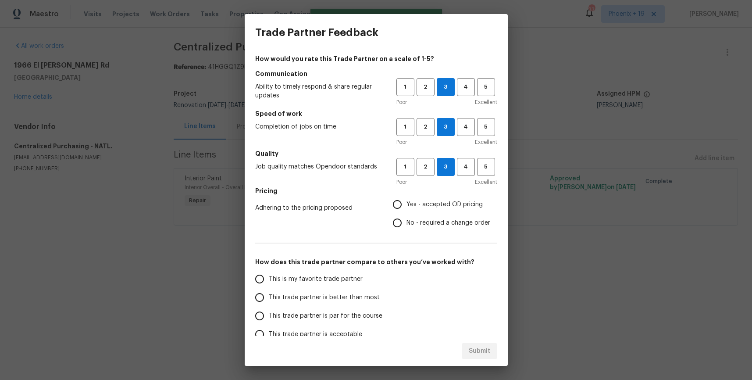
click at [435, 216] on label "No - required a change order" at bounding box center [439, 222] width 102 height 18
click at [406, 216] on input "No - required a change order" at bounding box center [397, 222] width 18 height 18
radio input "true"
click at [427, 205] on span "Yes - accepted OD pricing" at bounding box center [444, 204] width 76 height 9
click at [406, 205] on input "Yes - accepted OD pricing" at bounding box center [397, 204] width 18 height 18
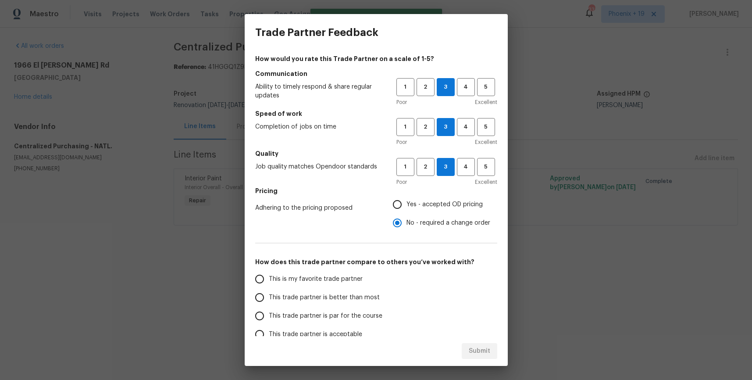
radio input "true"
click at [318, 281] on span "This is my favorite trade partner" at bounding box center [316, 278] width 94 height 9
click at [269, 281] on input "This is my favorite trade partner" at bounding box center [259, 279] width 18 height 18
click at [483, 354] on span "Submit" at bounding box center [479, 350] width 21 height 11
radio input "true"
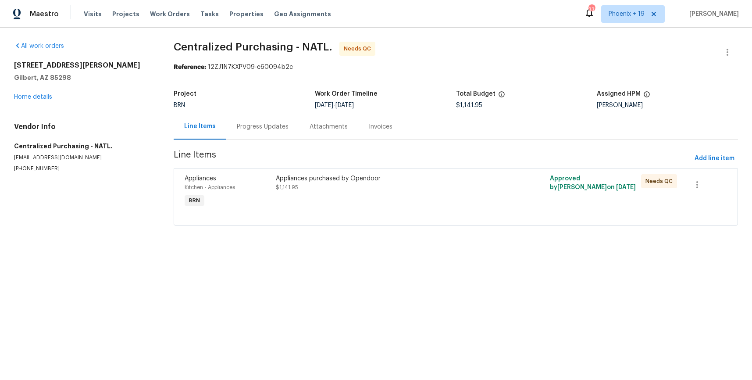
click at [425, 188] on div "Appliances purchased by Opendoor $1,141.95" at bounding box center [387, 183] width 223 height 18
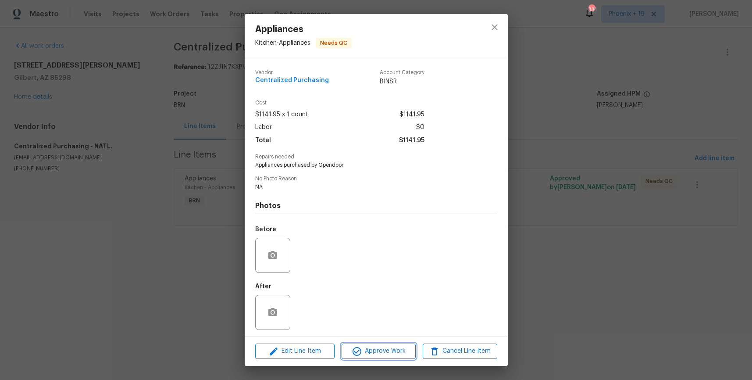
click at [390, 356] on button "Approve Work" at bounding box center [378, 350] width 74 height 15
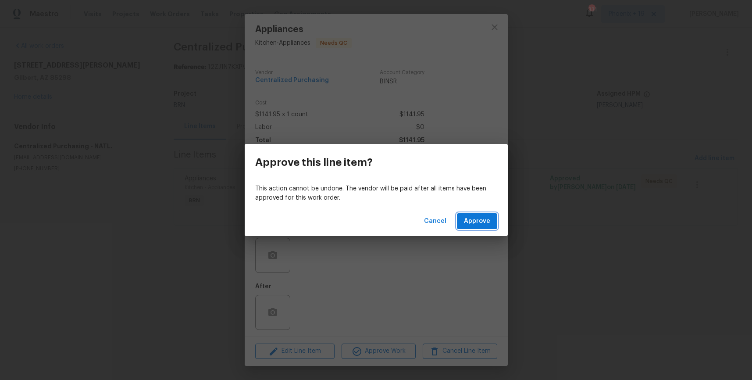
click at [493, 225] on button "Approve" at bounding box center [477, 221] width 40 height 16
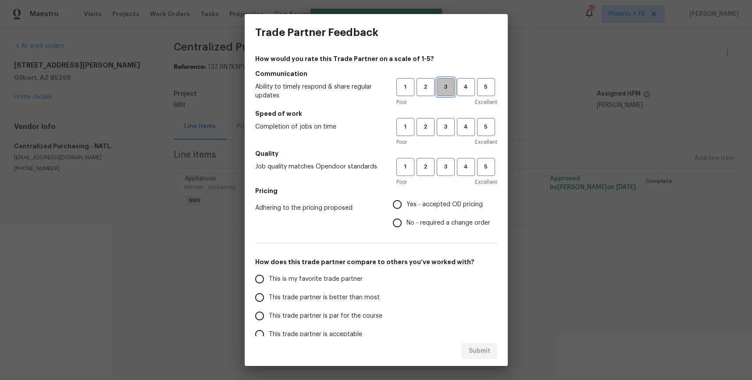
drag, startPoint x: 444, startPoint y: 95, endPoint x: 446, endPoint y: 105, distance: 10.3
click at [444, 95] on button "3" at bounding box center [446, 87] width 18 height 18
drag, startPoint x: 447, startPoint y: 119, endPoint x: 447, endPoint y: 147, distance: 28.1
click at [447, 121] on button "3" at bounding box center [446, 127] width 18 height 18
click at [447, 150] on h5 "Quality" at bounding box center [376, 153] width 242 height 9
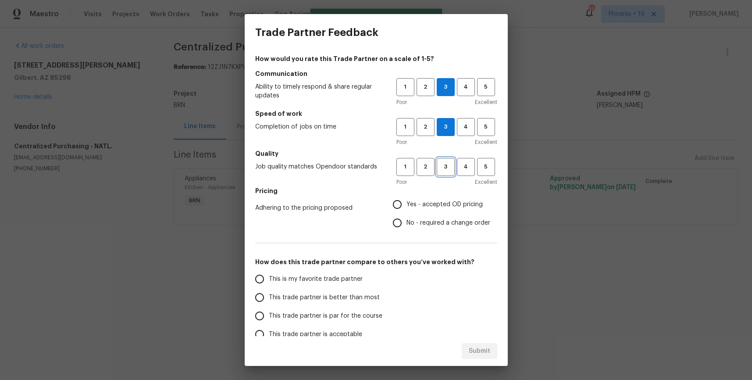
click at [446, 173] on button "3" at bounding box center [446, 167] width 18 height 18
click at [439, 201] on span "Yes - accepted OD pricing" at bounding box center [444, 204] width 76 height 9
click at [406, 201] on input "Yes - accepted OD pricing" at bounding box center [397, 204] width 18 height 18
radio input "true"
click at [332, 275] on span "This is my favorite trade partner" at bounding box center [316, 278] width 94 height 9
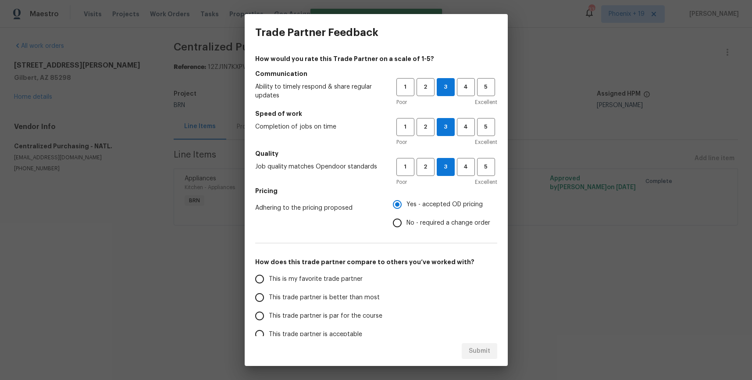
click at [269, 275] on input "This is my favorite trade partner" at bounding box center [259, 279] width 18 height 18
drag, startPoint x: 475, startPoint y: 335, endPoint x: 478, endPoint y: 344, distance: 9.3
click at [474, 336] on div "Submit" at bounding box center [376, 351] width 263 height 30
click at [478, 344] on button "Submit" at bounding box center [480, 351] width 36 height 16
radio input "true"
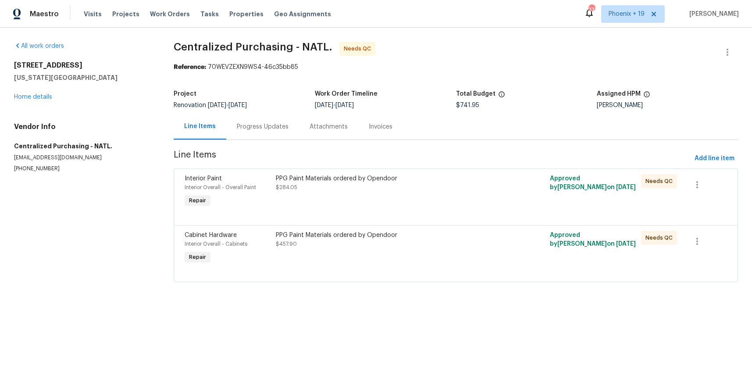
click at [429, 259] on div "PPG Paint Materials ordered by Opendoor $457.90" at bounding box center [387, 248] width 228 height 40
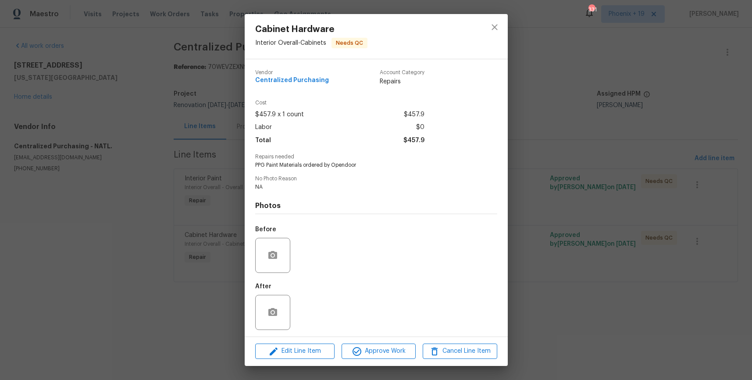
drag, startPoint x: 393, startPoint y: 342, endPoint x: 405, endPoint y: 338, distance: 12.9
click at [394, 342] on div "Edit Line Item Approve Work Cancel Line Item" at bounding box center [376, 350] width 263 height 29
click at [403, 348] on span "Approve Work" at bounding box center [378, 350] width 69 height 11
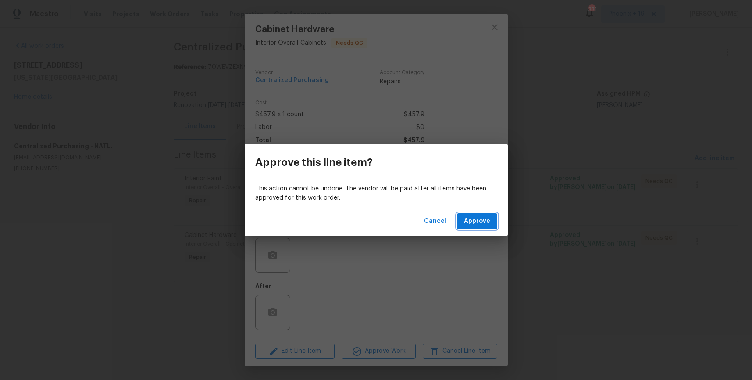
click at [462, 216] on button "Approve" at bounding box center [477, 221] width 40 height 16
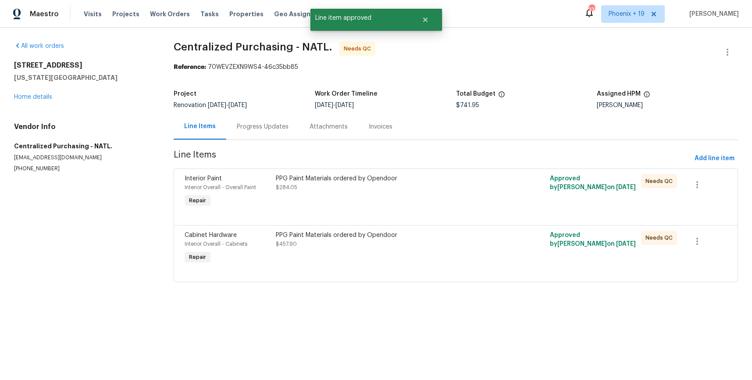
click at [449, 202] on div "PPG Paint Materials ordered by Opendoor $284.05" at bounding box center [387, 191] width 228 height 40
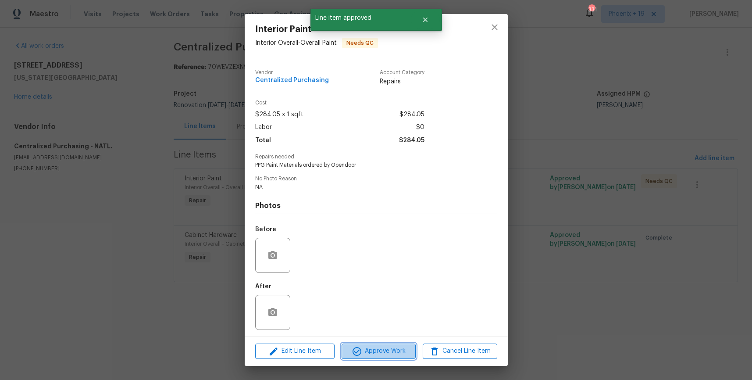
click at [389, 352] on span "Approve Work" at bounding box center [378, 350] width 69 height 11
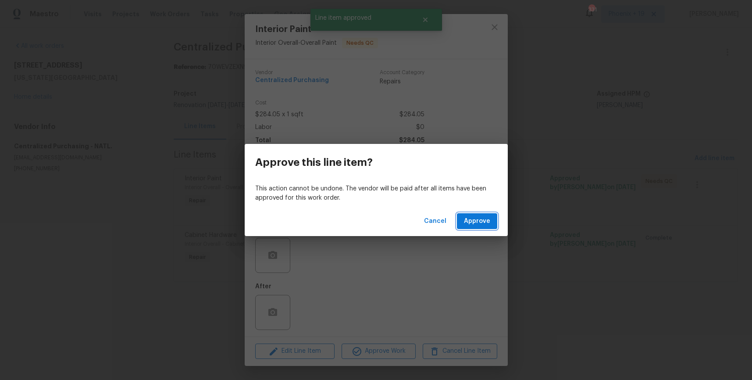
click at [486, 214] on button "Approve" at bounding box center [477, 221] width 40 height 16
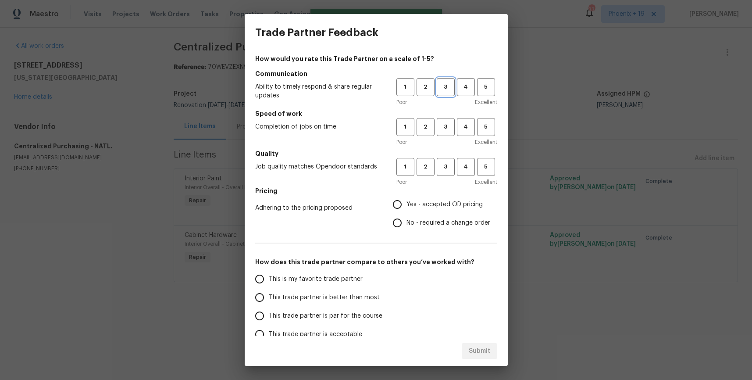
click at [443, 82] on span "3" at bounding box center [445, 87] width 16 height 10
click at [445, 138] on div "Poor Excellent" at bounding box center [446, 142] width 101 height 9
click at [444, 130] on span "3" at bounding box center [445, 127] width 16 height 10
click at [448, 173] on button "3" at bounding box center [446, 167] width 18 height 18
click at [430, 205] on span "Yes - accepted OD pricing" at bounding box center [444, 204] width 76 height 9
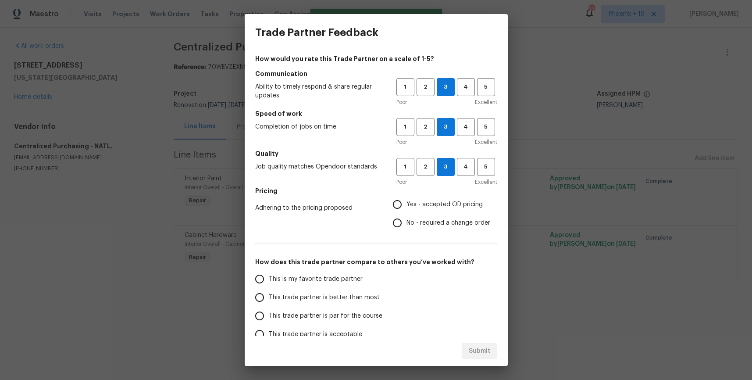
click at [406, 205] on input "Yes - accepted OD pricing" at bounding box center [397, 204] width 18 height 18
radio input "true"
drag, startPoint x: 307, startPoint y: 276, endPoint x: 410, endPoint y: 327, distance: 115.6
click at [307, 276] on span "This is my favorite trade partner" at bounding box center [316, 278] width 94 height 9
click at [269, 276] on input "This is my favorite trade partner" at bounding box center [259, 279] width 18 height 18
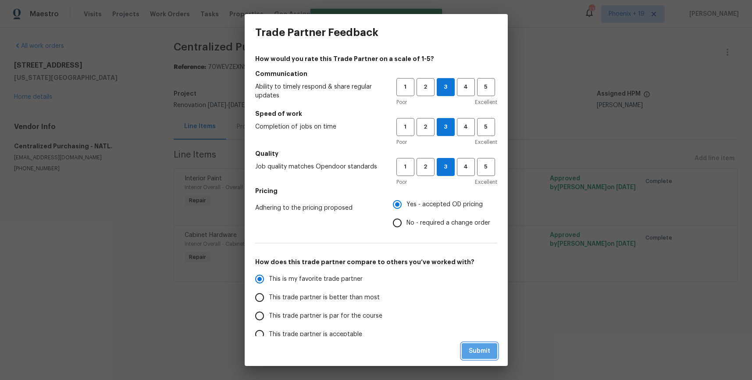
click at [493, 357] on button "Submit" at bounding box center [480, 351] width 36 height 16
radio input "true"
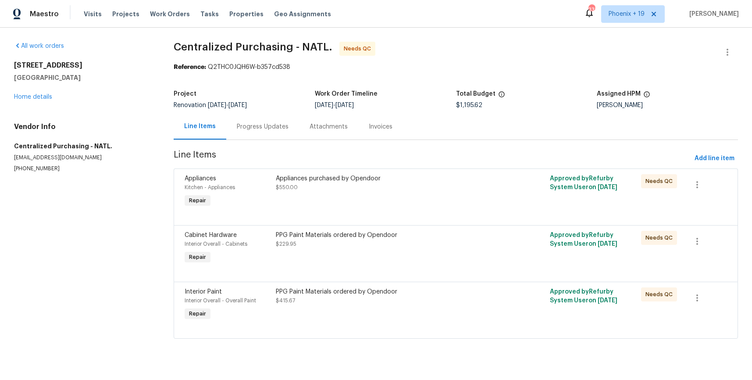
click at [445, 294] on div "PPG Paint Materials ordered by Opendoor" at bounding box center [387, 291] width 223 height 9
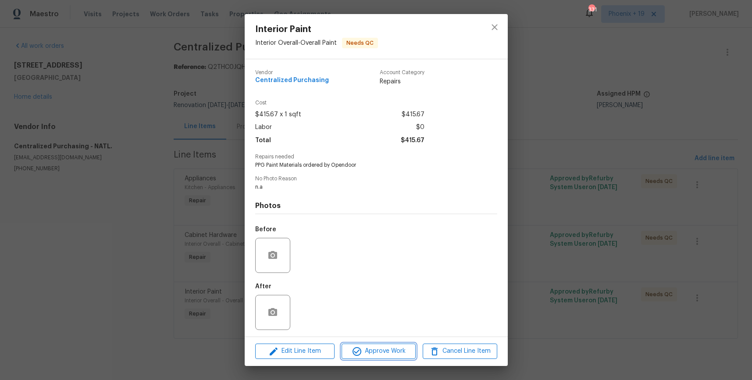
click at [374, 357] on button "Approve Work" at bounding box center [378, 350] width 74 height 15
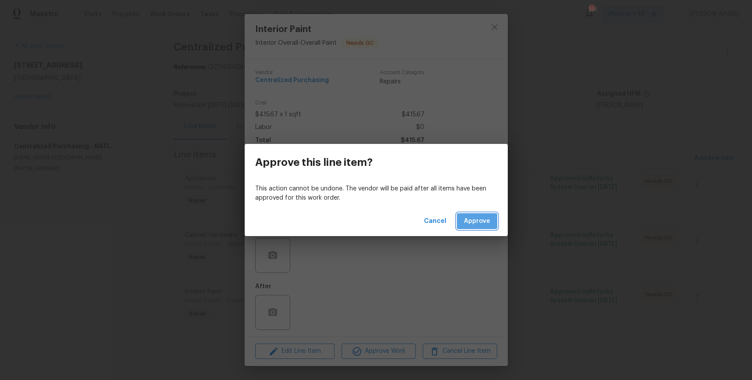
click at [470, 213] on button "Approve" at bounding box center [477, 221] width 40 height 16
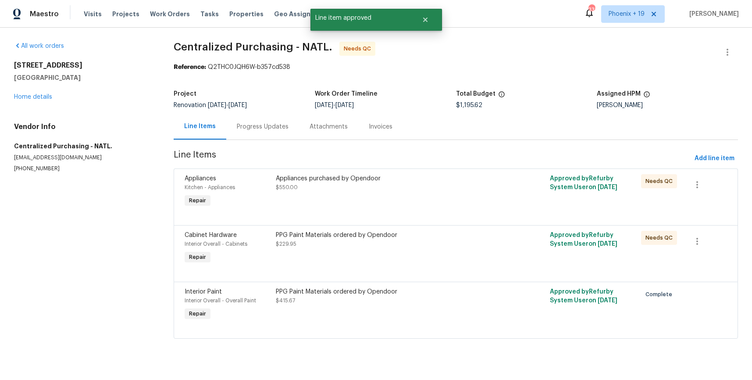
click at [447, 256] on div "PPG Paint Materials ordered by Opendoor $229.95" at bounding box center [387, 248] width 228 height 40
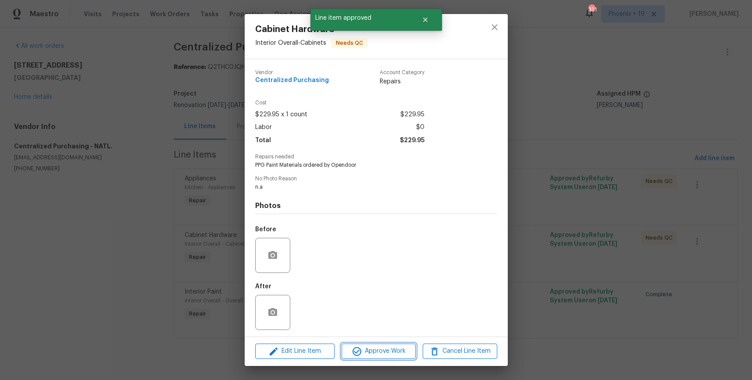
click at [406, 346] on span "Approve Work" at bounding box center [378, 350] width 69 height 11
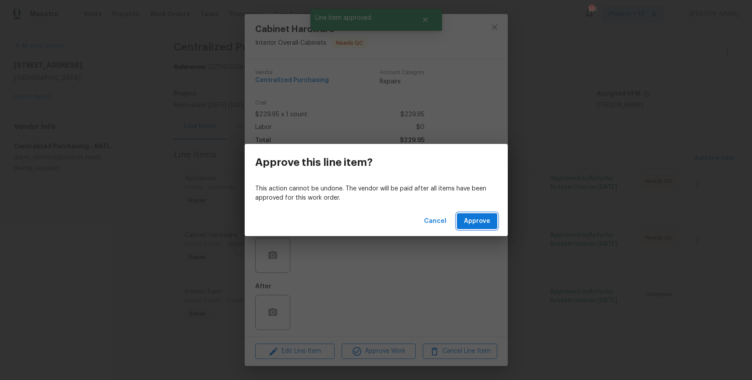
click at [484, 217] on span "Approve" at bounding box center [477, 221] width 26 height 11
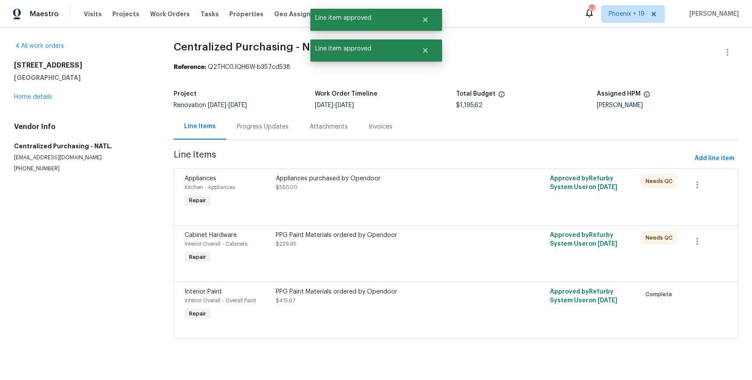
click at [466, 190] on div "Appliances purchased by Opendoor $550.00" at bounding box center [387, 183] width 223 height 18
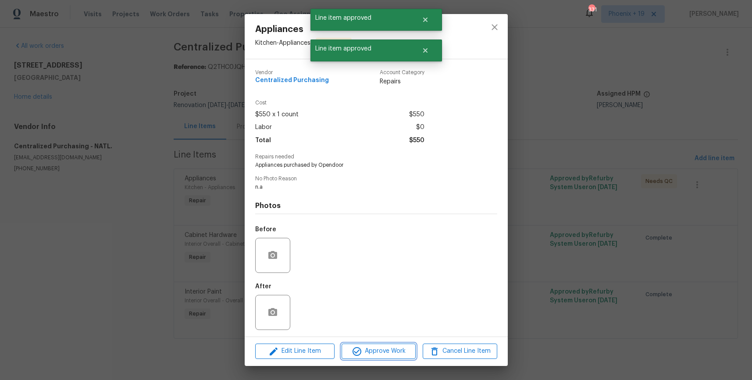
click at [376, 352] on span "Approve Work" at bounding box center [378, 350] width 69 height 11
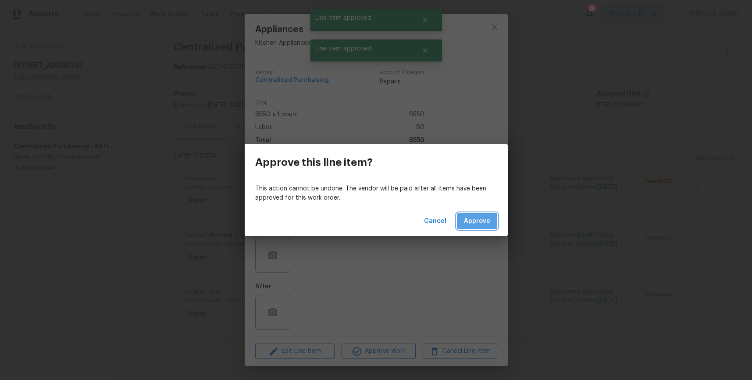
click at [474, 222] on span "Approve" at bounding box center [477, 221] width 26 height 11
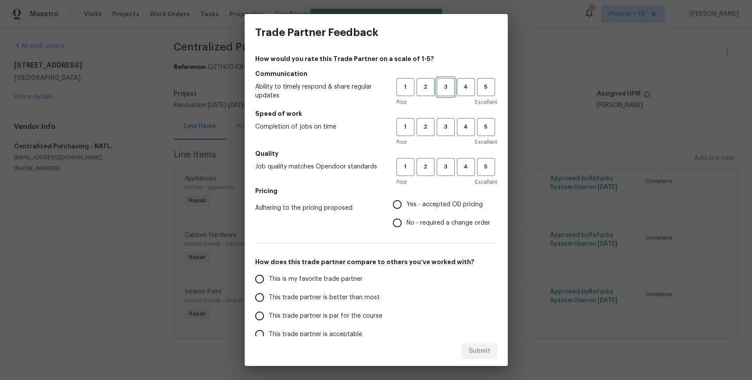
drag, startPoint x: 438, startPoint y: 87, endPoint x: 440, endPoint y: 135, distance: 47.8
click at [438, 88] on span "3" at bounding box center [445, 87] width 16 height 10
drag, startPoint x: 442, startPoint y: 130, endPoint x: 440, endPoint y: 153, distance: 22.4
click at [441, 133] on button "3" at bounding box center [446, 127] width 18 height 18
click at [443, 176] on div "1 2 3 4 5 Poor Excellent" at bounding box center [446, 172] width 101 height 28
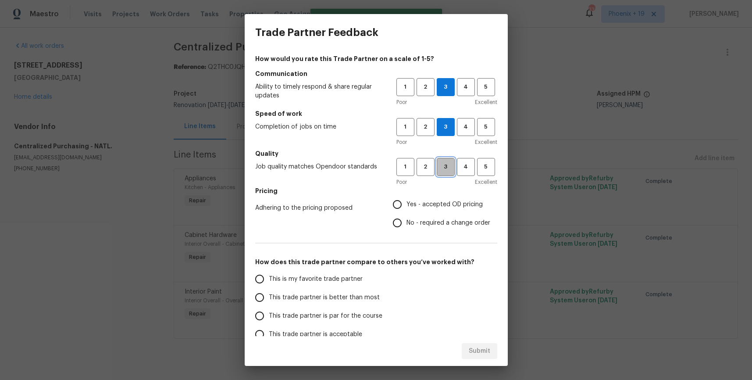
drag, startPoint x: 440, startPoint y: 166, endPoint x: 440, endPoint y: 195, distance: 29.4
click at [439, 172] on button "3" at bounding box center [446, 167] width 18 height 18
click at [440, 196] on label "Yes - accepted OD pricing" at bounding box center [439, 204] width 102 height 18
click at [406, 196] on input "Yes - accepted OD pricing" at bounding box center [397, 204] width 18 height 18
radio input "true"
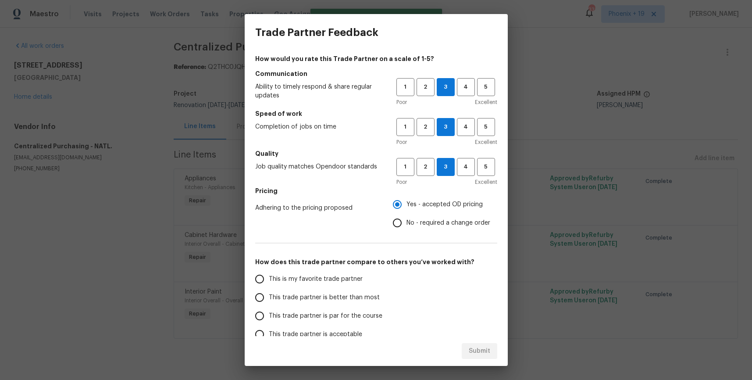
drag, startPoint x: 282, startPoint y: 279, endPoint x: 288, endPoint y: 281, distance: 6.1
click at [282, 279] on span "This is my favorite trade partner" at bounding box center [316, 278] width 94 height 9
click at [269, 279] on input "This is my favorite trade partner" at bounding box center [259, 279] width 18 height 18
click at [484, 344] on button "Submit" at bounding box center [480, 351] width 36 height 16
radio input "true"
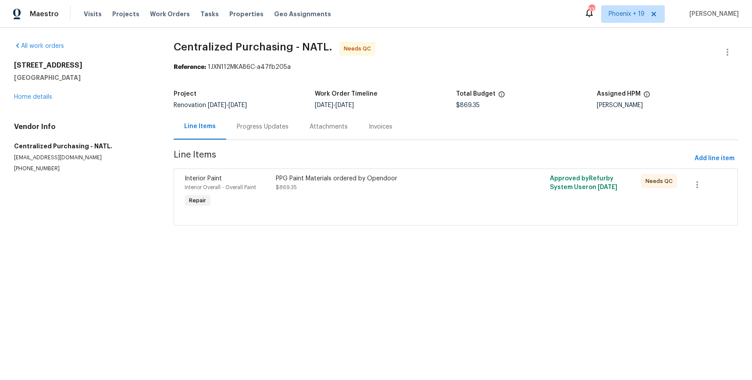
click at [388, 209] on div at bounding box center [456, 214] width 542 height 11
click at [391, 208] on div "PPG Paint Materials ordered by Opendoor $869.35" at bounding box center [387, 191] width 228 height 40
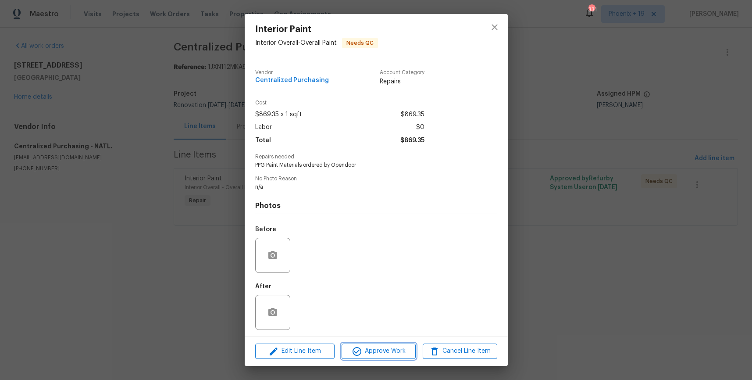
click at [395, 344] on button "Approve Work" at bounding box center [378, 350] width 74 height 15
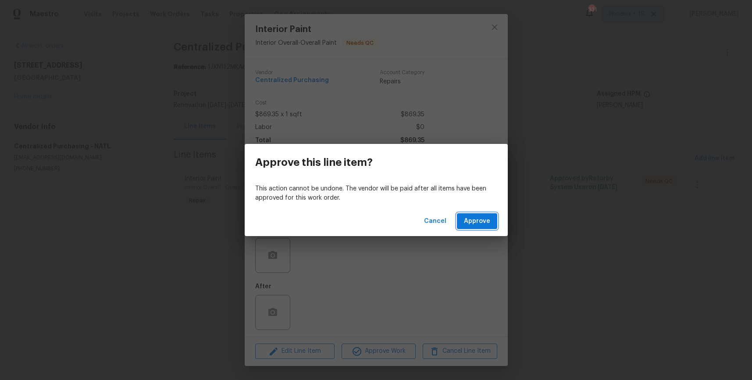
click at [466, 224] on span "Approve" at bounding box center [477, 221] width 26 height 11
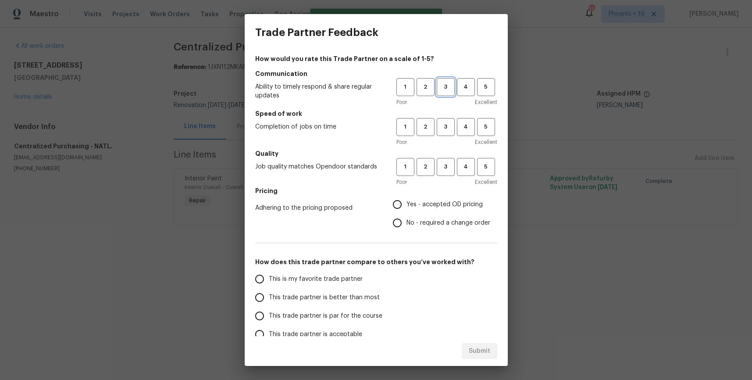
drag, startPoint x: 445, startPoint y: 84, endPoint x: 448, endPoint y: 131, distance: 47.0
click at [446, 84] on span "3" at bounding box center [445, 87] width 16 height 10
click at [448, 135] on button "3" at bounding box center [446, 127] width 18 height 18
click at [446, 166] on span "3" at bounding box center [445, 167] width 16 height 10
click at [424, 208] on span "Yes - accepted OD pricing" at bounding box center [444, 204] width 76 height 9
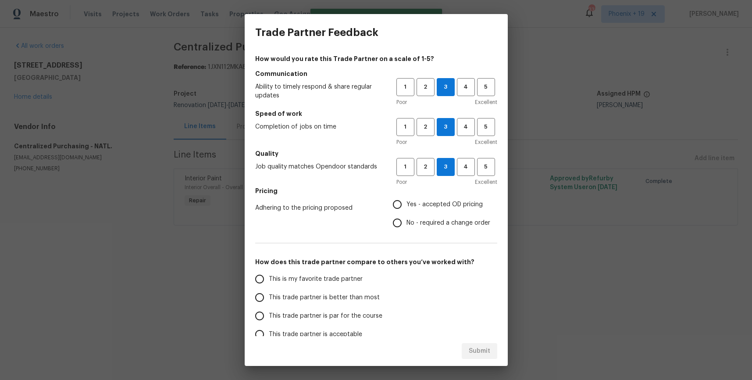
click at [406, 208] on input "Yes - accepted OD pricing" at bounding box center [397, 204] width 18 height 18
radio input "true"
click at [312, 285] on label "This is my favorite trade partner" at bounding box center [319, 279] width 138 height 18
click at [269, 285] on input "This is my favorite trade partner" at bounding box center [259, 279] width 18 height 18
click at [481, 355] on span "Submit" at bounding box center [479, 350] width 21 height 11
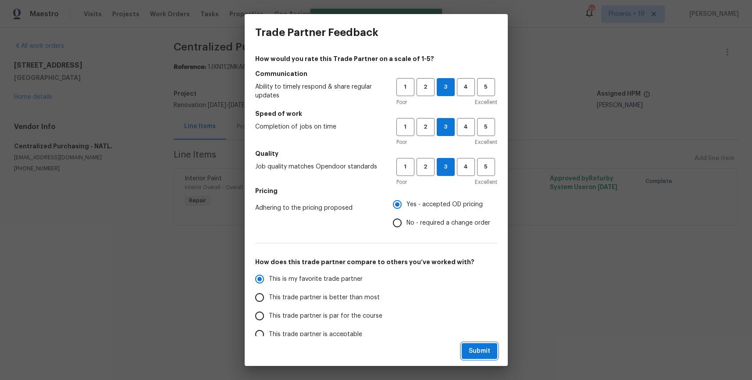
radio input "true"
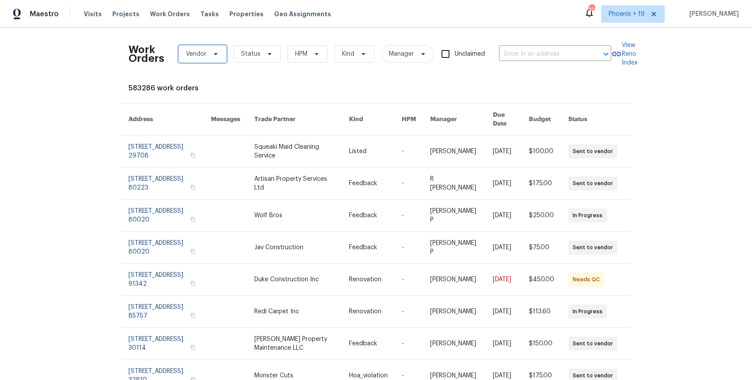
click at [206, 51] on span "Vendor" at bounding box center [202, 54] width 48 height 18
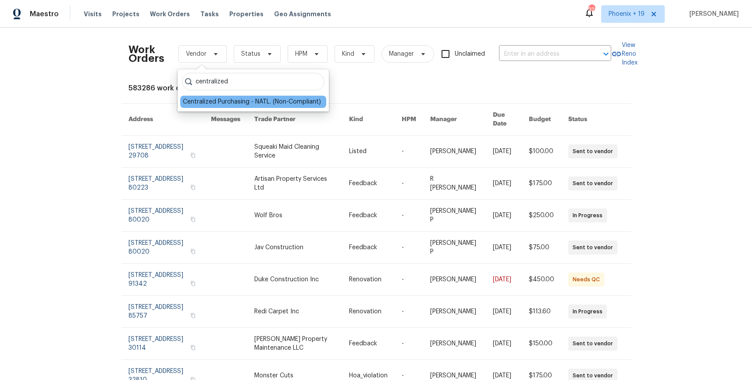
type input "centralized"
click at [280, 103] on div "Centralized Purchasing - NATL. (Non-Compliant)" at bounding box center [252, 101] width 138 height 9
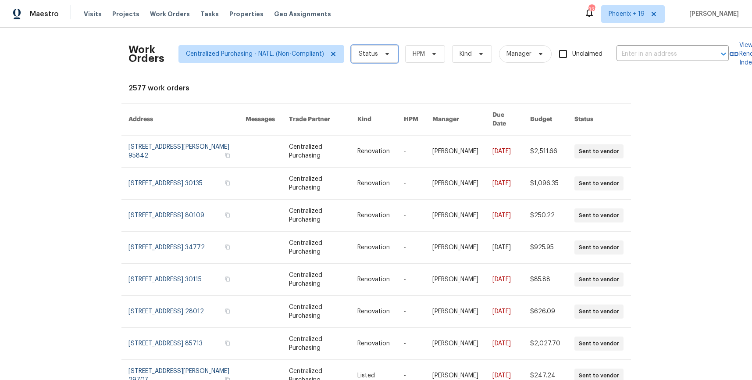
click at [381, 57] on span at bounding box center [386, 53] width 10 height 7
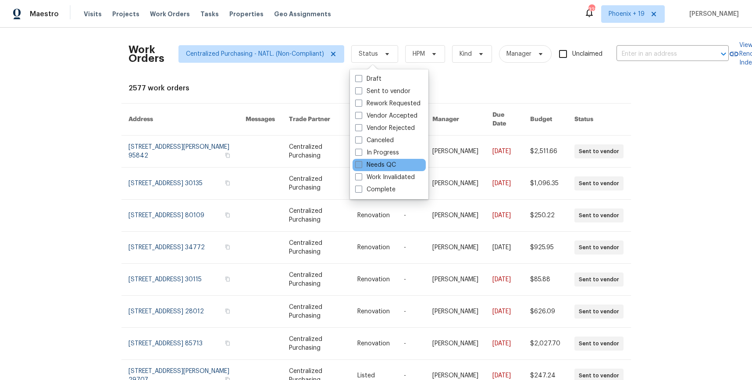
click at [380, 167] on label "Needs QC" at bounding box center [375, 164] width 41 height 9
click at [361, 166] on input "Needs QC" at bounding box center [358, 163] width 6 height 6
checkbox input "true"
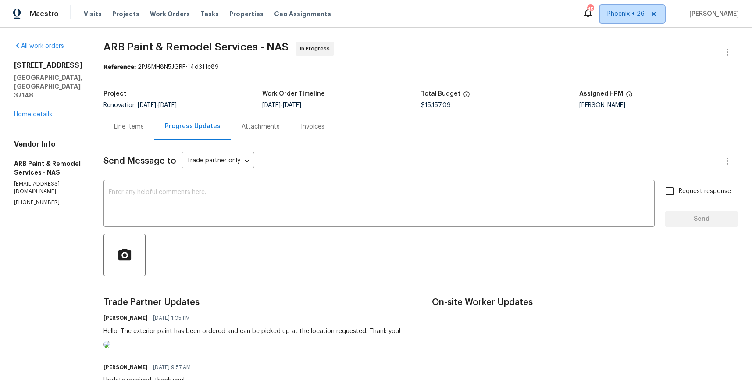
click at [618, 21] on span "Phoenix + 26" at bounding box center [632, 14] width 65 height 18
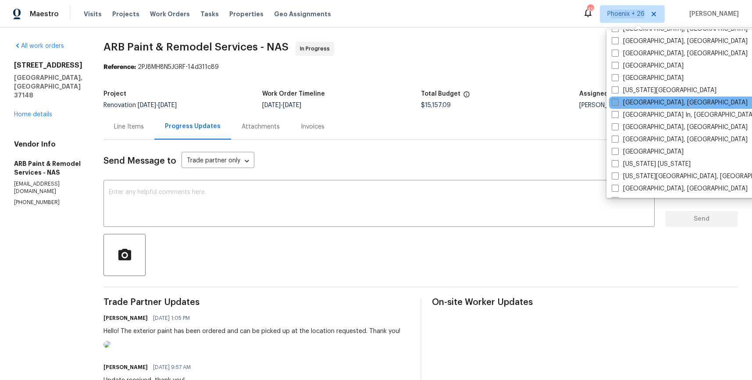
scroll to position [494, 0]
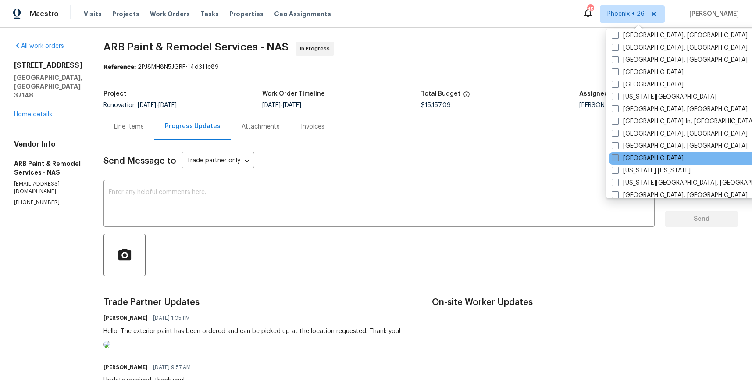
click at [638, 162] on label "[GEOGRAPHIC_DATA]" at bounding box center [647, 158] width 72 height 9
click at [617, 160] on input "[GEOGRAPHIC_DATA]" at bounding box center [614, 157] width 6 height 6
checkbox input "true"
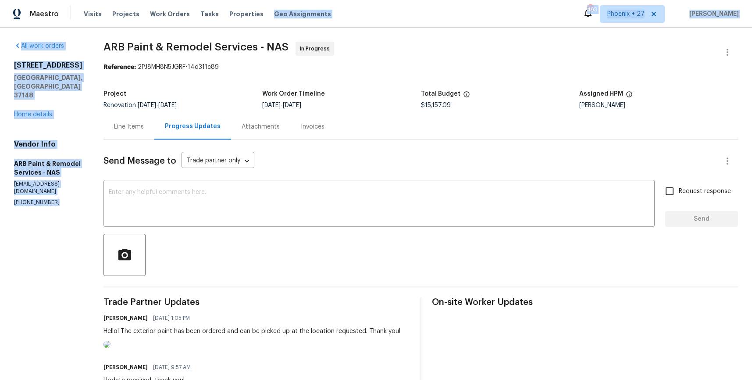
drag, startPoint x: 220, startPoint y: 28, endPoint x: 188, endPoint y: 15, distance: 33.5
click at [213, 24] on div "Maestro Visits Projects Work Orders Tasks Properties Geo Assignments 493 [GEOGR…" at bounding box center [376, 190] width 752 height 380
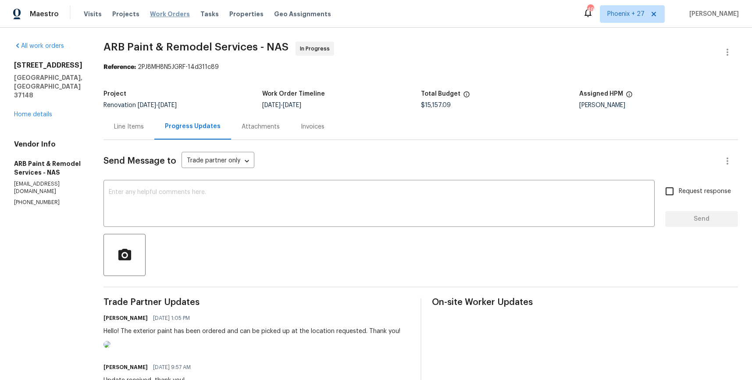
click at [179, 13] on span "Work Orders" at bounding box center [170, 14] width 40 height 9
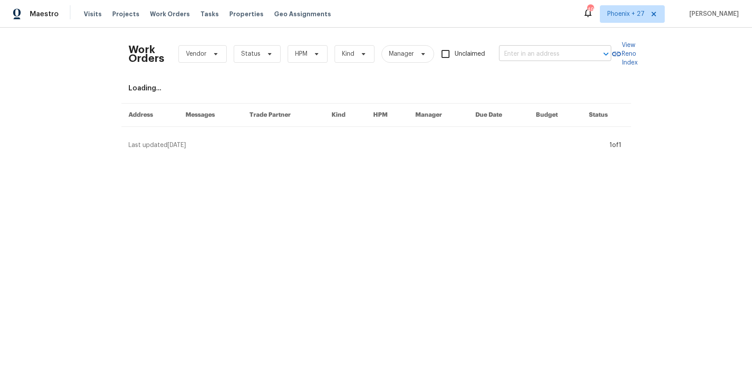
drag, startPoint x: 621, startPoint y: 75, endPoint x: 561, endPoint y: 53, distance: 63.5
click at [616, 72] on div "Work Orders Vendor Status HPM Kind Manager Unclaimed ​ View Reno Index Loading.…" at bounding box center [375, 92] width 495 height 115
click at [561, 53] on input "text" at bounding box center [543, 54] width 88 height 14
paste input "[STREET_ADDRESS][PERSON_NAME][PERSON_NAME]"
type input "[STREET_ADDRESS][PERSON_NAME][PERSON_NAME]"
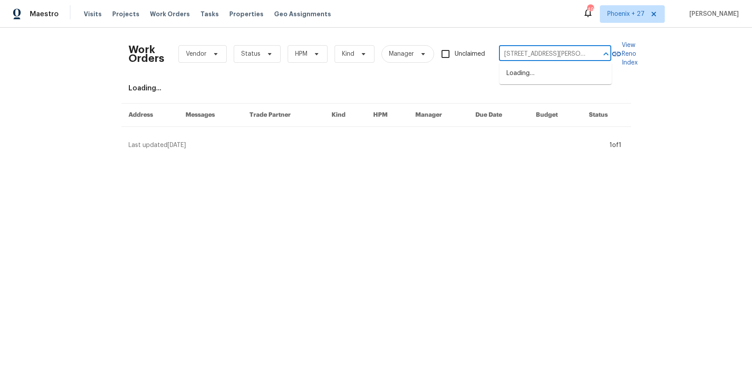
scroll to position [0, 9]
click at [533, 78] on li "[STREET_ADDRESS][PERSON_NAME][PERSON_NAME]" at bounding box center [555, 78] width 112 height 24
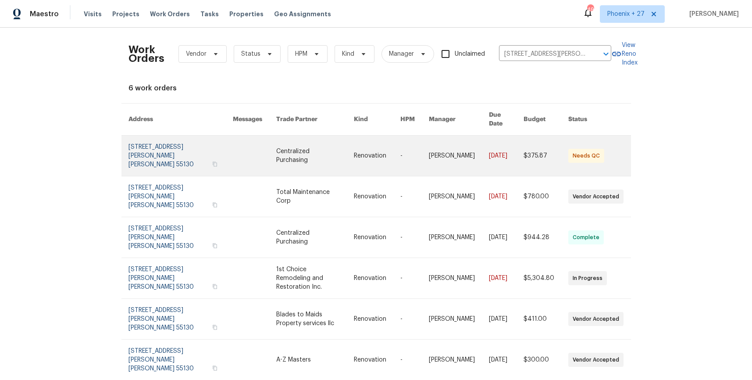
click at [296, 140] on link at bounding box center [315, 155] width 78 height 40
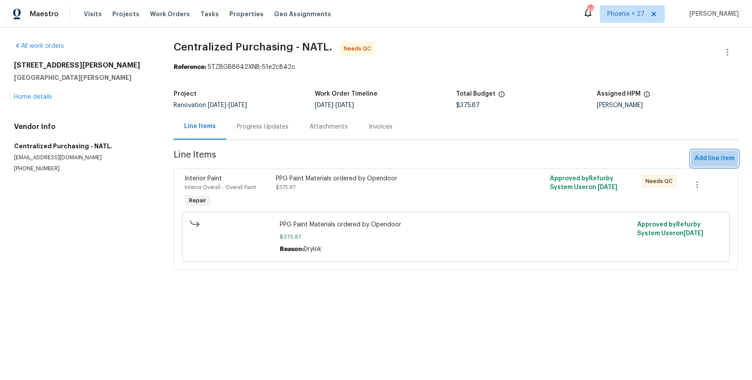
click at [723, 160] on span "Add line item" at bounding box center [714, 158] width 40 height 11
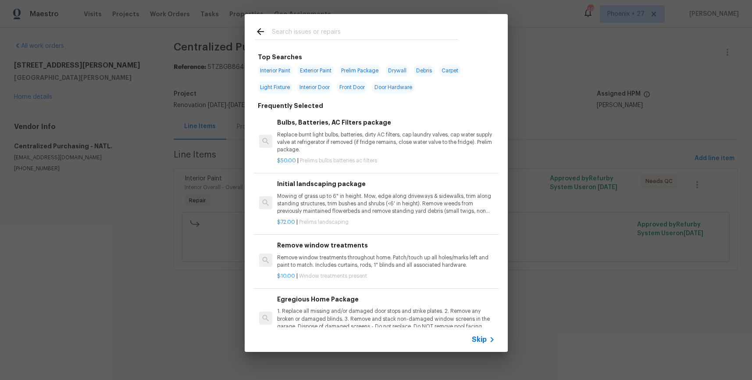
click at [316, 27] on input "text" at bounding box center [365, 32] width 186 height 13
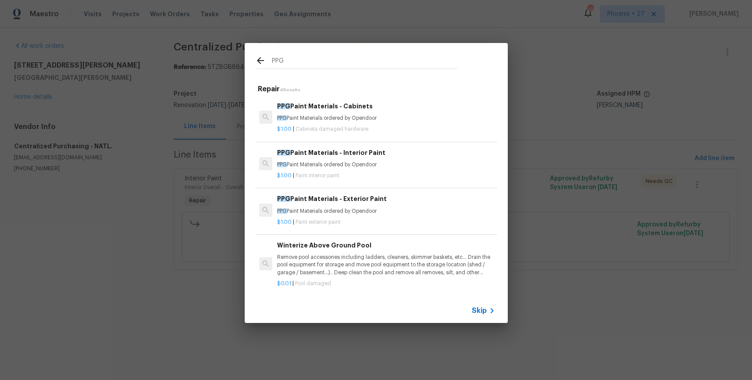
type input "PPG"
click at [372, 168] on div "$1.00 | Paint interior paint" at bounding box center [385, 173] width 217 height 11
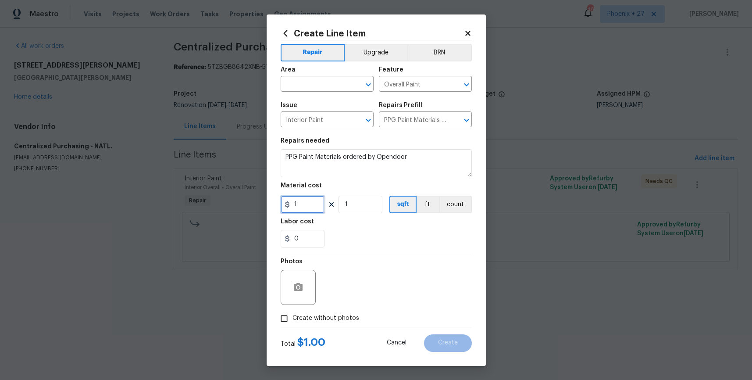
click at [306, 213] on input "1" at bounding box center [303, 204] width 44 height 18
type input "125.29"
click at [308, 92] on span "Area ​" at bounding box center [327, 79] width 93 height 36
click at [307, 89] on input "text" at bounding box center [315, 85] width 68 height 14
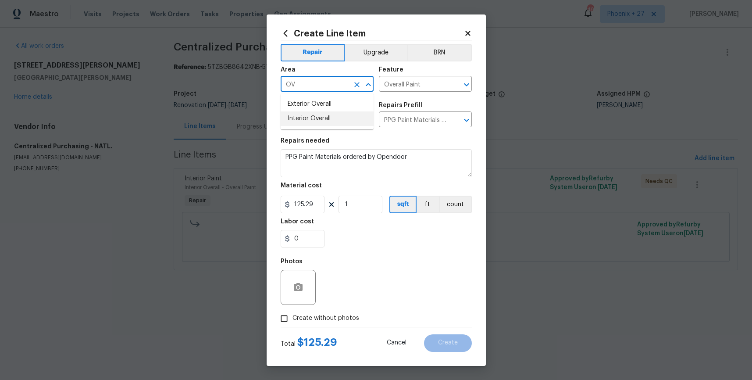
drag, startPoint x: 294, startPoint y: 122, endPoint x: 295, endPoint y: 127, distance: 5.3
click at [294, 122] on li "Interior Overall" at bounding box center [327, 118] width 93 height 14
type input "Interior Overall"
drag, startPoint x: 331, startPoint y: 322, endPoint x: 333, endPoint y: 312, distance: 10.7
click at [330, 322] on span "Create without photos" at bounding box center [325, 317] width 67 height 9
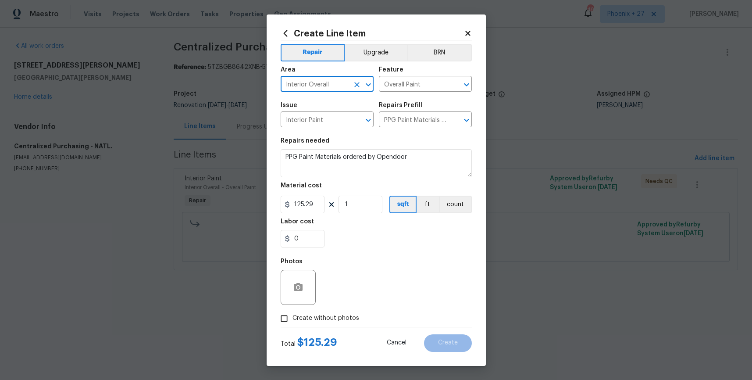
click at [292, 322] on input "Create without photos" at bounding box center [284, 318] width 17 height 17
checkbox input "true"
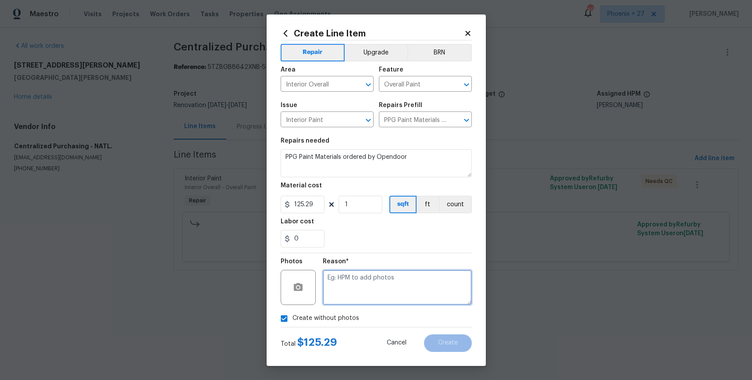
click at [341, 295] on textarea at bounding box center [397, 287] width 149 height 35
type textarea "NA"
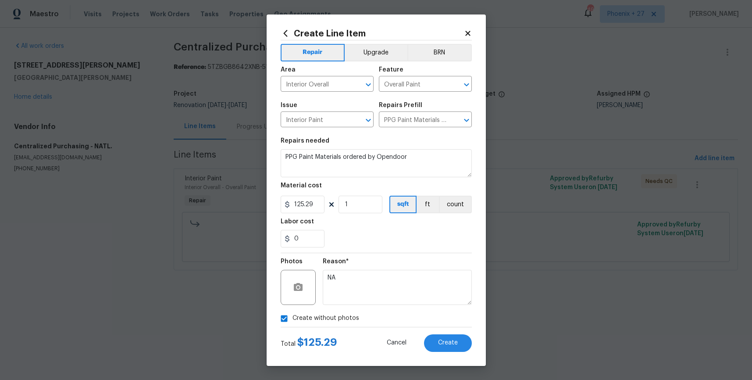
click at [481, 350] on div "Create Line Item Repair Upgrade BRN Area Interior Overall ​ Feature Overall Pai…" at bounding box center [375, 189] width 219 height 351
click at [453, 341] on span "Create" at bounding box center [448, 342] width 20 height 7
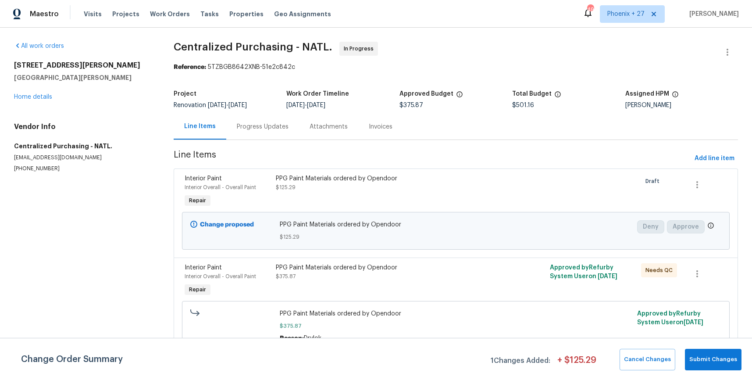
scroll to position [5, 0]
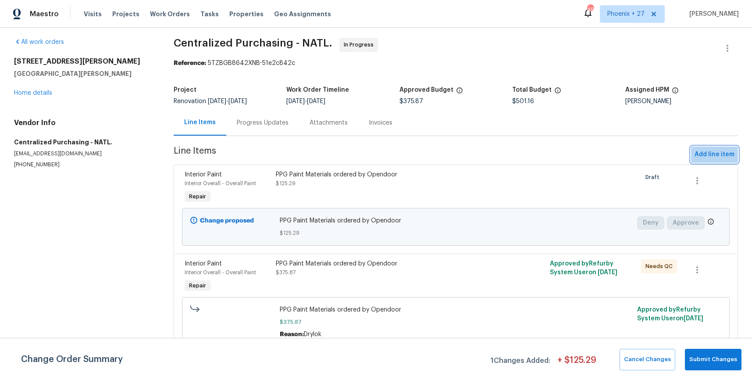
click at [728, 147] on button "Add line item" at bounding box center [714, 154] width 47 height 16
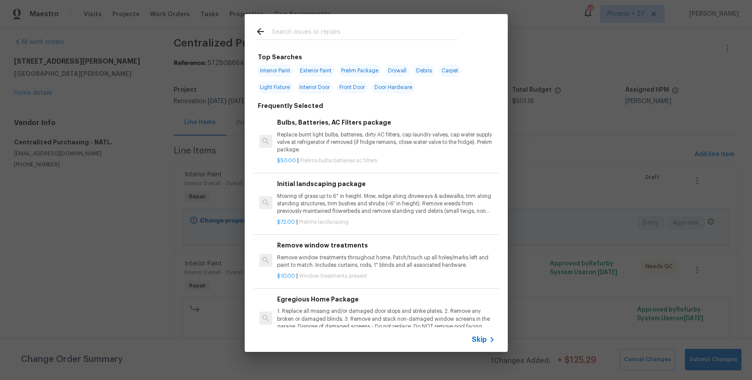
click at [369, 30] on input "text" at bounding box center [365, 32] width 186 height 13
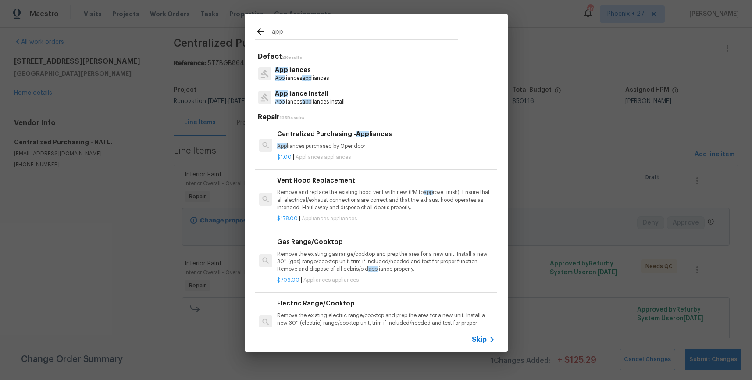
type input "app"
click at [419, 156] on p "$1.00 | Appliances appliances" at bounding box center [385, 156] width 217 height 7
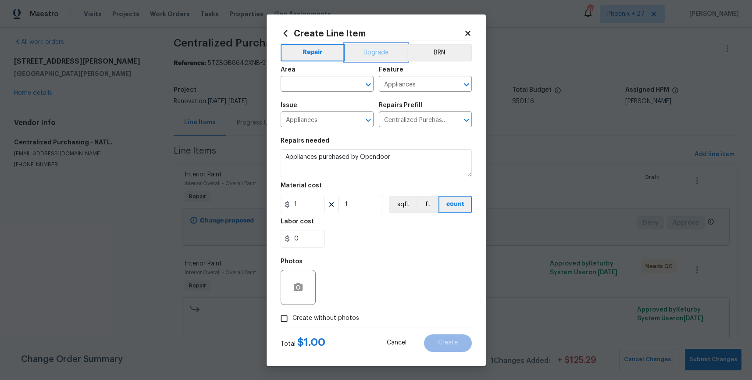
click at [364, 53] on button "Upgrade" at bounding box center [375, 53] width 63 height 18
click at [315, 57] on button "Repair" at bounding box center [313, 53] width 64 height 18
click at [320, 82] on input "text" at bounding box center [315, 85] width 68 height 14
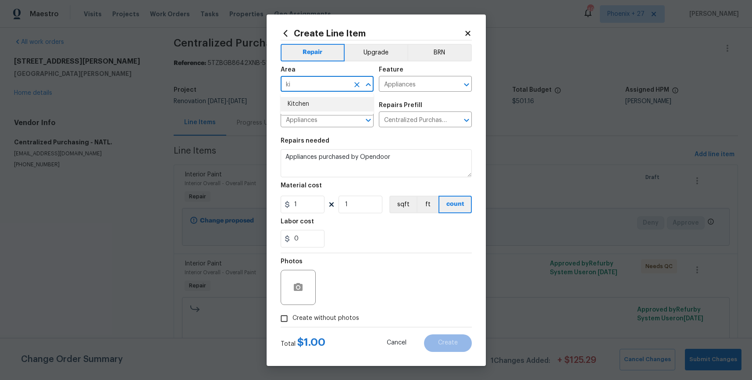
click at [321, 101] on li "Kitchen" at bounding box center [327, 104] width 93 height 14
type input "Kitchen"
click at [307, 206] on input "1" at bounding box center [303, 204] width 44 height 18
drag, startPoint x: 307, startPoint y: 206, endPoint x: 282, endPoint y: 203, distance: 25.2
click at [282, 203] on input "1" at bounding box center [303, 204] width 44 height 18
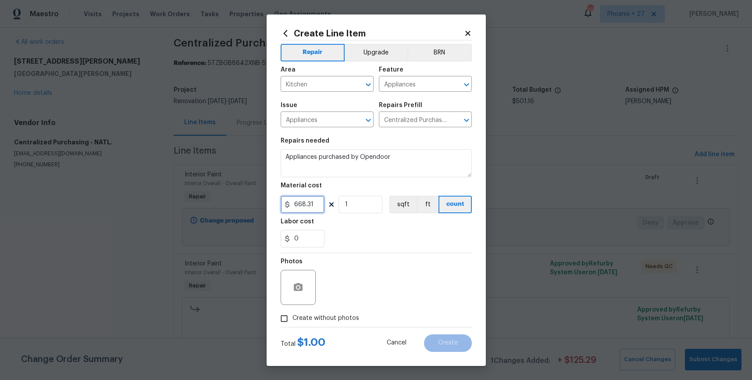
type input "668.31"
click at [343, 316] on span "Create without photos" at bounding box center [325, 317] width 67 height 9
click at [292, 316] on input "Create without photos" at bounding box center [284, 318] width 17 height 17
checkbox input "true"
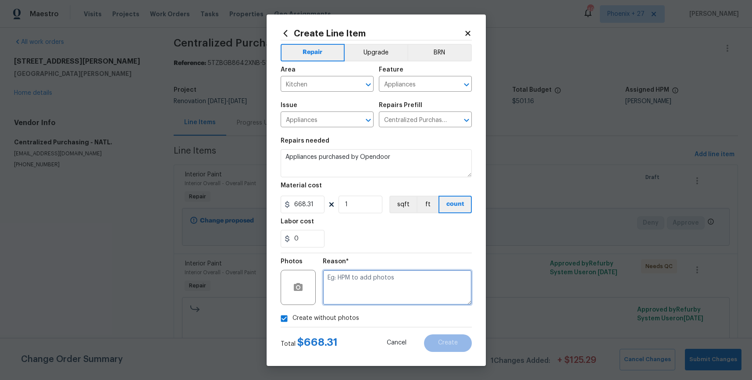
click at [351, 296] on textarea at bounding box center [397, 287] width 149 height 35
type textarea "NA"
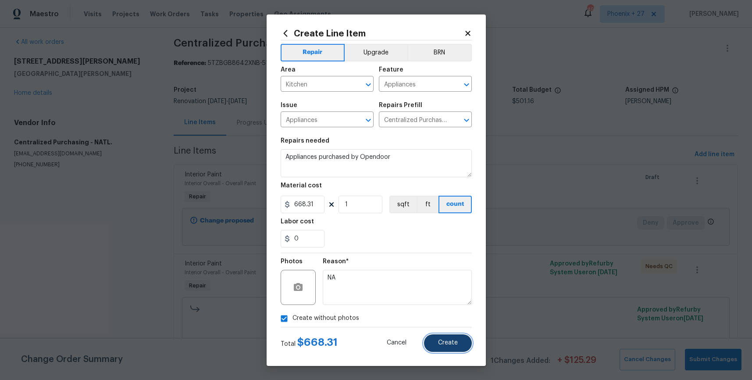
click at [458, 341] on button "Create" at bounding box center [448, 343] width 48 height 18
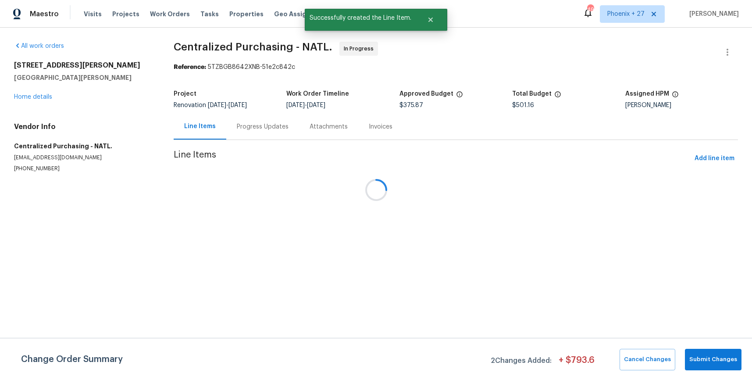
scroll to position [0, 0]
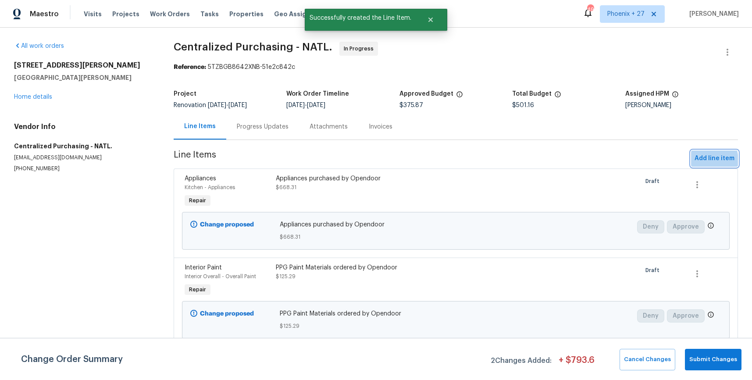
click at [697, 161] on span "Add line item" at bounding box center [714, 158] width 40 height 11
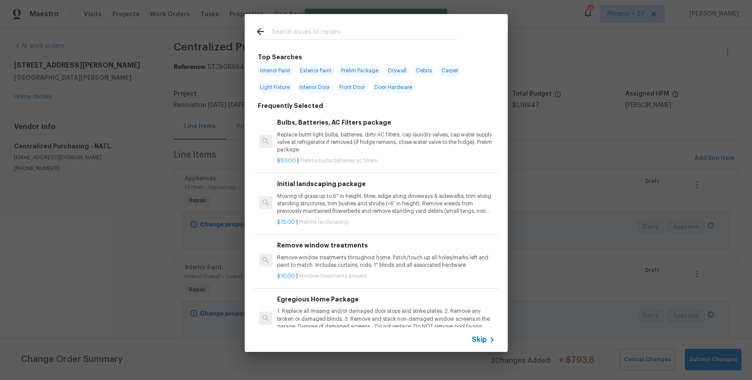
click at [335, 26] on input "text" at bounding box center [365, 32] width 186 height 13
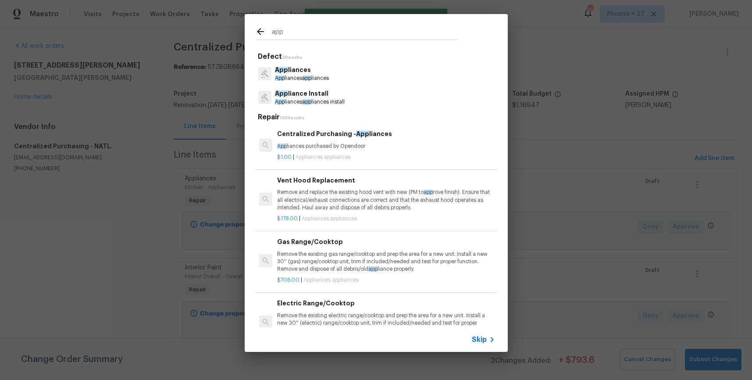
type input "app"
click at [390, 148] on p "App liances purchased by Opendoor" at bounding box center [385, 145] width 217 height 7
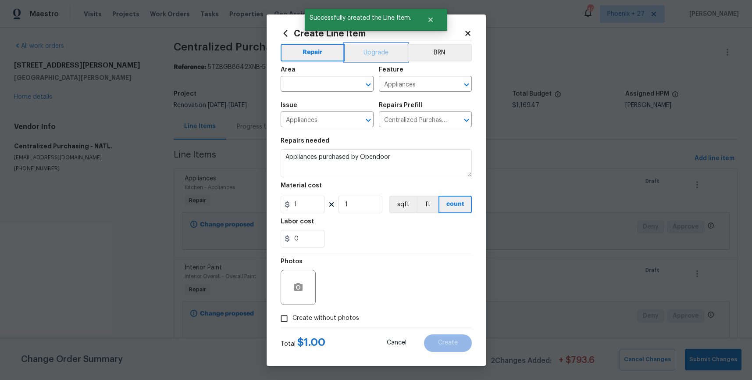
click at [375, 44] on button "Upgrade" at bounding box center [375, 53] width 63 height 18
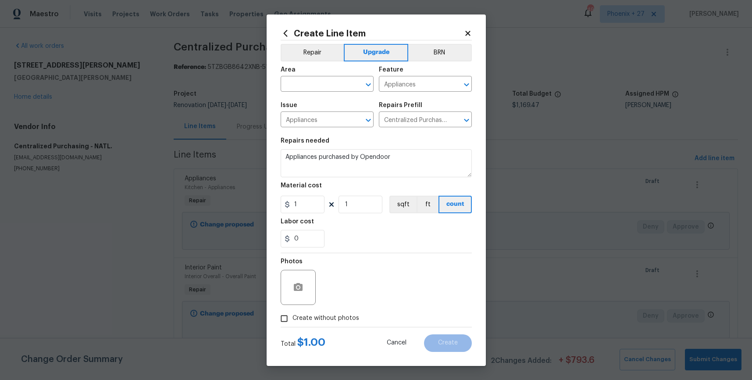
click at [469, 30] on icon at bounding box center [468, 33] width 8 height 8
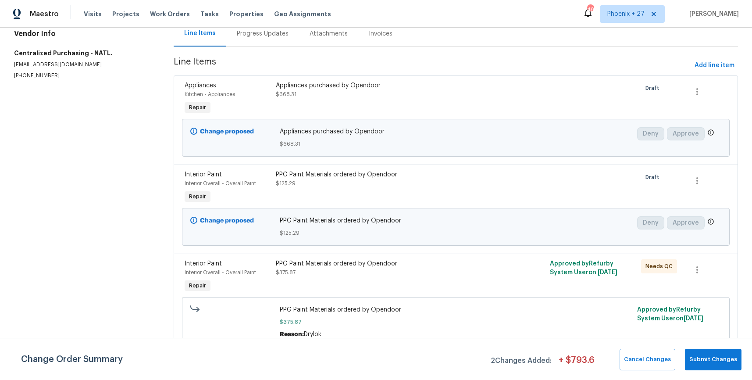
scroll to position [26, 0]
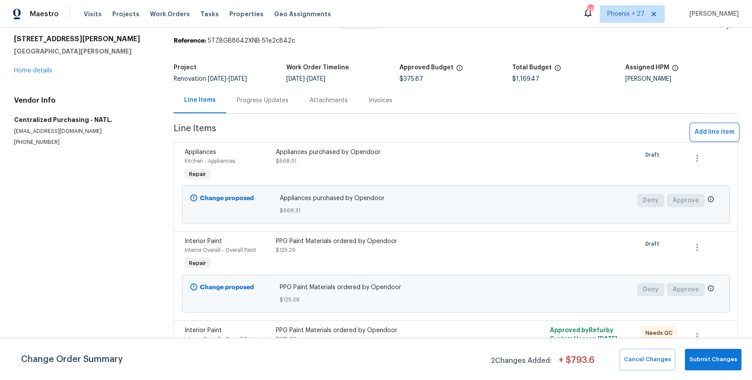
click at [692, 127] on button "Add line item" at bounding box center [714, 132] width 47 height 16
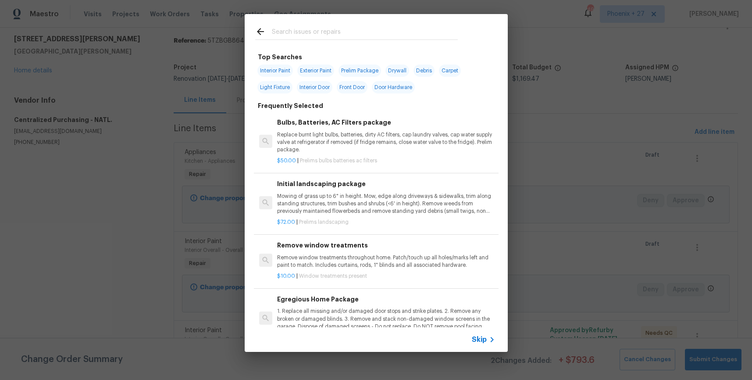
click at [330, 30] on input "text" at bounding box center [365, 32] width 186 height 13
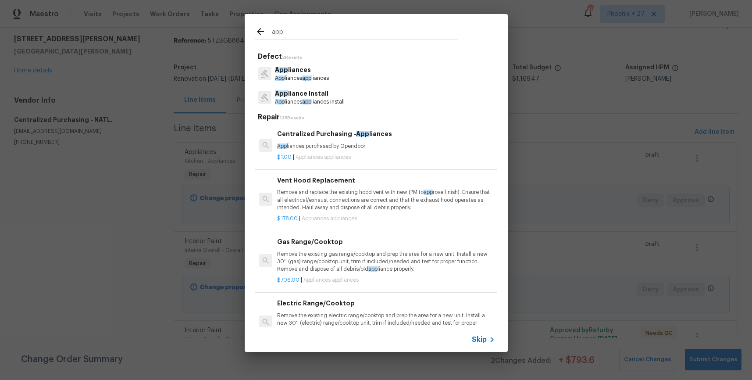
type input "app"
click at [387, 142] on p "App liances purchased by Opendoor" at bounding box center [385, 145] width 217 height 7
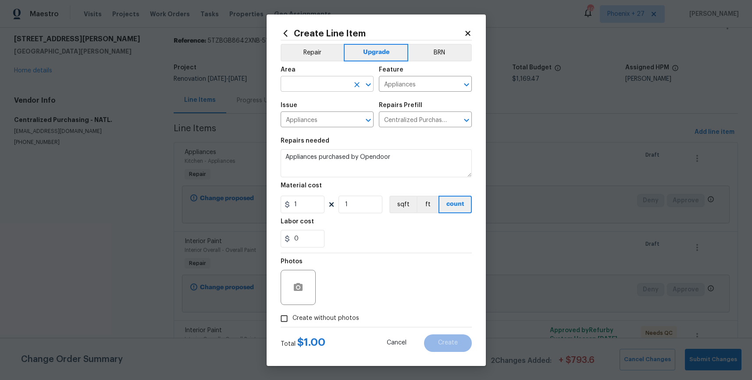
click at [339, 83] on input "text" at bounding box center [315, 85] width 68 height 14
click at [338, 101] on li "Kitchen" at bounding box center [327, 104] width 93 height 14
type input "Kitchen"
click at [312, 201] on input "1" at bounding box center [303, 204] width 44 height 18
drag, startPoint x: 310, startPoint y: 204, endPoint x: 277, endPoint y: 200, distance: 33.1
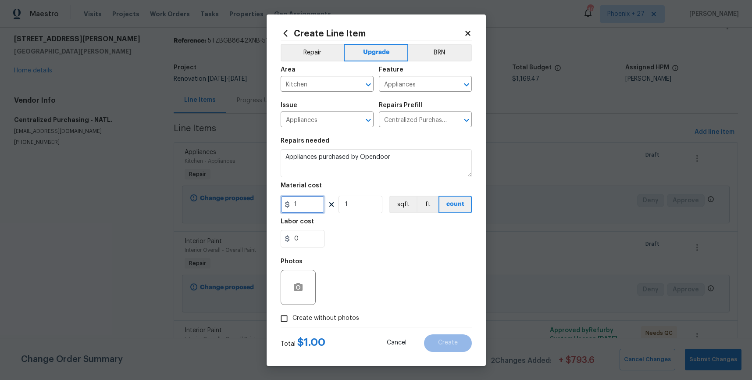
click at [277, 200] on div "Create Line Item Repair Upgrade BRN Area Kitchen ​ Feature Appliances ​ Issue A…" at bounding box center [375, 189] width 219 height 351
paste input "951.56"
type input "951.56"
drag, startPoint x: 335, startPoint y: 326, endPoint x: 332, endPoint y: 316, distance: 10.0
click at [334, 323] on form "Repair Upgrade BRN Area Kitchen ​ Feature Appliances ​ Issue Appliances ​ Repai…" at bounding box center [376, 195] width 191 height 311
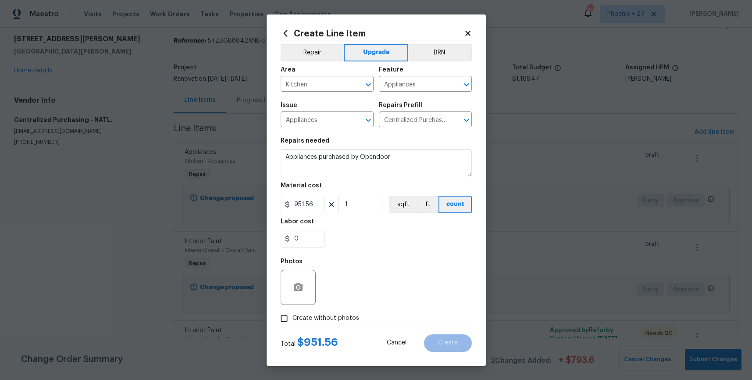
click at [337, 310] on label "Create without photos" at bounding box center [317, 318] width 83 height 17
click at [292, 310] on input "Create without photos" at bounding box center [284, 318] width 17 height 17
checkbox input "true"
click at [350, 292] on textarea at bounding box center [397, 287] width 149 height 35
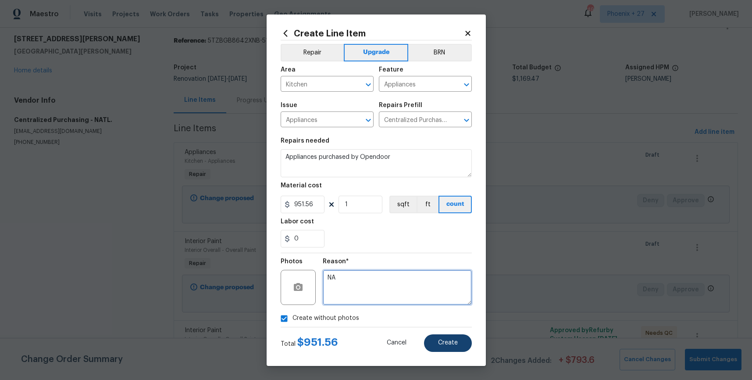
type textarea "NA"
click at [444, 335] on button "Create" at bounding box center [448, 343] width 48 height 18
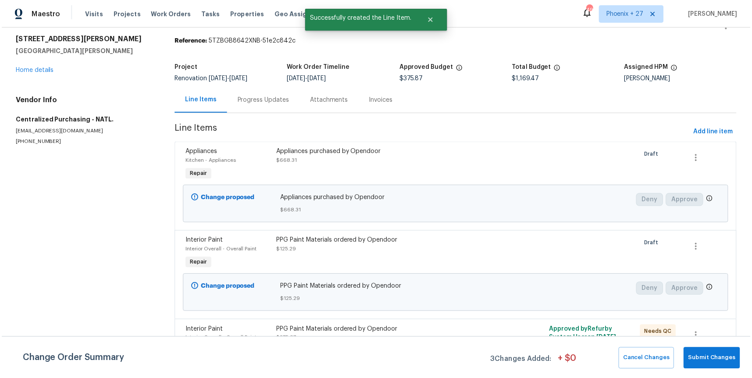
scroll to position [0, 0]
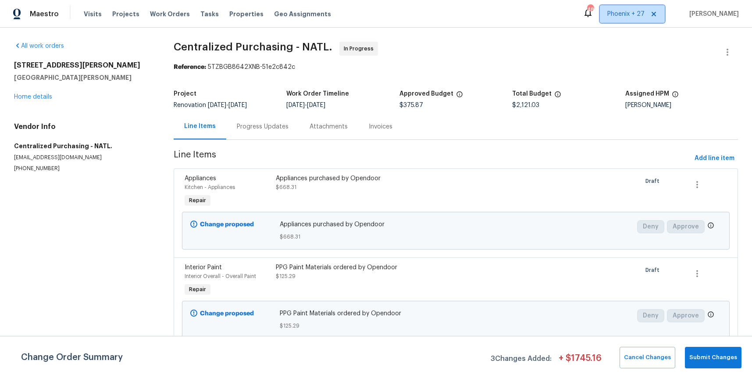
click at [621, 21] on span "Phoenix + 27" at bounding box center [632, 14] width 65 height 18
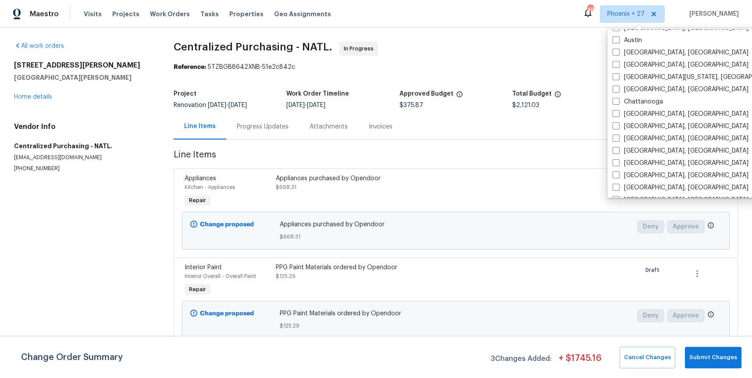
scroll to position [457, 0]
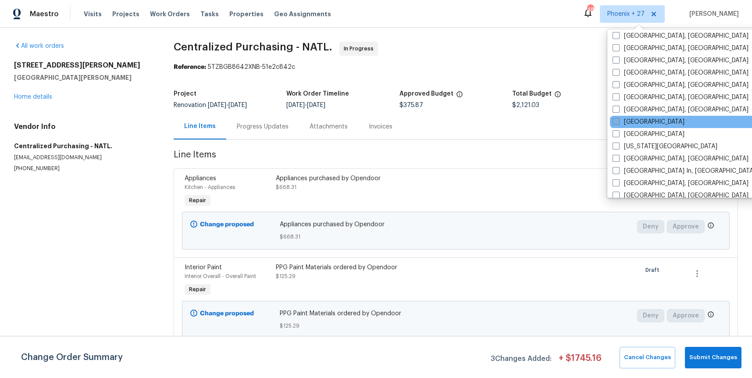
click at [626, 120] on label "[GEOGRAPHIC_DATA]" at bounding box center [648, 121] width 72 height 9
click at [618, 120] on input "[GEOGRAPHIC_DATA]" at bounding box center [615, 120] width 6 height 6
checkbox input "true"
drag, startPoint x: 169, startPoint y: 14, endPoint x: 174, endPoint y: 15, distance: 5.0
click at [169, 14] on span "Work Orders" at bounding box center [170, 14] width 40 height 9
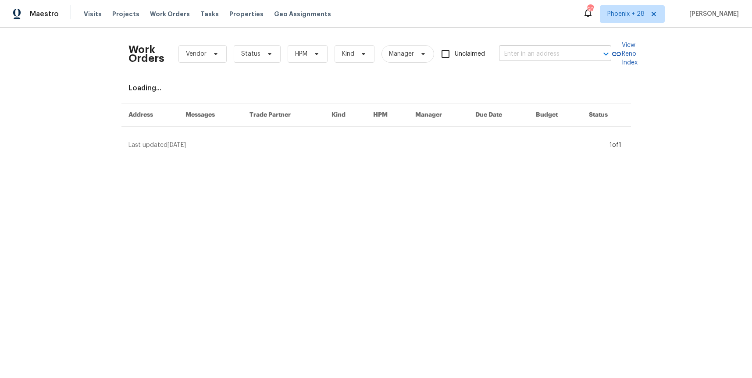
click at [514, 50] on input "text" at bounding box center [543, 54] width 88 height 14
paste input "[STREET_ADDRESS]"
type input "[STREET_ADDRESS]"
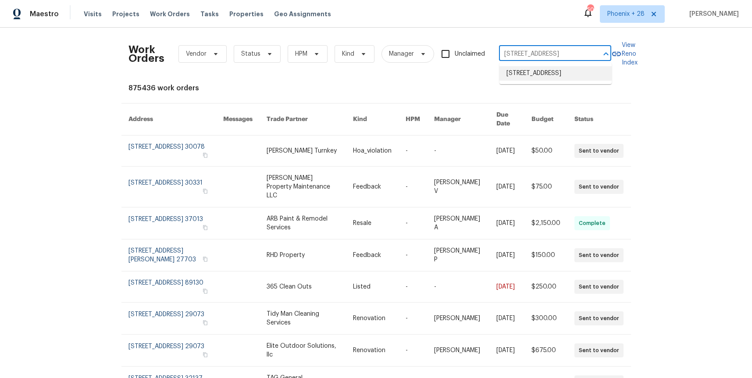
click at [535, 69] on li "[STREET_ADDRESS]" at bounding box center [555, 73] width 112 height 14
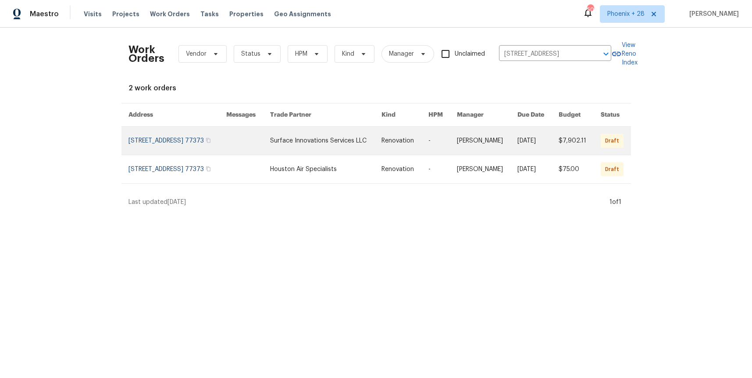
click at [323, 148] on link at bounding box center [325, 141] width 111 height 28
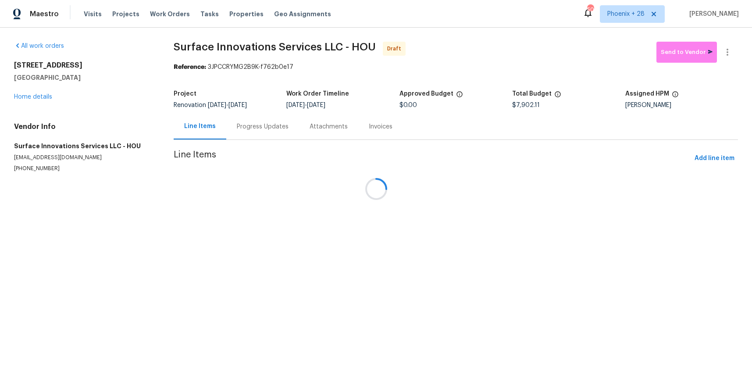
click at [46, 95] on div at bounding box center [376, 189] width 752 height 378
drag, startPoint x: 46, startPoint y: 98, endPoint x: 71, endPoint y: 103, distance: 25.4
click at [46, 98] on div at bounding box center [376, 189] width 752 height 378
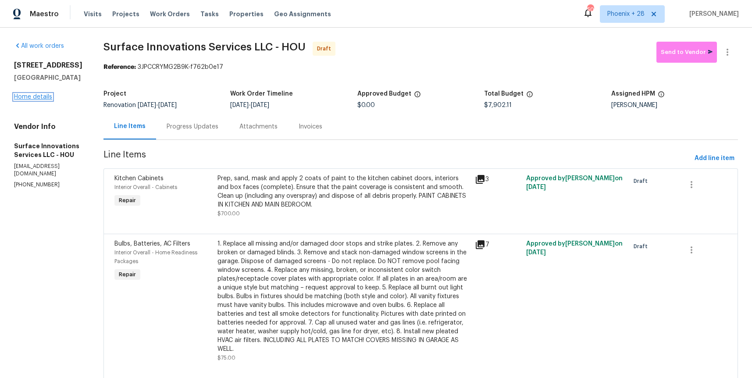
click at [29, 99] on link "Home details" at bounding box center [33, 97] width 38 height 6
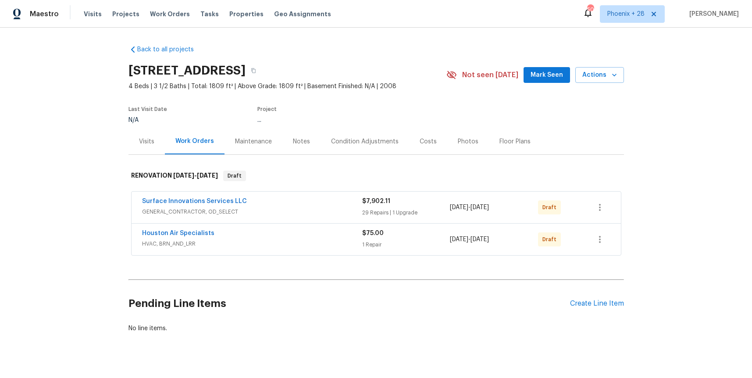
scroll to position [19, 0]
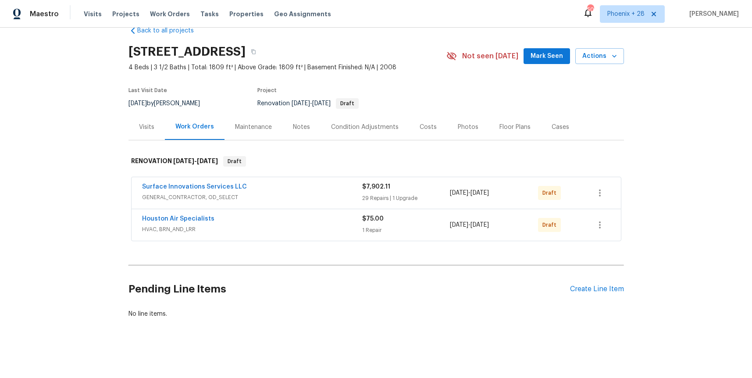
click at [586, 282] on div "Pending Line Items Create Line Item" at bounding box center [375, 289] width 495 height 41
click at [585, 286] on div "Create Line Item" at bounding box center [597, 289] width 54 height 8
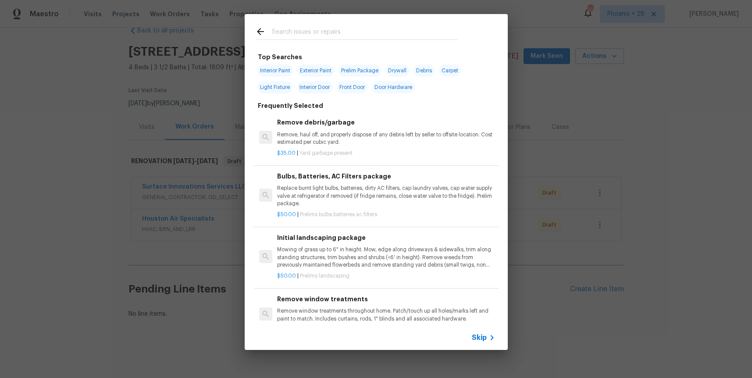
click at [298, 36] on input "text" at bounding box center [365, 32] width 186 height 13
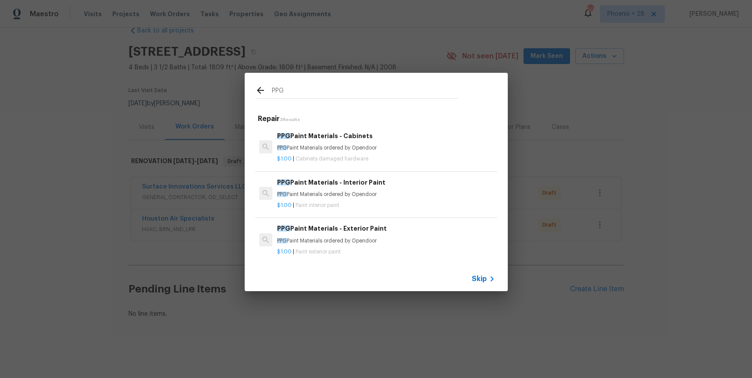
type input "PPG"
click at [384, 189] on div "PPG Paint Materials - Interior Paint PPG Paint Materials ordered by Opendoor" at bounding box center [385, 188] width 217 height 21
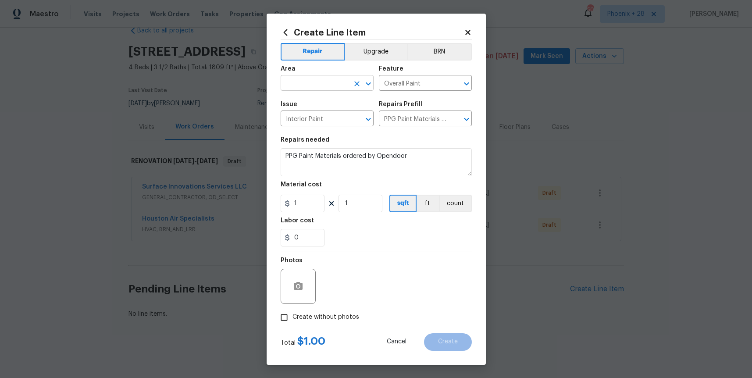
click at [323, 82] on input "text" at bounding box center [315, 84] width 68 height 14
click at [332, 116] on li "Interior Overall" at bounding box center [327, 117] width 93 height 14
type input "Interior Overall"
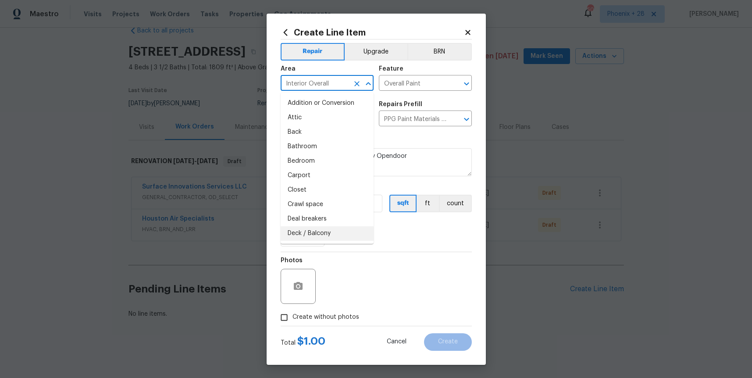
drag, startPoint x: 390, startPoint y: 273, endPoint x: 353, endPoint y: 244, distance: 46.8
click at [387, 272] on div "Photos" at bounding box center [376, 280] width 191 height 57
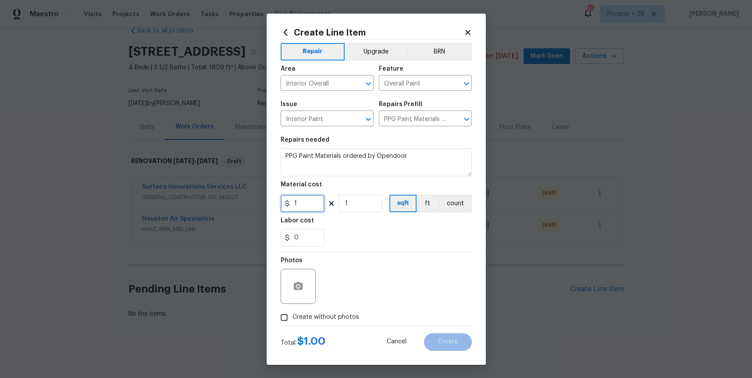
click at [270, 200] on div "Create Line Item Repair Upgrade BRN Area Interior Overall ​ Feature Overall Pai…" at bounding box center [375, 189] width 219 height 351
type input "404.44"
drag, startPoint x: 323, startPoint y: 318, endPoint x: 334, endPoint y: 310, distance: 13.8
click at [325, 318] on span "Create without photos" at bounding box center [325, 316] width 67 height 9
click at [292, 318] on input "Create without photos" at bounding box center [284, 317] width 17 height 17
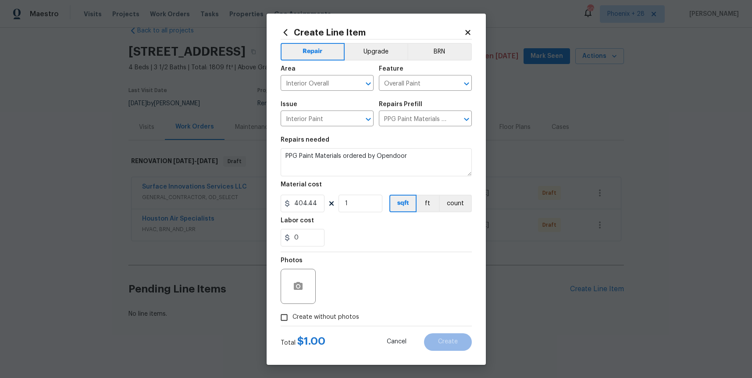
checkbox input "true"
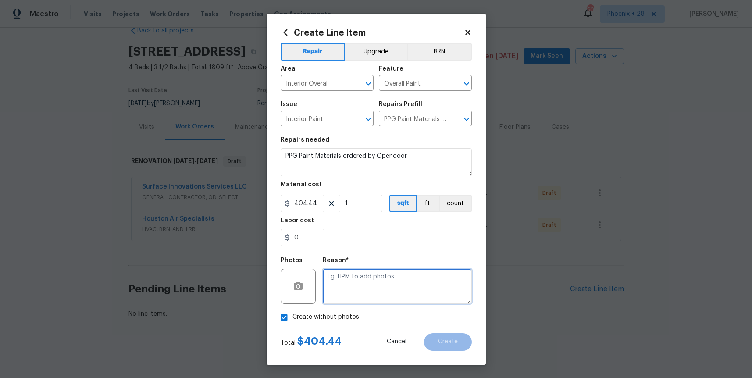
click at [356, 291] on textarea at bounding box center [397, 286] width 149 height 35
type textarea "NA"
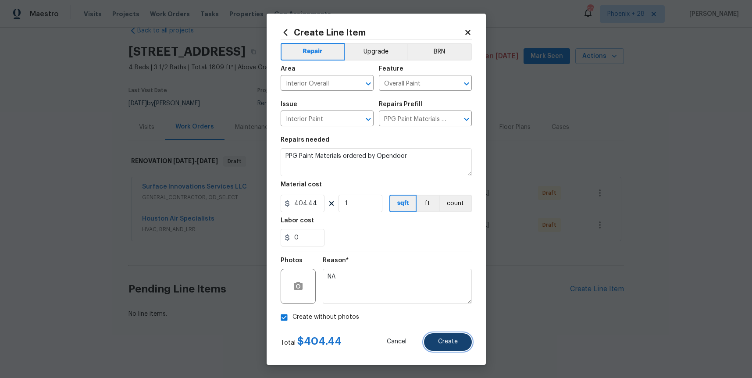
click at [451, 334] on button "Create" at bounding box center [448, 342] width 48 height 18
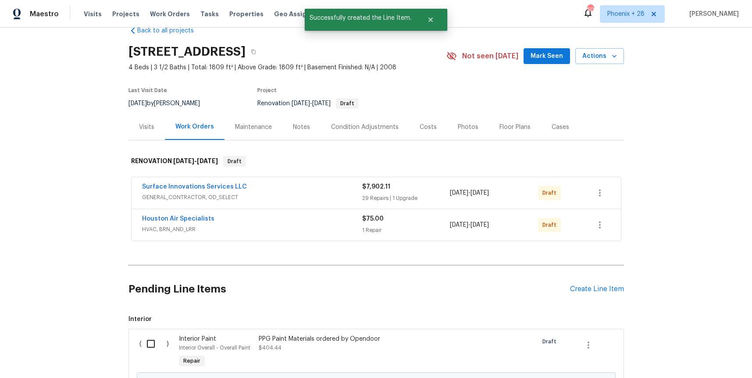
scroll to position [119, 0]
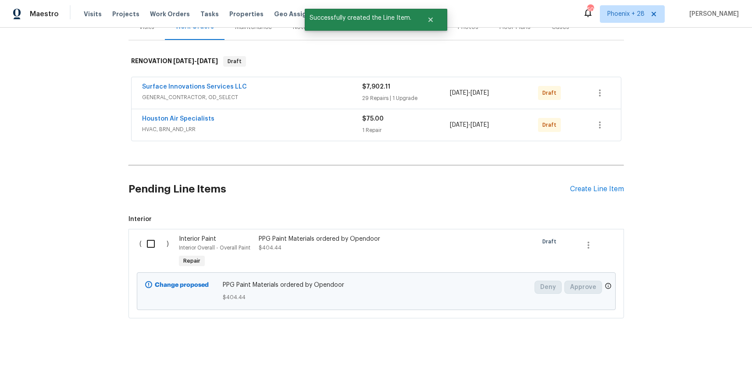
click at [140, 248] on div "( )" at bounding box center [157, 252] width 40 height 40
click at [148, 246] on input "checkbox" at bounding box center [154, 243] width 25 height 18
checkbox input "true"
click at [707, 355] on span "Create Work Order" at bounding box center [701, 356] width 58 height 11
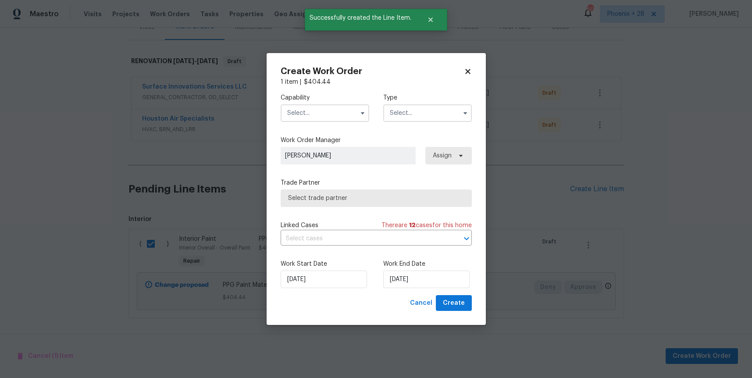
drag, startPoint x: 290, startPoint y: 104, endPoint x: 298, endPoint y: 114, distance: 12.8
click at [291, 105] on input "text" at bounding box center [325, 113] width 89 height 18
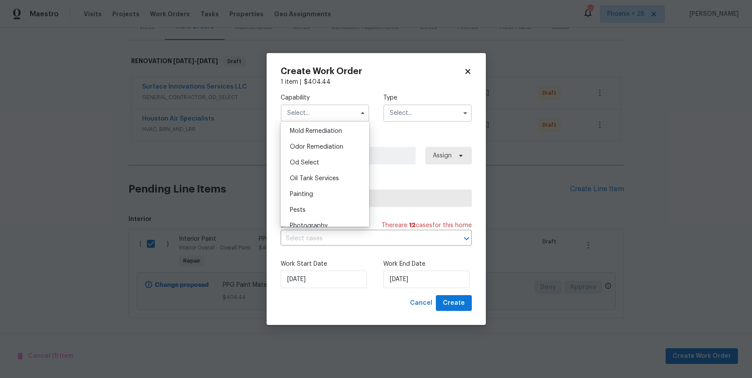
scroll to position [687, 0]
click at [320, 175] on div "Painting" at bounding box center [325, 181] width 84 height 16
type input "Painting"
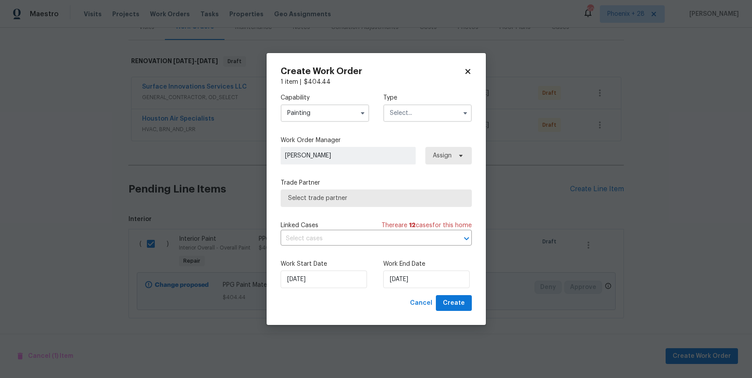
drag, startPoint x: 420, startPoint y: 106, endPoint x: 421, endPoint y: 117, distance: 10.6
click at [421, 113] on input "text" at bounding box center [427, 113] width 89 height 18
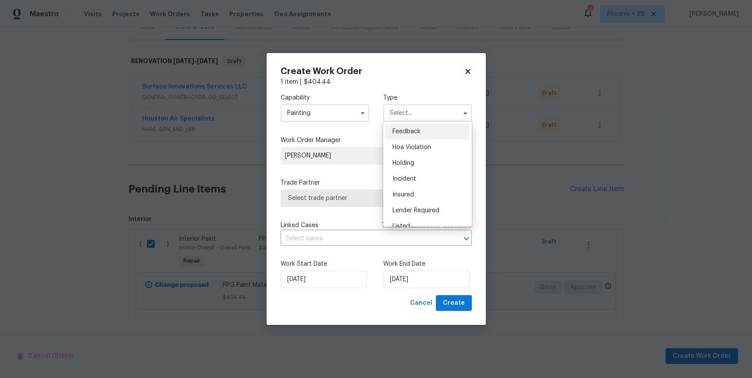
scroll to position [199, 0]
drag, startPoint x: 444, startPoint y: 155, endPoint x: 448, endPoint y: 155, distance: 4.4
click at [444, 155] on div "Renovation" at bounding box center [427, 154] width 84 height 16
type input "Renovation"
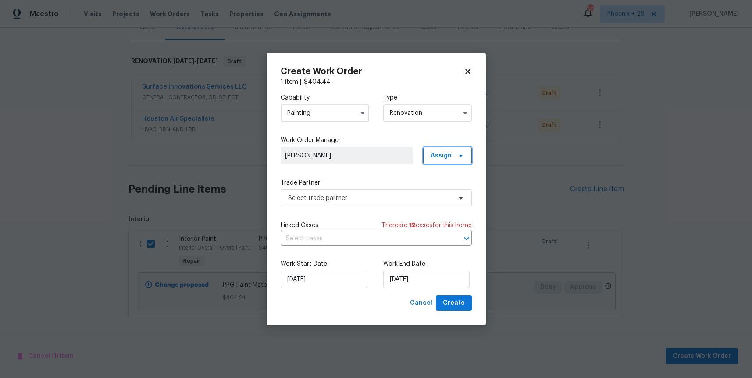
click at [457, 161] on span "Assign" at bounding box center [447, 156] width 49 height 18
click at [453, 185] on div "Assign to HPM" at bounding box center [451, 180] width 49 height 12
click at [454, 192] on div "Assign to me" at bounding box center [449, 192] width 38 height 9
click at [373, 197] on span "Select trade partner" at bounding box center [369, 198] width 163 height 9
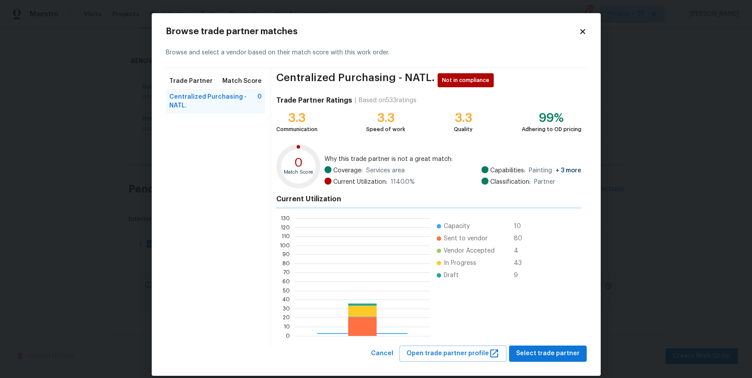
scroll to position [123, 135]
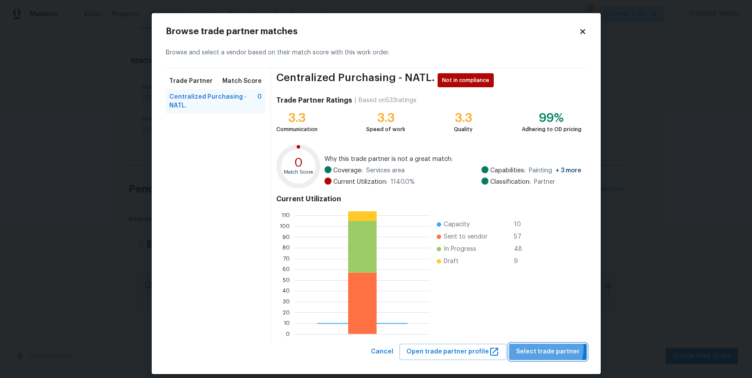
click at [536, 347] on span "Select trade partner" at bounding box center [548, 351] width 64 height 11
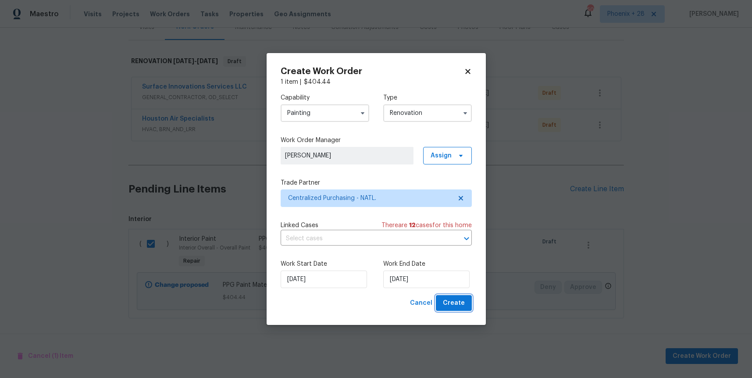
click at [458, 302] on span "Create" at bounding box center [454, 303] width 22 height 11
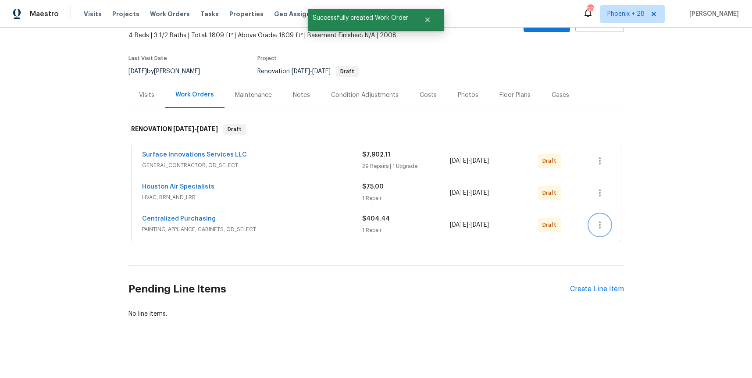
click at [607, 232] on button "button" at bounding box center [599, 224] width 21 height 21
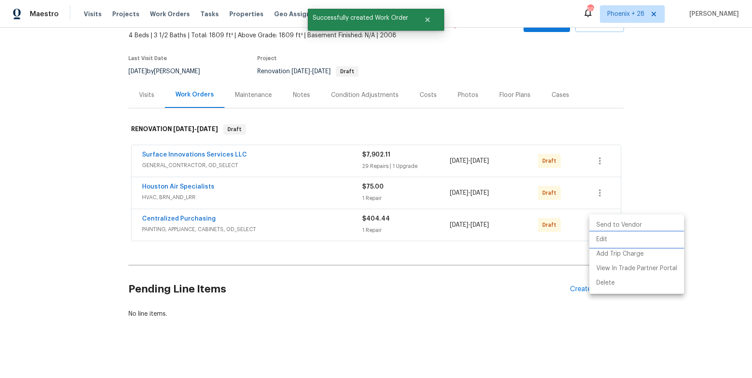
click at [606, 243] on li "Edit" at bounding box center [636, 239] width 95 height 14
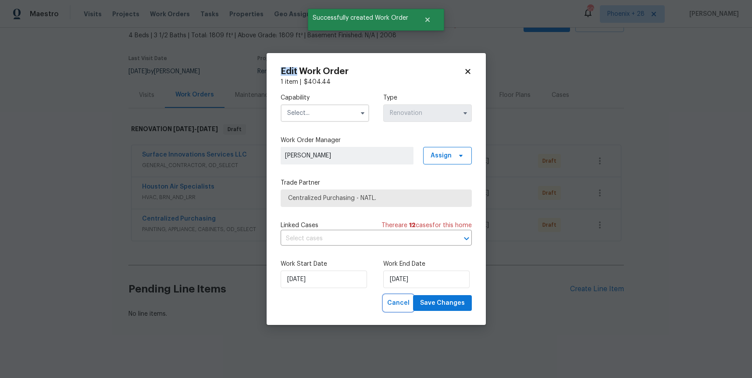
drag, startPoint x: 394, startPoint y: 306, endPoint x: 440, endPoint y: 283, distance: 52.1
click at [395, 306] on span "Cancel" at bounding box center [398, 303] width 22 height 11
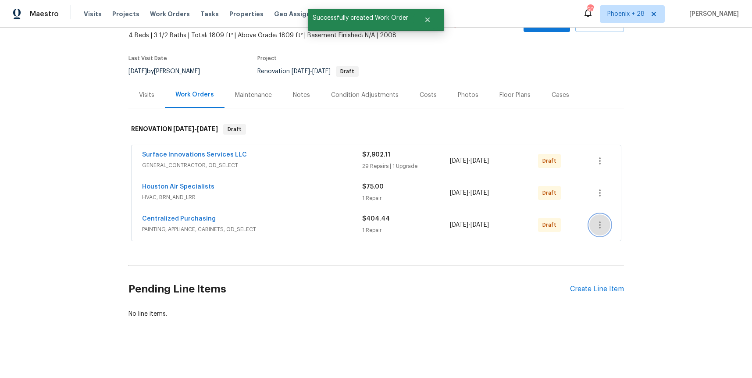
click at [606, 224] on button "button" at bounding box center [599, 224] width 21 height 21
click at [606, 224] on li "Send to Vendor" at bounding box center [636, 225] width 95 height 14
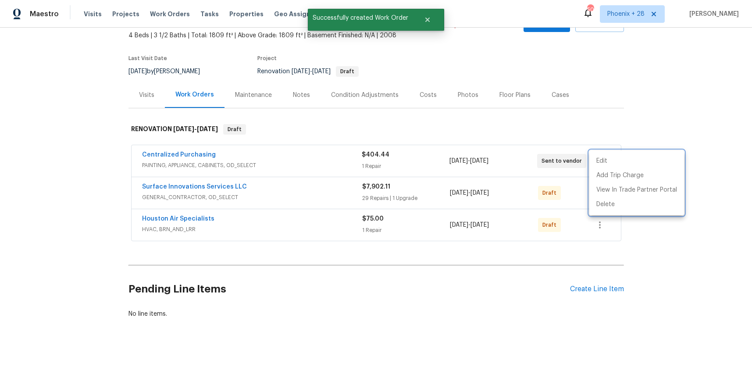
drag, startPoint x: 113, startPoint y: 142, endPoint x: 126, endPoint y: 147, distance: 14.0
click at [116, 144] on div at bounding box center [376, 189] width 752 height 378
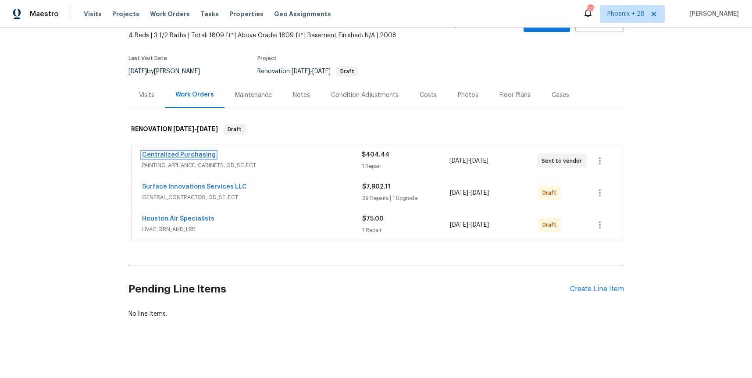
click at [179, 157] on link "Centralized Purchasing" at bounding box center [179, 155] width 74 height 6
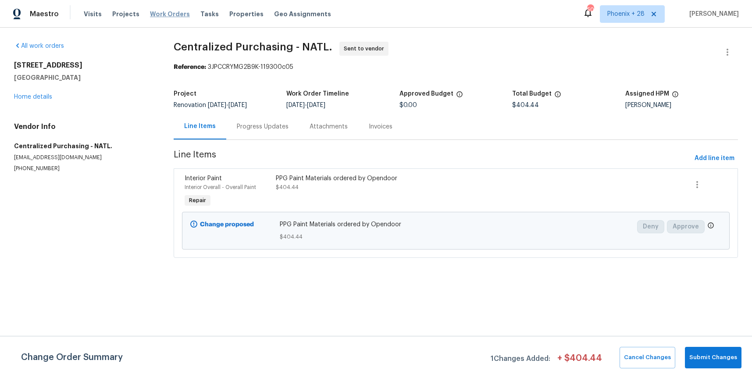
click at [154, 13] on span "Work Orders" at bounding box center [170, 14] width 40 height 9
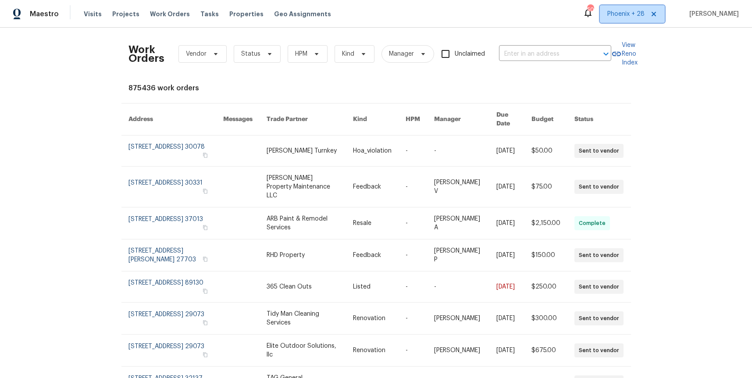
click at [634, 20] on span "Phoenix + 28" at bounding box center [632, 14] width 65 height 18
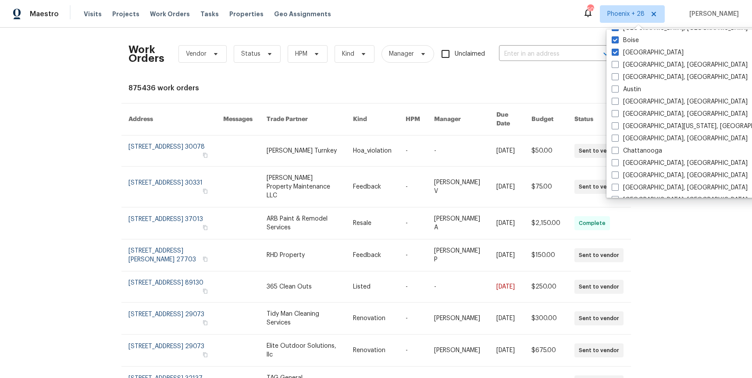
scroll to position [337, 0]
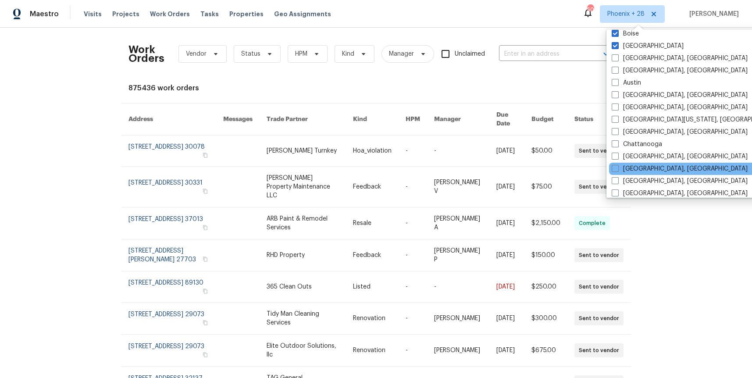
click at [639, 174] on div "[GEOGRAPHIC_DATA], [GEOGRAPHIC_DATA]" at bounding box center [697, 169] width 177 height 12
click at [627, 165] on label "[GEOGRAPHIC_DATA], [GEOGRAPHIC_DATA]" at bounding box center [679, 168] width 136 height 9
click at [617, 165] on input "[GEOGRAPHIC_DATA], [GEOGRAPHIC_DATA]" at bounding box center [614, 167] width 6 height 6
checkbox input "true"
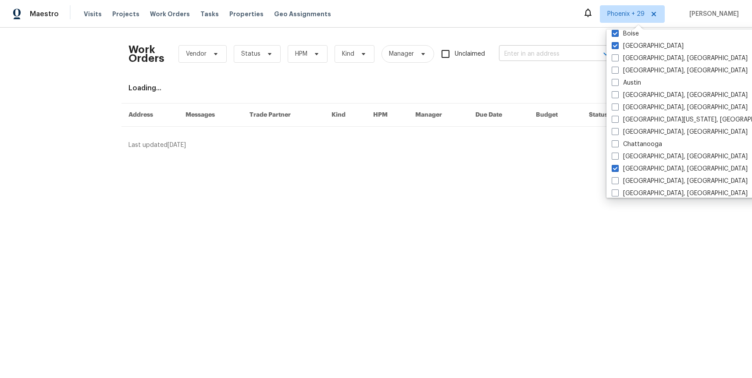
click at [532, 56] on input "text" at bounding box center [543, 54] width 88 height 14
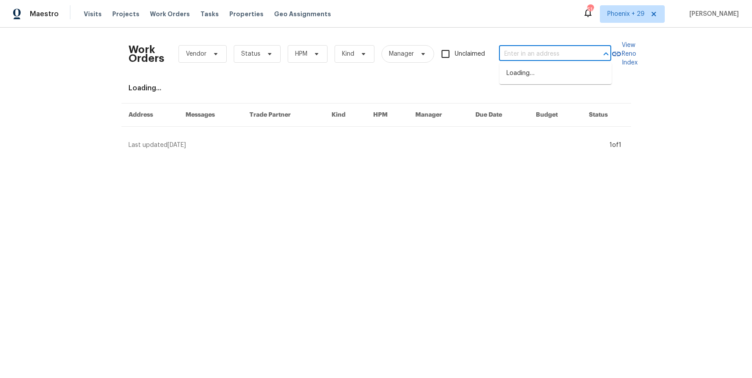
paste input "[STREET_ADDRESS]"
type input "[STREET_ADDRESS]"
click at [533, 77] on li "[STREET_ADDRESS]" at bounding box center [555, 73] width 112 height 14
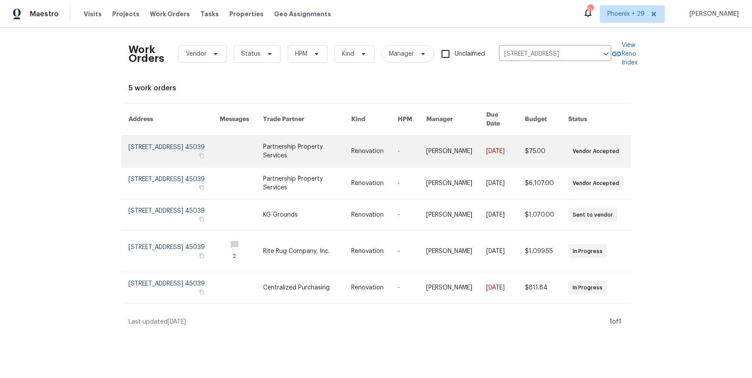
click at [281, 143] on link at bounding box center [307, 151] width 88 height 32
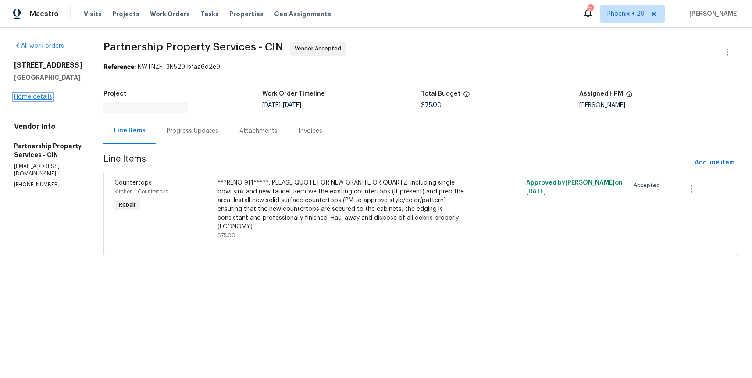
click at [39, 96] on link "Home details" at bounding box center [33, 97] width 38 height 6
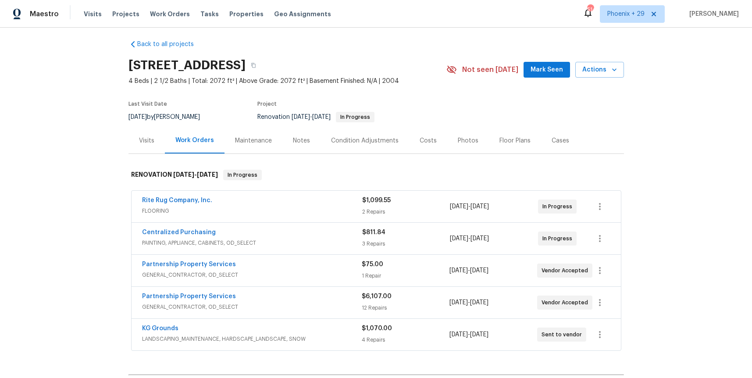
scroll to position [21, 0]
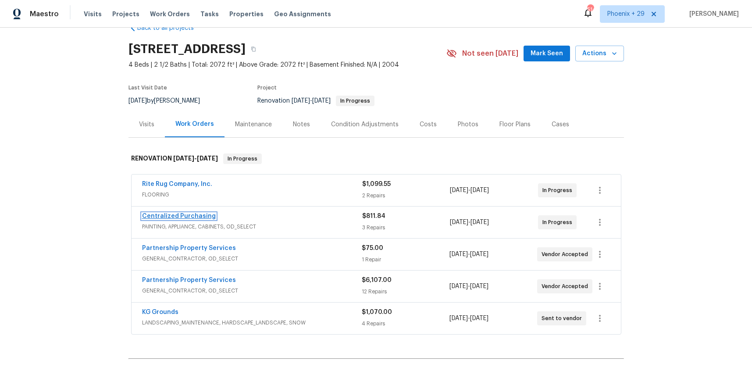
click at [198, 213] on link "Centralized Purchasing" at bounding box center [179, 216] width 74 height 6
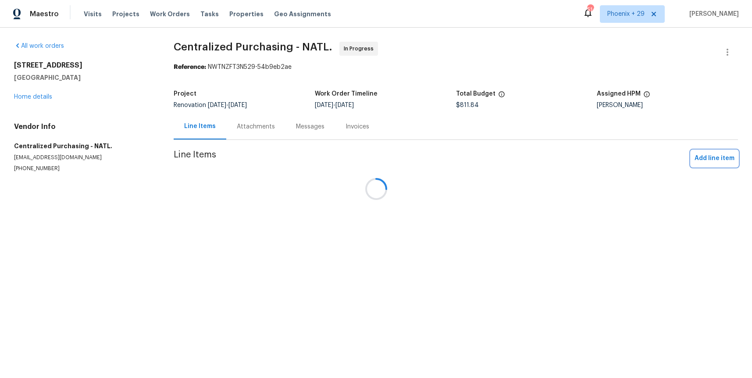
click at [702, 155] on span "Add line item" at bounding box center [714, 158] width 40 height 11
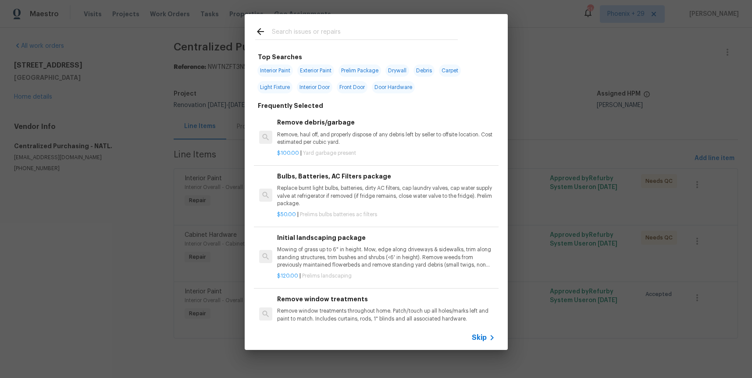
click at [317, 35] on input "text" at bounding box center [365, 32] width 186 height 13
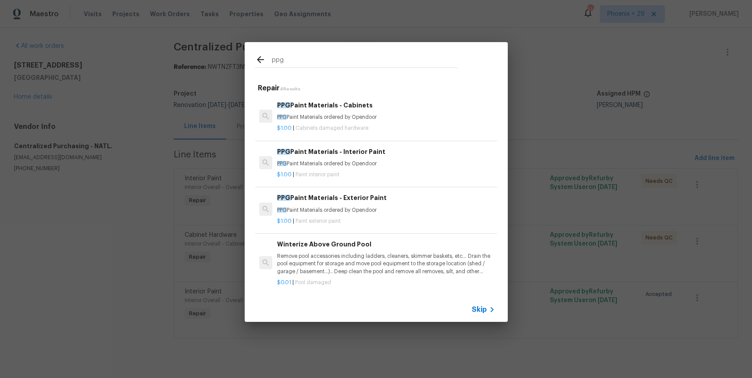
type input "ppg"
click at [393, 177] on p "$1.00 | Paint interior paint" at bounding box center [385, 174] width 217 height 7
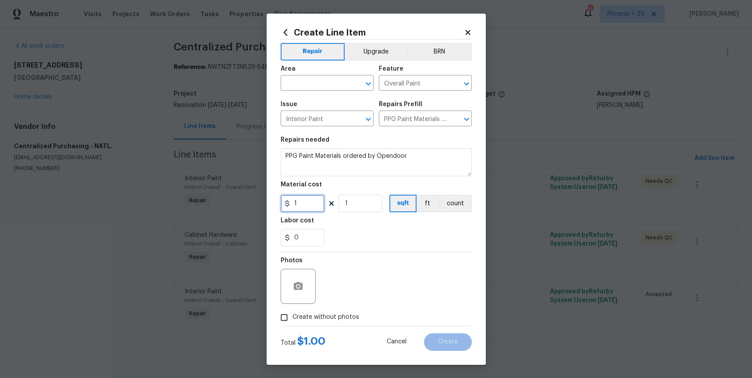
drag, startPoint x: 301, startPoint y: 207, endPoint x: 275, endPoint y: 203, distance: 26.2
click at [275, 203] on div "Create Line Item Repair Upgrade BRN Area ​ Feature Overall Paint ​ Issue Interi…" at bounding box center [375, 189] width 219 height 351
type input "68.82"
click at [298, 86] on input "text" at bounding box center [315, 84] width 68 height 14
click at [307, 111] on li "Interior Overall" at bounding box center [327, 117] width 93 height 14
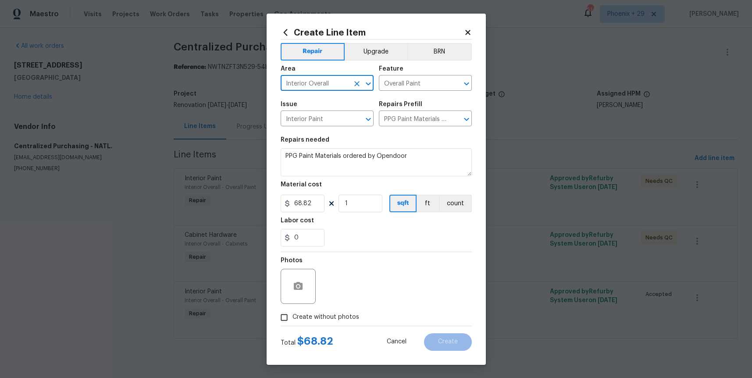
type input "Interior Overall"
drag, startPoint x: 347, startPoint y: 316, endPoint x: 350, endPoint y: 309, distance: 8.1
click at [347, 316] on span "Create without photos" at bounding box center [325, 316] width 67 height 9
click at [292, 316] on input "Create without photos" at bounding box center [284, 317] width 17 height 17
checkbox input "true"
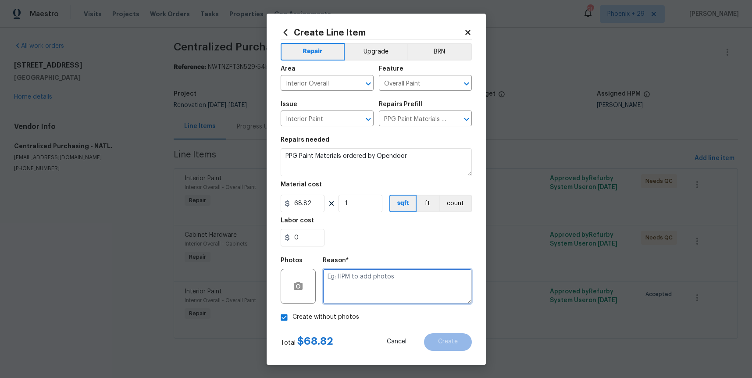
click at [356, 298] on textarea at bounding box center [397, 286] width 149 height 35
type textarea "NA"
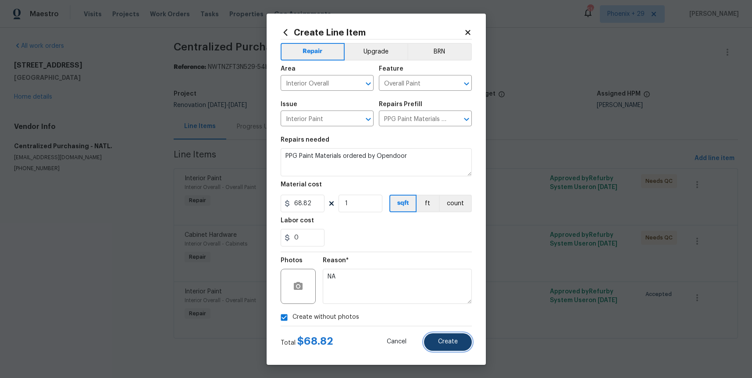
click at [465, 341] on button "Create" at bounding box center [448, 342] width 48 height 18
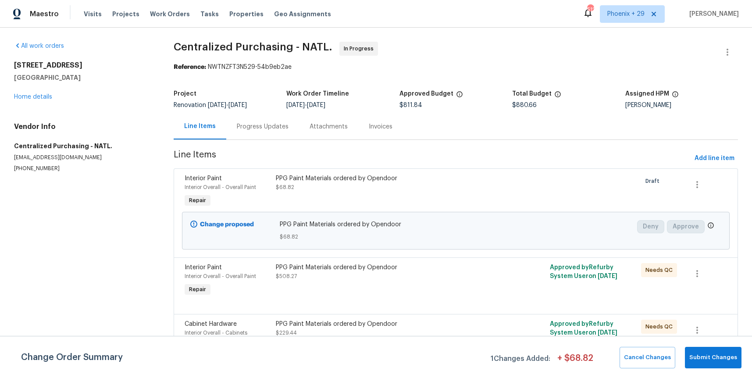
click at [421, 53] on span "Centralized Purchasing - NATL. In Progress" at bounding box center [445, 52] width 543 height 21
